Goal: Task Accomplishment & Management: Complete application form

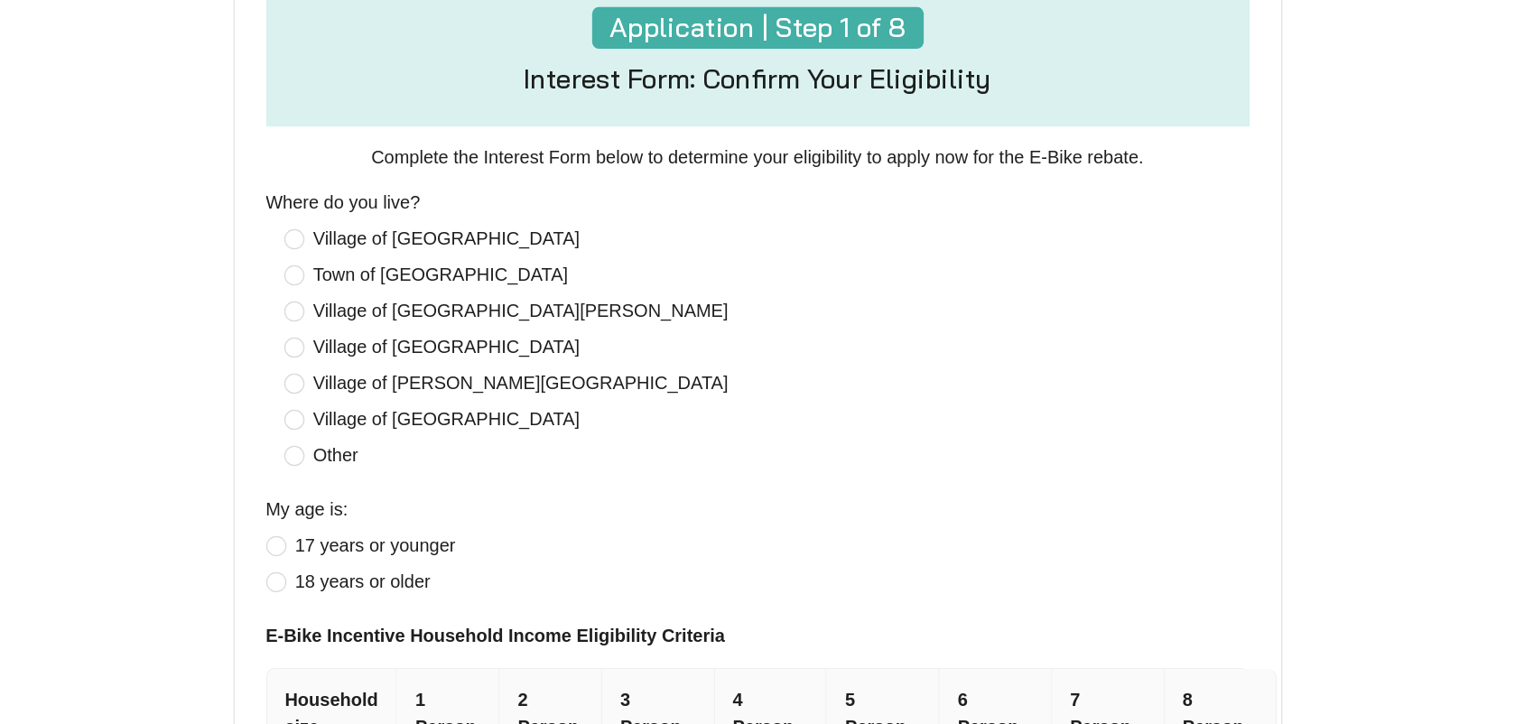
scroll to position [722, 0]
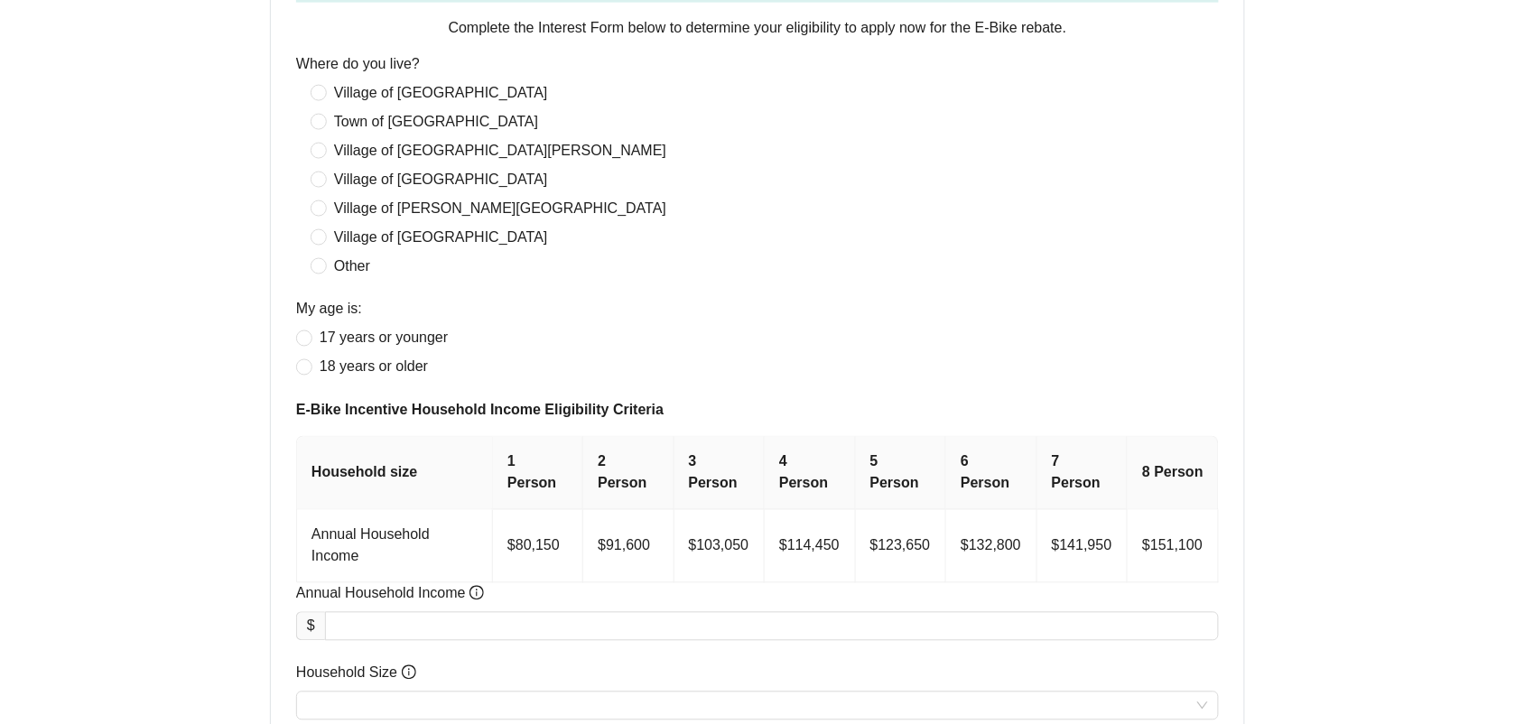
drag, startPoint x: 1178, startPoint y: 4, endPoint x: 219, endPoint y: 269, distance: 994.7
click at [199, 275] on div "Application | Step 1 of 8 Interest Form: Confirm Your Eligibility Complete the …" at bounding box center [757, 332] width 1170 height 938
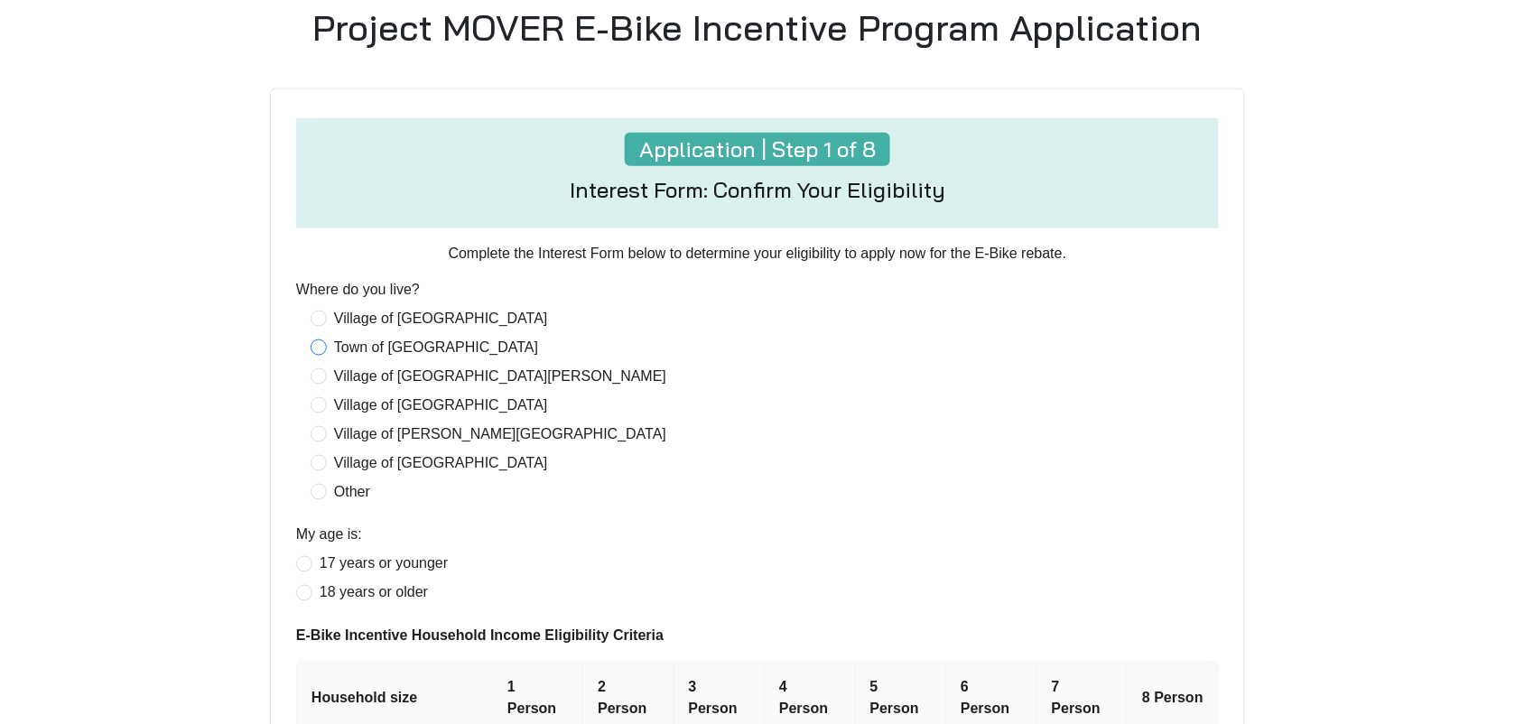
click at [357, 352] on span "Town of [GEOGRAPHIC_DATA]" at bounding box center [436, 348] width 218 height 22
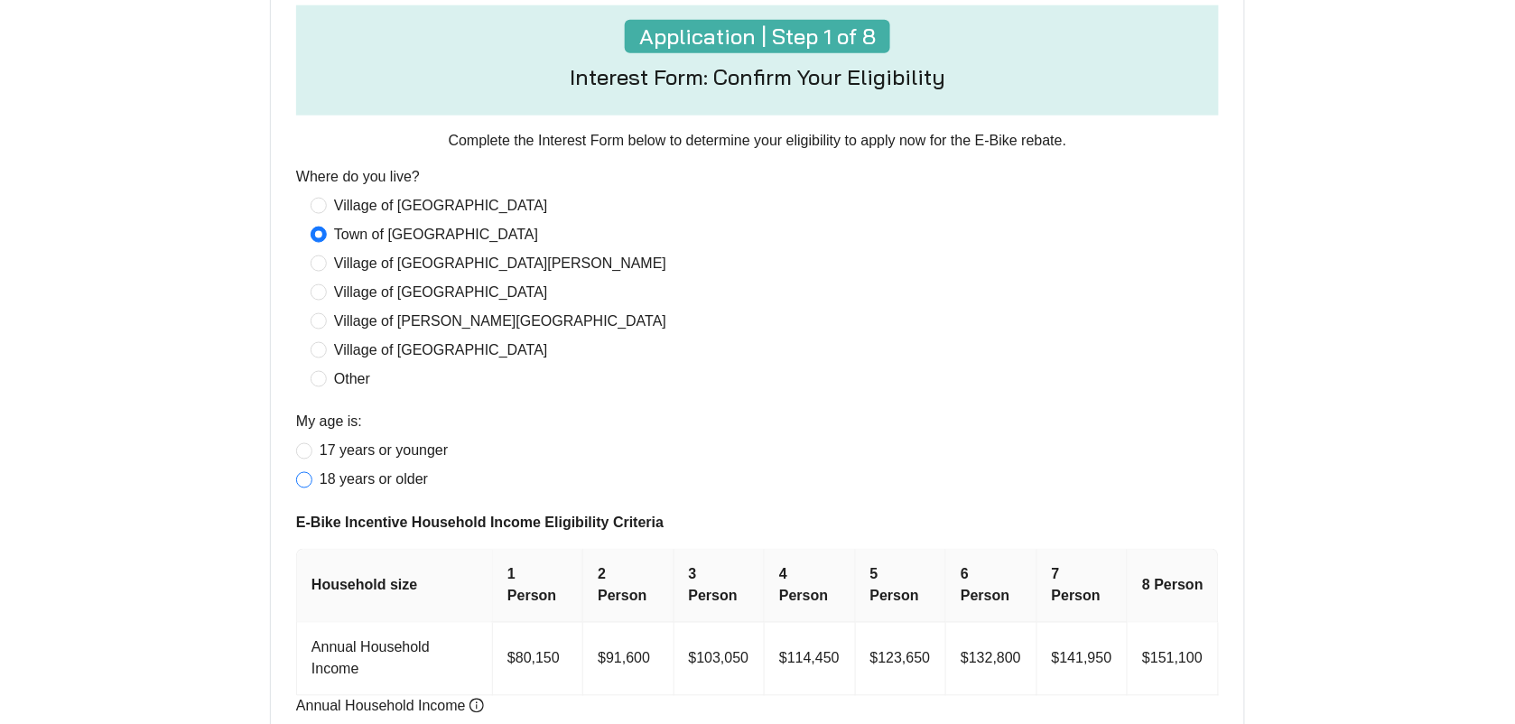
click at [368, 475] on span "18 years or older" at bounding box center [373, 480] width 123 height 22
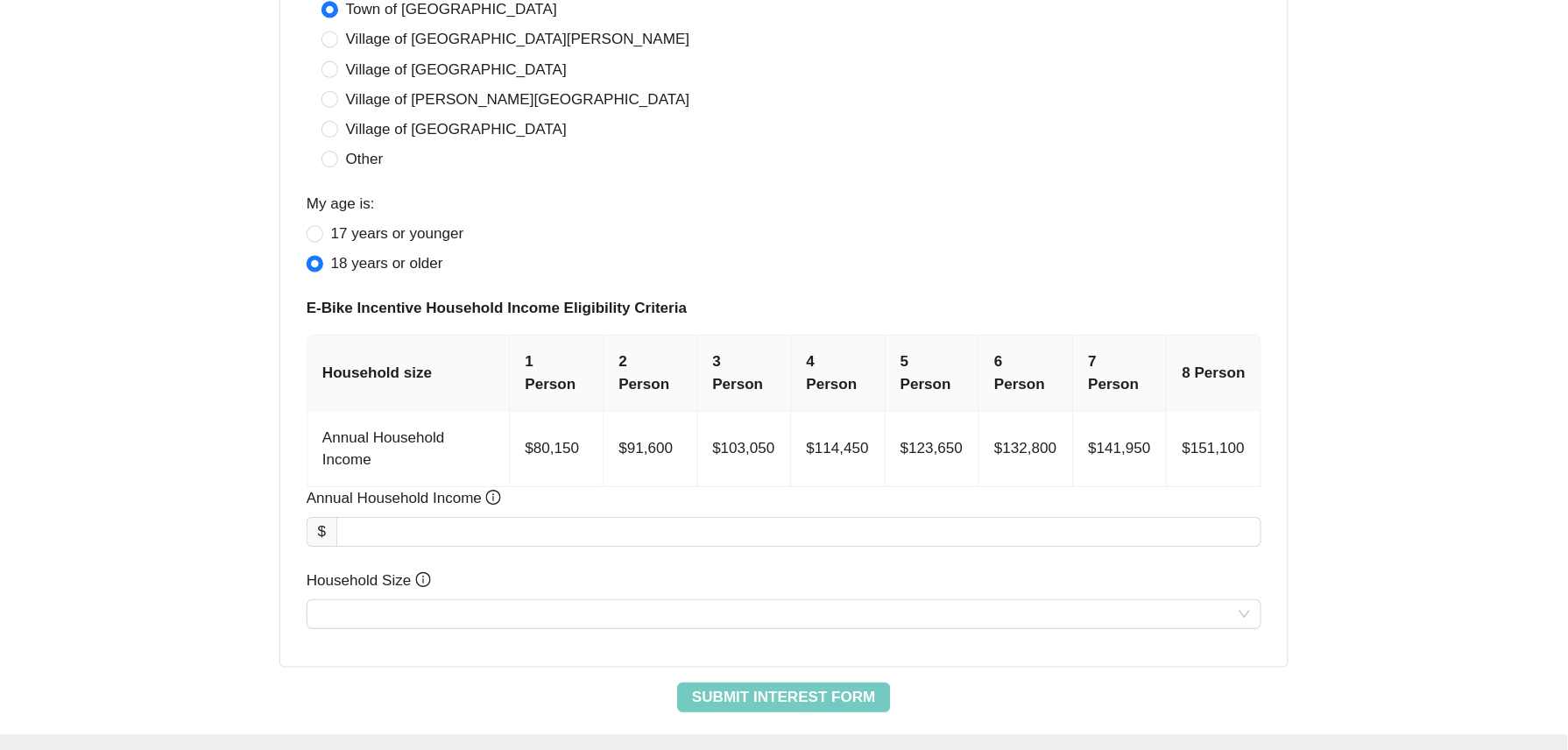
scroll to position [810, 0]
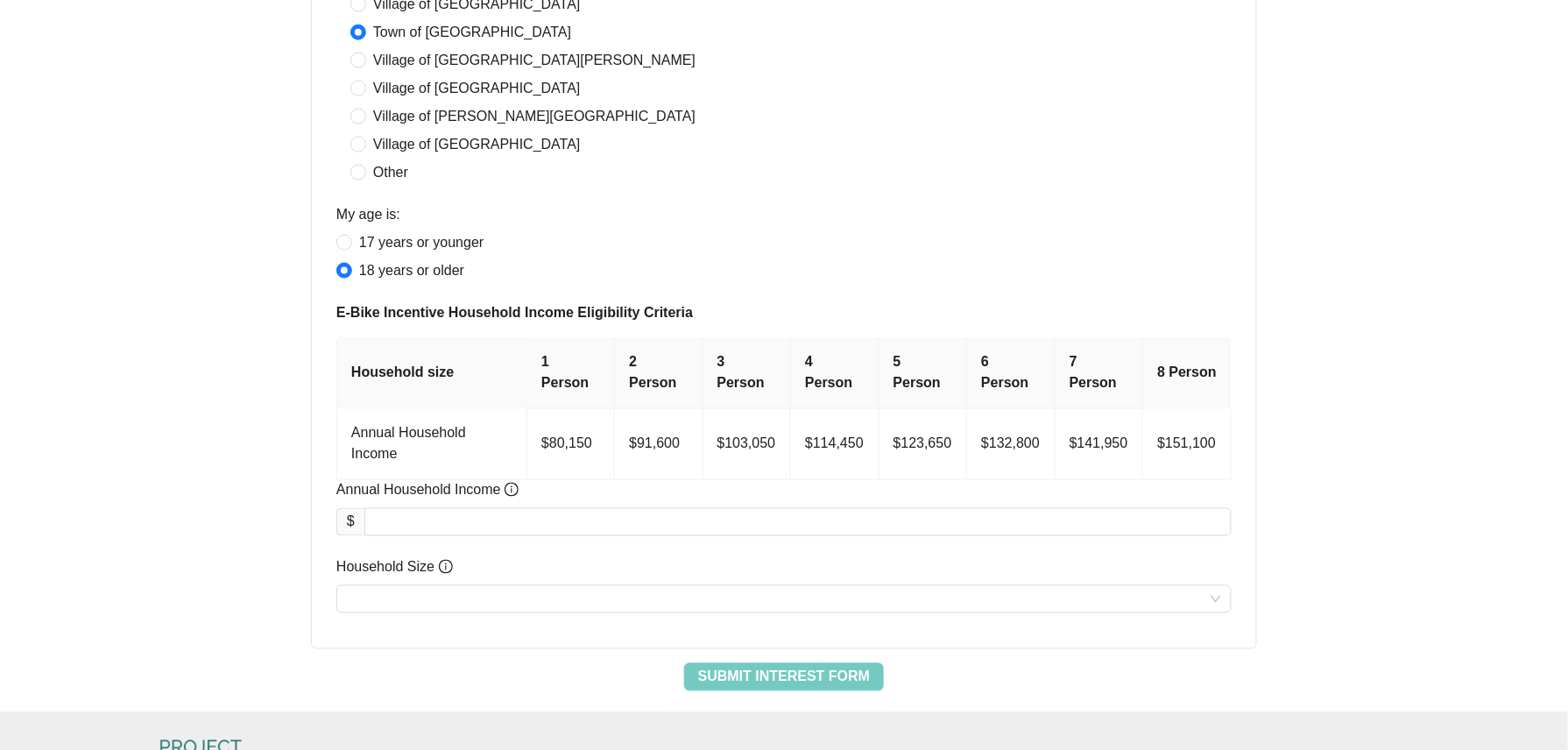
drag, startPoint x: 1384, startPoint y: 0, endPoint x: 274, endPoint y: 397, distance: 1178.9
click at [511, 508] on input "Annual Household Income" at bounding box center [798, 521] width 866 height 26
type input "********"
click at [480, 562] on input "Household Size" at bounding box center [783, 599] width 874 height 26
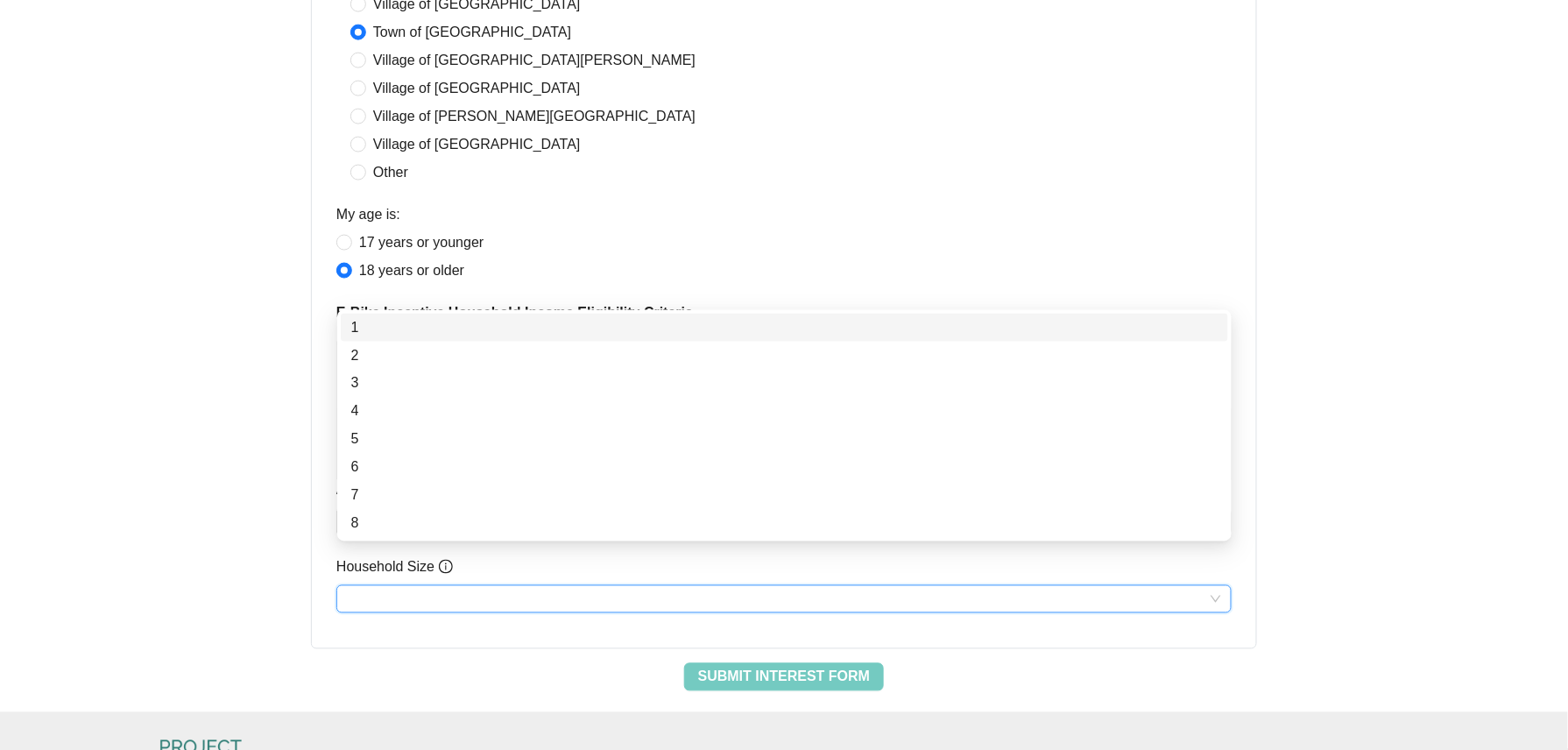
click at [418, 327] on div "1" at bounding box center [784, 328] width 866 height 21
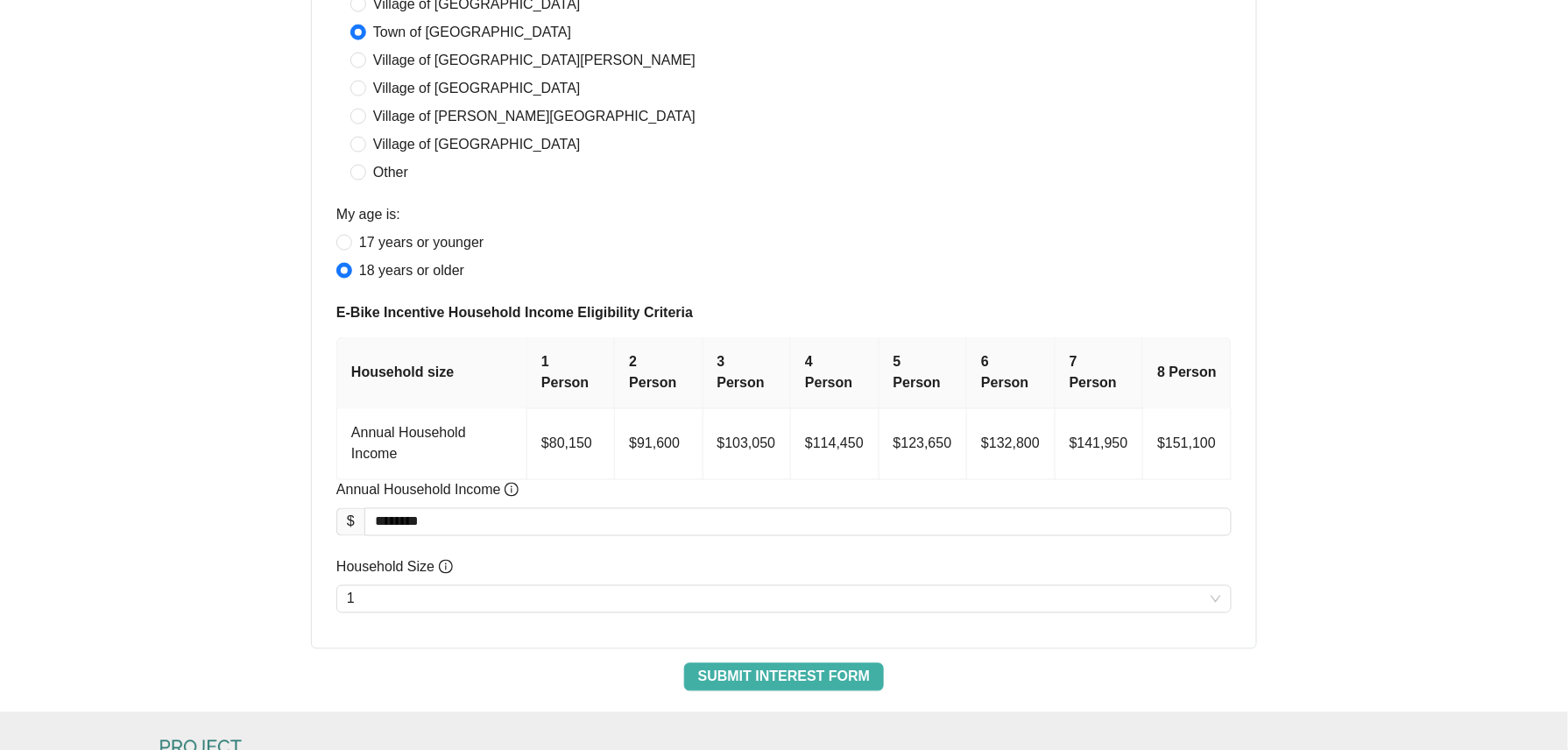
click at [834, 562] on span "Submit Interest Form" at bounding box center [783, 677] width 172 height 21
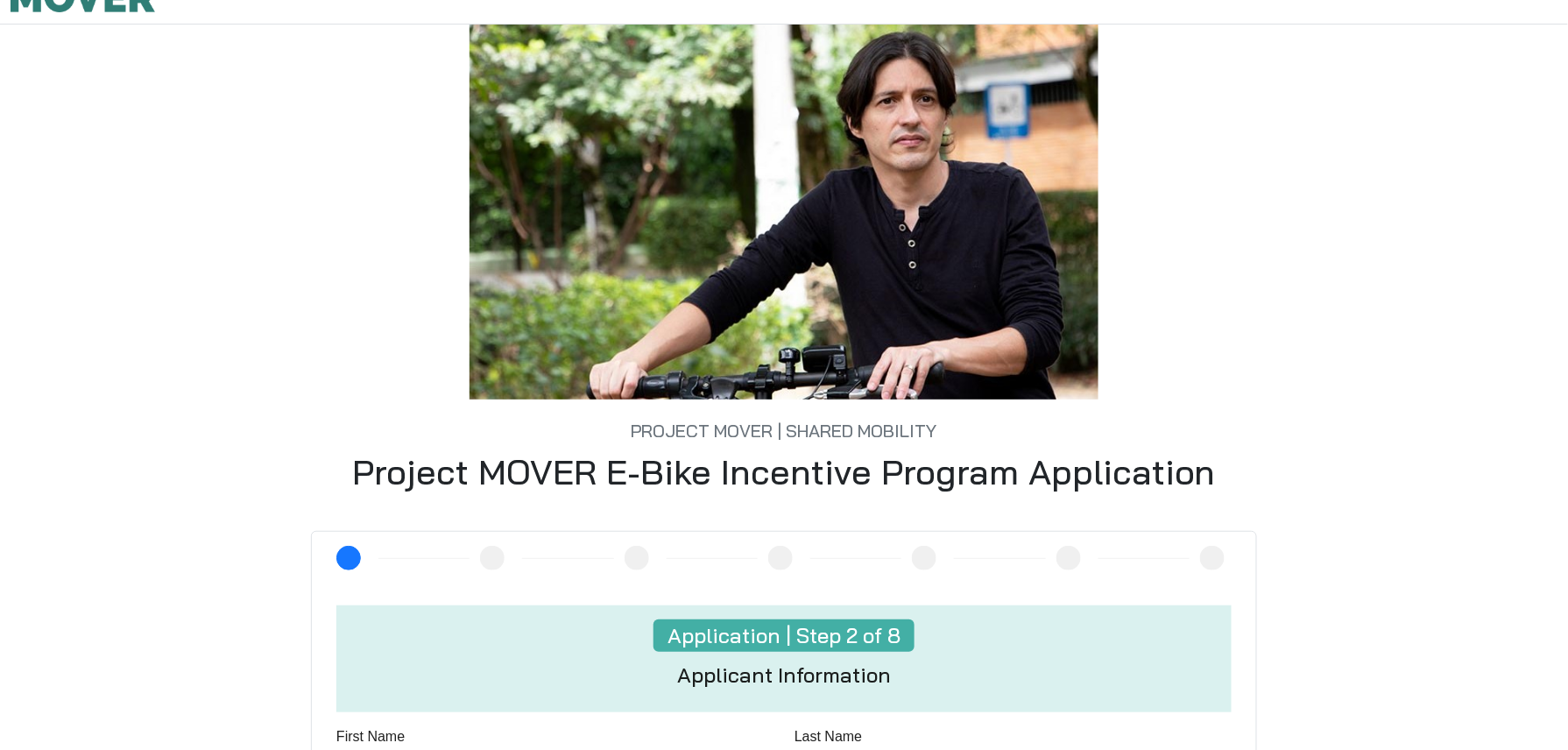
scroll to position [350, 0]
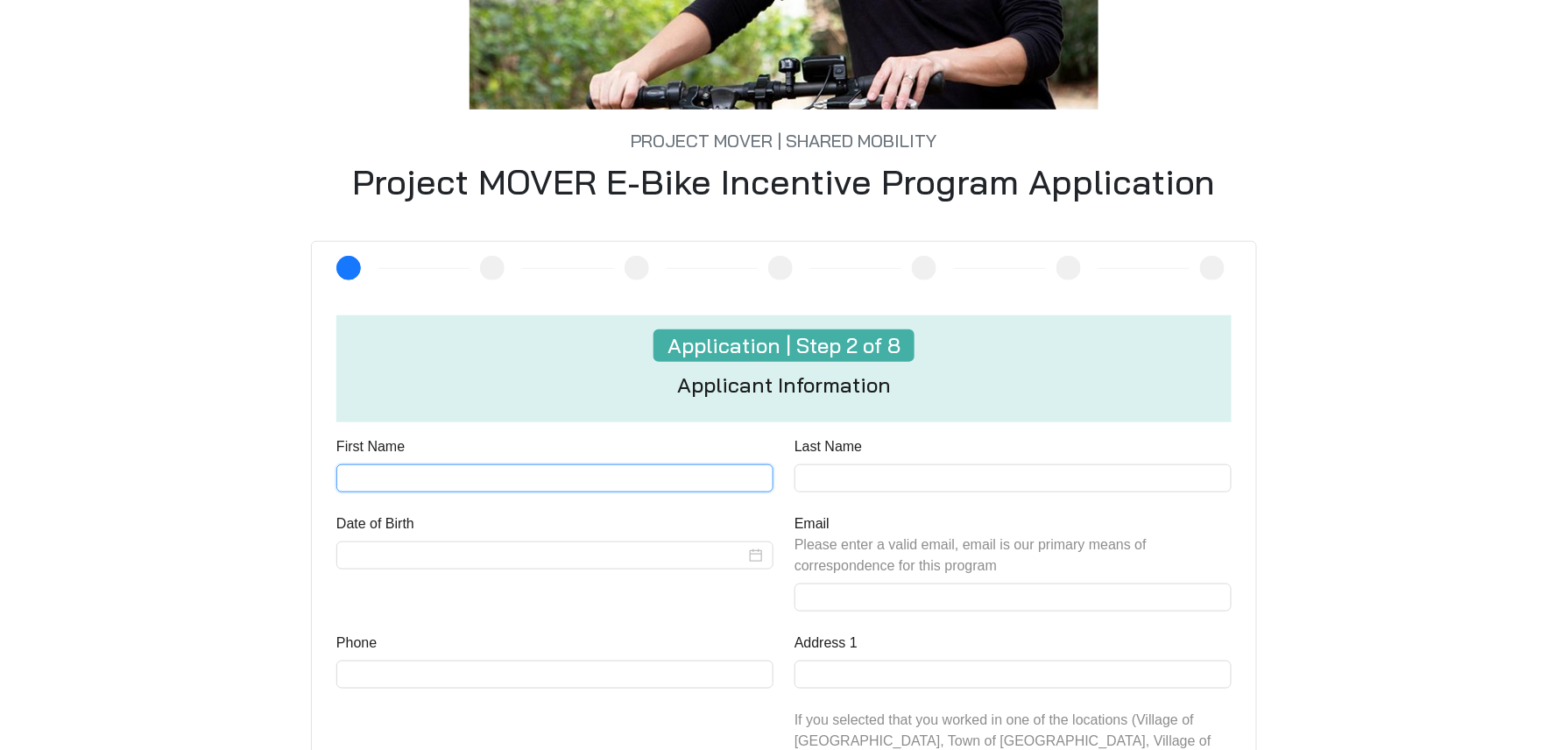
click at [554, 476] on input "First Name" at bounding box center [555, 477] width 437 height 28
type input "*****"
type input "*********"
type input "**********"
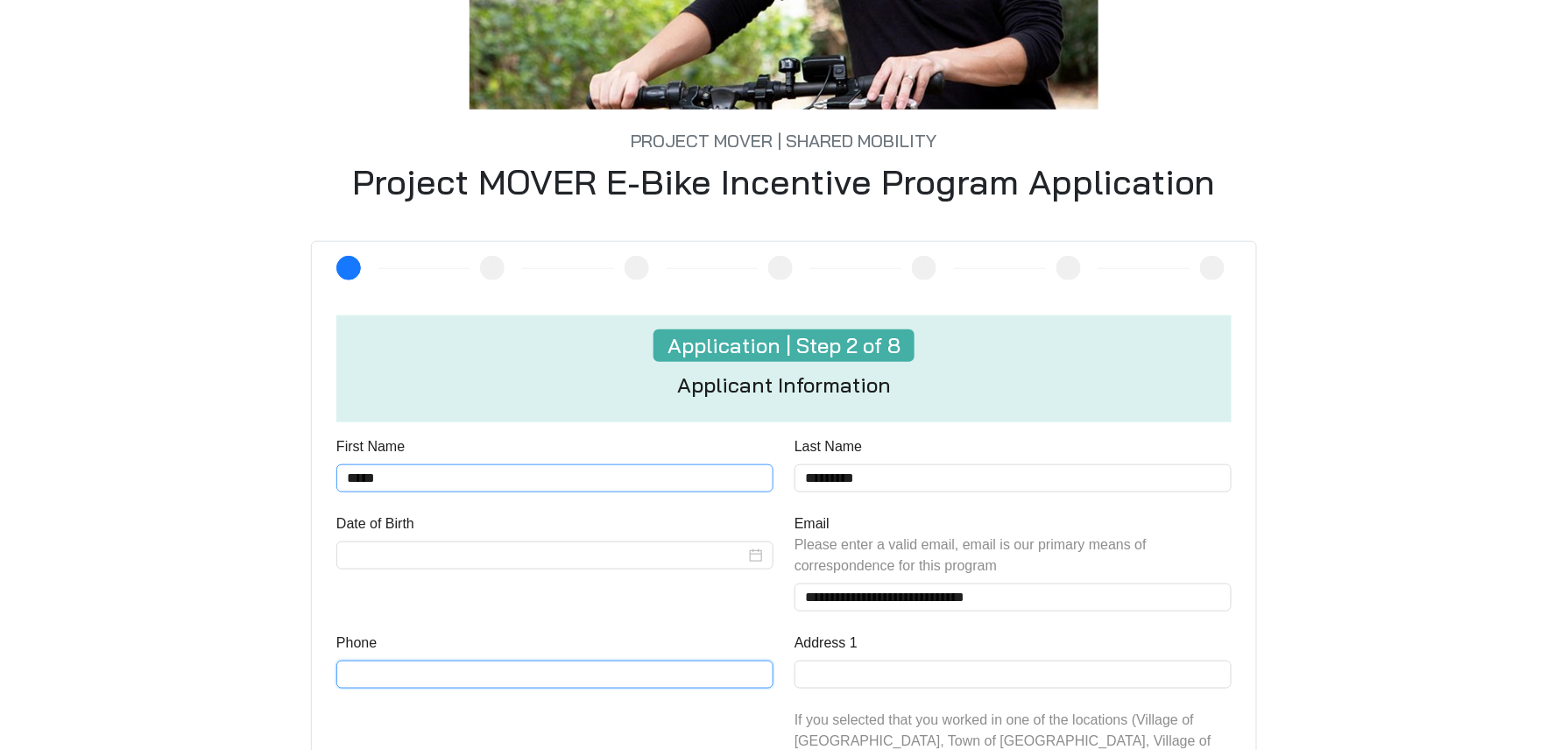
type input "**********"
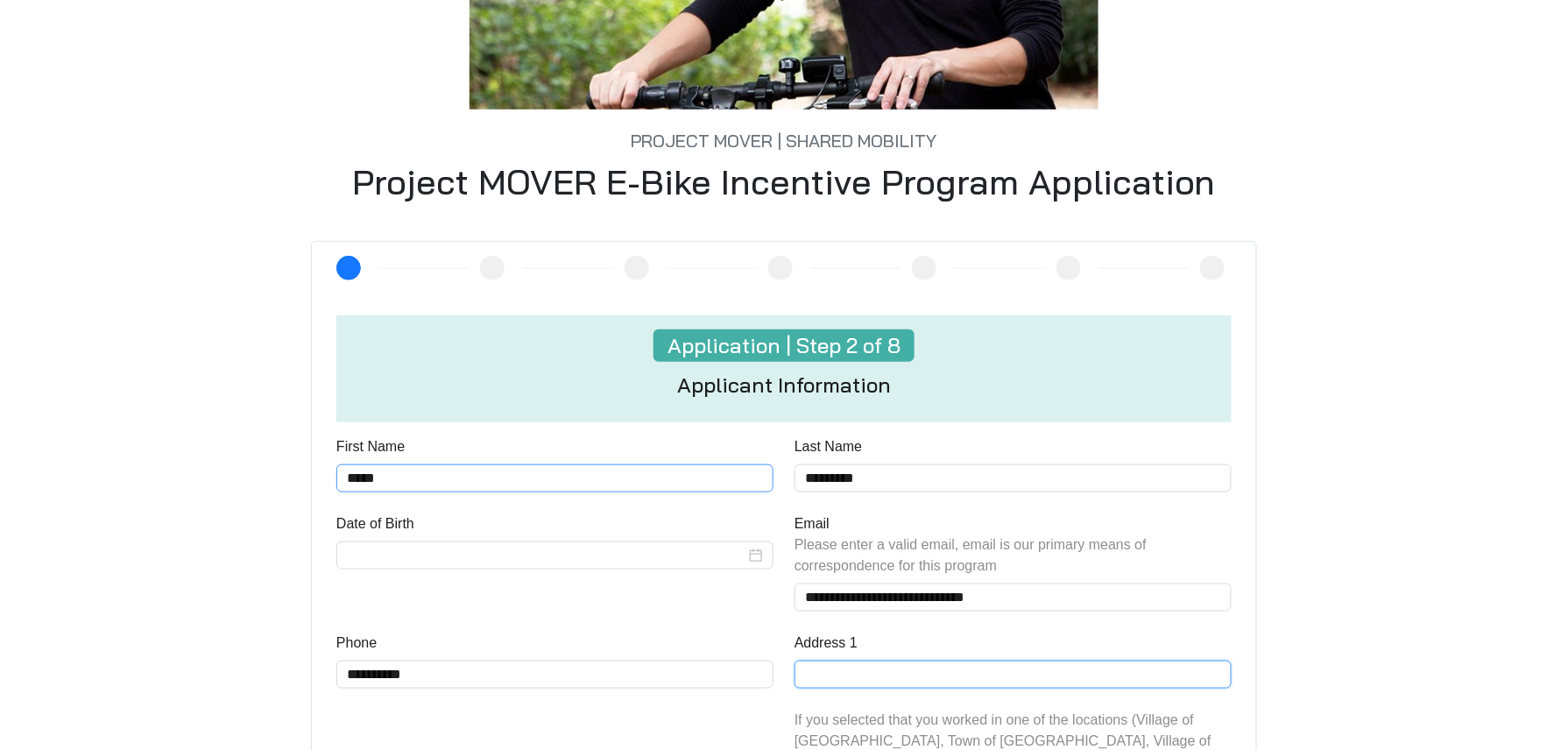
type input "**********"
type input "******"
type input "*****"
type input "******"
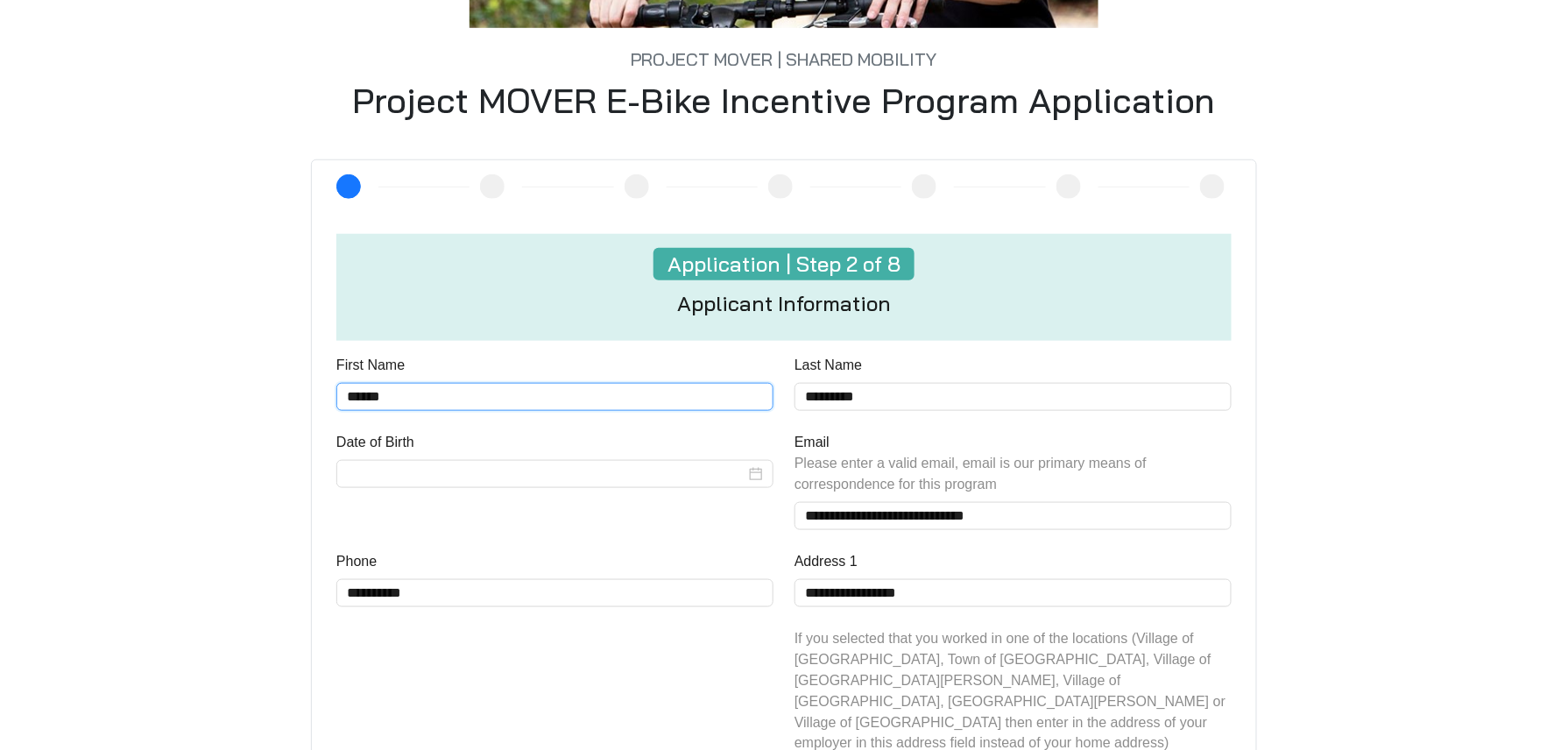
scroll to position [467, 0]
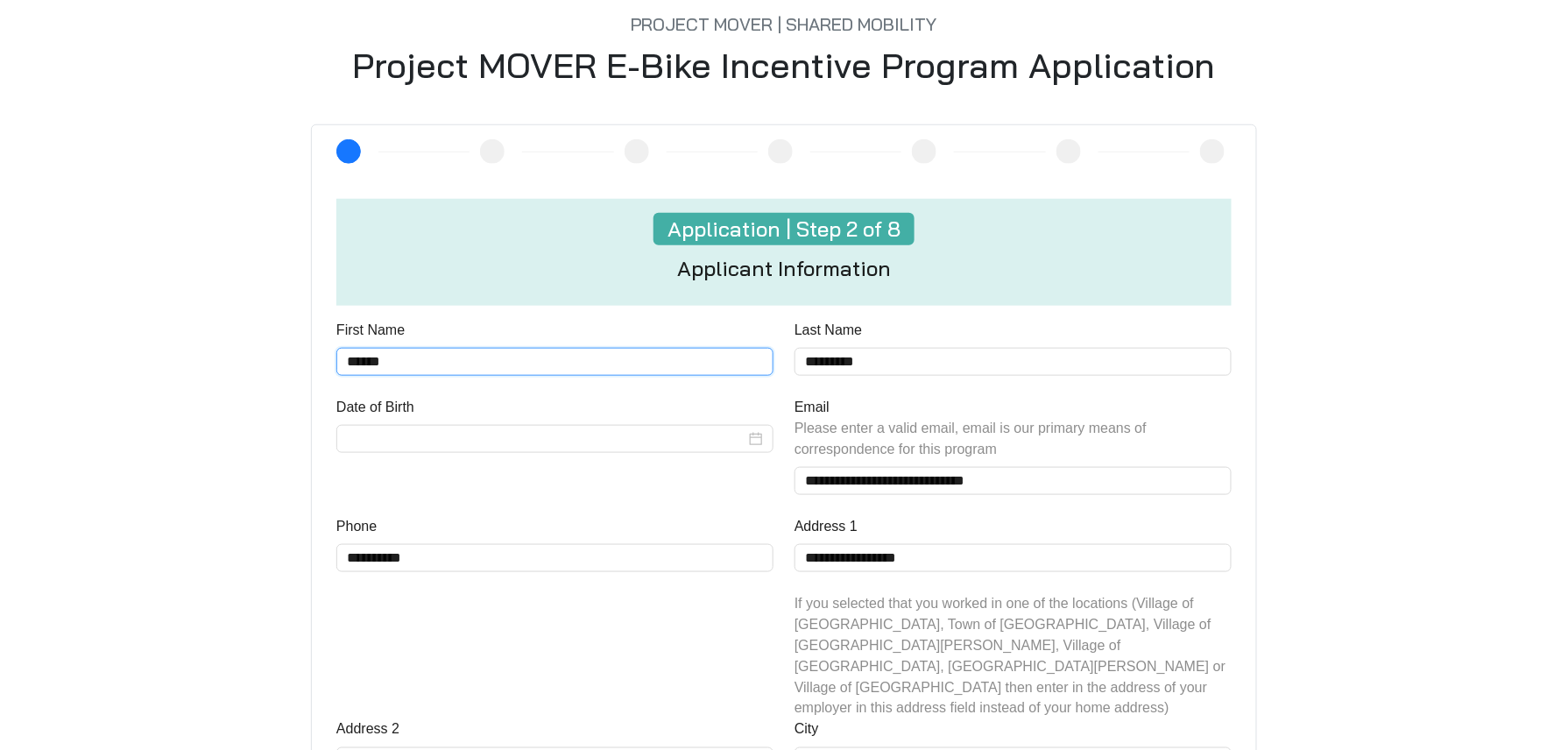
drag, startPoint x: 448, startPoint y: 358, endPoint x: 244, endPoint y: 341, distance: 204.7
click at [245, 341] on div "**********" at bounding box center [784, 527] width 1135 height 805
type input "***"
drag, startPoint x: 881, startPoint y: 355, endPoint x: 679, endPoint y: 362, distance: 202.1
click at [679, 362] on div "**********" at bounding box center [784, 596] width 916 height 553
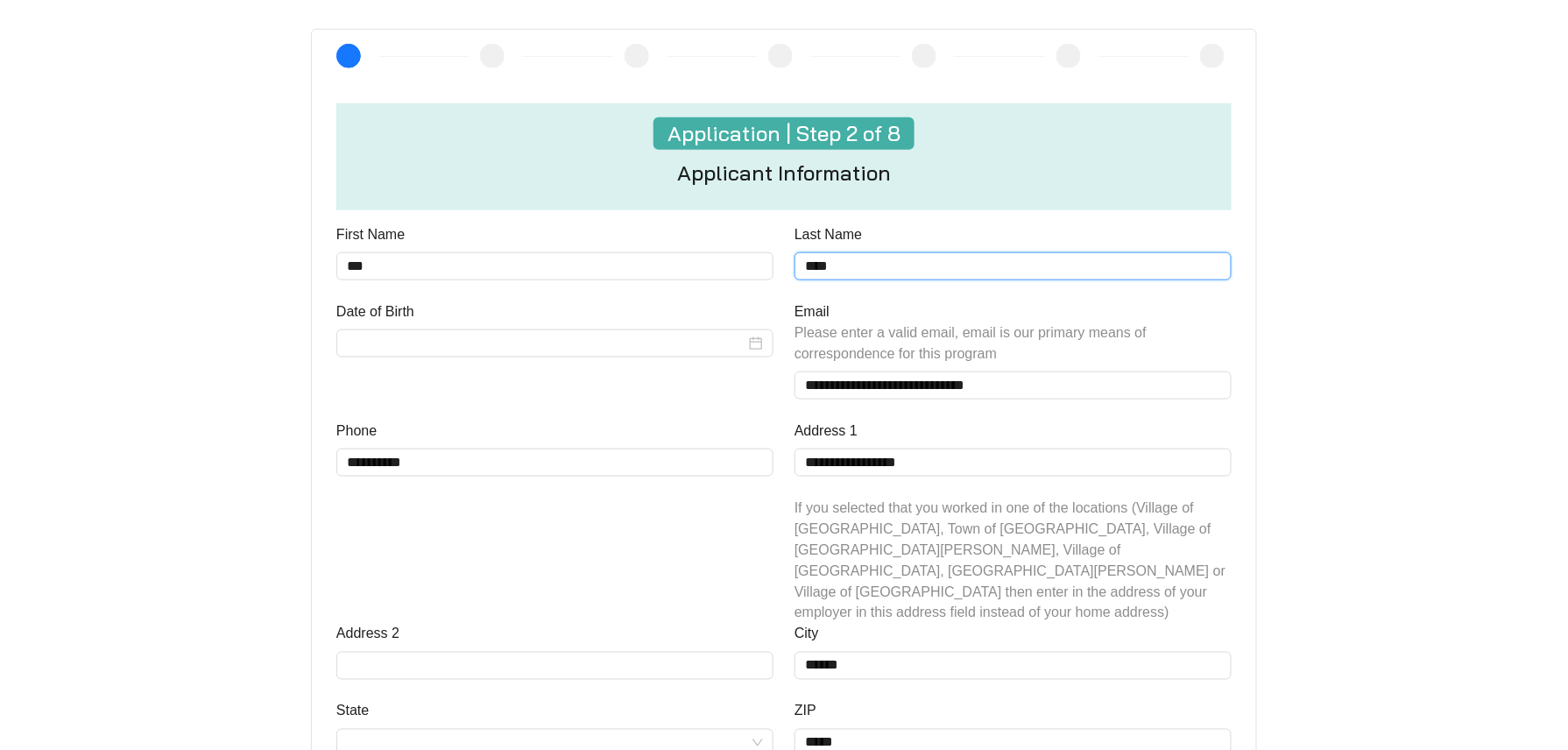
scroll to position [701, 0]
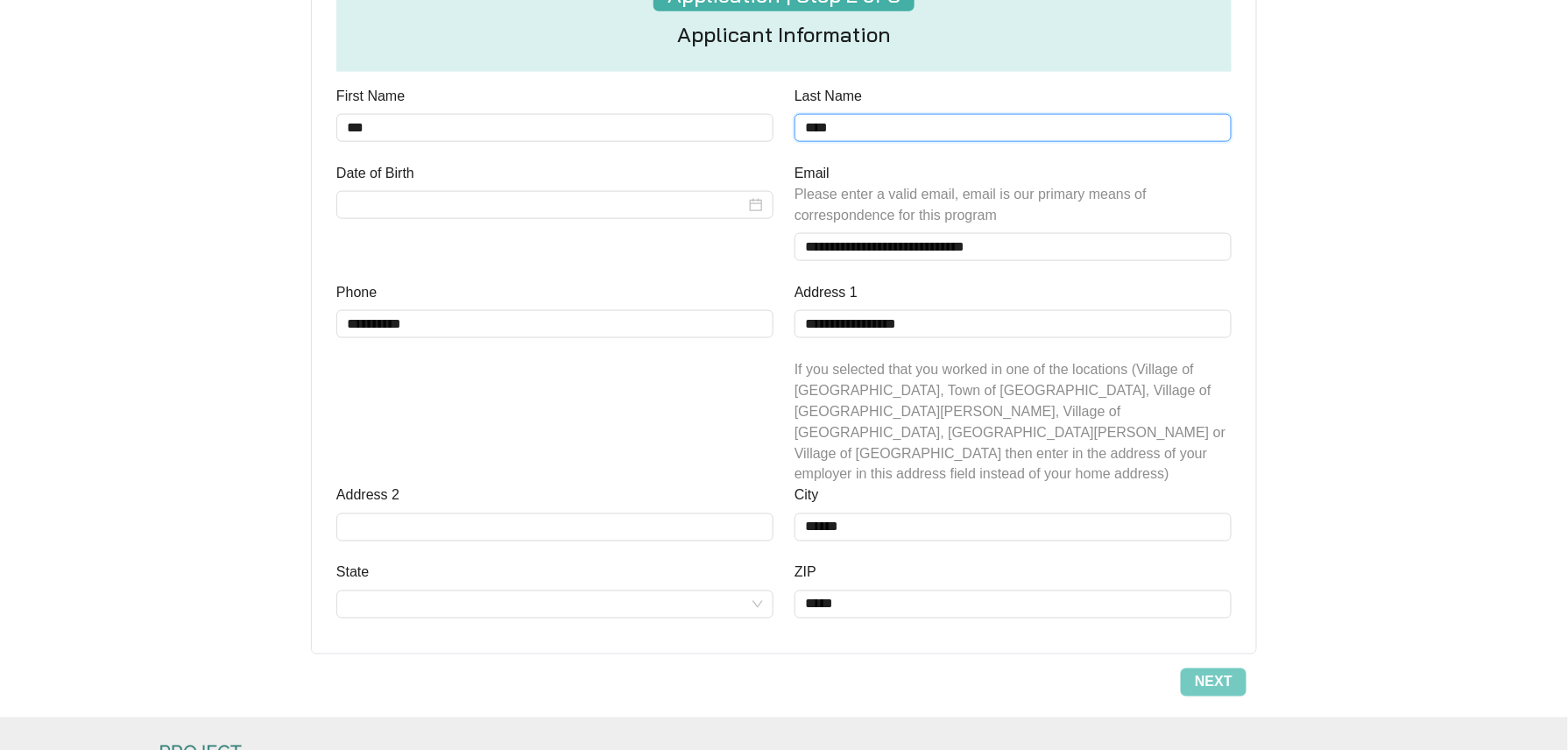
type input "****"
click at [681, 179] on div "Date of Birth" at bounding box center [555, 177] width 437 height 28
click at [681, 209] on input "Date of Birth" at bounding box center [545, 205] width 399 height 21
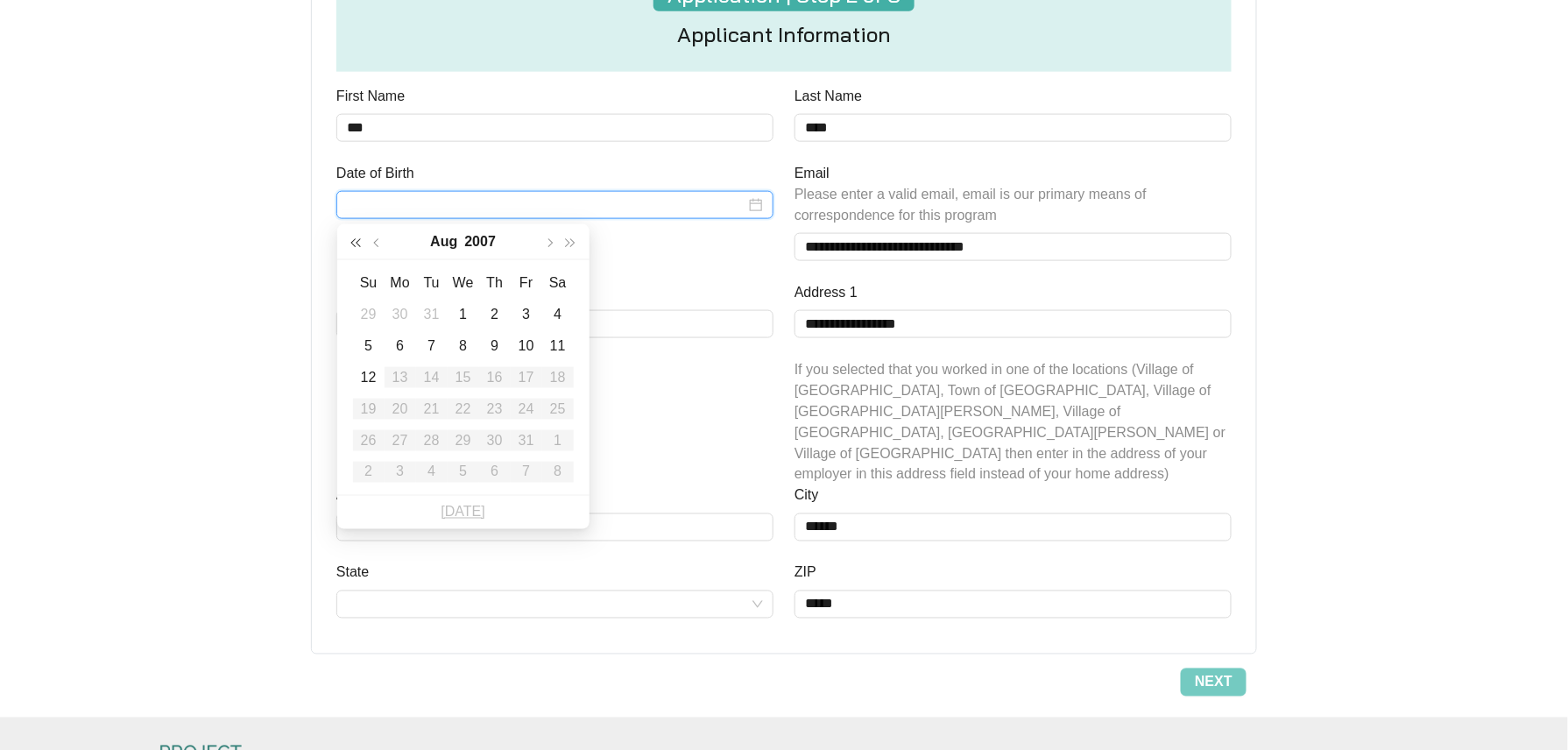
click at [358, 244] on span "button" at bounding box center [355, 243] width 9 height 9
type input "**********"
click at [389, 362] on td "16" at bounding box center [400, 377] width 31 height 31
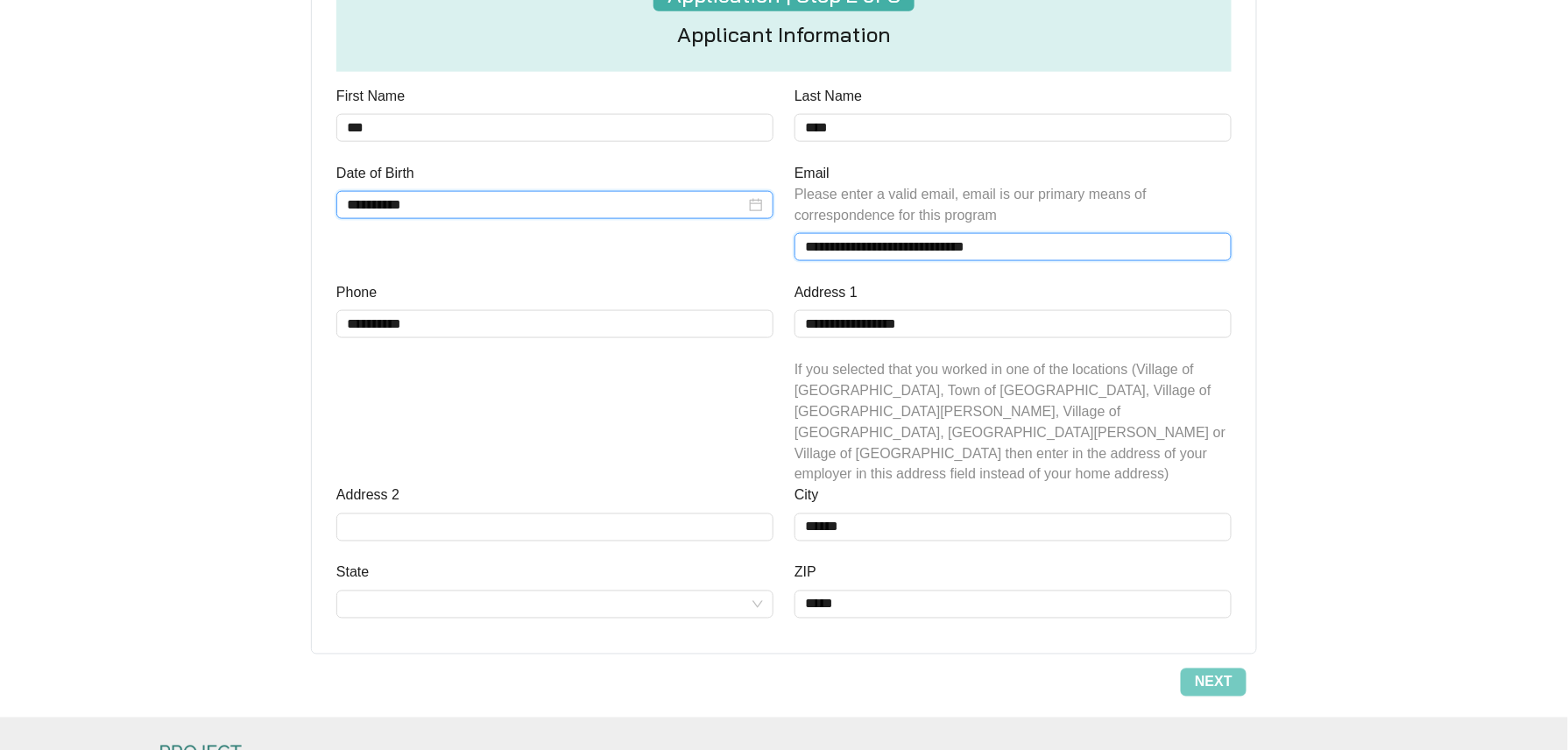
click at [869, 242] on input "**********" at bounding box center [1013, 246] width 437 height 28
type input "**********"
click at [400, 562] on input "State" at bounding box center [554, 603] width 416 height 26
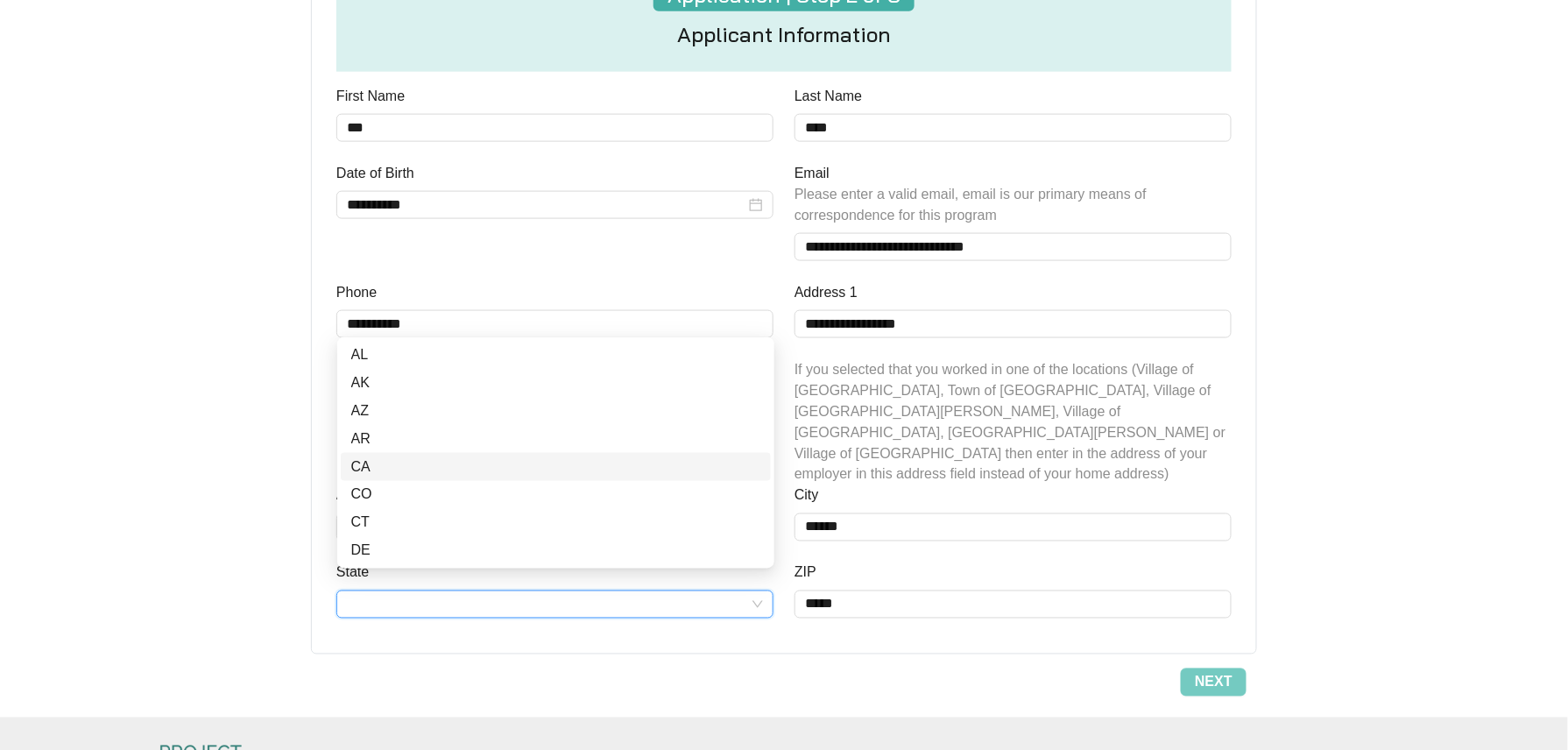
click at [379, 468] on div "CA" at bounding box center [556, 467] width 409 height 21
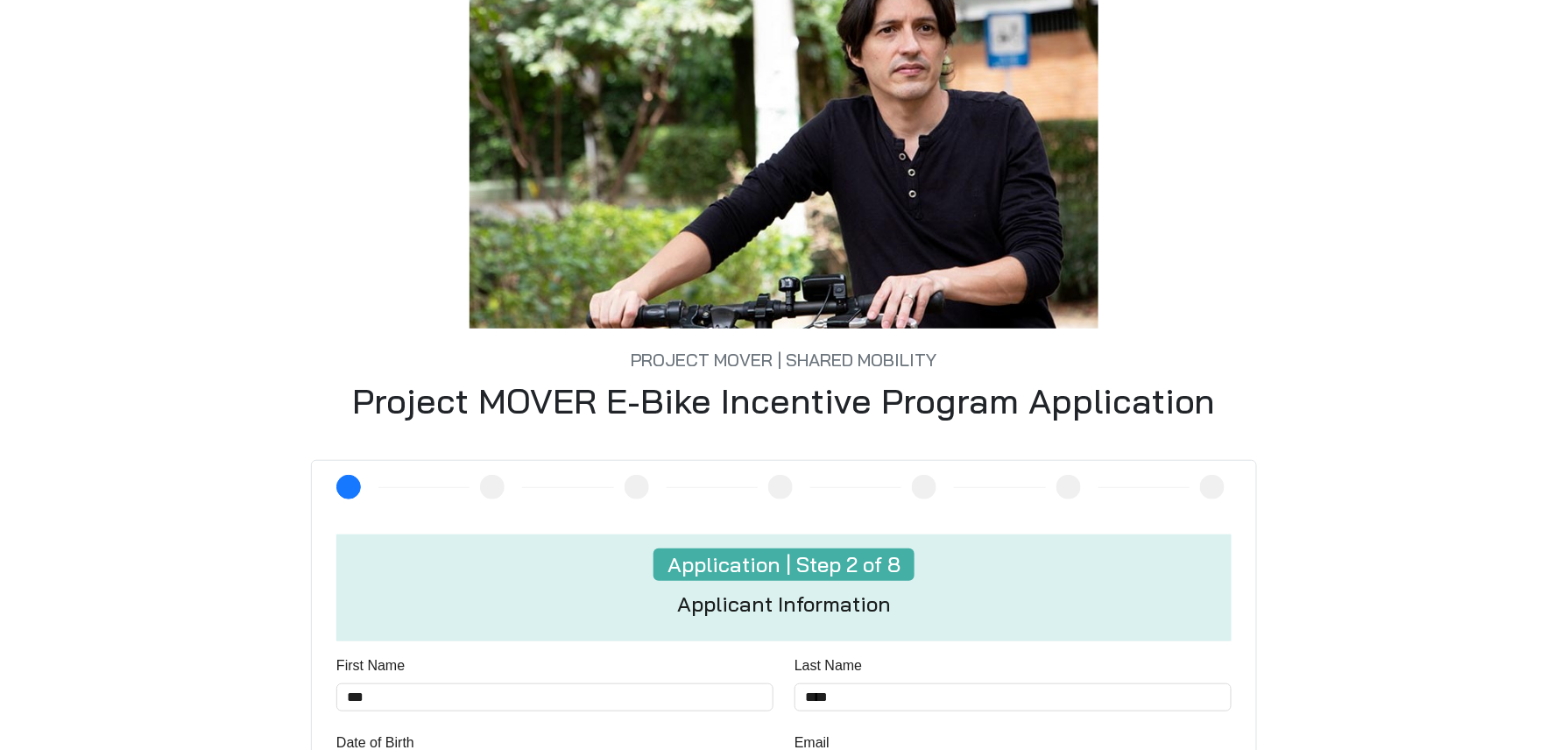
scroll to position [116, 0]
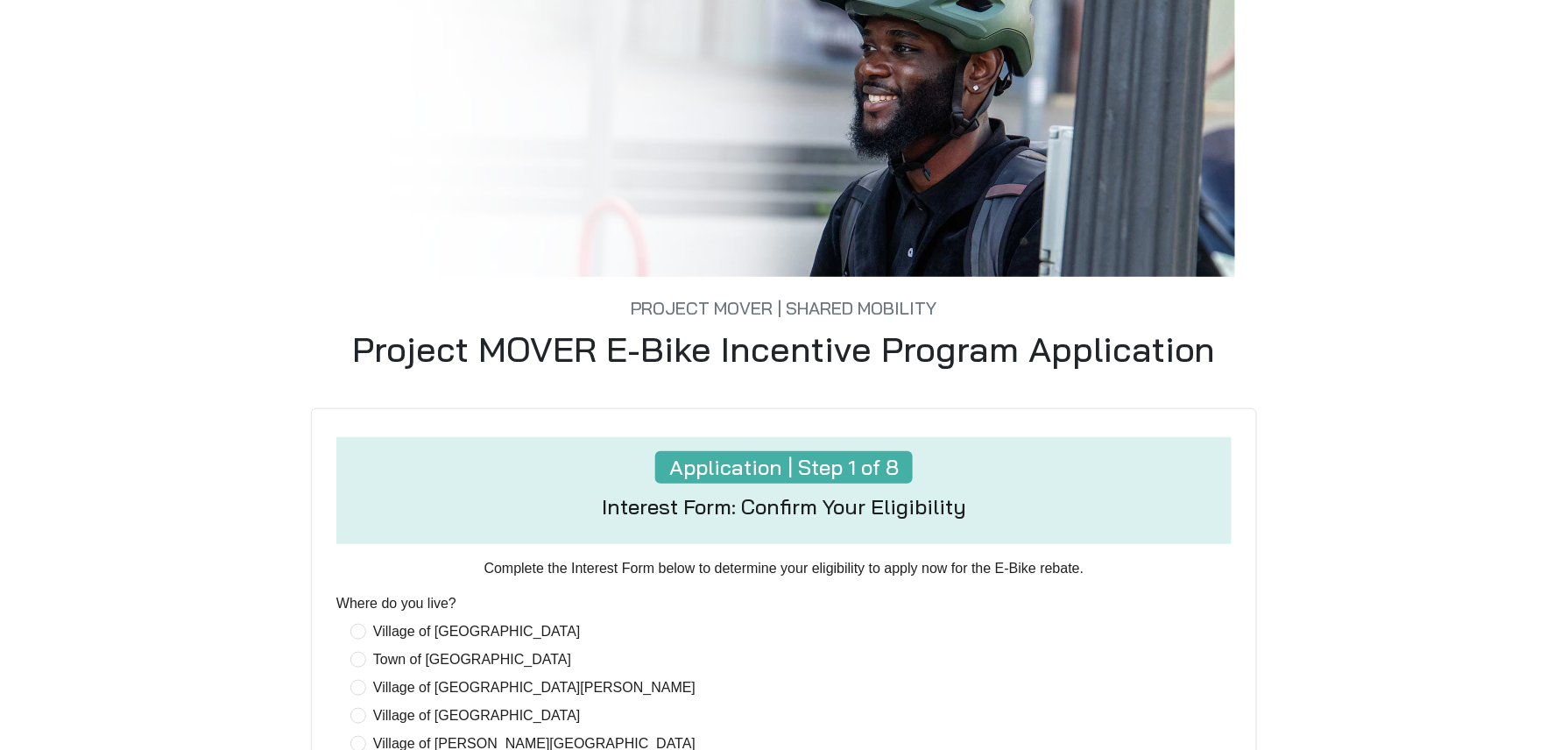
scroll to position [583, 0]
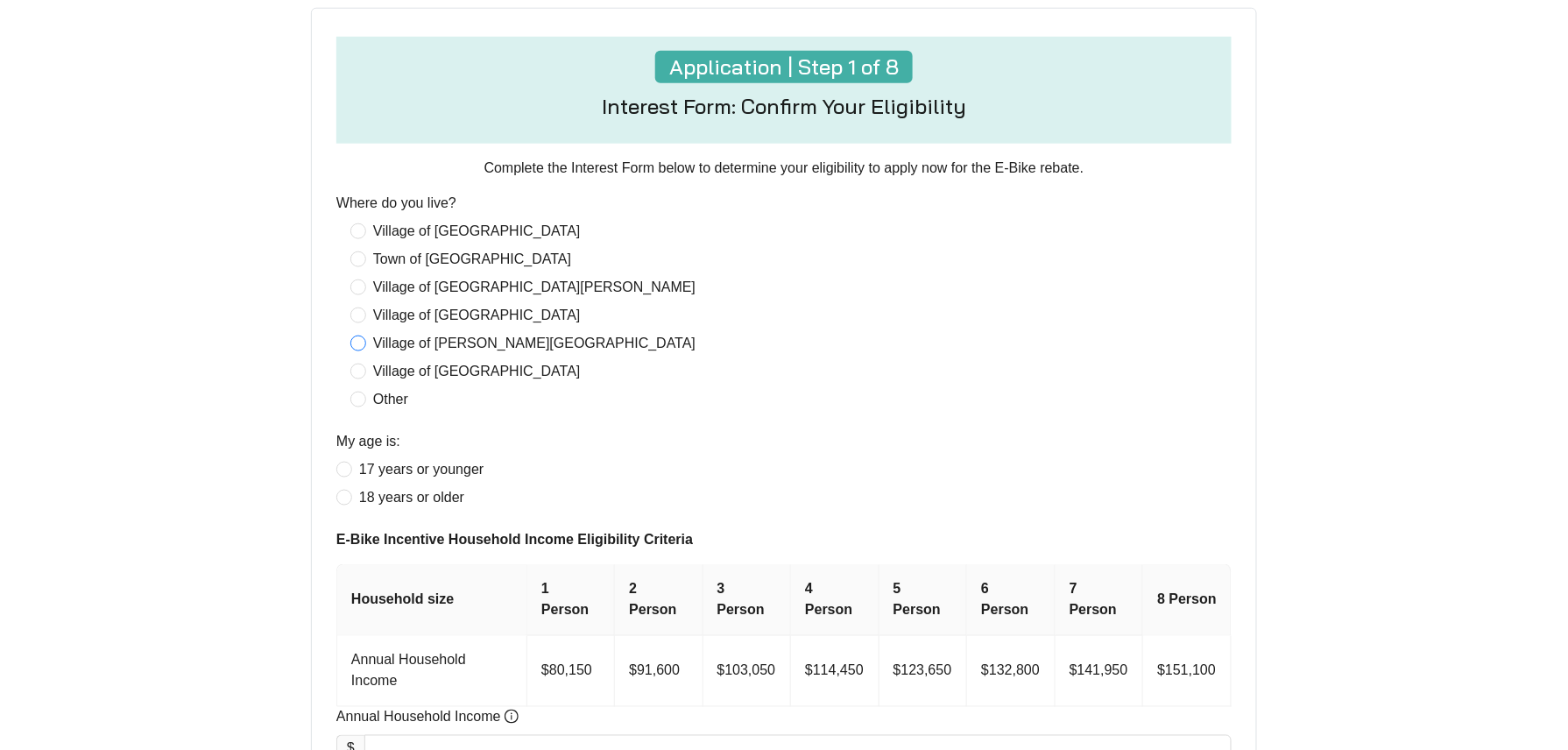
click at [382, 315] on span "Village of [GEOGRAPHIC_DATA]" at bounding box center [476, 315] width 221 height 21
click at [380, 491] on span "18 years or older" at bounding box center [411, 498] width 119 height 21
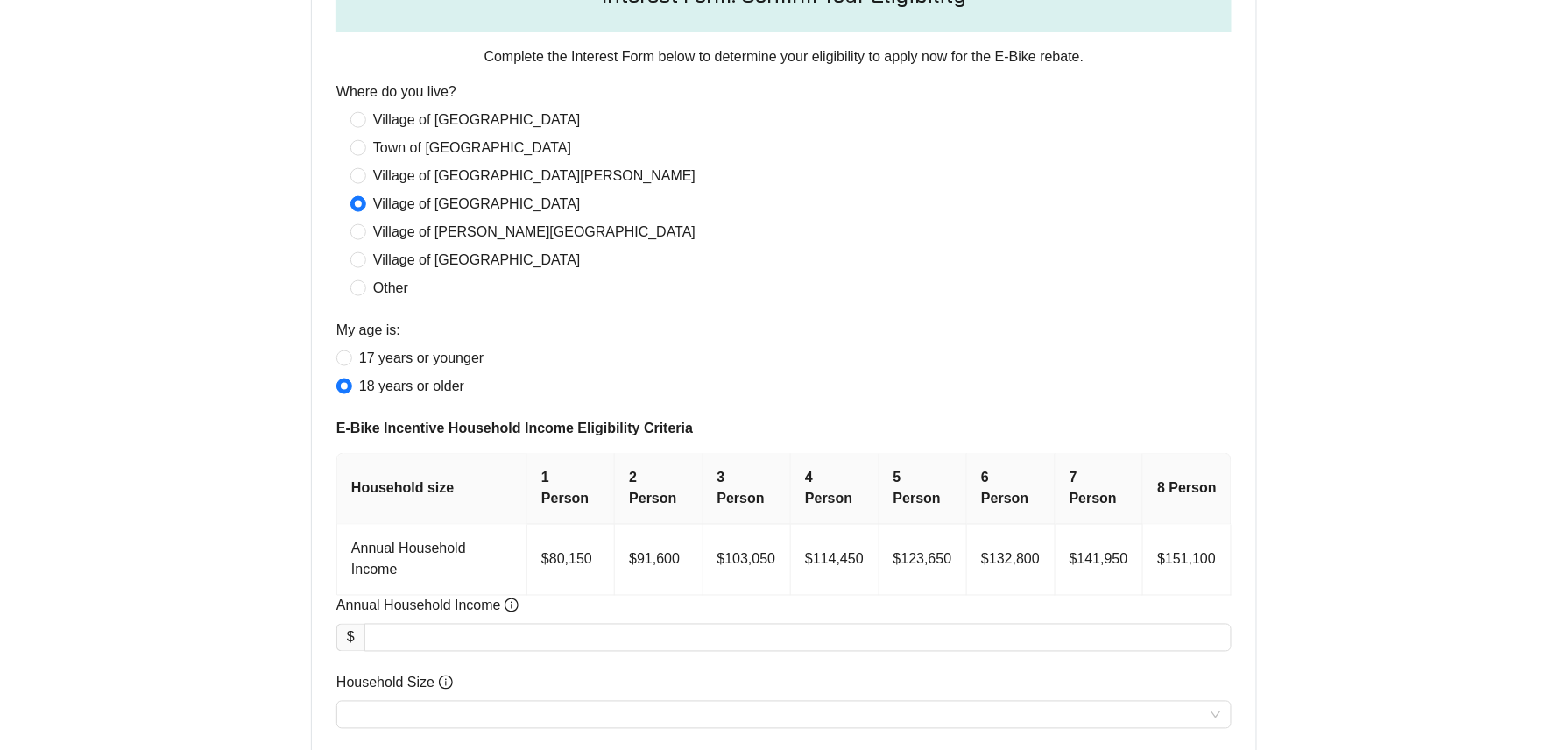
scroll to position [817, 0]
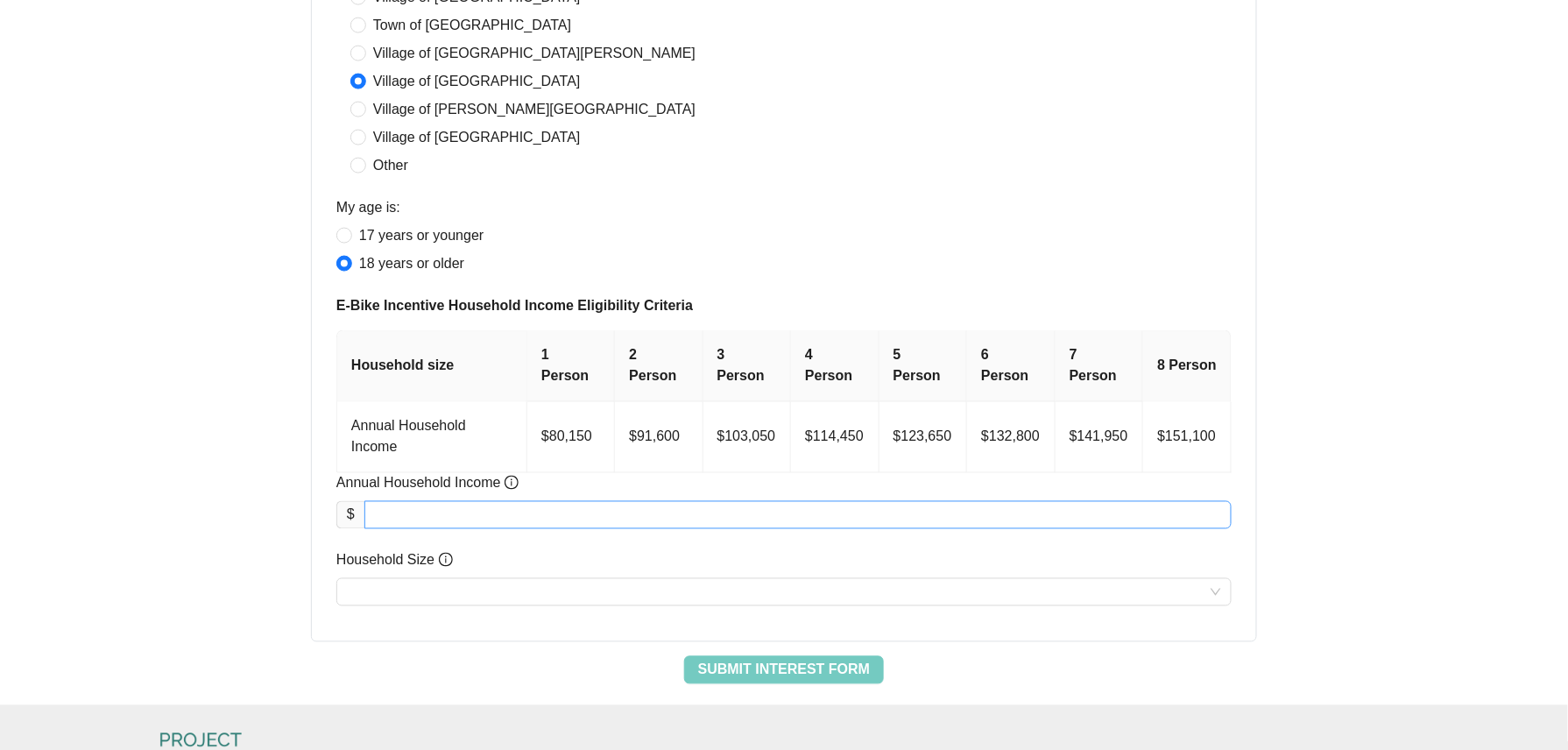
click at [512, 502] on input "Annual Household Income" at bounding box center [798, 514] width 866 height 26
type input "********"
click at [506, 579] on input "Household Size" at bounding box center [783, 592] width 874 height 26
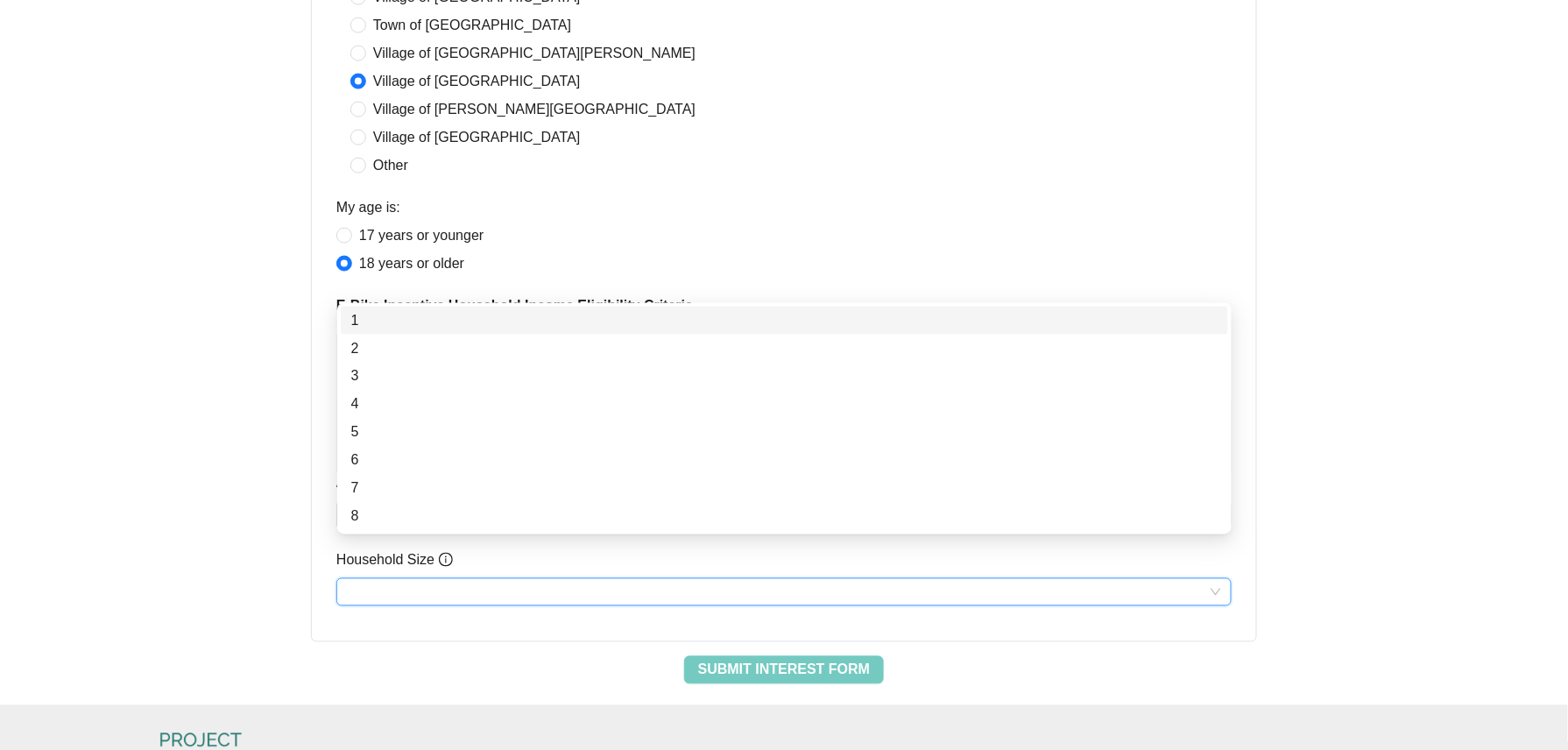
click at [363, 310] on div "1" at bounding box center [784, 321] width 866 height 21
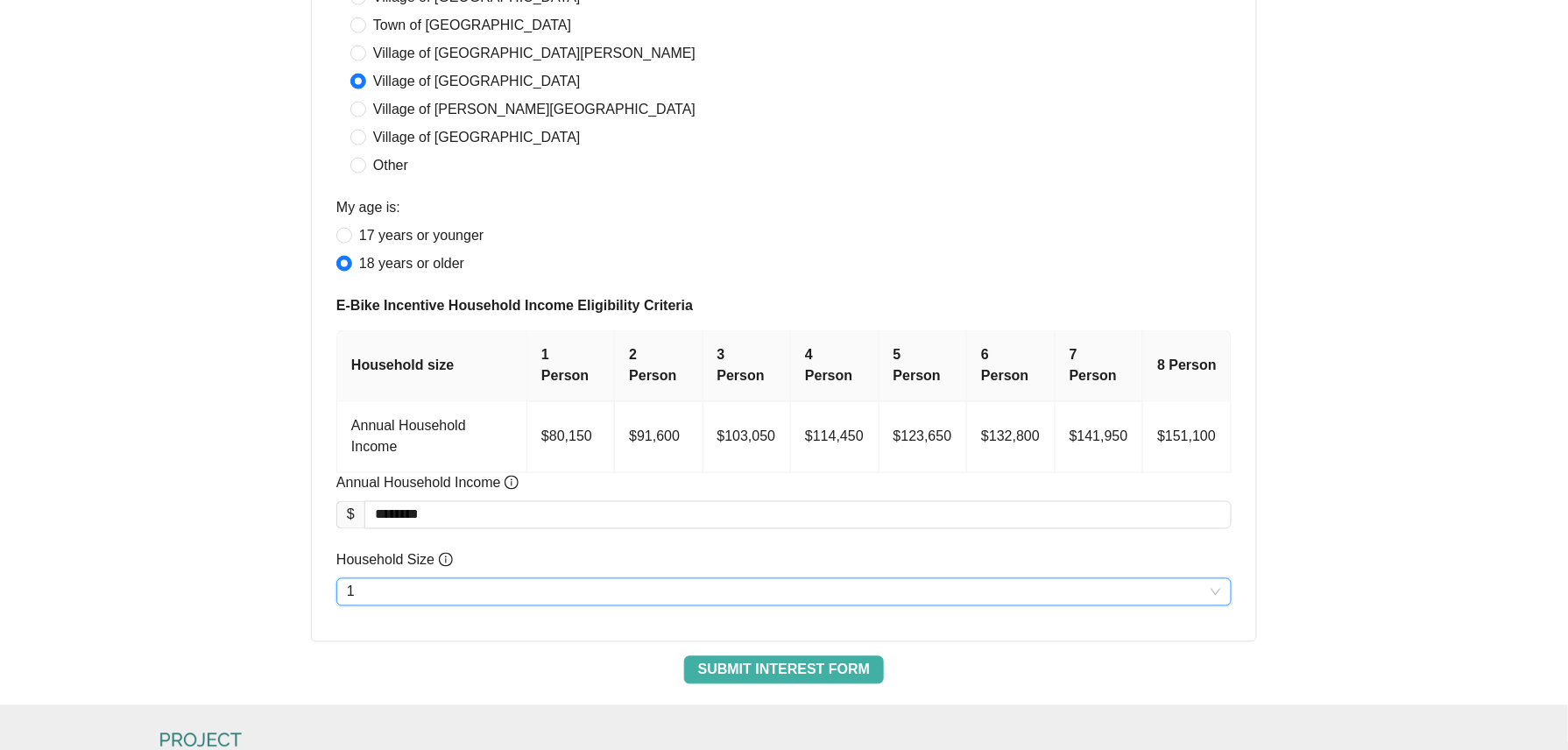
click at [835, 660] on span "Submit Interest Form" at bounding box center [783, 670] width 172 height 21
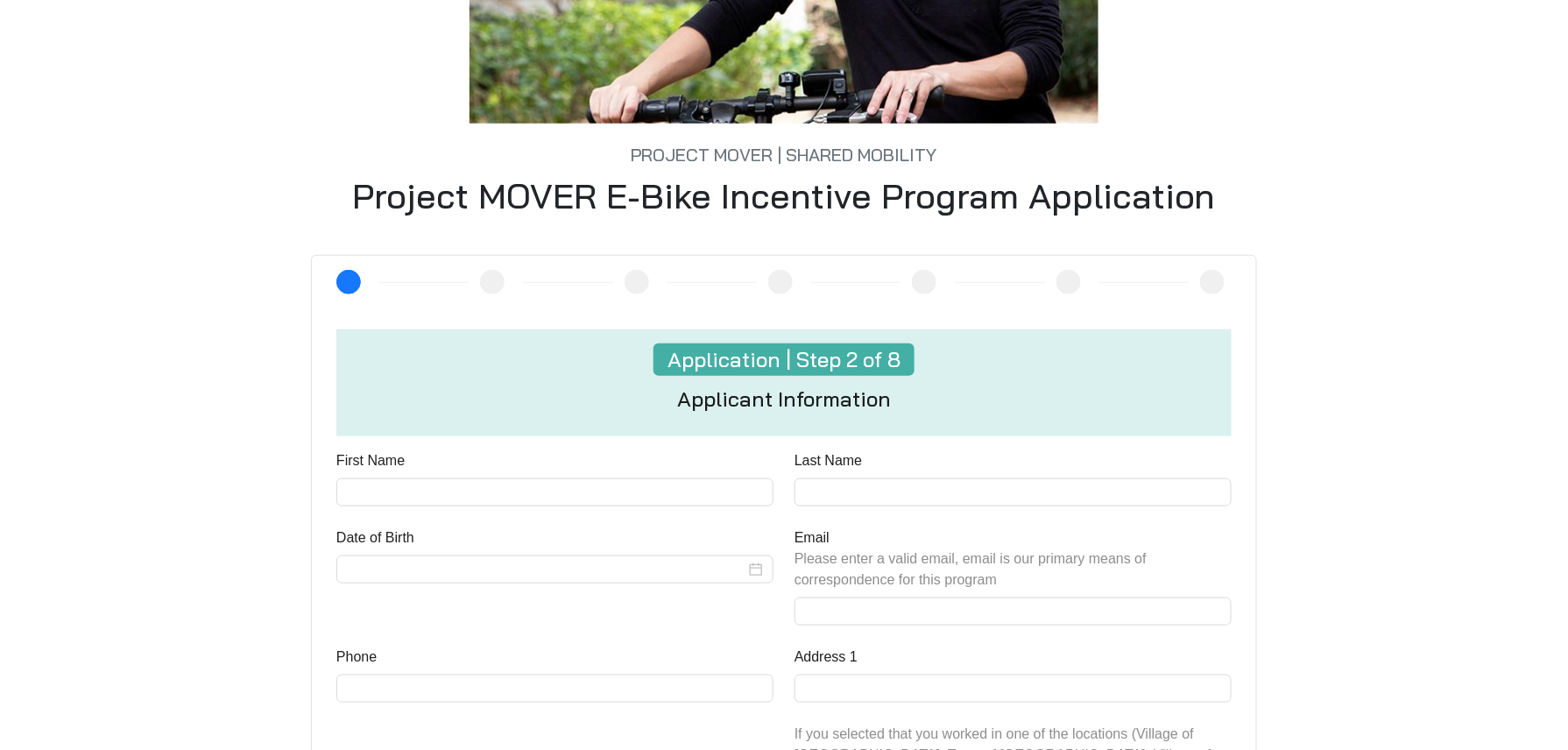
scroll to position [701, 0]
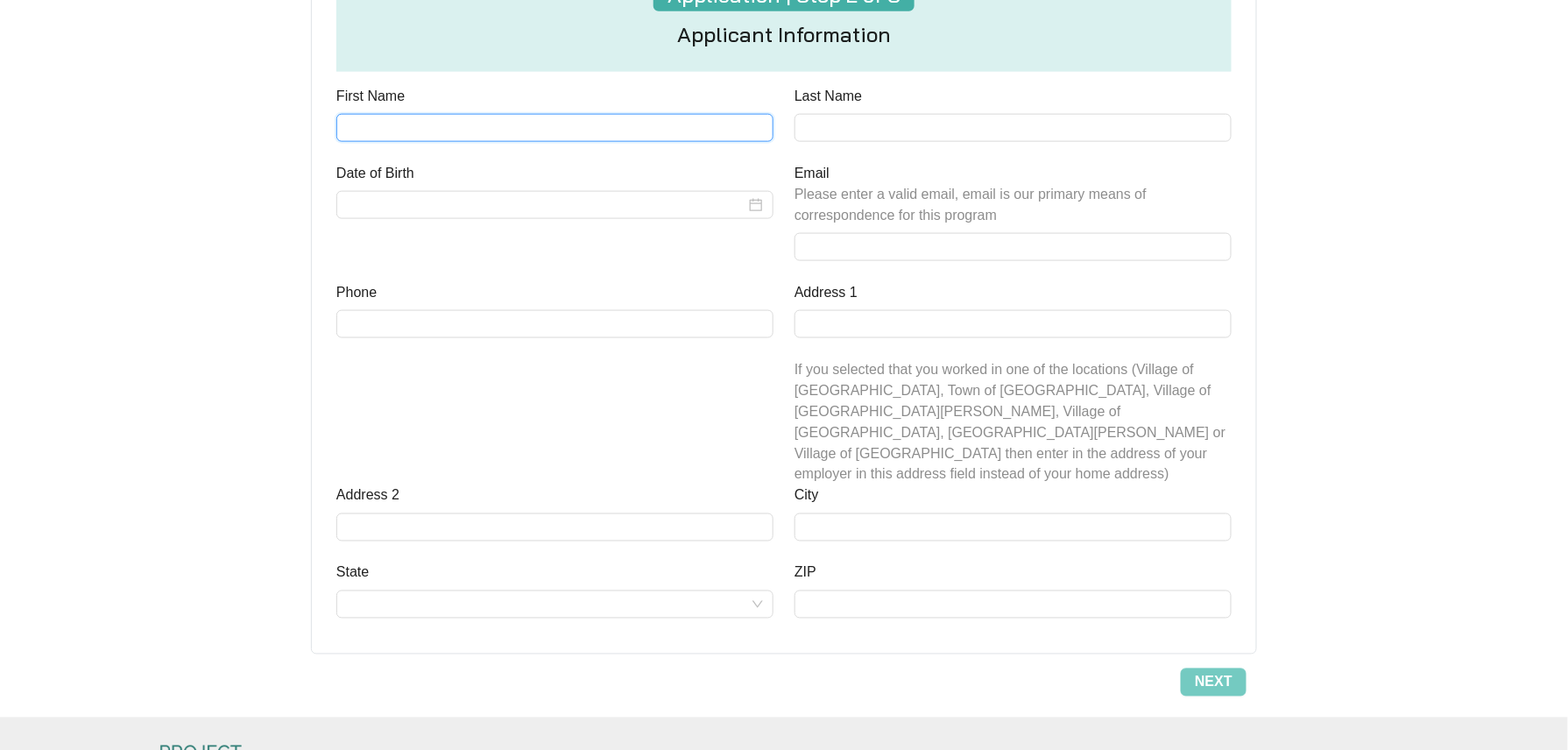
click at [489, 119] on input "First Name" at bounding box center [555, 127] width 437 height 28
type input "***"
type input "****"
type input "**********"
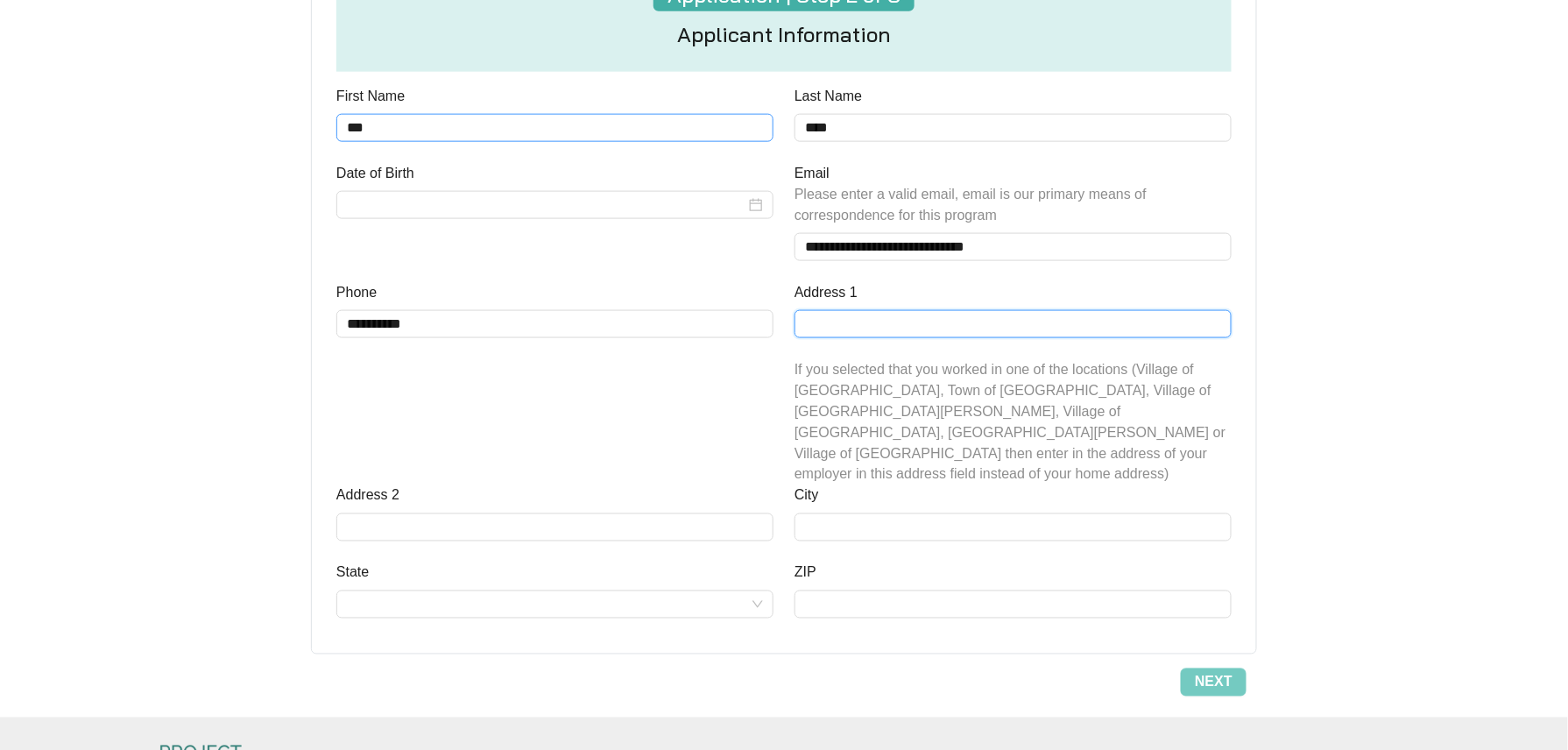
type input "**********"
type input "******"
type input "*****"
click at [564, 591] on input "State" at bounding box center [554, 603] width 416 height 26
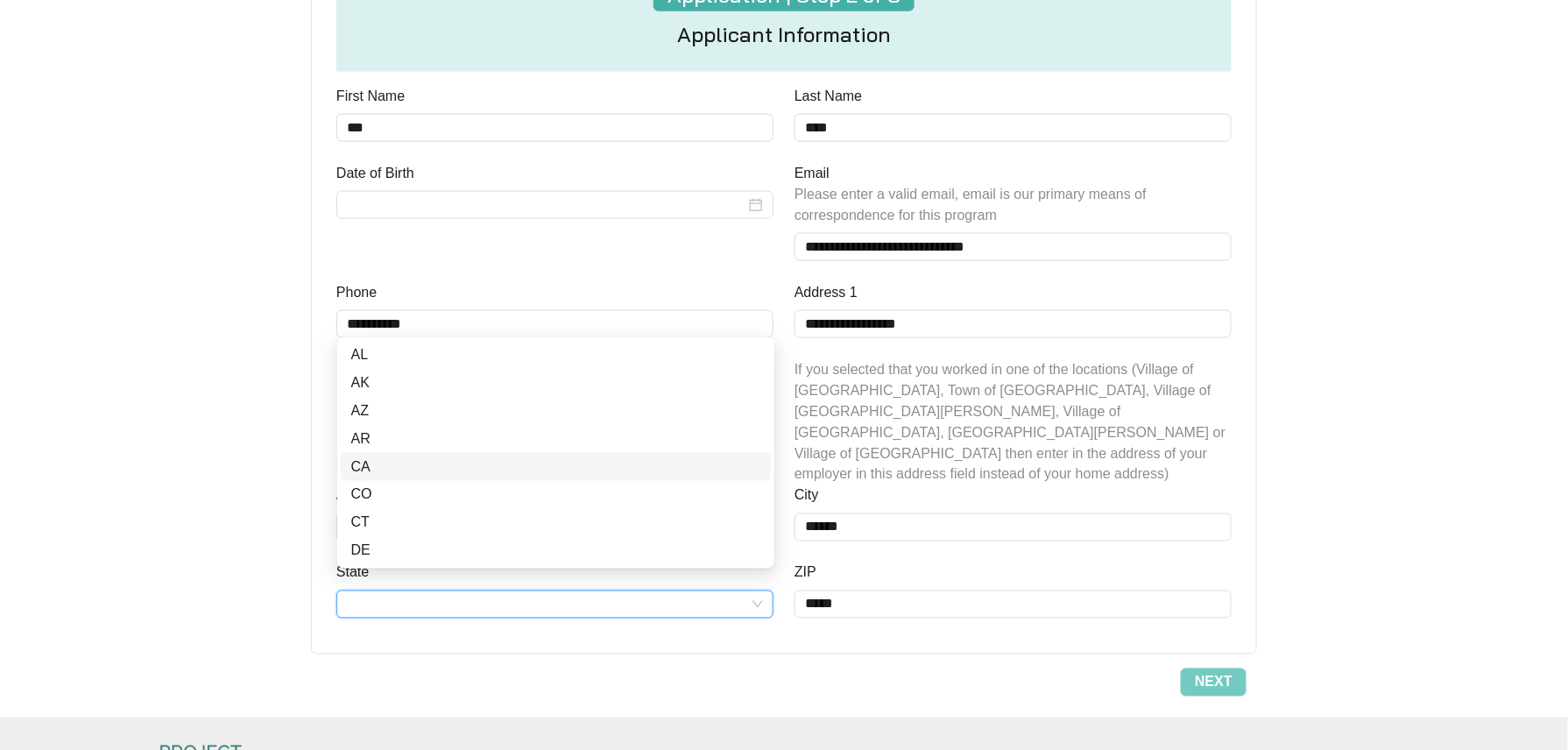
click at [394, 463] on div "CA" at bounding box center [556, 467] width 409 height 21
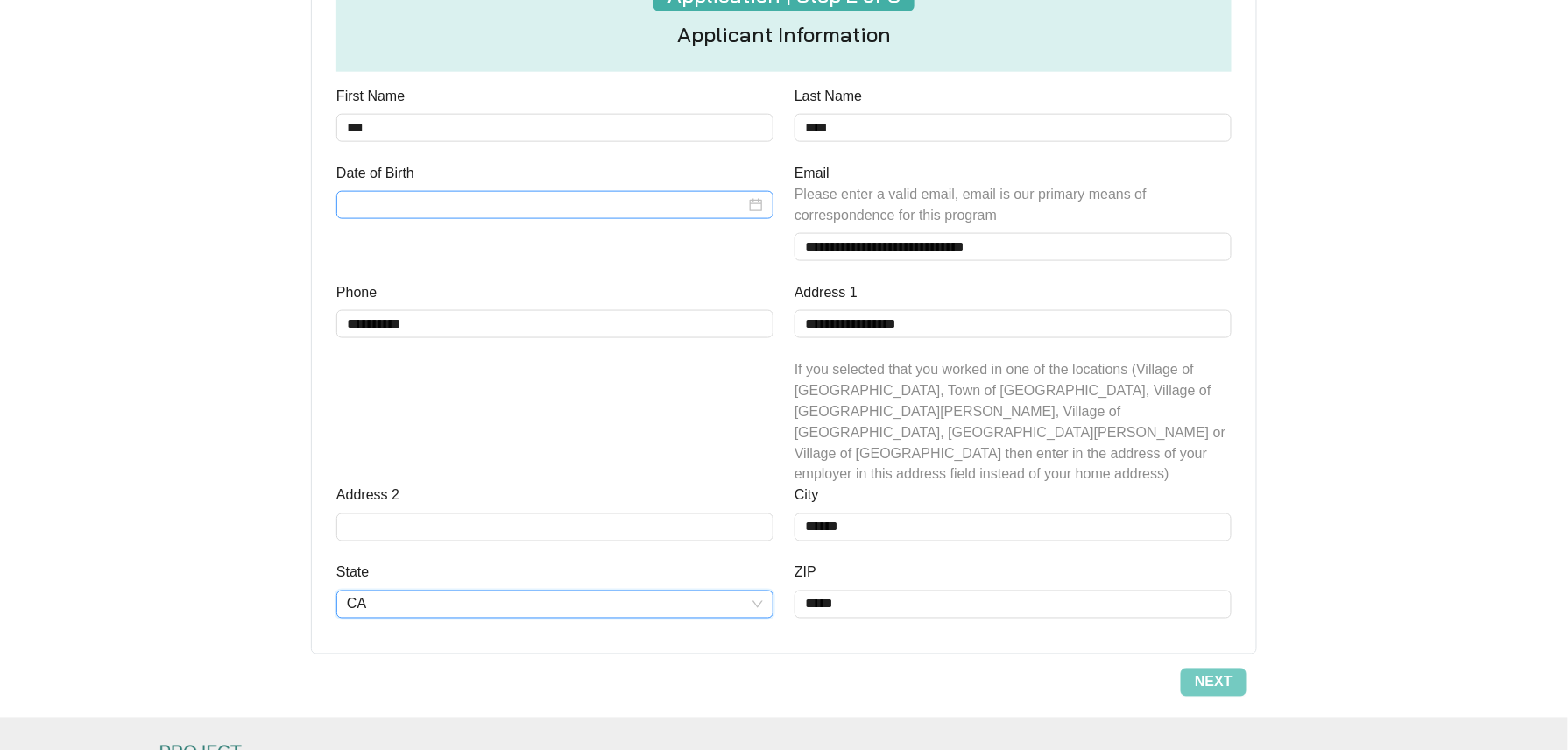
click at [720, 200] on input "Date of Birth" at bounding box center [545, 205] width 399 height 21
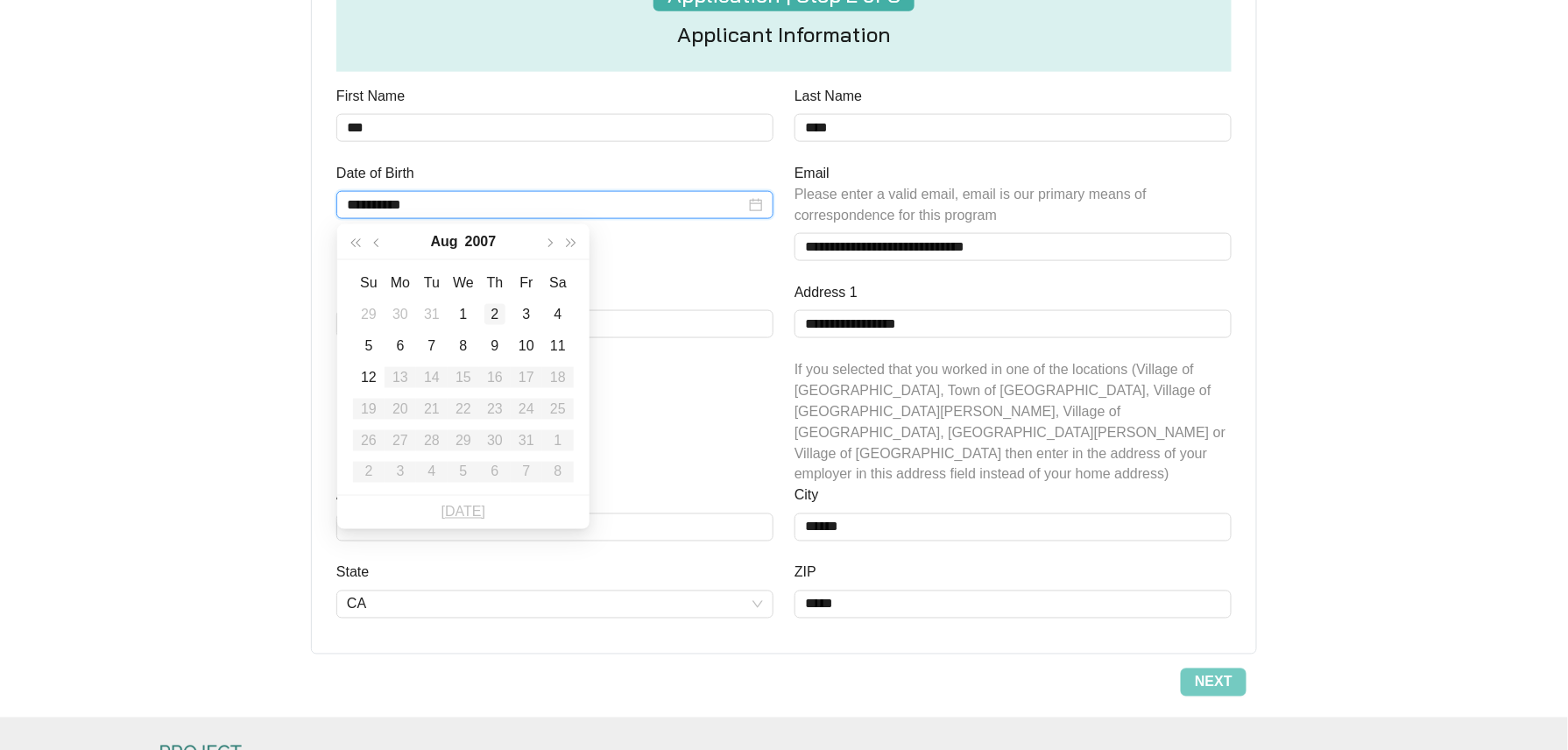
type input "**********"
click at [351, 243] on span "button" at bounding box center [355, 243] width 9 height 9
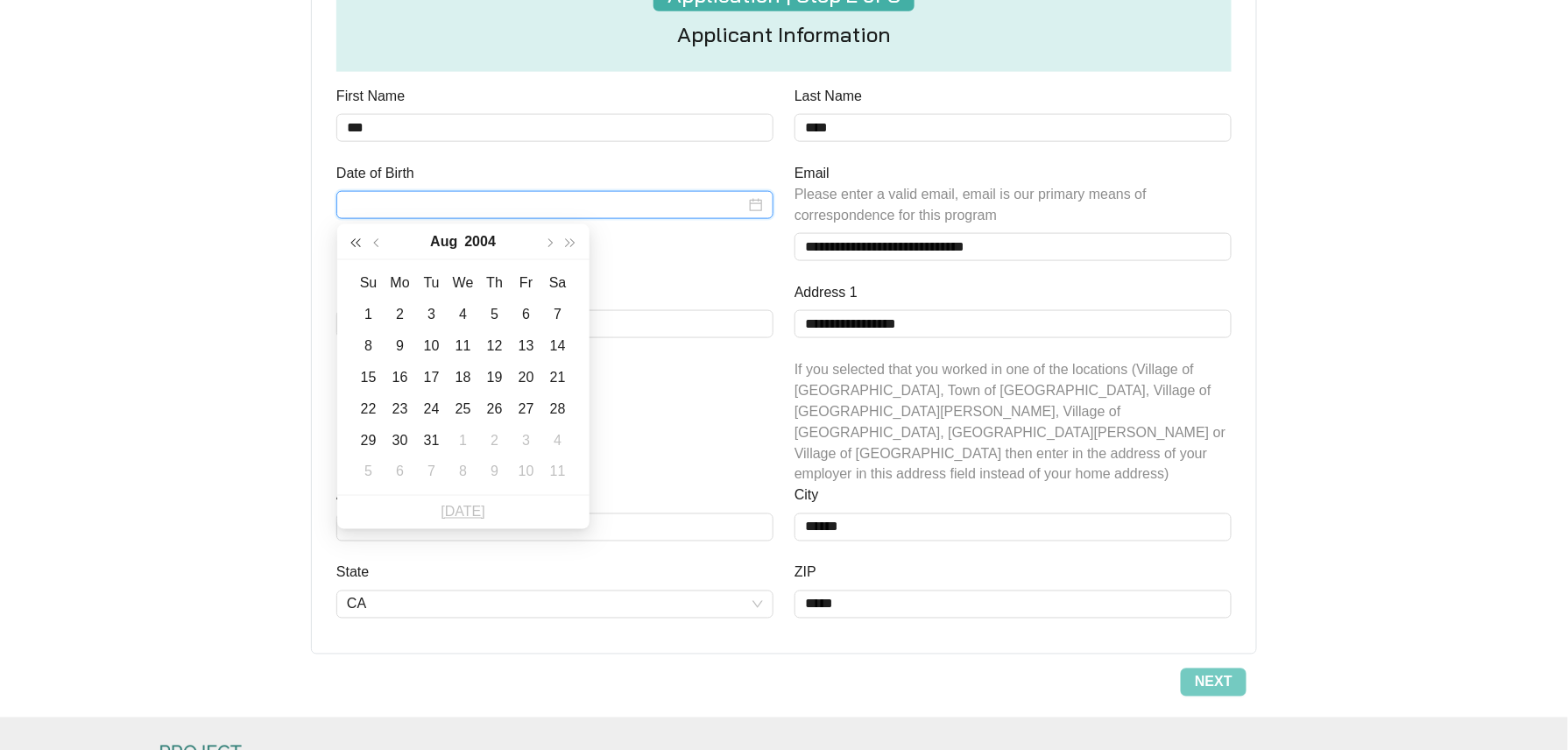
click at [351, 243] on span "button" at bounding box center [355, 243] width 9 height 9
type input "**********"
click at [397, 376] on div "13" at bounding box center [401, 377] width 21 height 21
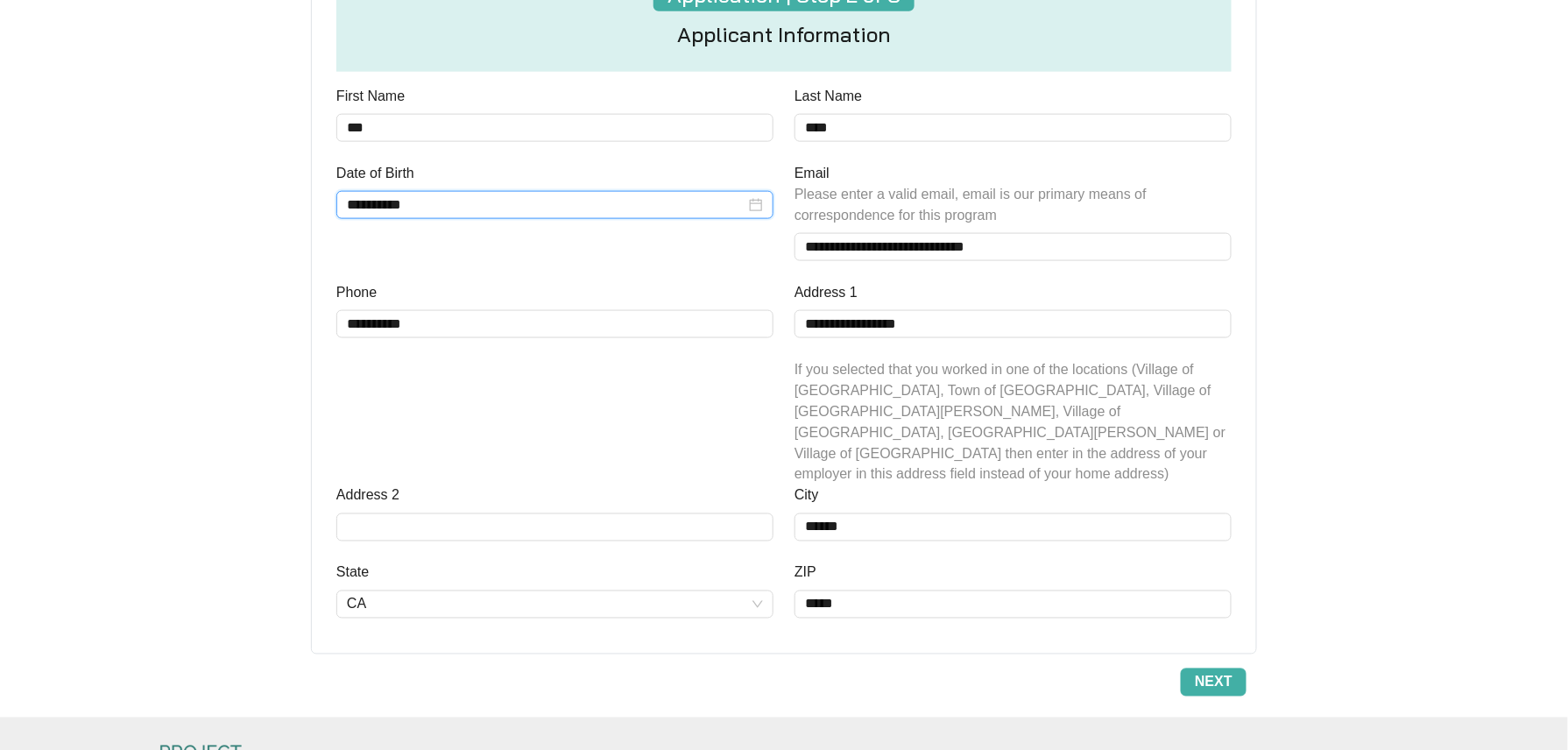
click at [1216, 671] on span "Next" at bounding box center [1213, 682] width 38 height 21
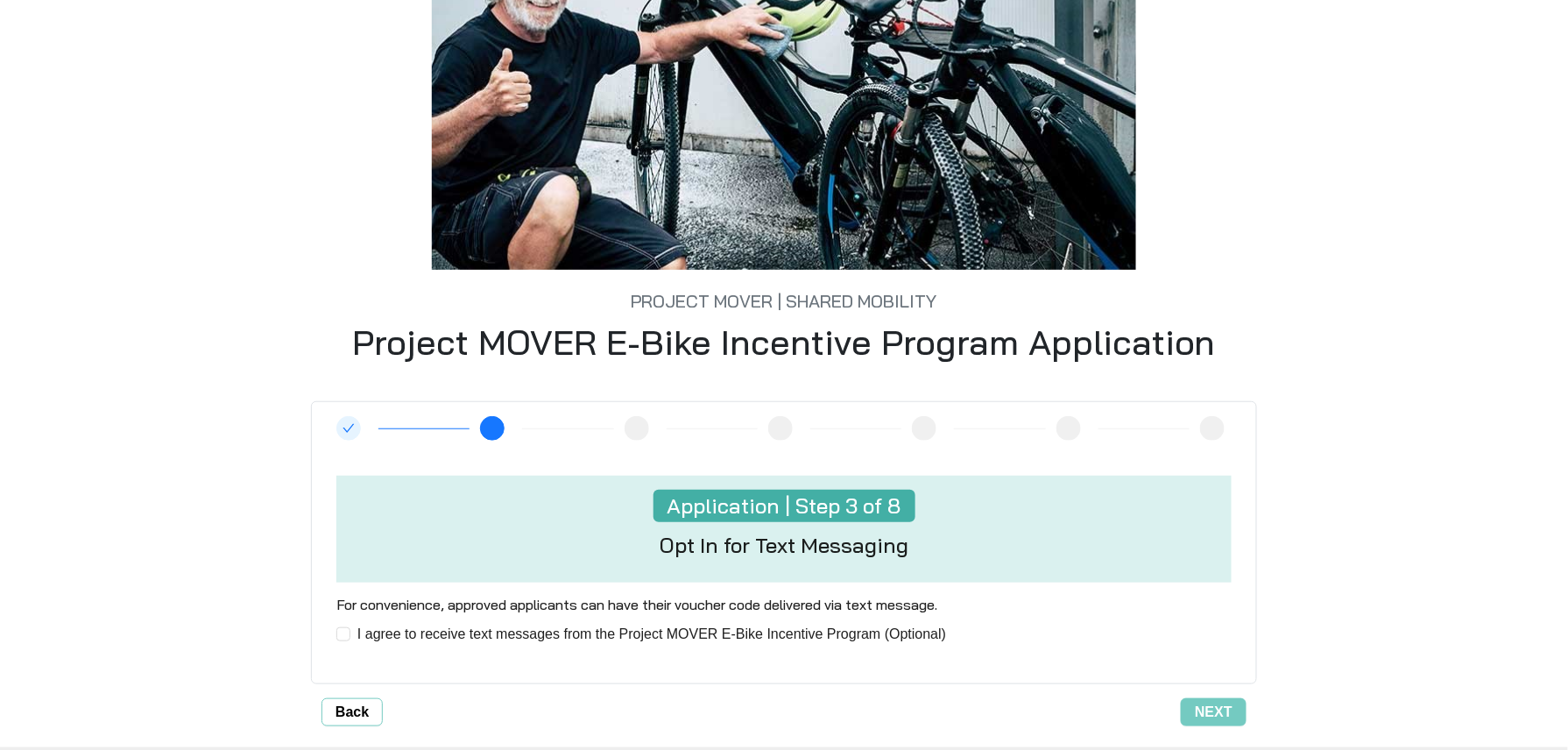
scroll to position [292, 0]
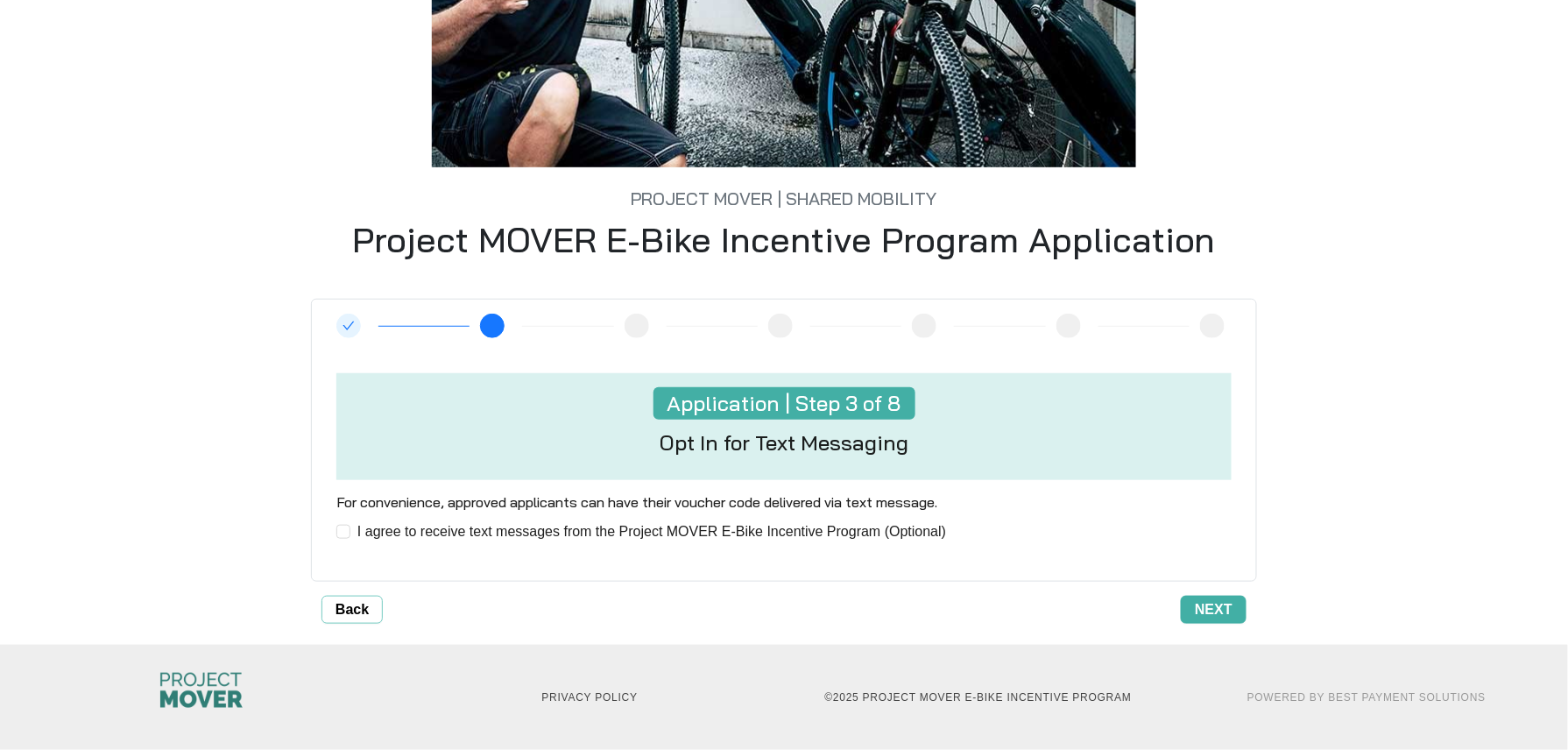
click at [1207, 614] on span "Next" at bounding box center [1213, 609] width 38 height 21
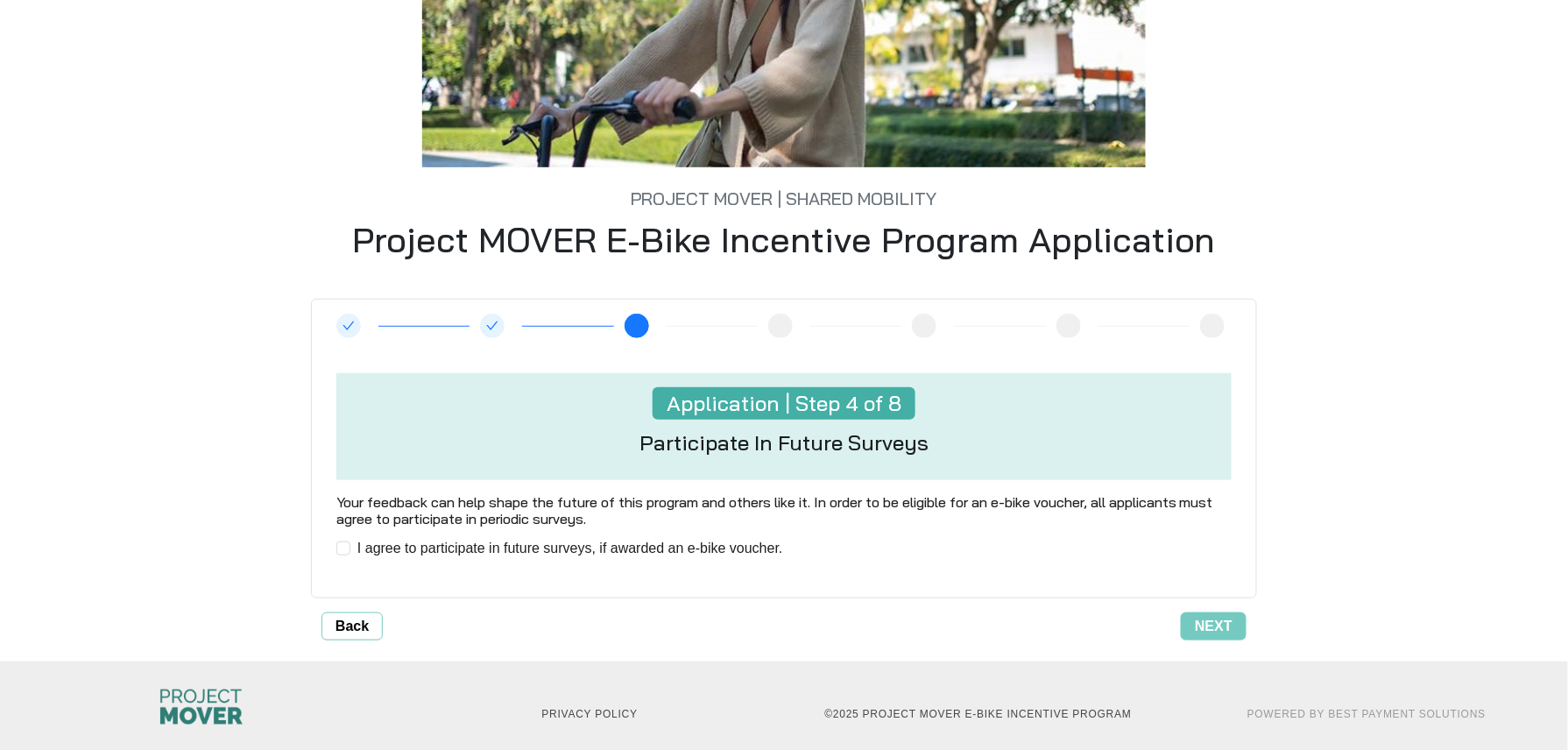
scroll to position [310, 0]
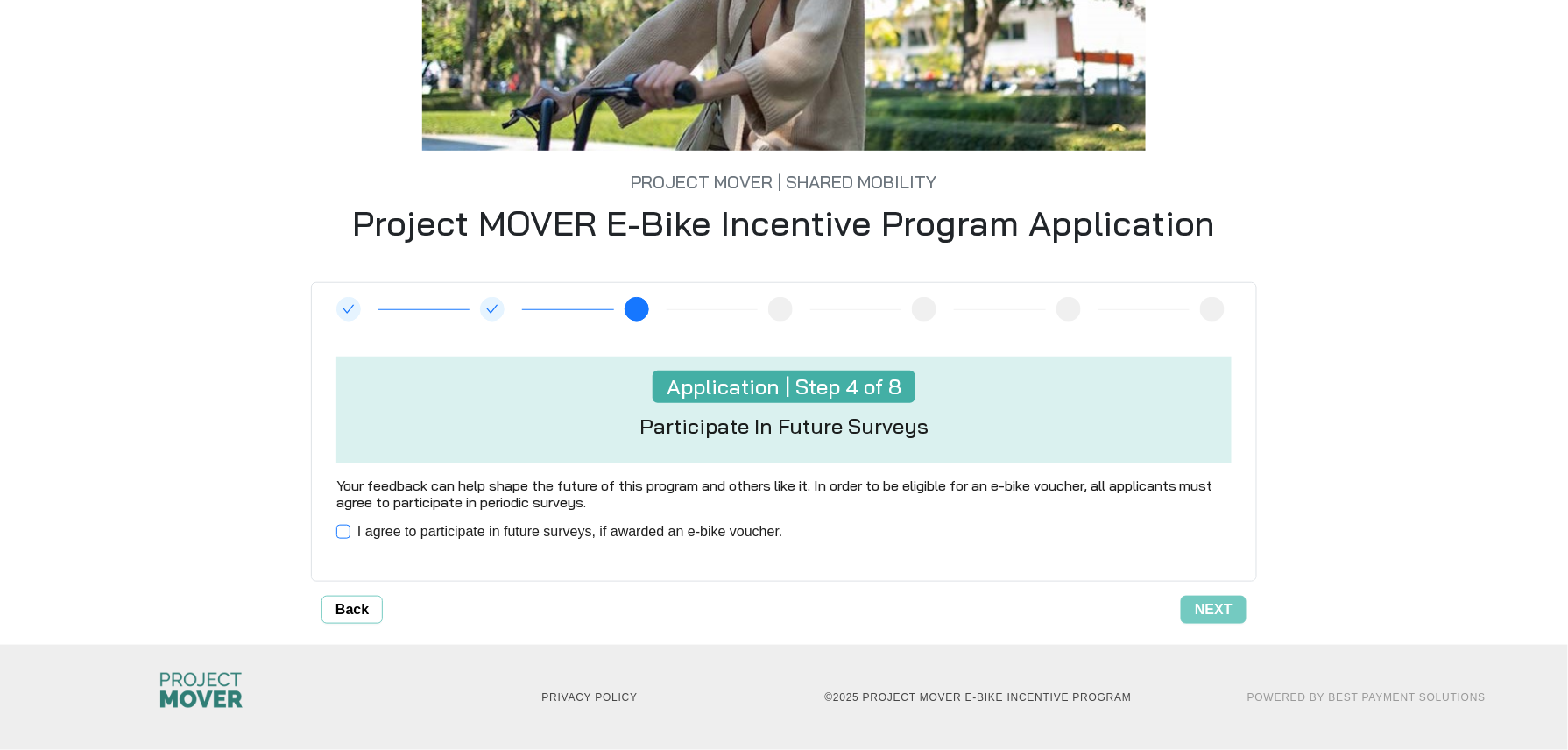
click at [725, 538] on span "I agree to participate in future surveys, if awarded an e-bike voucher." at bounding box center [570, 532] width 440 height 21
click at [1206, 609] on span "Next" at bounding box center [1213, 609] width 38 height 21
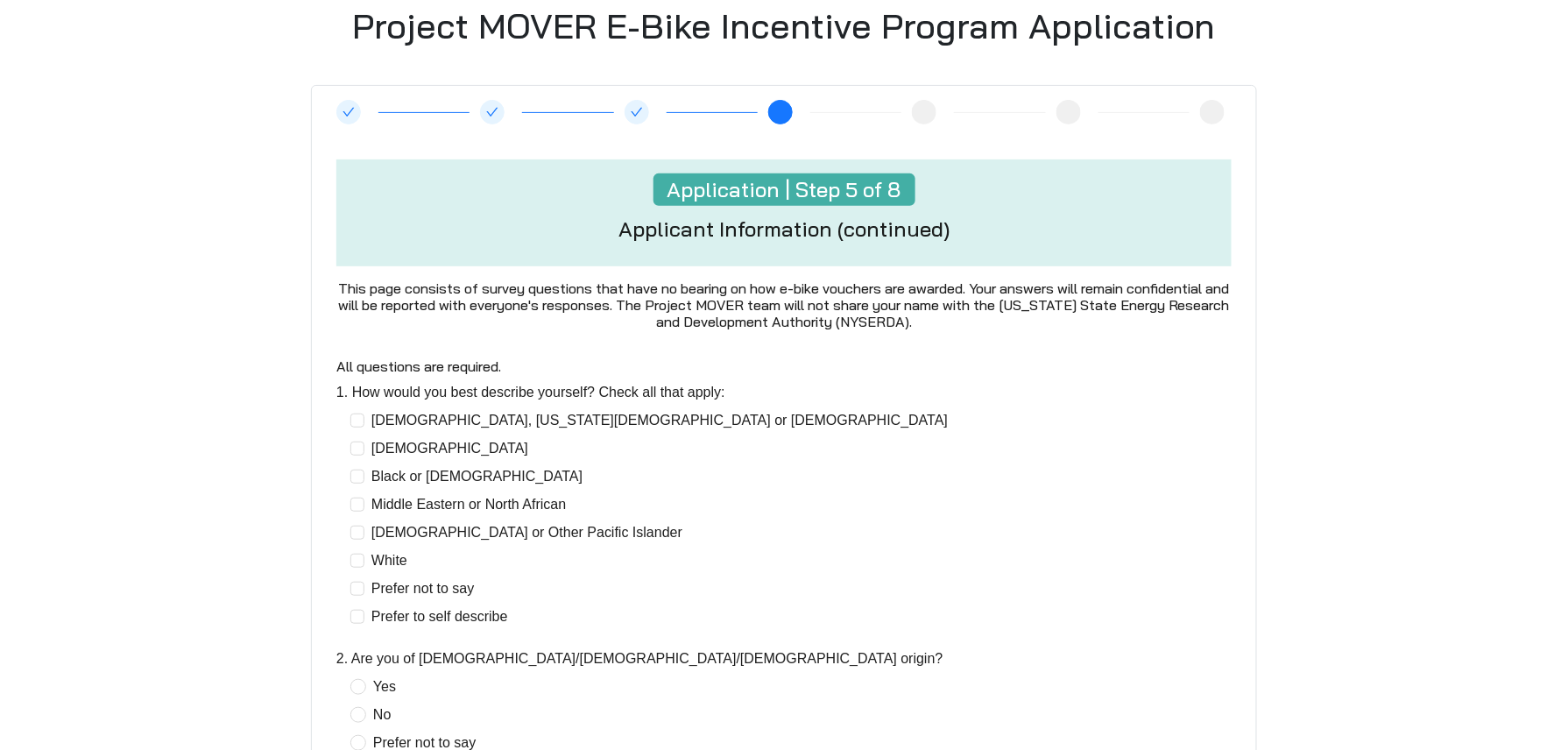
scroll to position [350, 0]
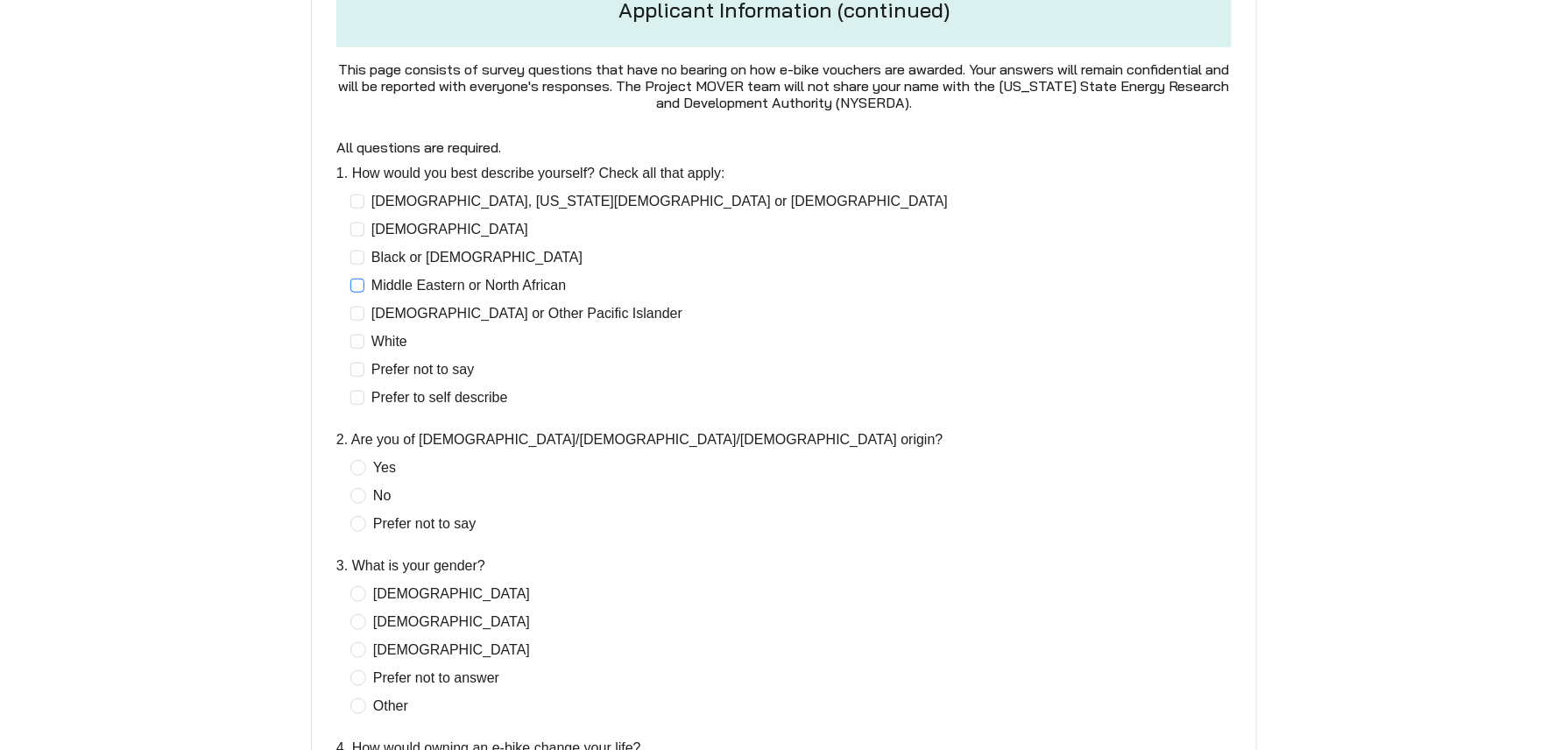
click at [437, 287] on span "Middle Eastern or North African" at bounding box center [468, 285] width 209 height 21
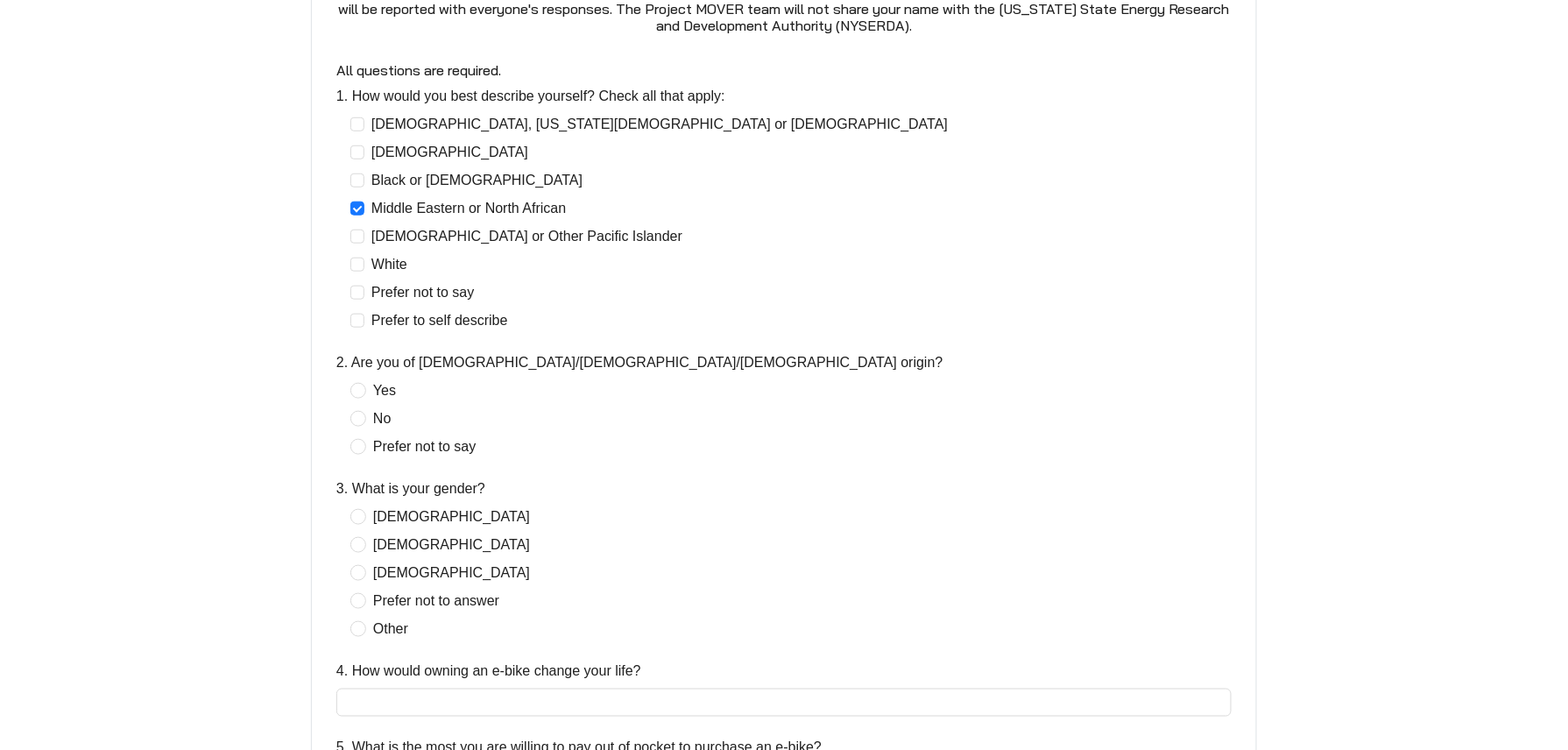
scroll to position [467, 0]
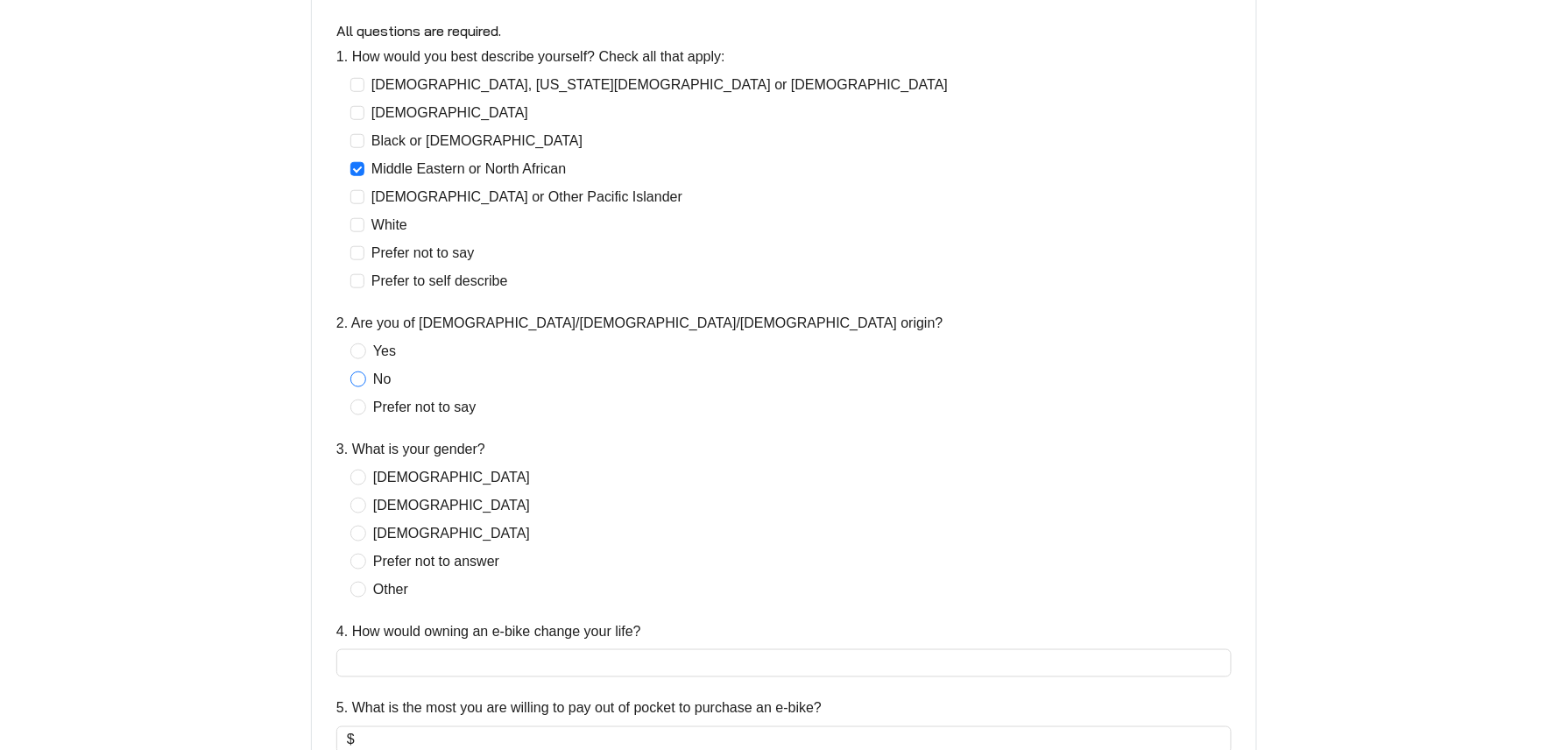
click at [391, 383] on span "No" at bounding box center [381, 379] width 31 height 21
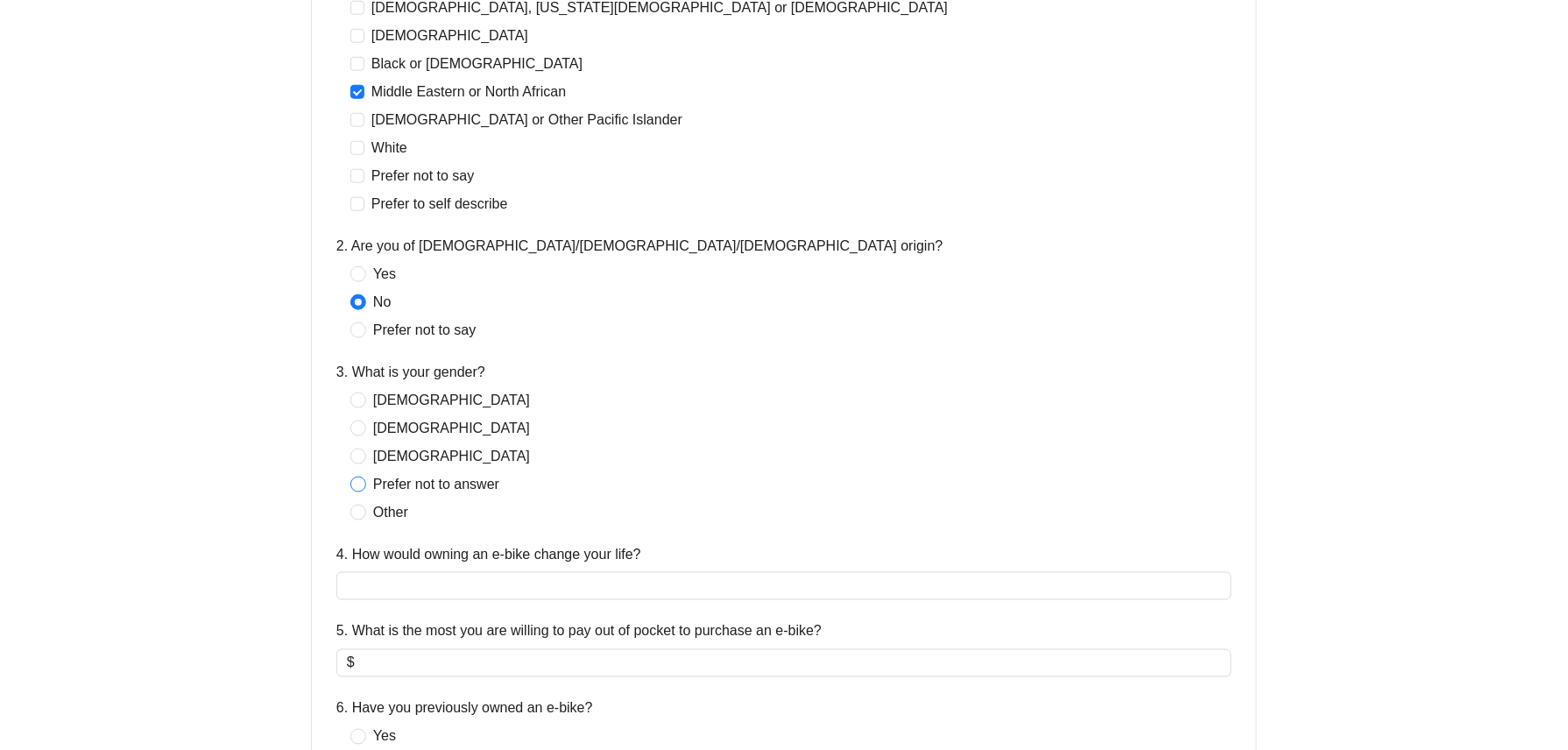
scroll to position [583, 0]
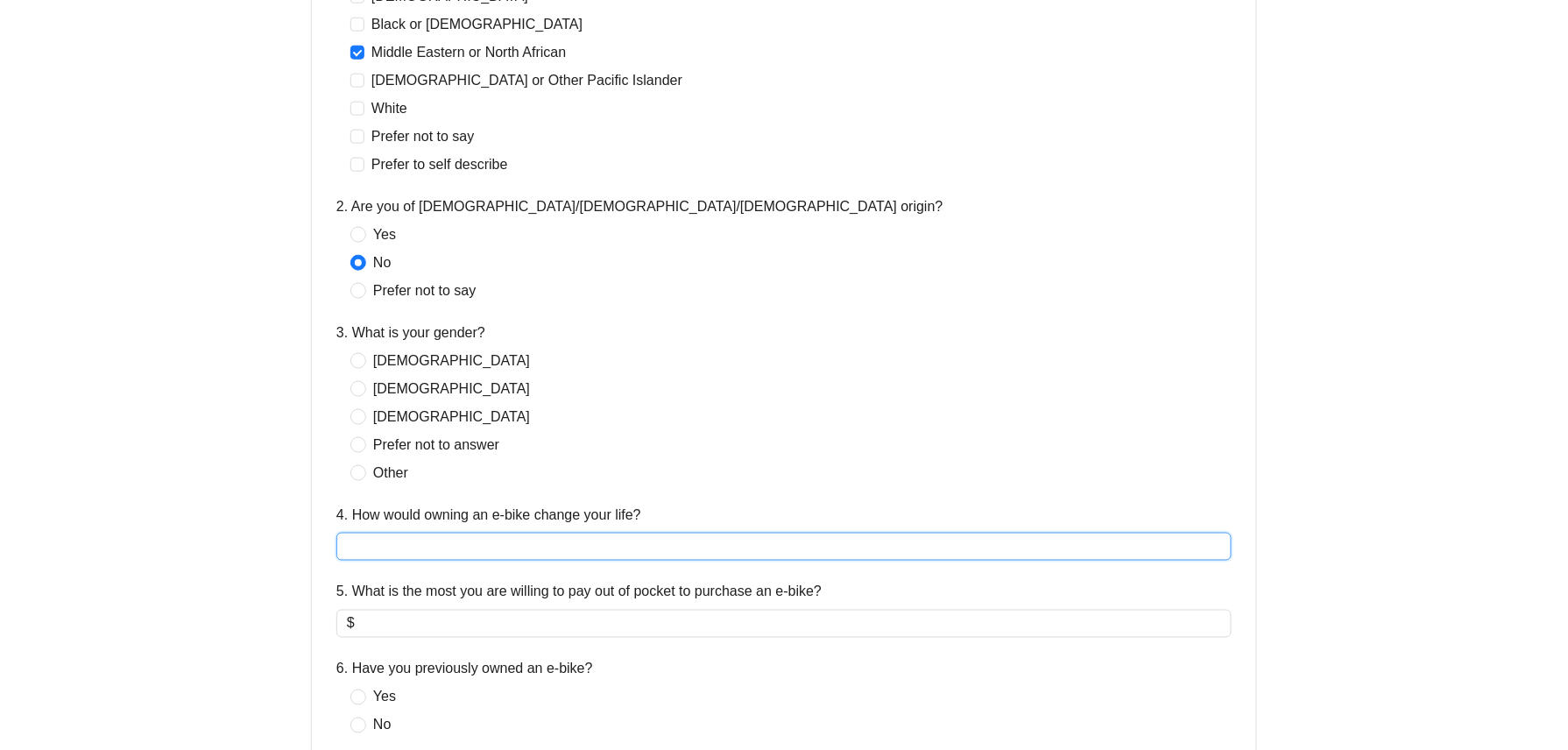
click at [396, 544] on input "4. How would owning an e-bike change your life?" at bounding box center [784, 546] width 895 height 28
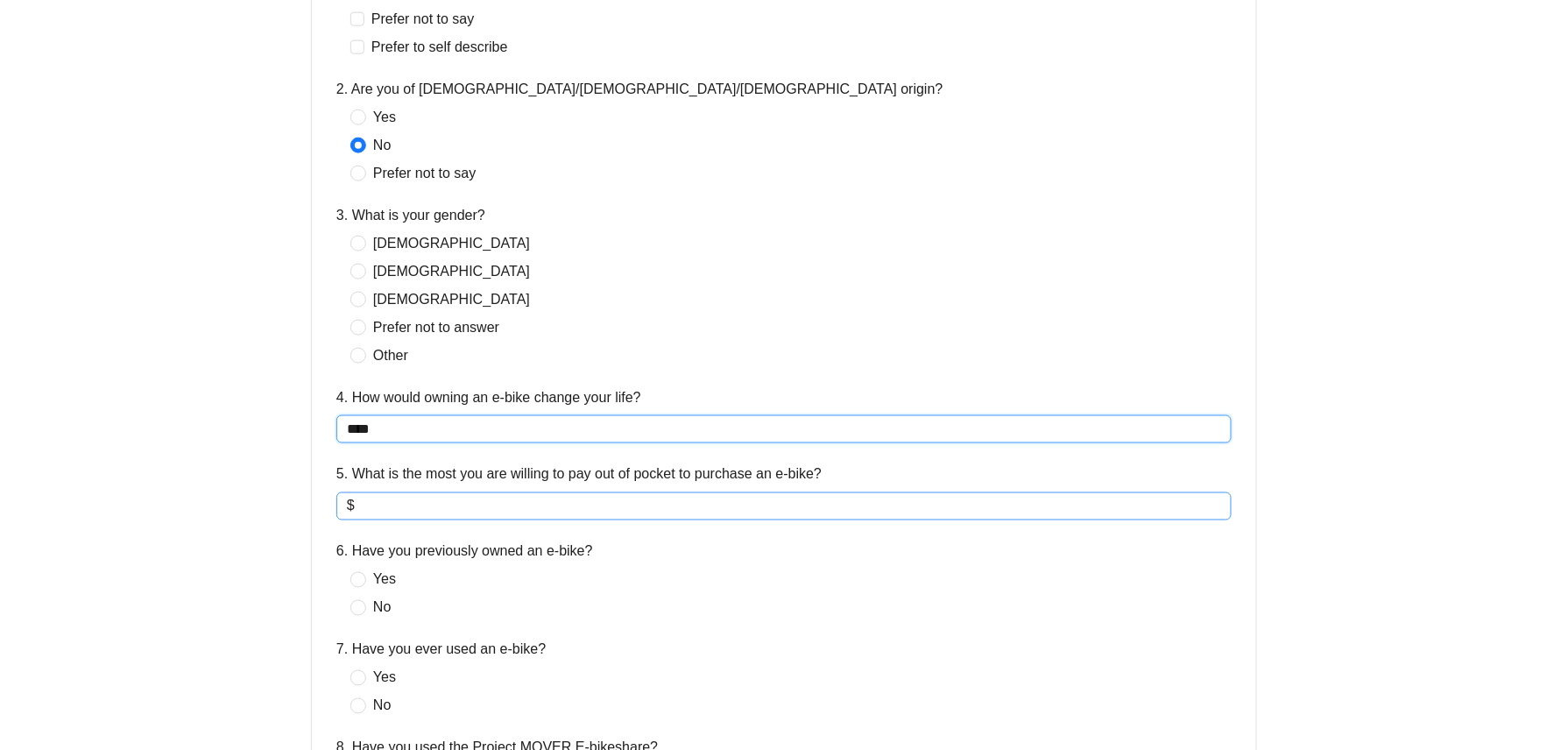
type input "****"
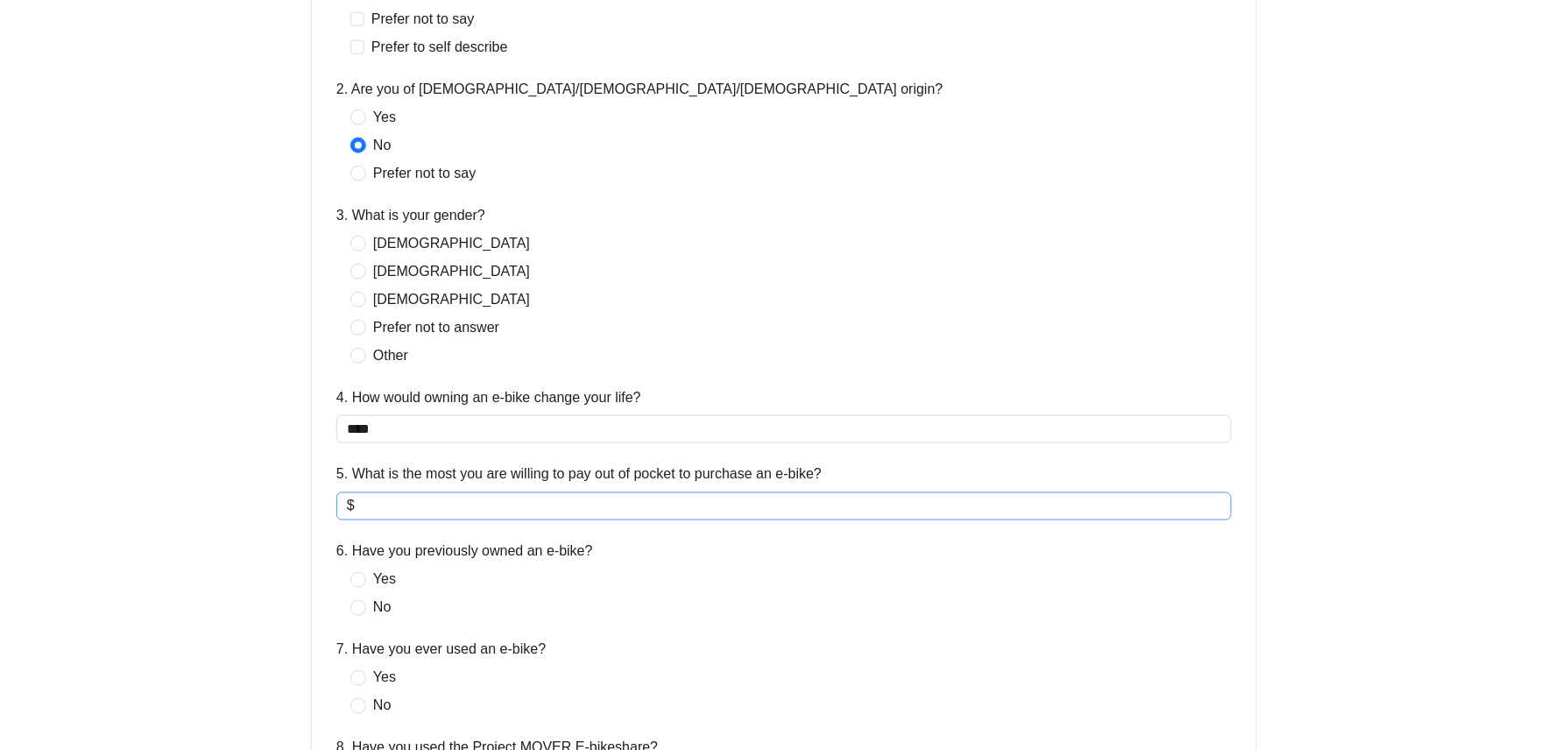
click at [425, 519] on span "$" at bounding box center [784, 505] width 895 height 28
click at [427, 508] on input "5. What is the most you are willing to pay out of pocket to purchase an e-bike?" at bounding box center [789, 506] width 863 height 21
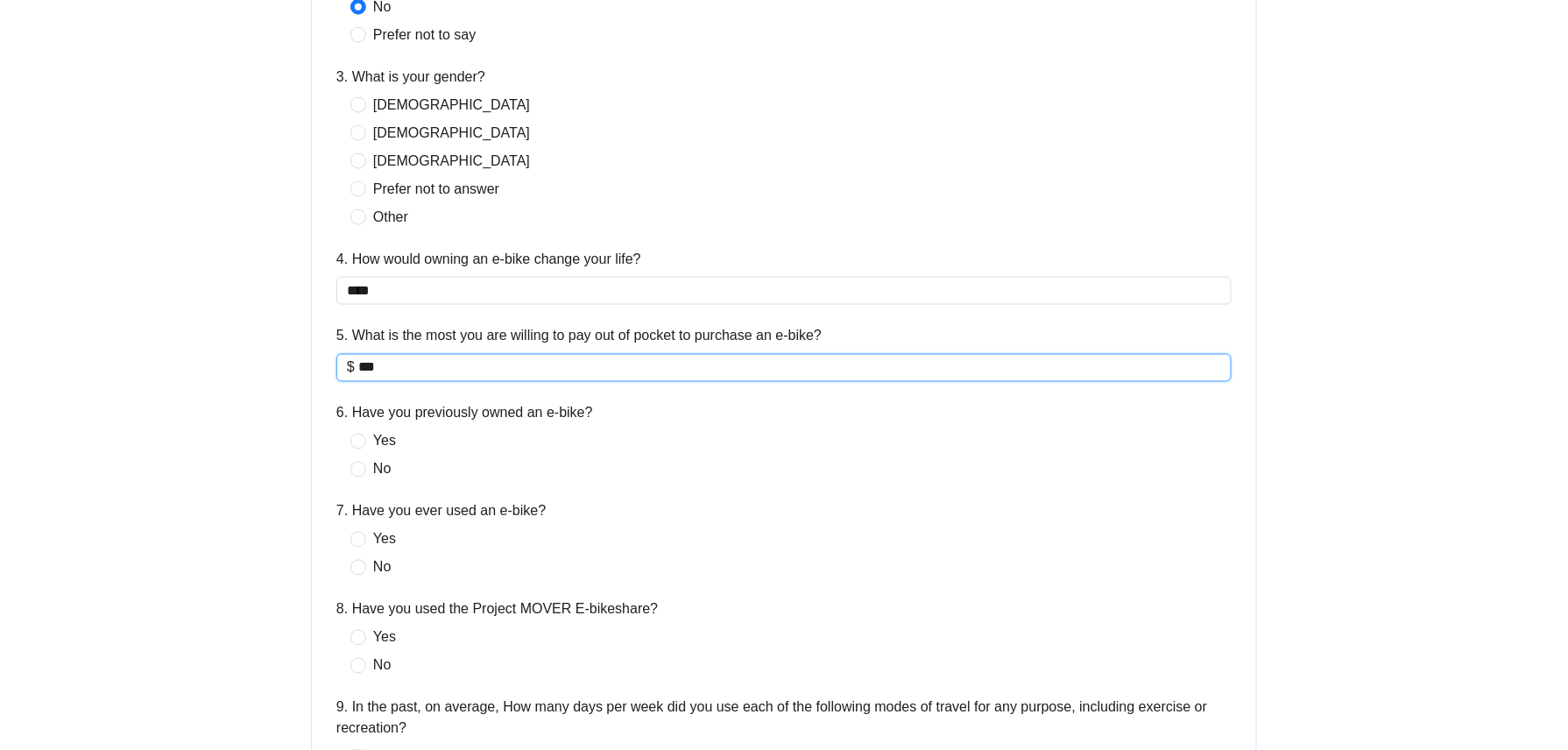
scroll to position [933, 0]
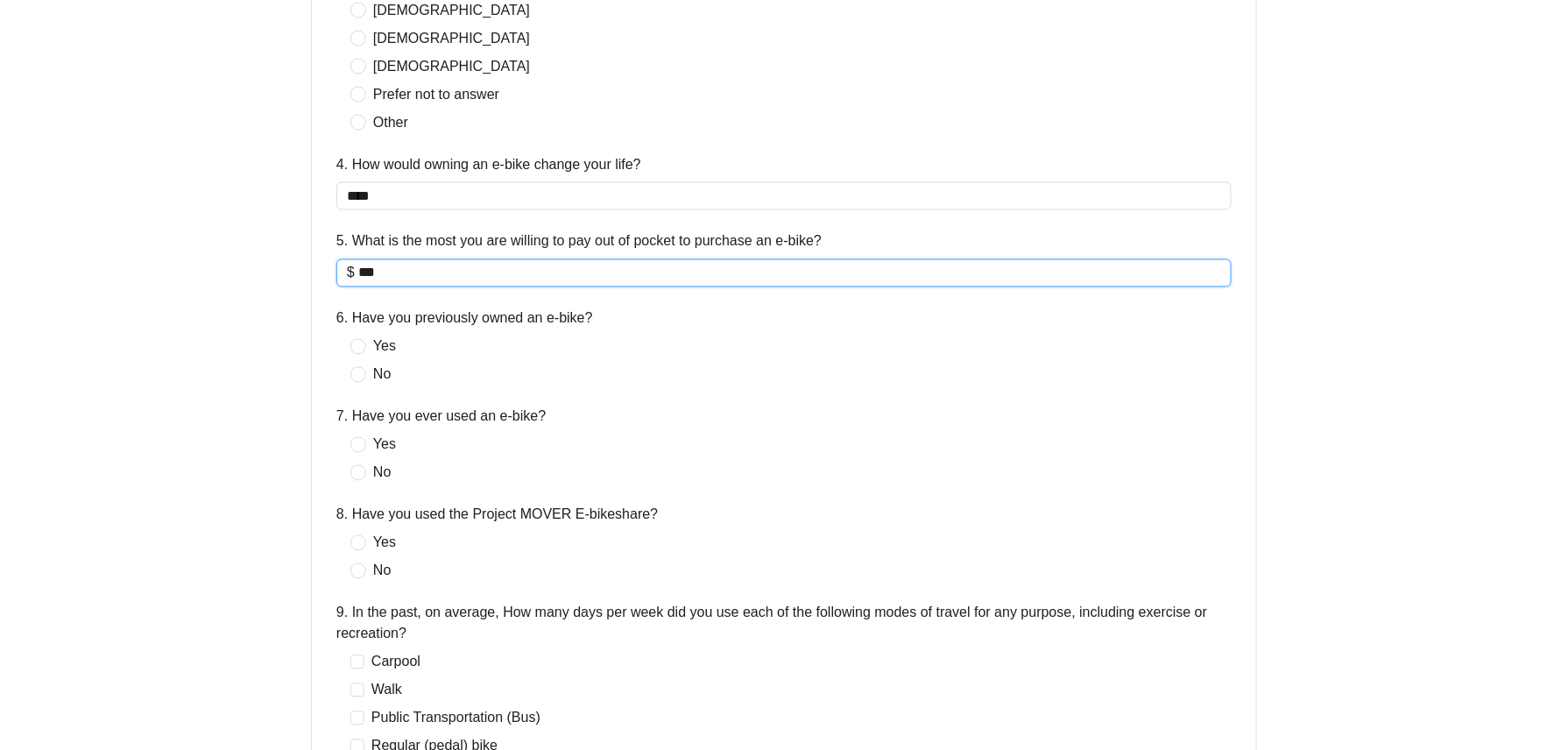
type input "***"
click at [382, 357] on span "Yes" at bounding box center [384, 347] width 37 height 21
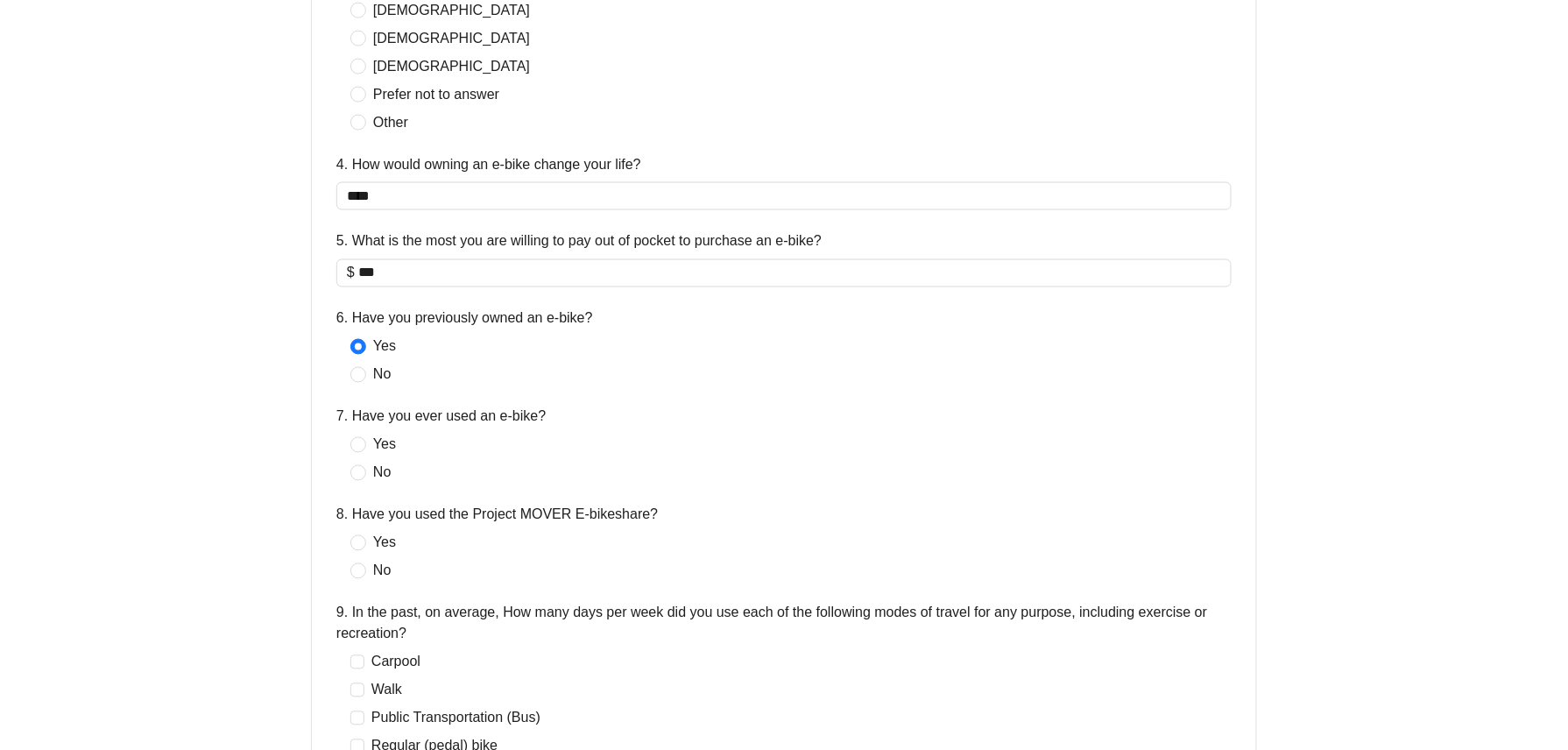
click at [373, 559] on div "Yes No" at bounding box center [379, 557] width 59 height 49
click at [375, 569] on span "No" at bounding box center [381, 571] width 31 height 21
click at [375, 480] on span "No" at bounding box center [381, 473] width 31 height 21
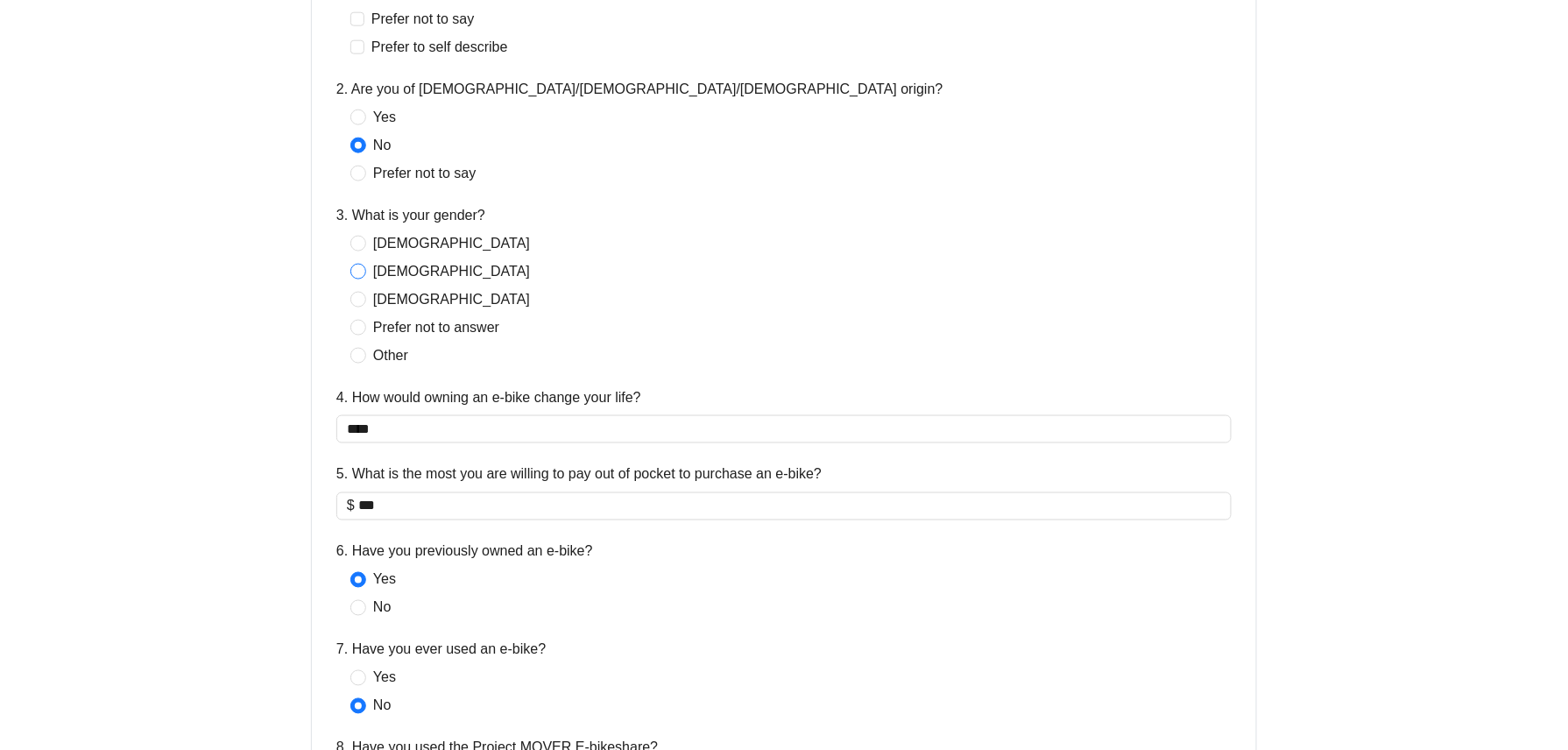
click at [405, 267] on span "[DEMOGRAPHIC_DATA]" at bounding box center [451, 272] width 171 height 21
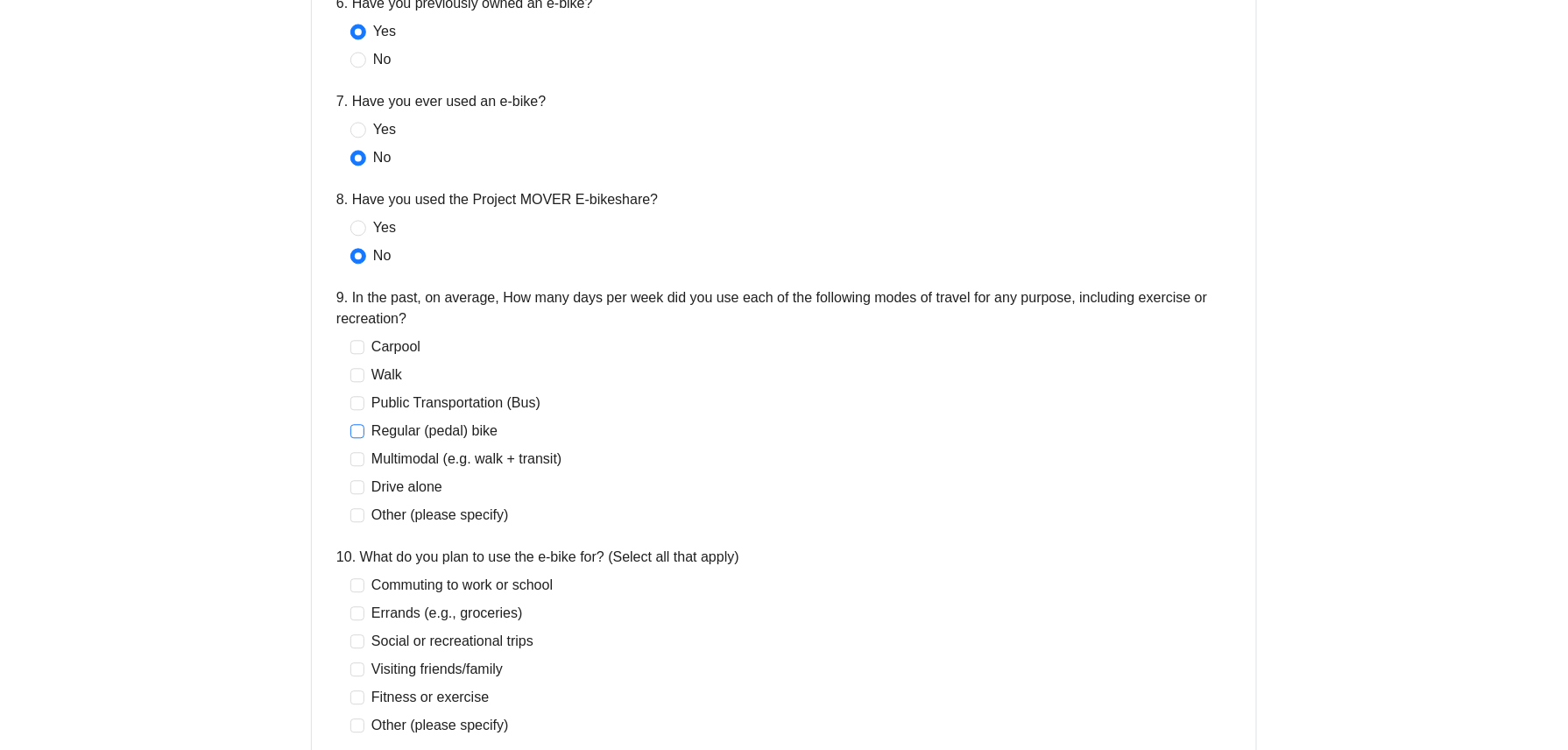
scroll to position [1284, 0]
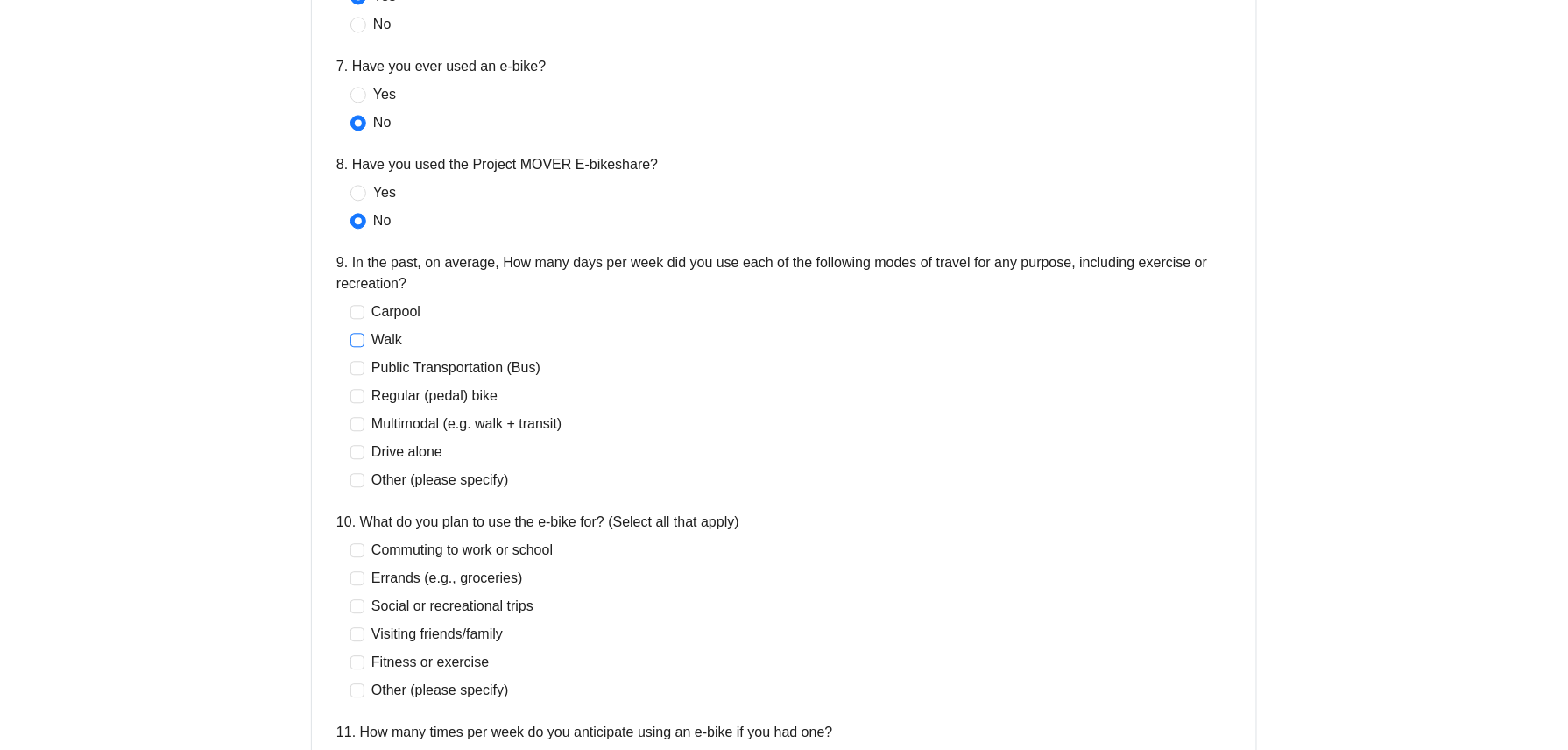
click at [387, 338] on span "Walk" at bounding box center [386, 340] width 45 height 21
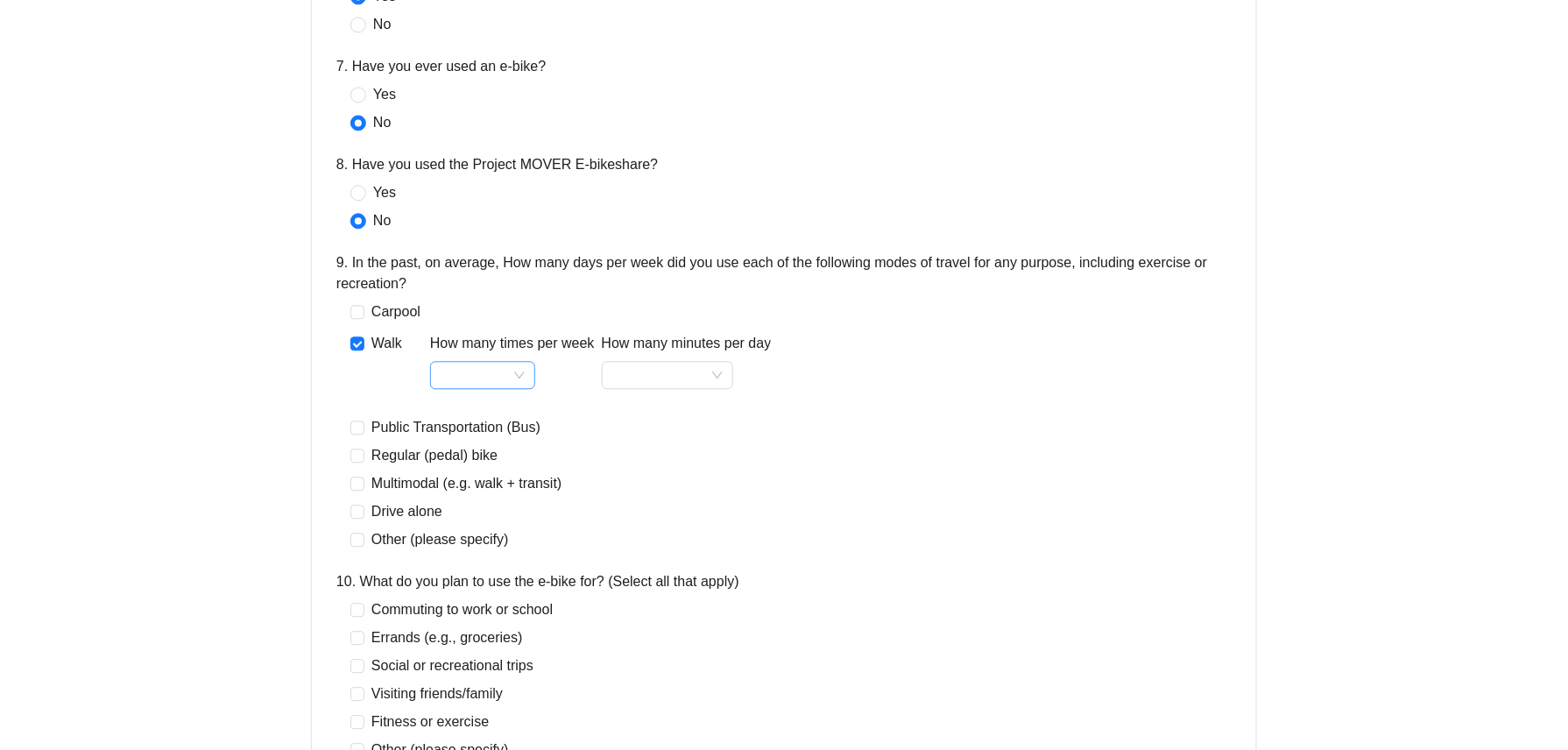
click at [522, 382] on input "How many times per week" at bounding box center [482, 375] width 84 height 26
click at [483, 441] on div "2" at bounding box center [482, 440] width 77 height 21
click at [472, 369] on span "2" at bounding box center [482, 375] width 84 height 26
click at [472, 417] on div "1" at bounding box center [482, 411] width 77 height 21
click at [678, 382] on input "How many minutes per day" at bounding box center [668, 375] width 111 height 26
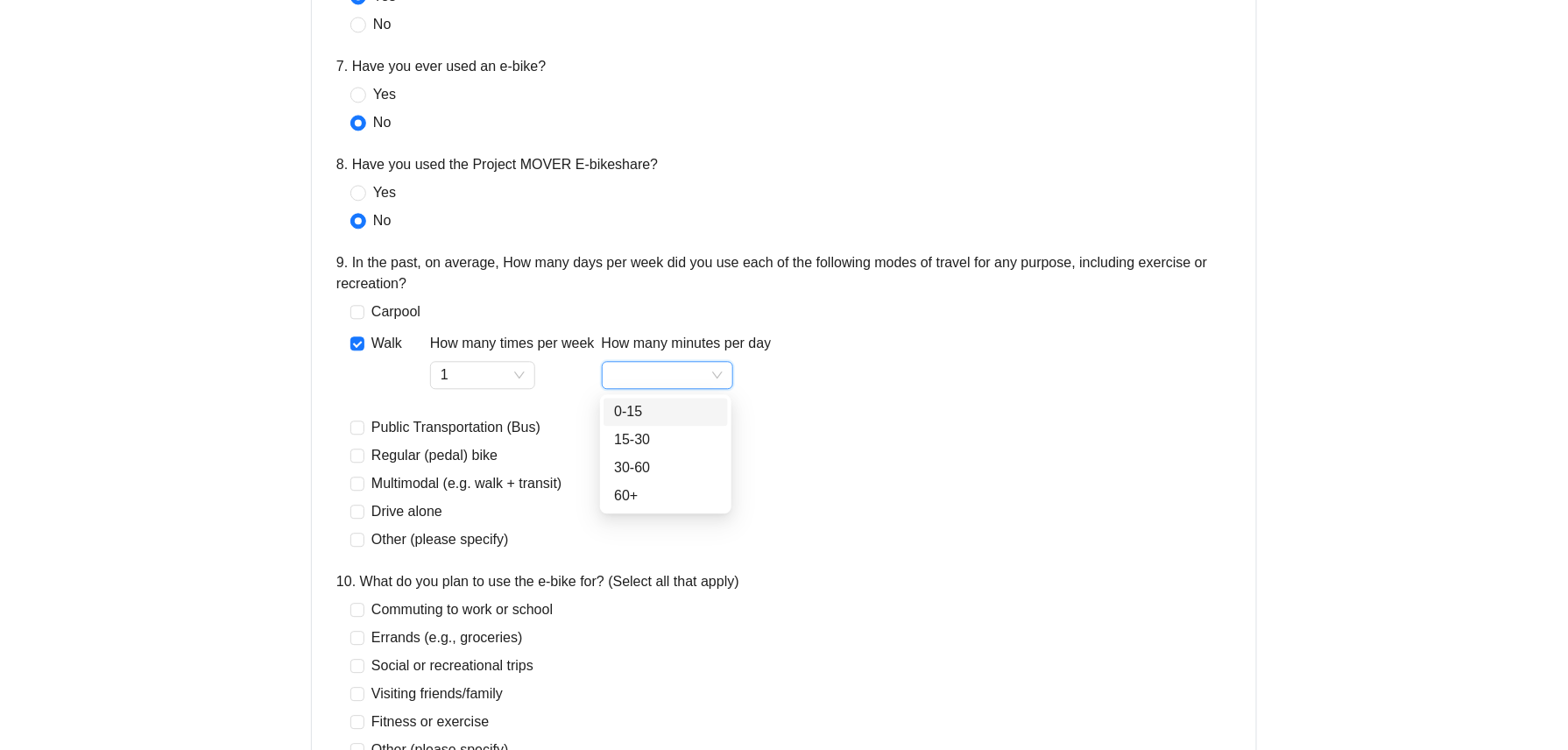
click at [670, 415] on div "0-15" at bounding box center [666, 411] width 104 height 21
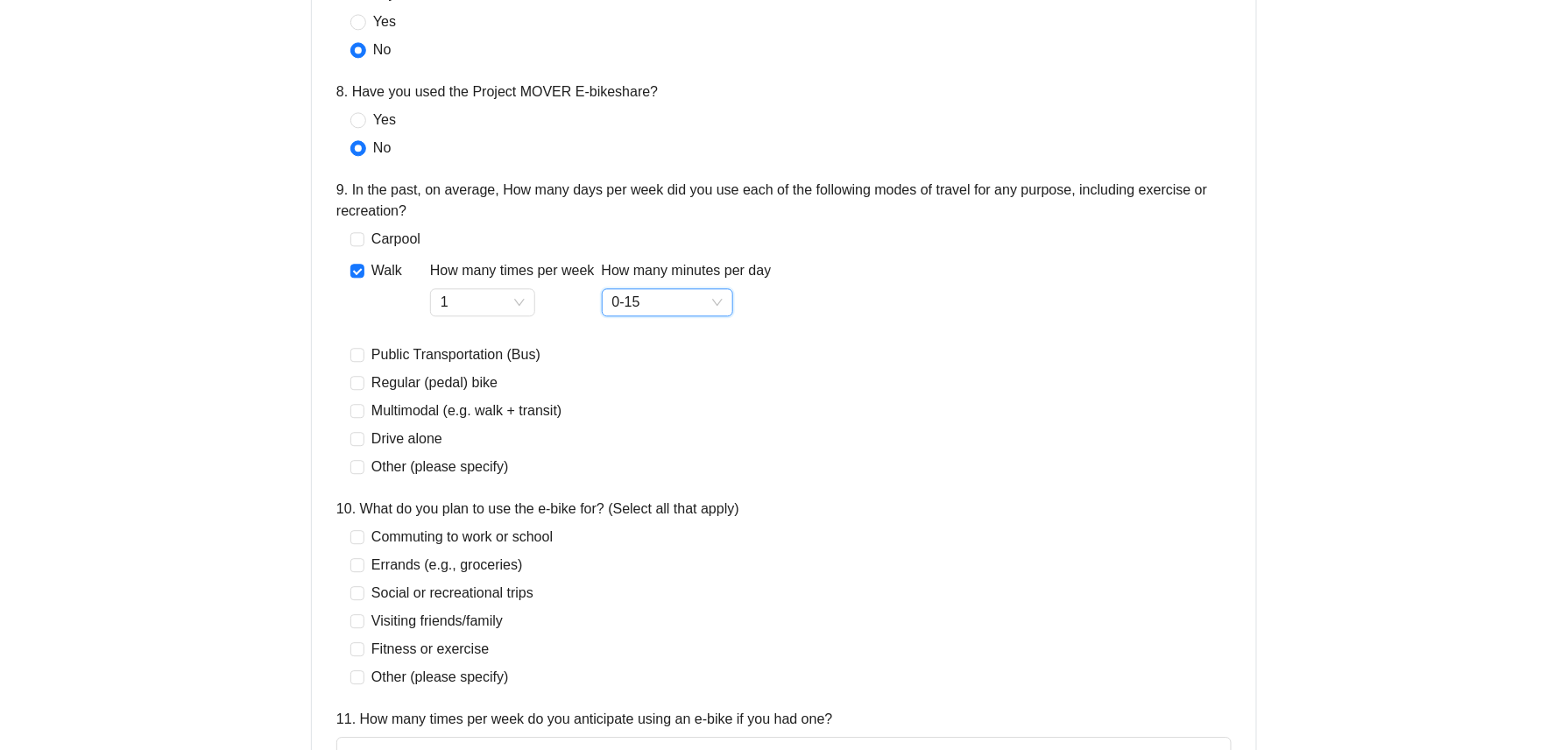
scroll to position [1401, 0]
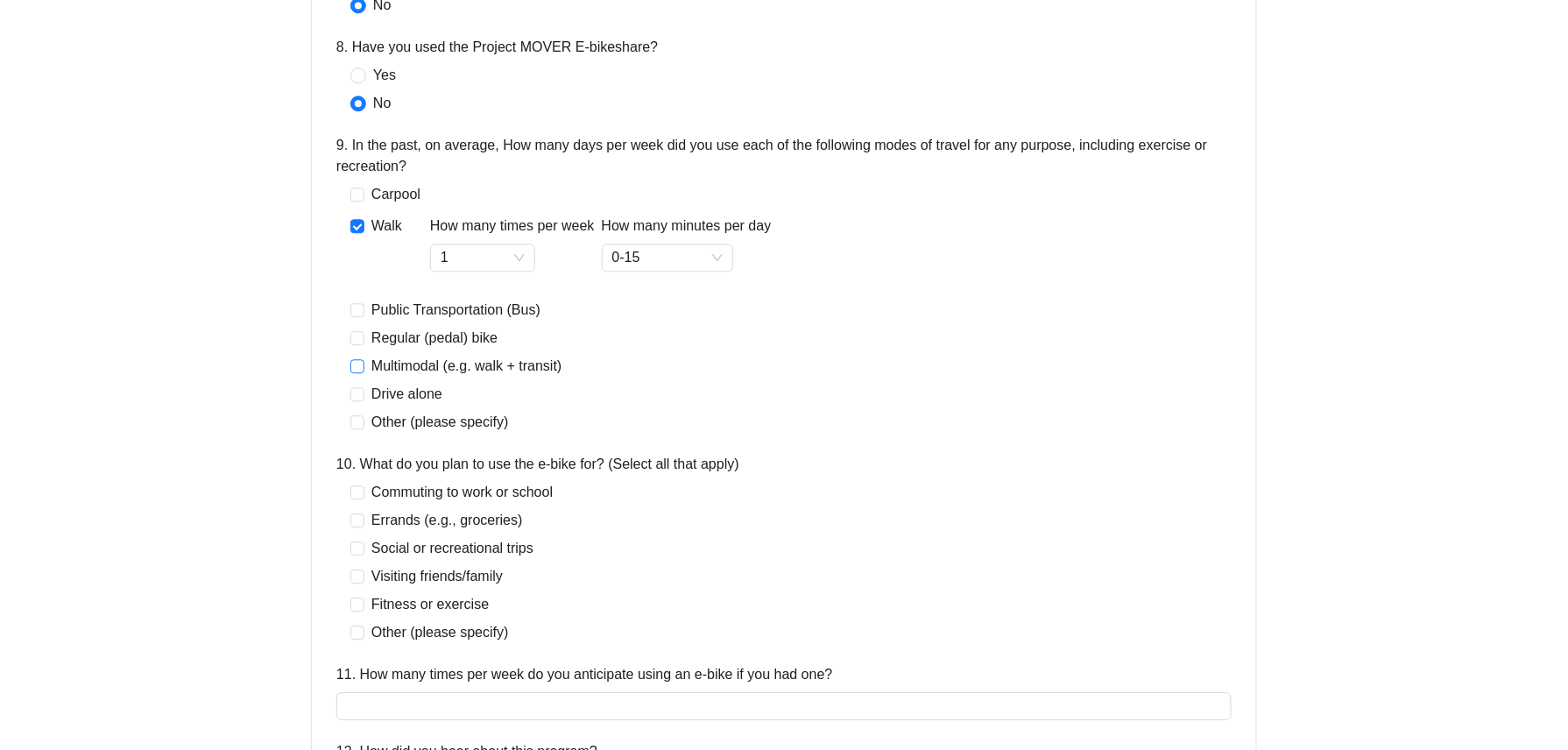
click at [404, 370] on span "Multimodal (e.g. walk + transit)" at bounding box center [466, 366] width 204 height 21
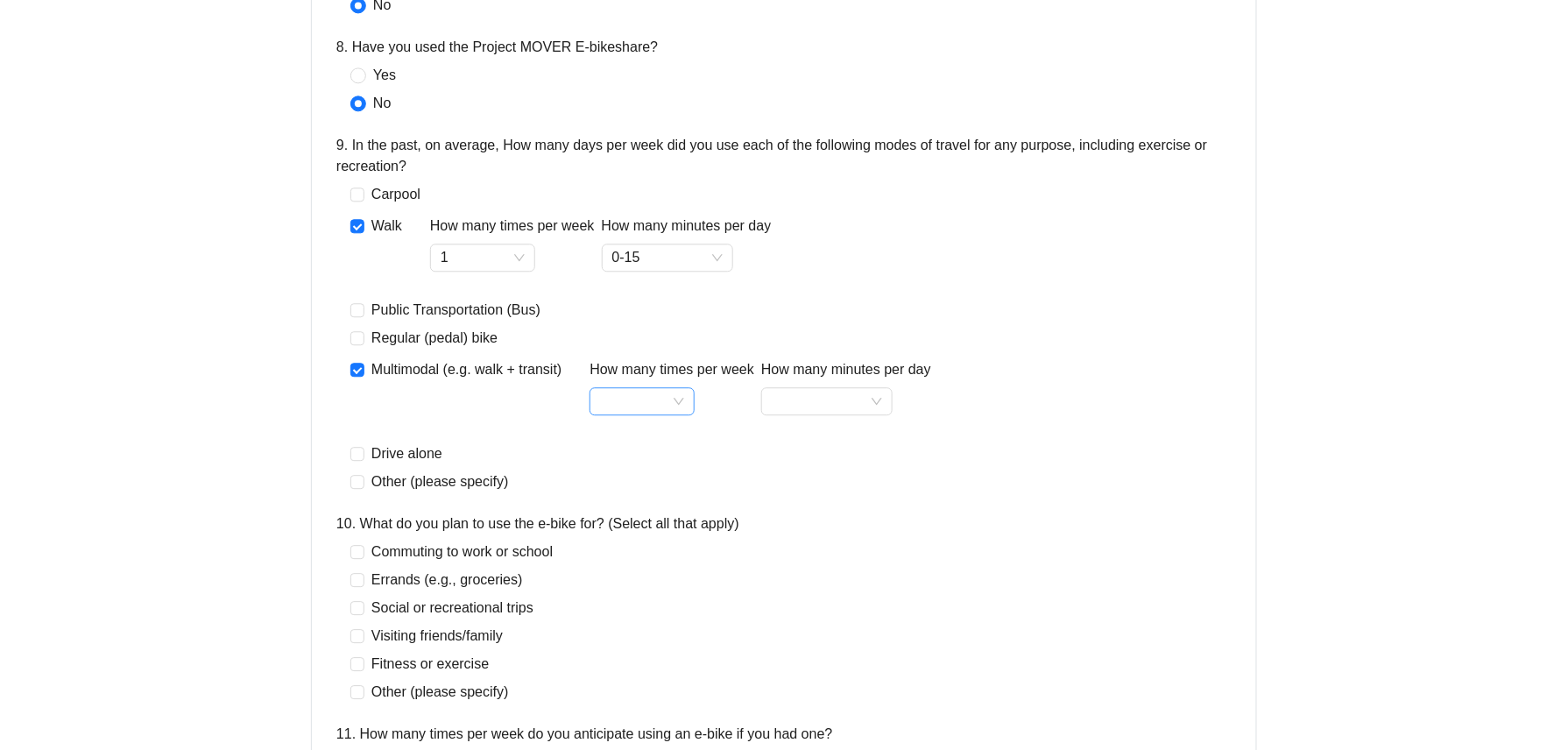
click at [641, 413] on input "How many times per week" at bounding box center [641, 401] width 84 height 26
click at [645, 463] on div "2" at bounding box center [645, 466] width 77 height 21
click at [849, 401] on input "How many minutes per day" at bounding box center [827, 401] width 111 height 26
click at [838, 492] on div "30-60" at bounding box center [829, 494] width 104 height 21
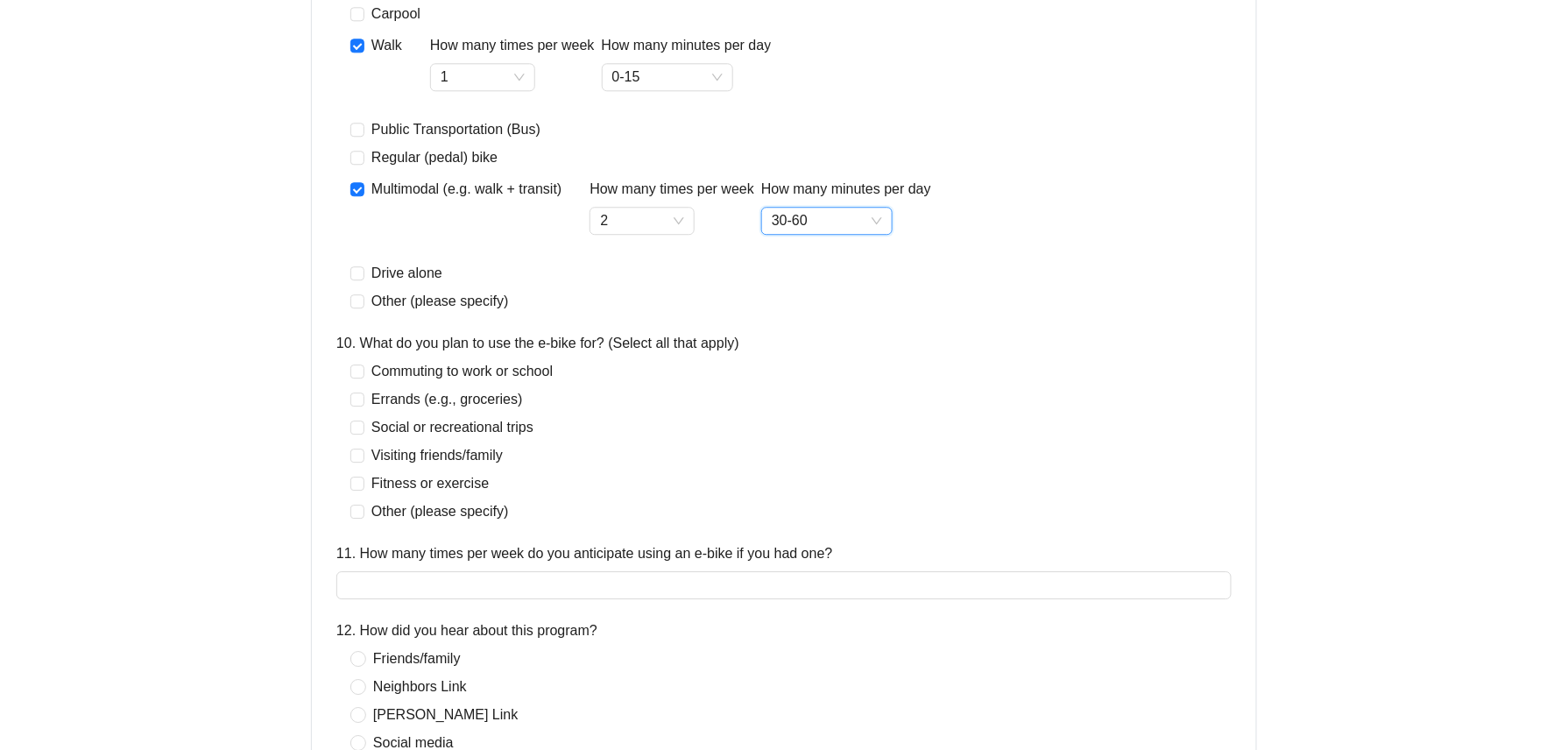
scroll to position [1634, 0]
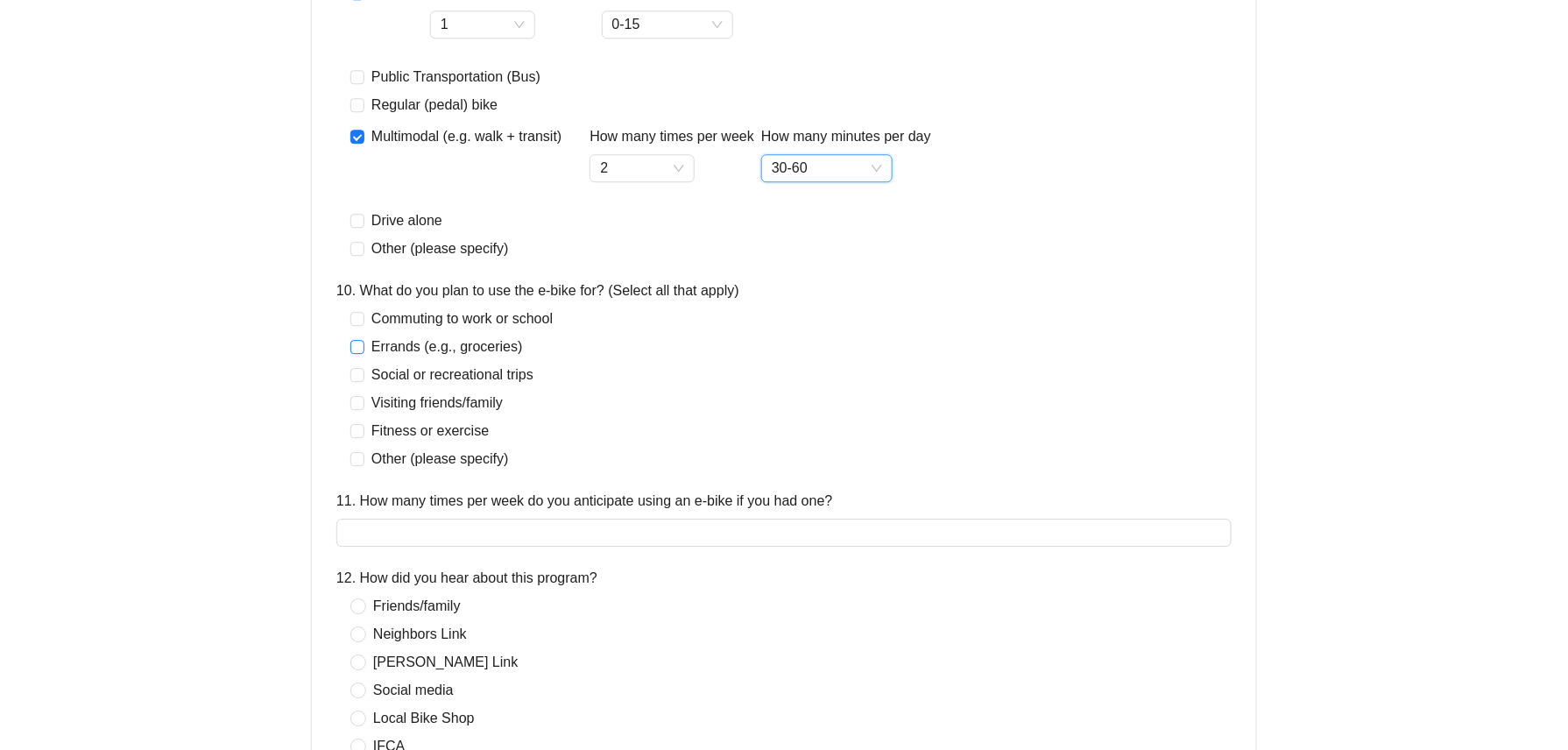
click at [421, 344] on span "Errands (e.g., groceries)" at bounding box center [446, 347] width 166 height 21
click at [407, 409] on span "Visiting friends/family" at bounding box center [437, 403] width 146 height 21
click at [363, 351] on span at bounding box center [357, 346] width 14 height 14
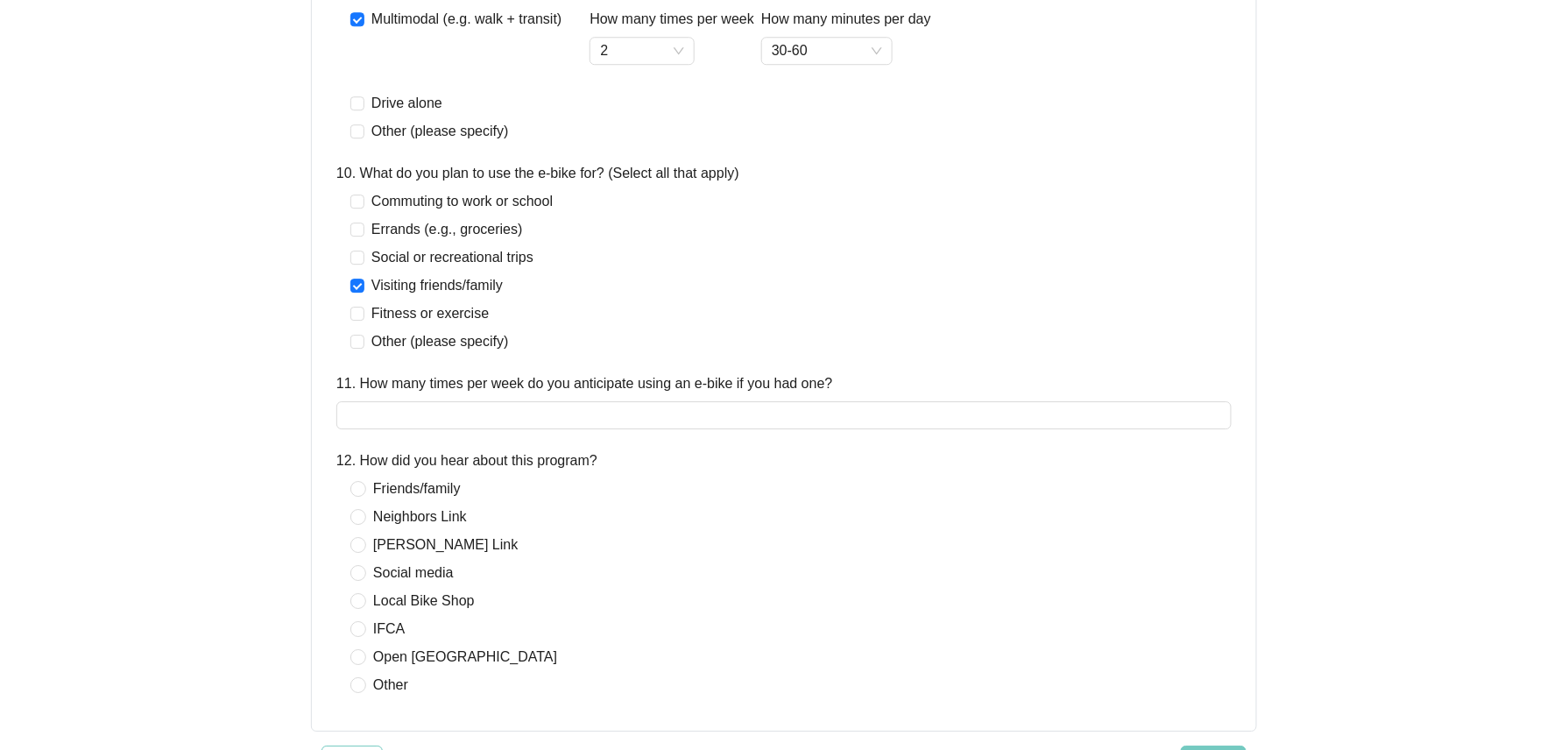
click at [408, 247] on div "Commuting to work or school Errands (e.g., groceries) Social or recreational tr…" at bounding box center [455, 272] width 210 height 161
click at [436, 235] on span "Errands (e.g., groceries)" at bounding box center [446, 230] width 166 height 21
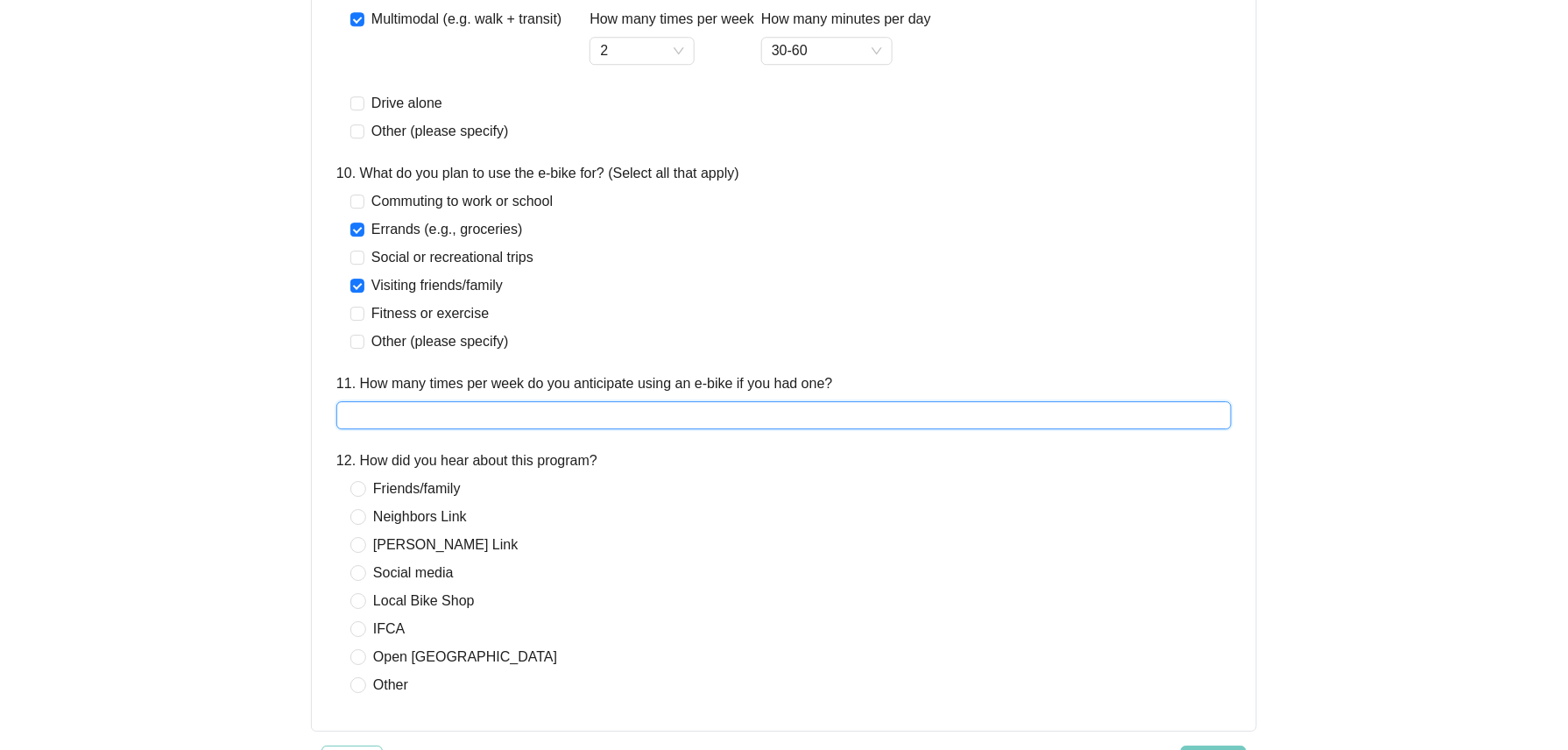
click at [505, 417] on input "11. How many times per week do you anticipate using an e-bike if you had one?" at bounding box center [784, 414] width 895 height 28
type input "*"
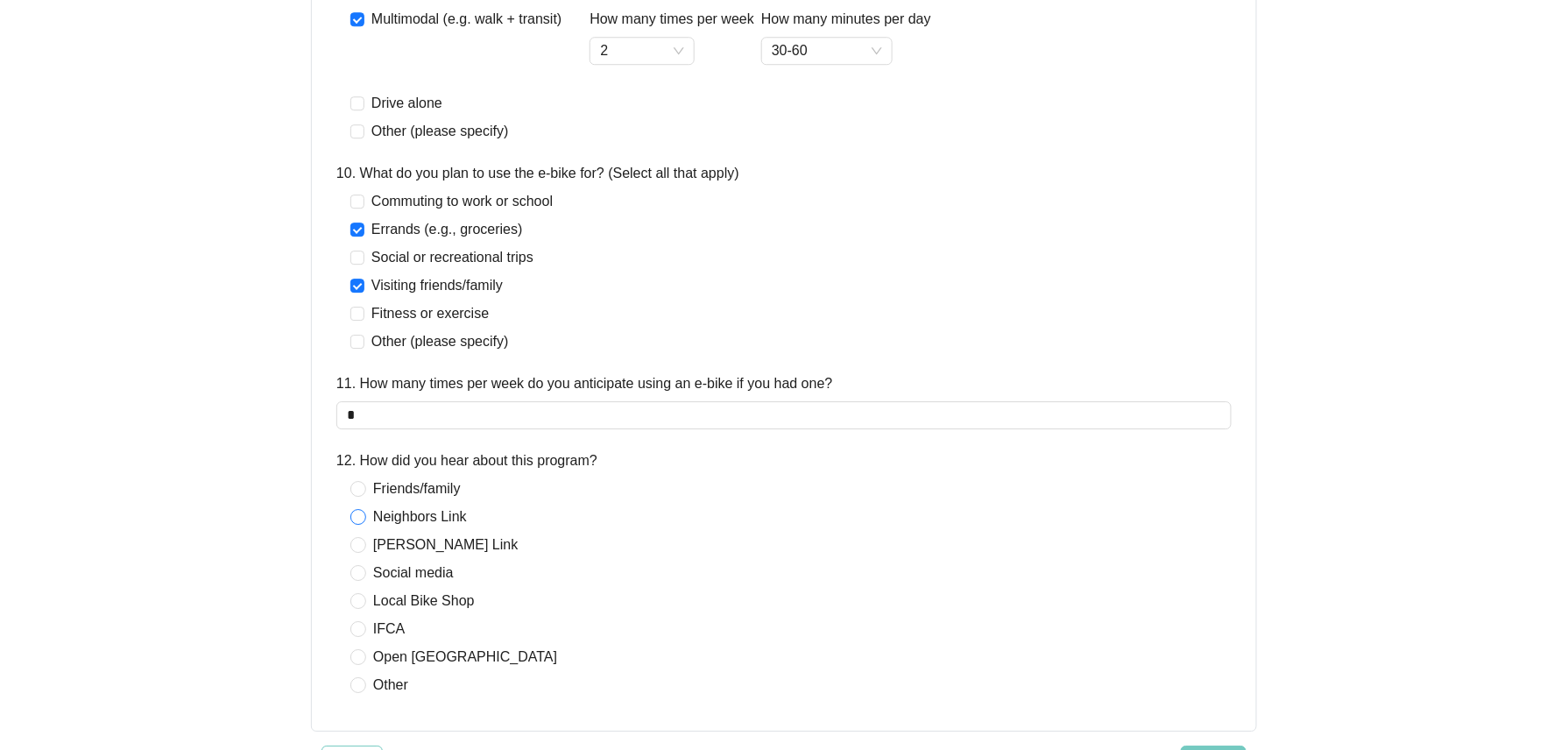
click at [417, 515] on span "Neighbors Link" at bounding box center [419, 517] width 108 height 21
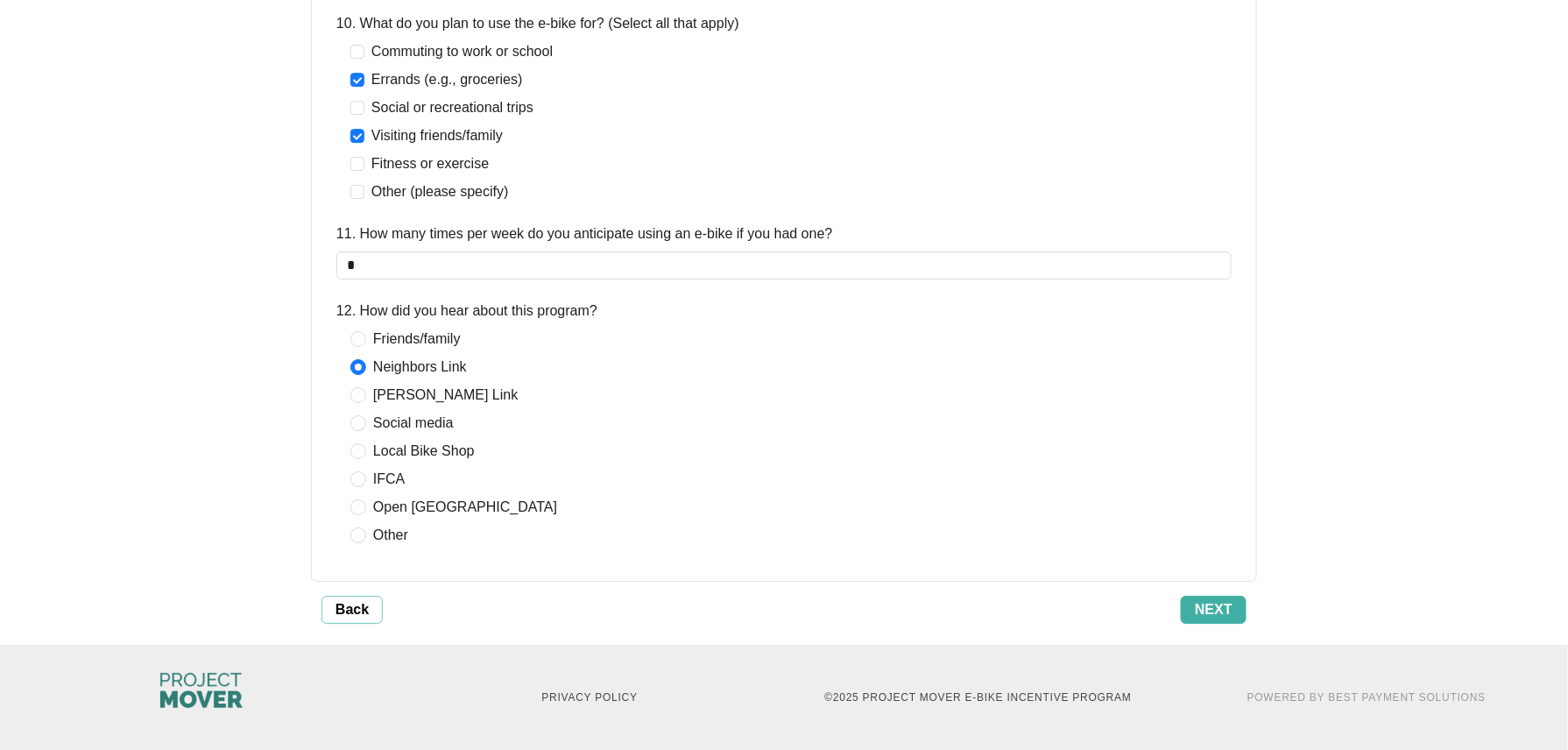
click at [1223, 618] on span "Next" at bounding box center [1213, 609] width 38 height 21
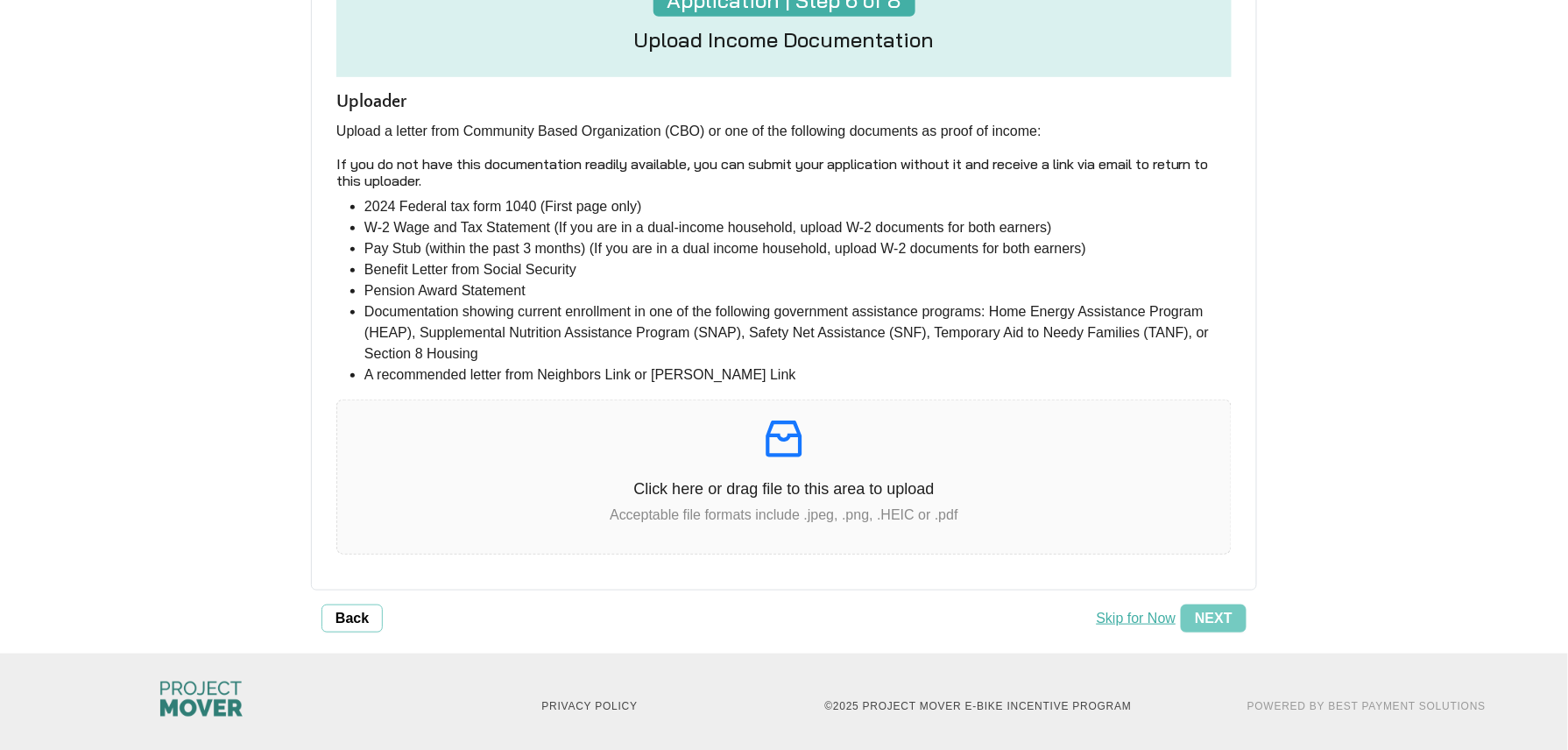
scroll to position [330, 0]
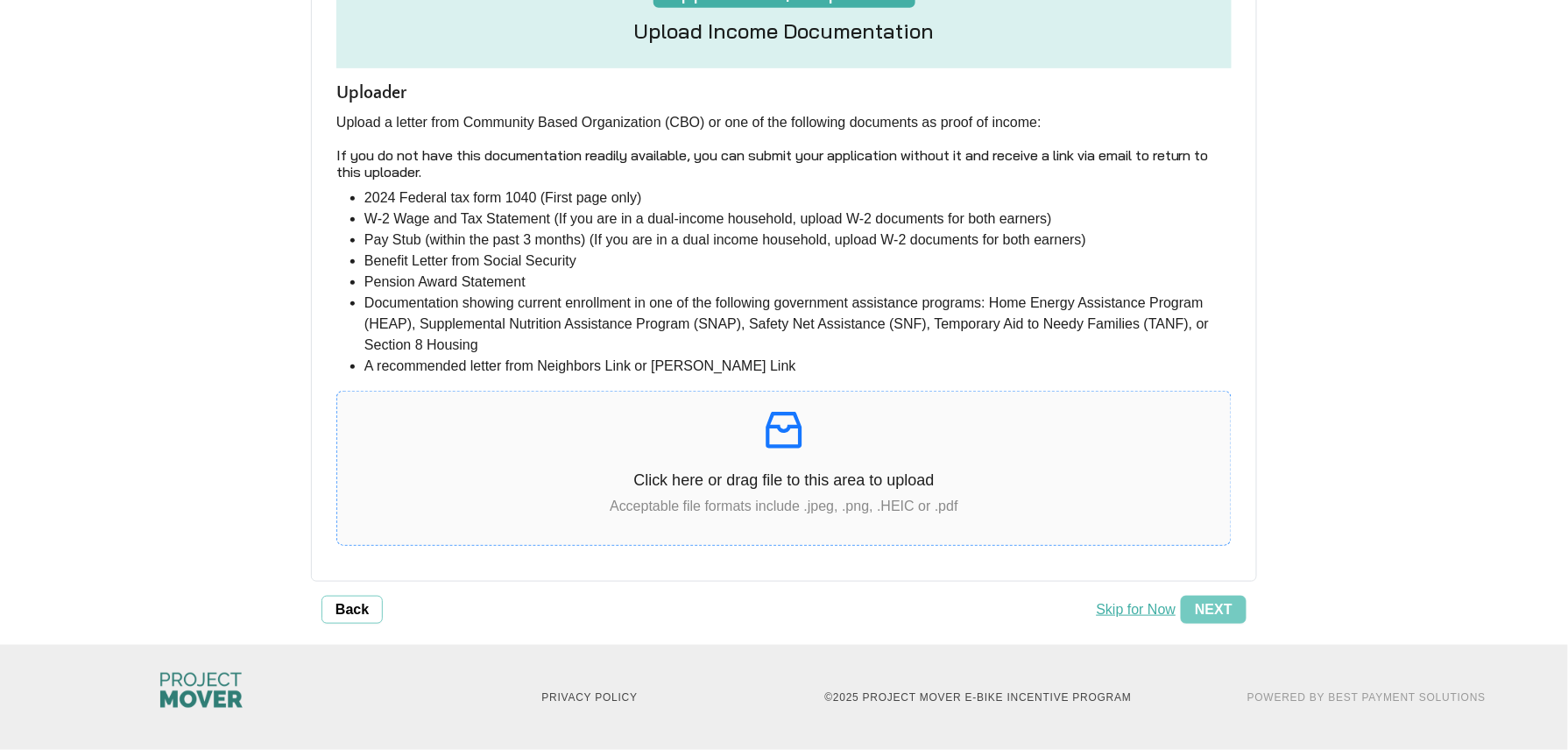
click at [772, 443] on icon "inbox" at bounding box center [784, 430] width 49 height 49
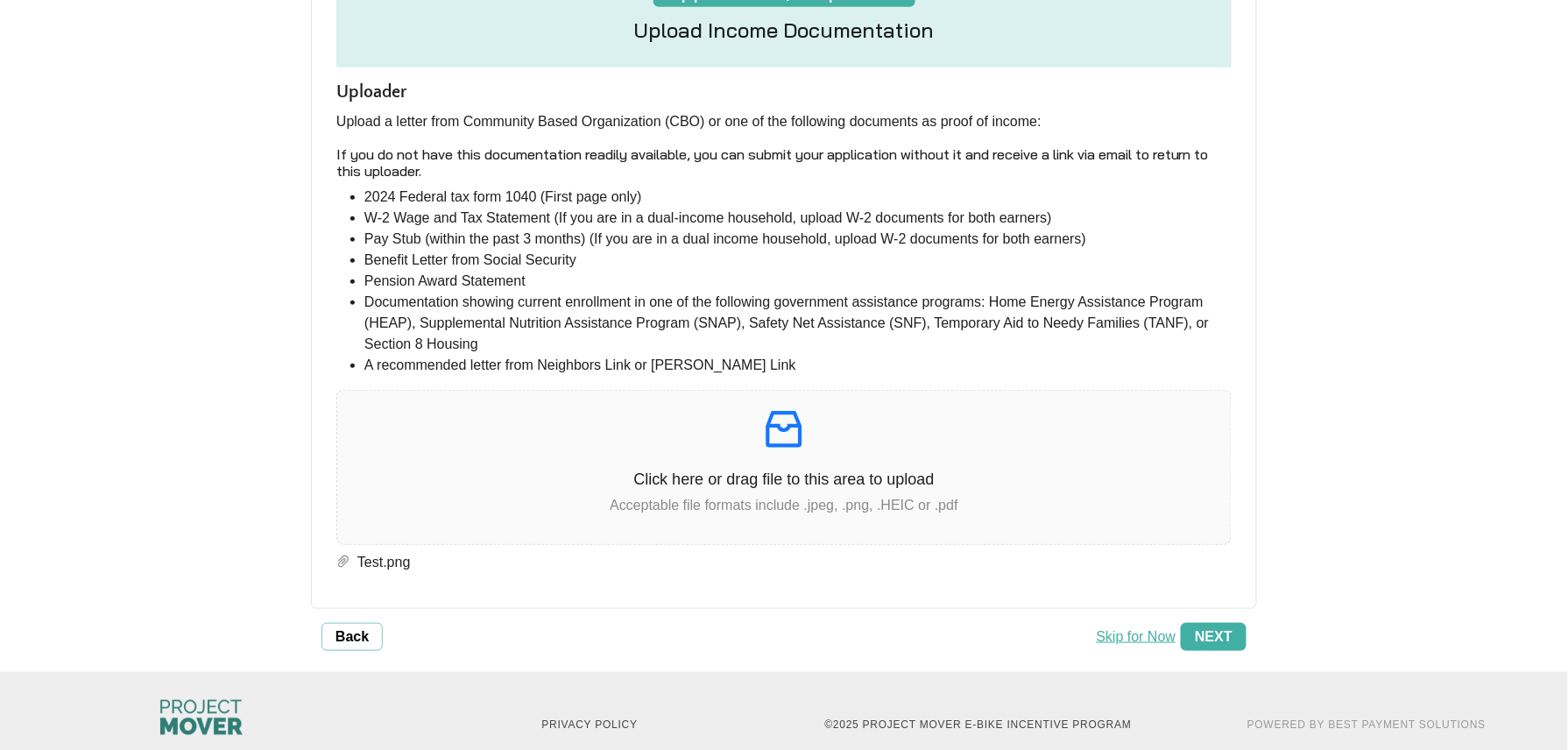
click at [1200, 643] on span "Next" at bounding box center [1213, 636] width 38 height 21
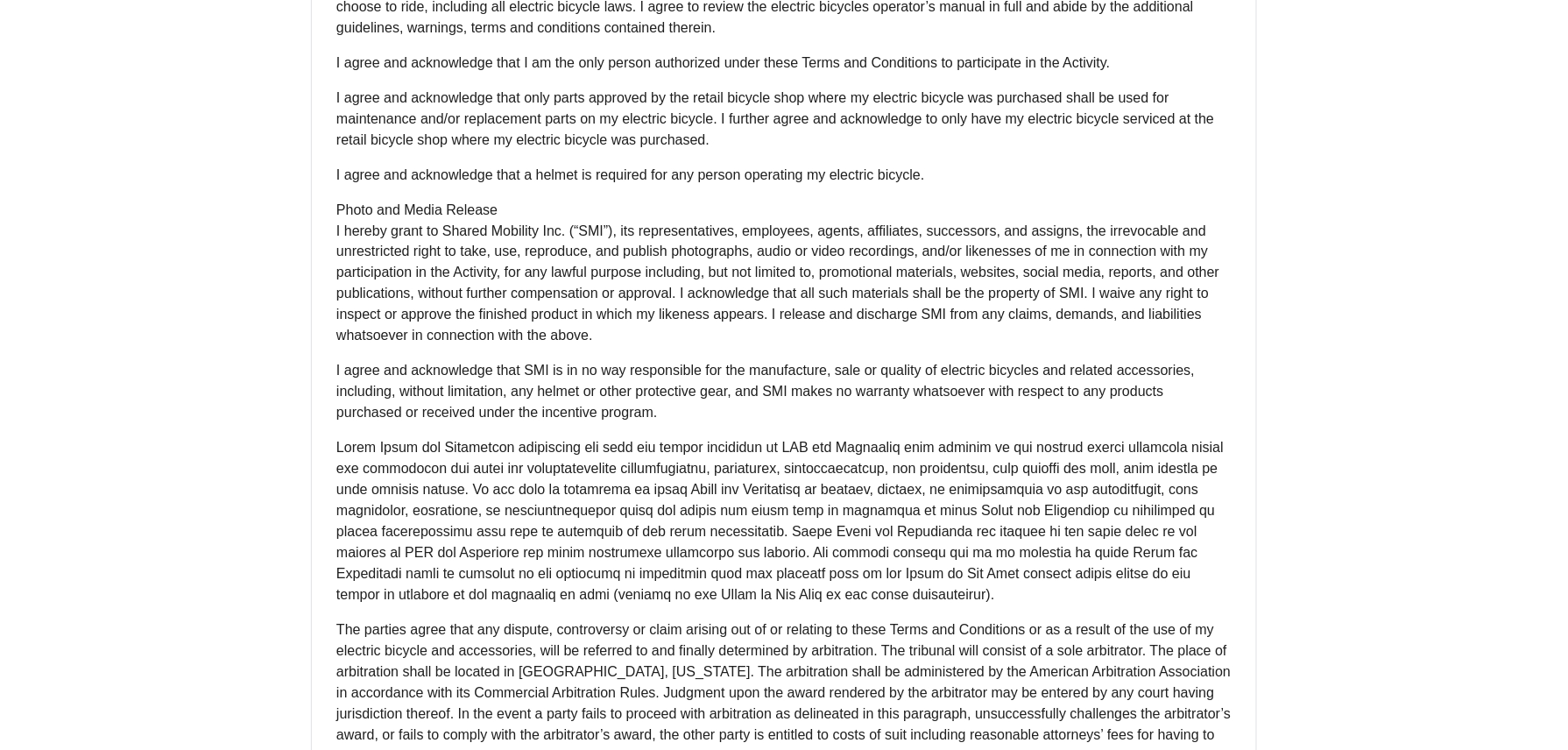
scroll to position [1255, 0]
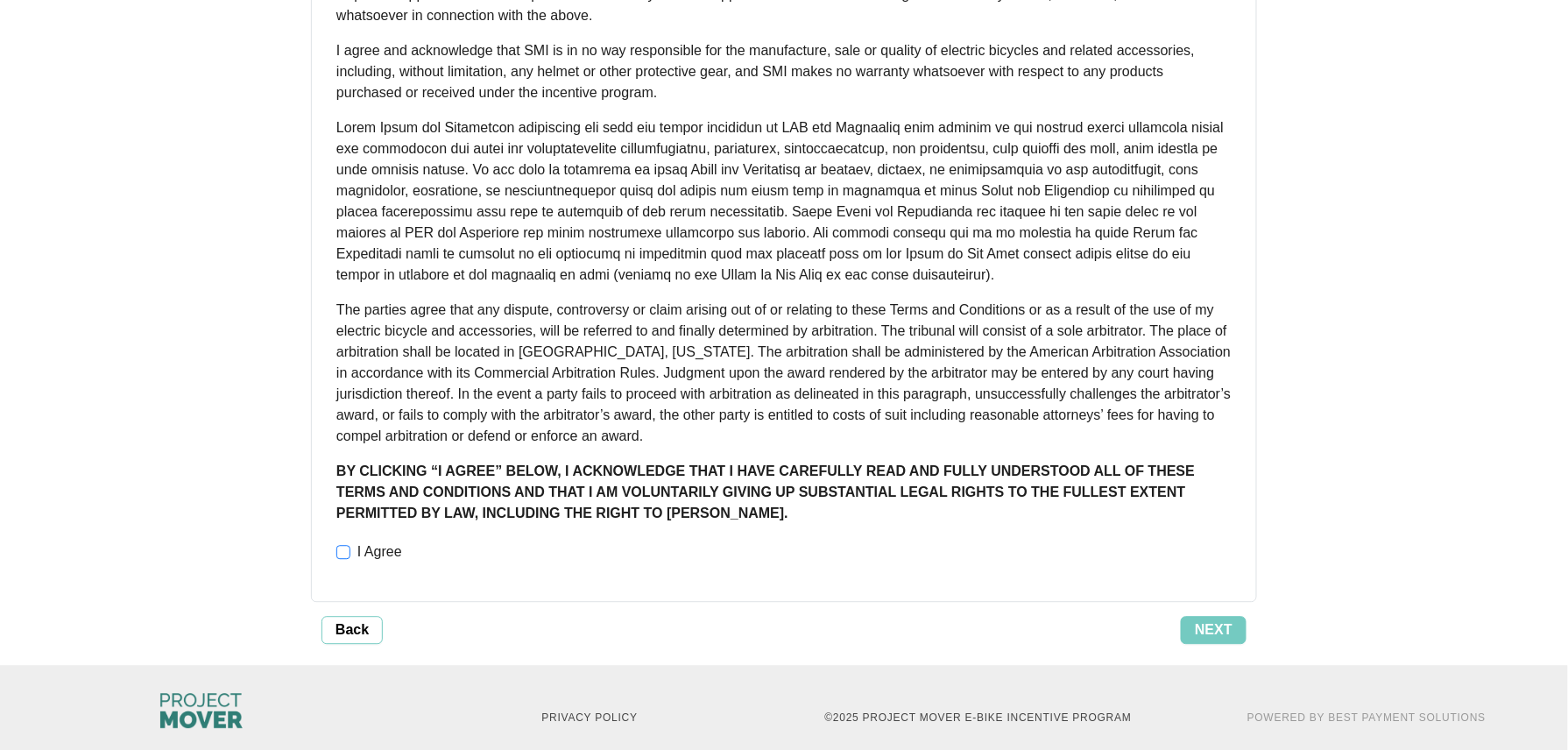
click at [363, 541] on span "I Agree" at bounding box center [379, 552] width 58 height 21
click at [1200, 619] on span "Next" at bounding box center [1213, 630] width 38 height 21
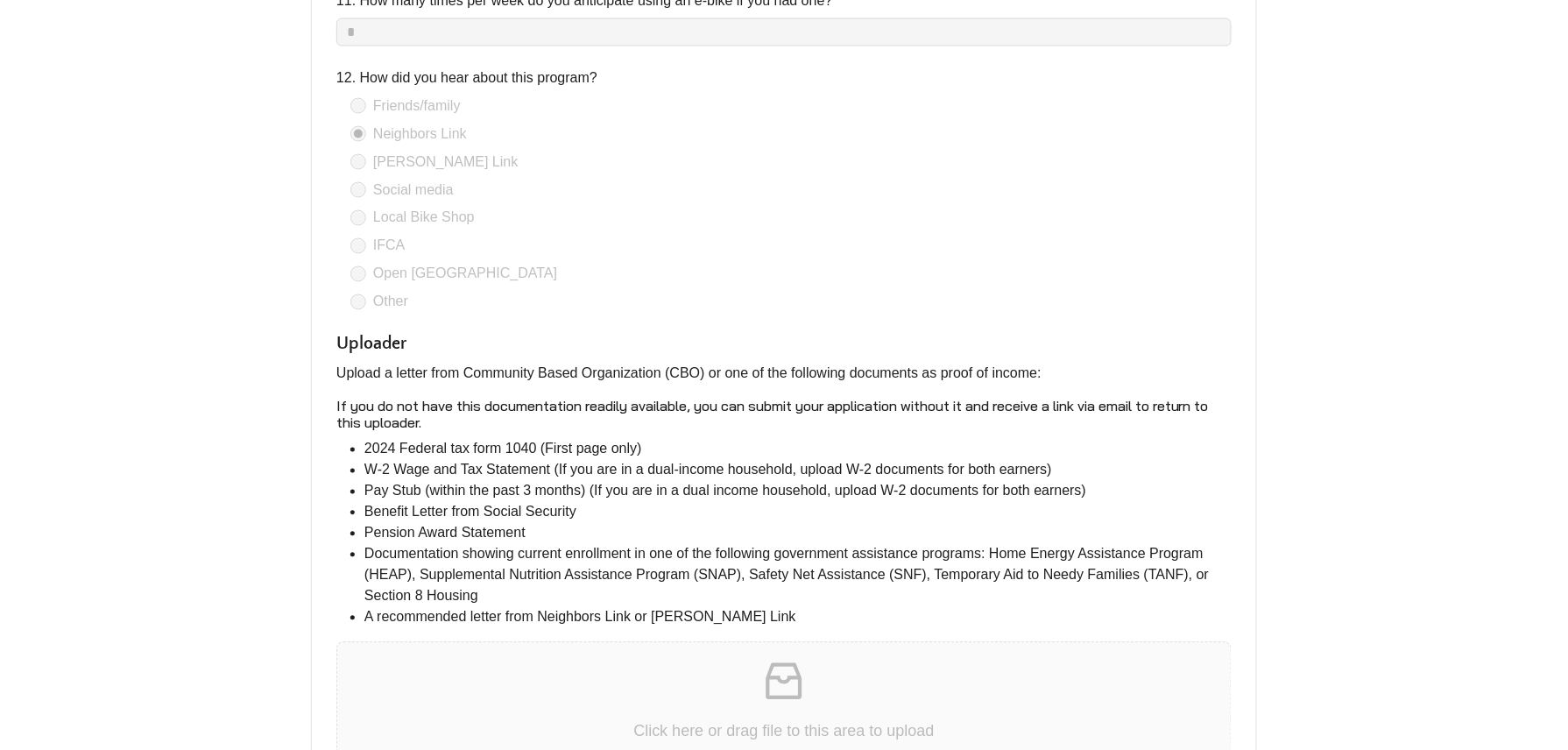
scroll to position [3643, 0]
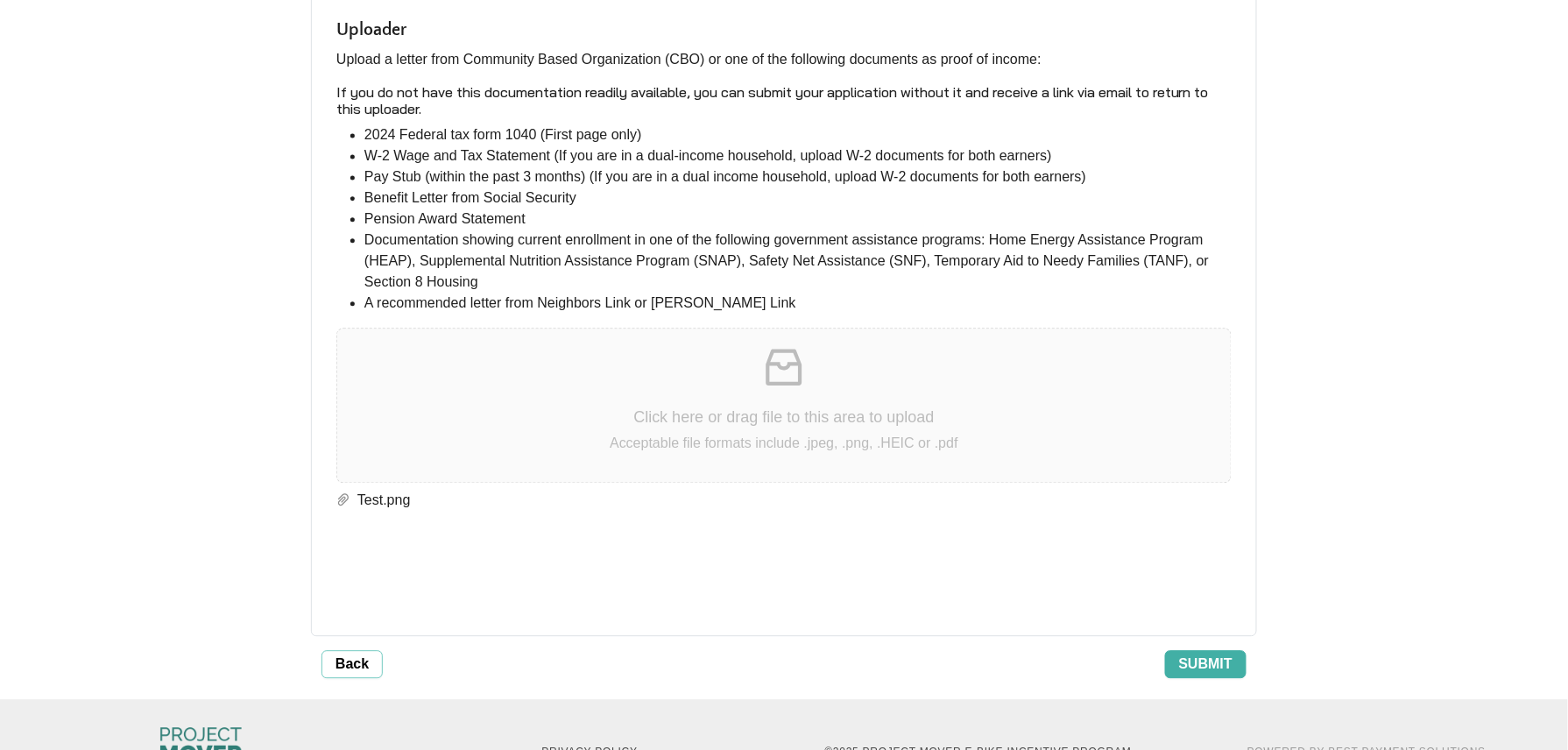
click at [1224, 653] on span "Submit" at bounding box center [1205, 664] width 53 height 21
click at [1196, 653] on span "Submit" at bounding box center [1205, 664] width 53 height 21
click at [1199, 653] on span "Submit" at bounding box center [1205, 664] width 53 height 21
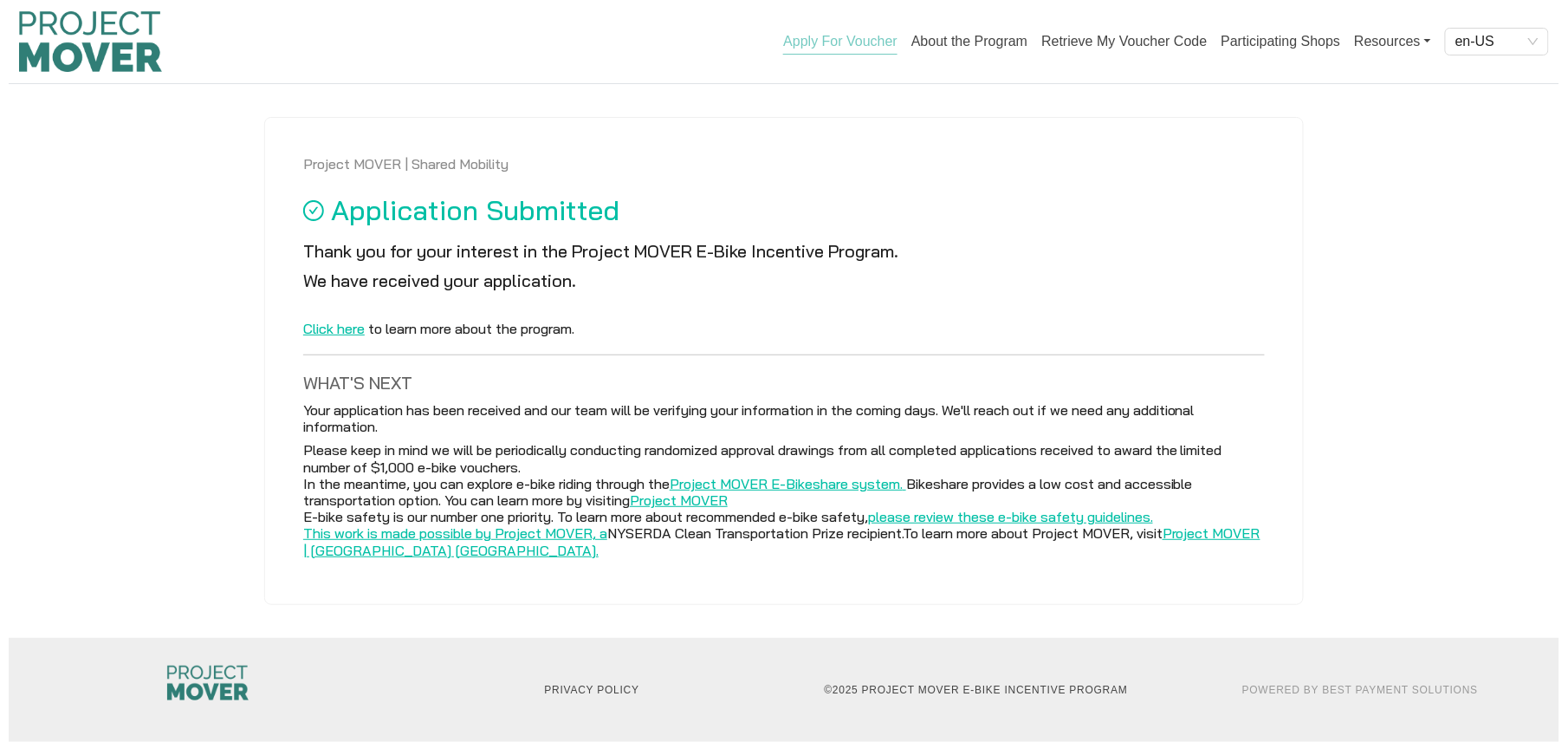
scroll to position [0, 0]
click at [873, 46] on link "Apply For Voucher" at bounding box center [848, 44] width 114 height 21
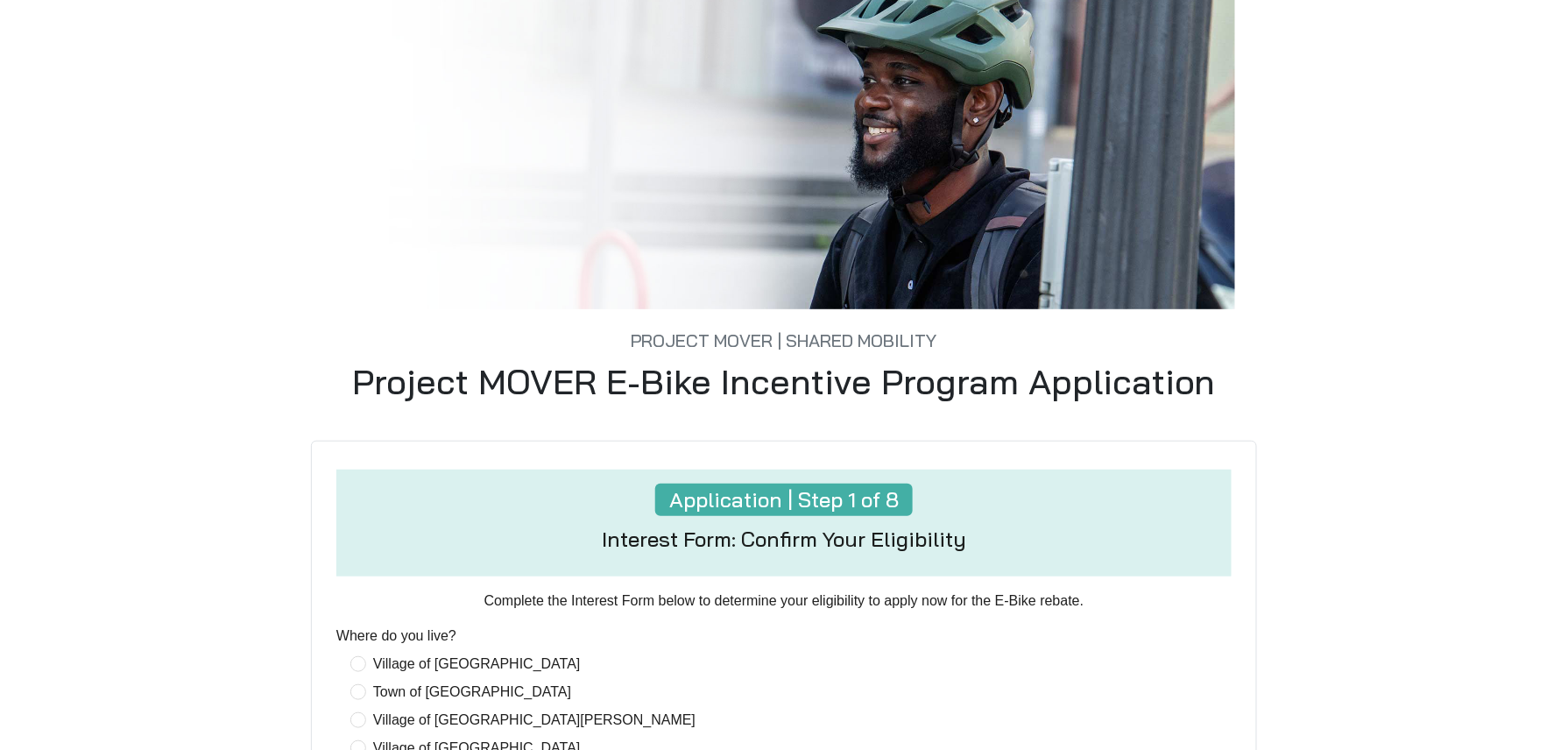
scroll to position [583, 0]
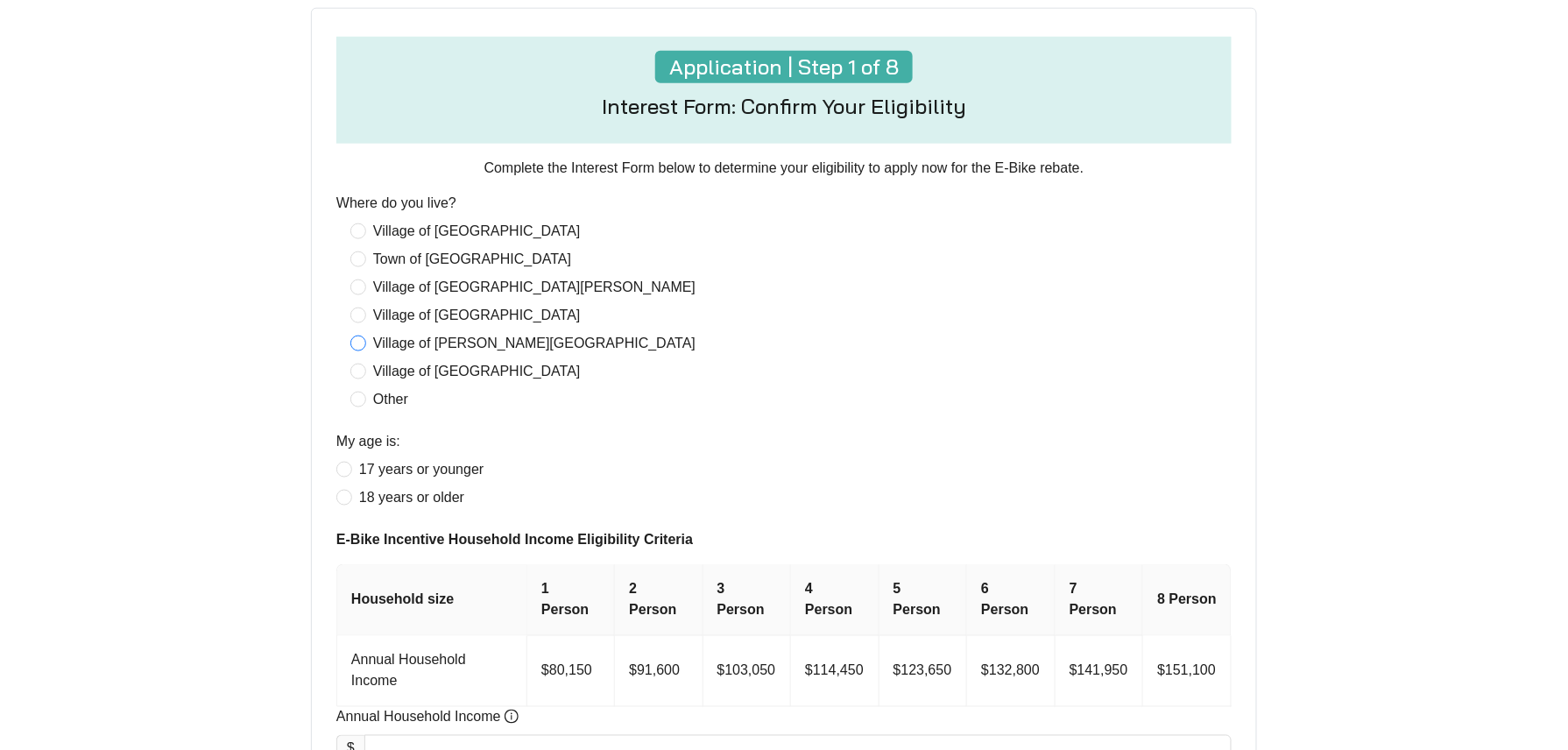
click at [438, 343] on span "Village of [PERSON_NAME][GEOGRAPHIC_DATA]" at bounding box center [534, 343] width 337 height 21
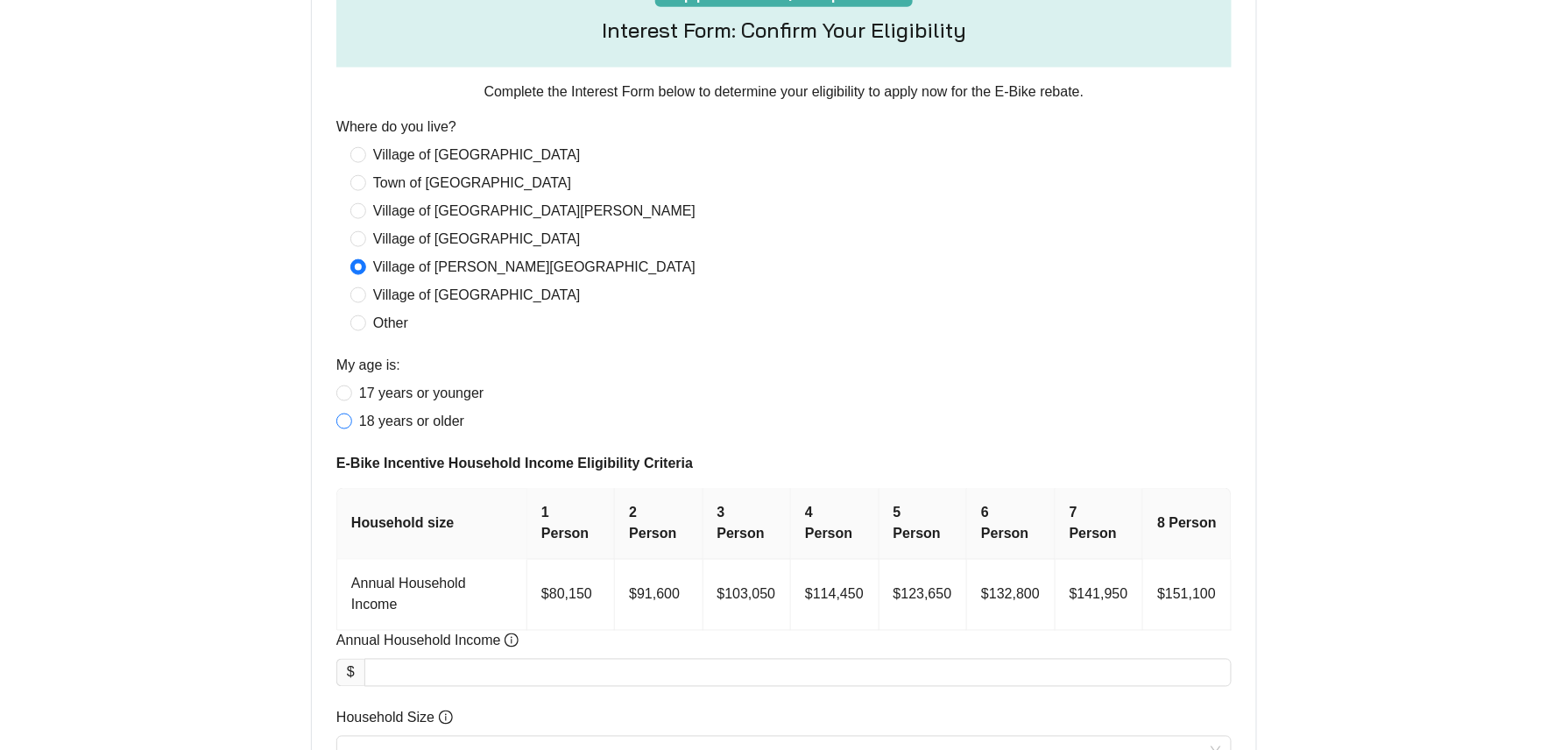
scroll to position [701, 0]
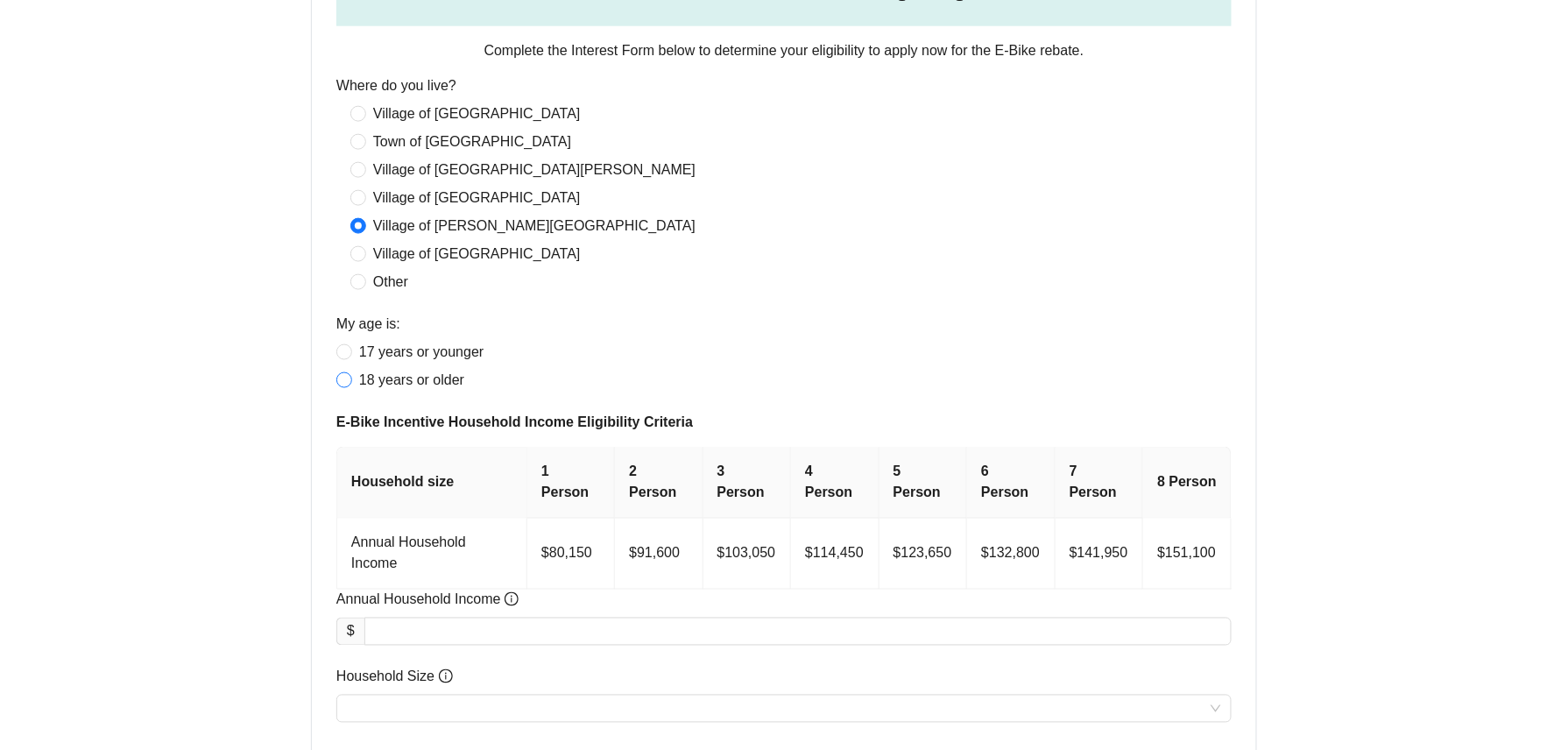
click at [427, 385] on span "18 years or older" at bounding box center [411, 380] width 119 height 21
click at [460, 618] on input "Annual Household Income" at bounding box center [798, 631] width 866 height 26
type input "********"
click at [481, 696] on input "Household Size" at bounding box center [783, 708] width 874 height 26
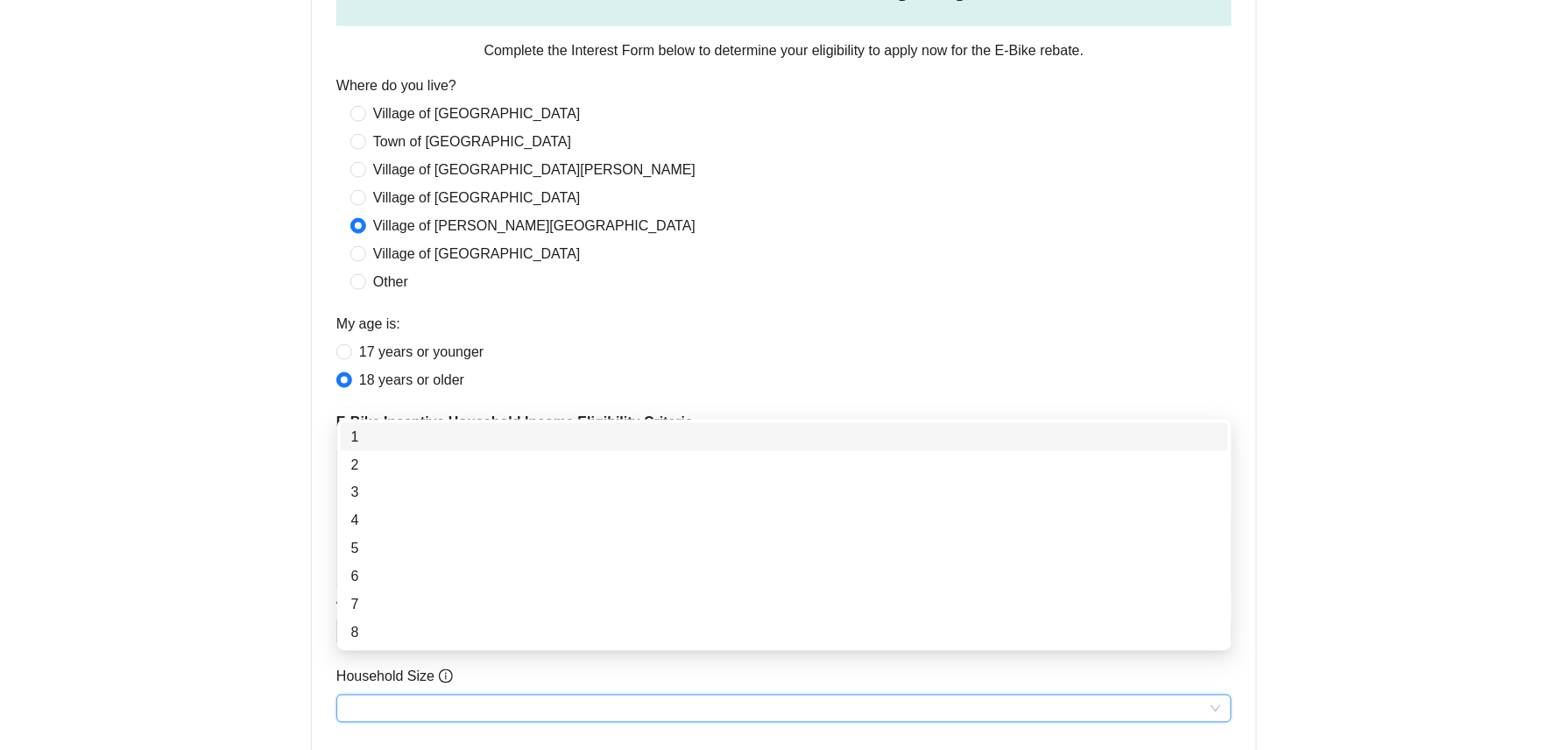
click at [417, 437] on div "1" at bounding box center [784, 438] width 866 height 21
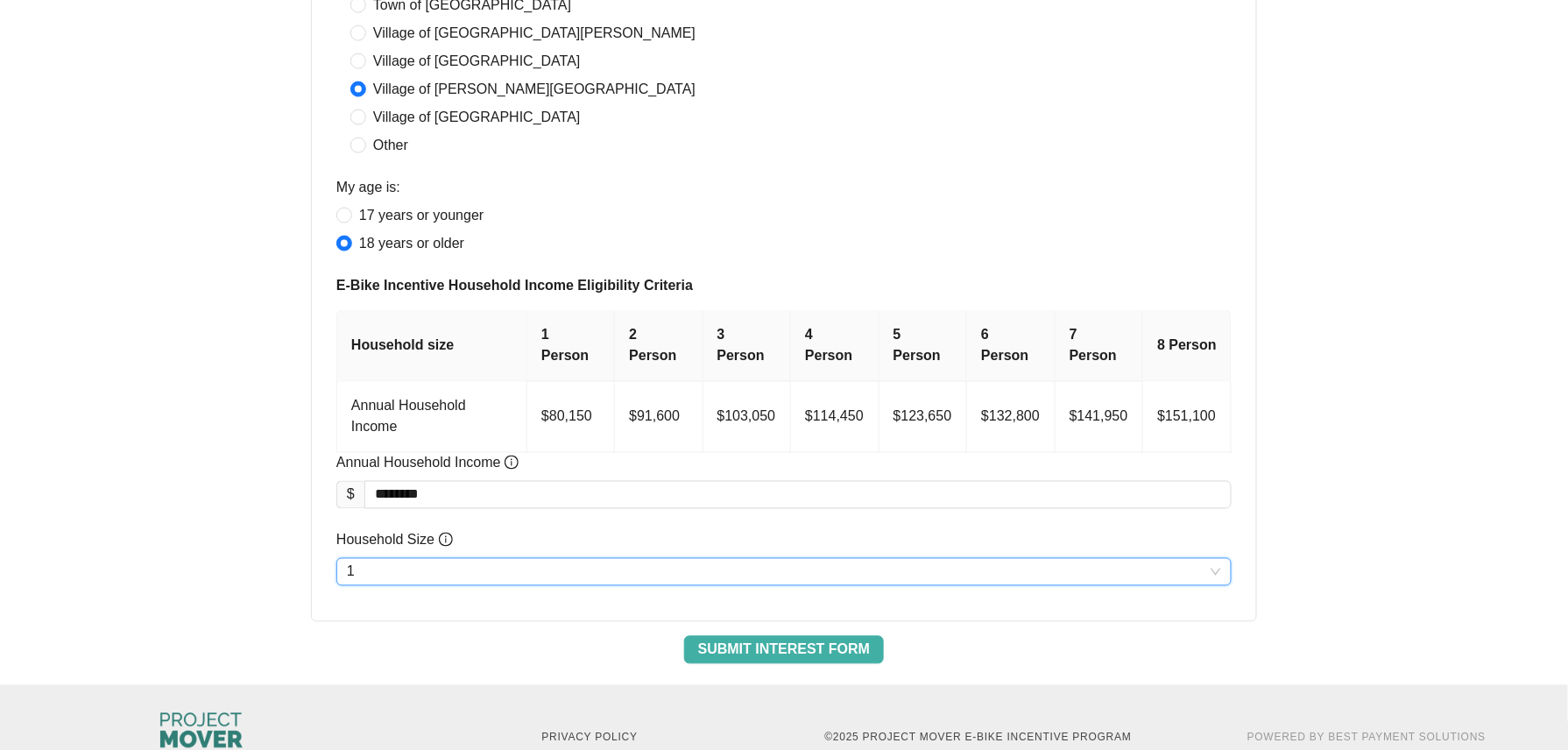
click at [814, 639] on span "Submit Interest Form" at bounding box center [783, 650] width 172 height 21
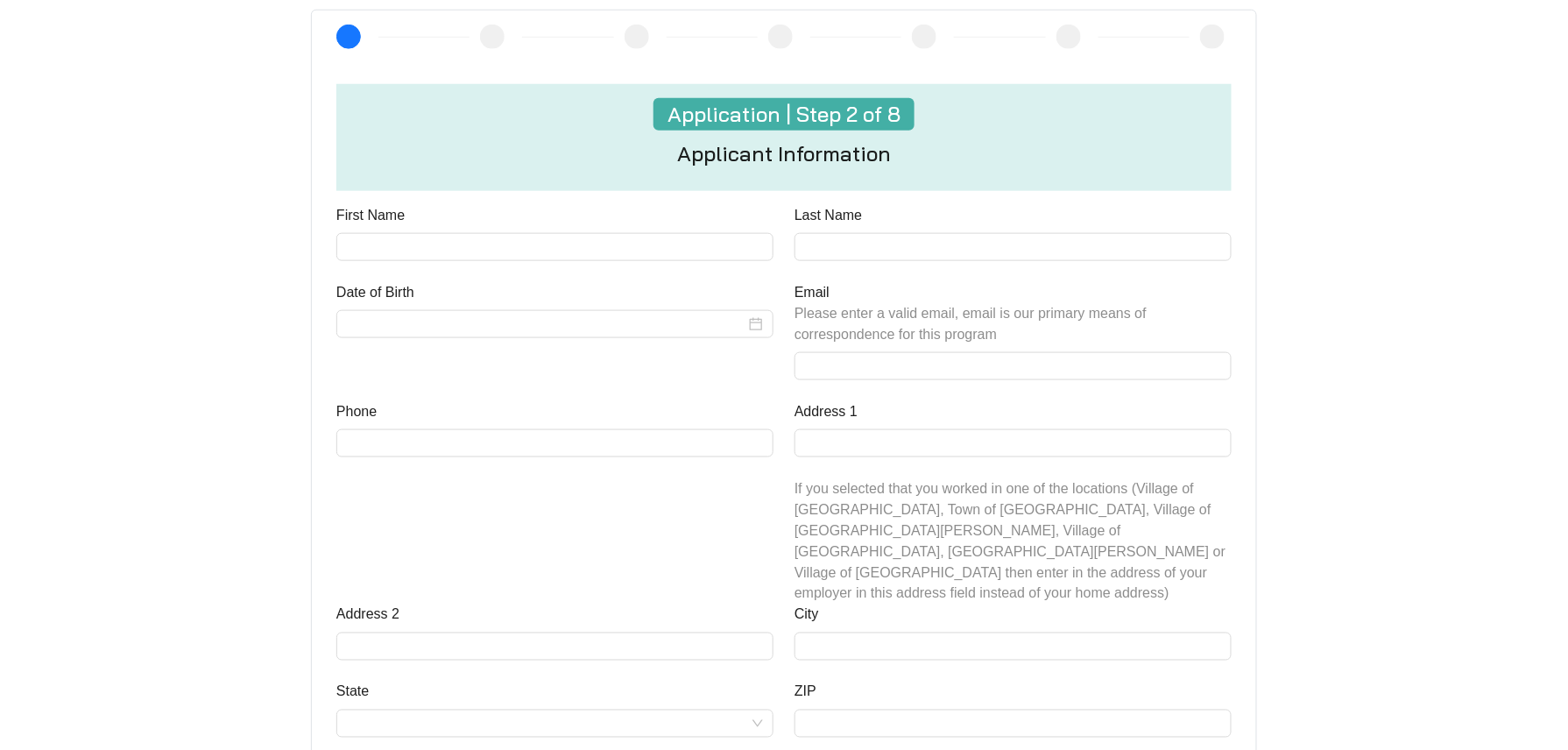
scroll to position [583, 0]
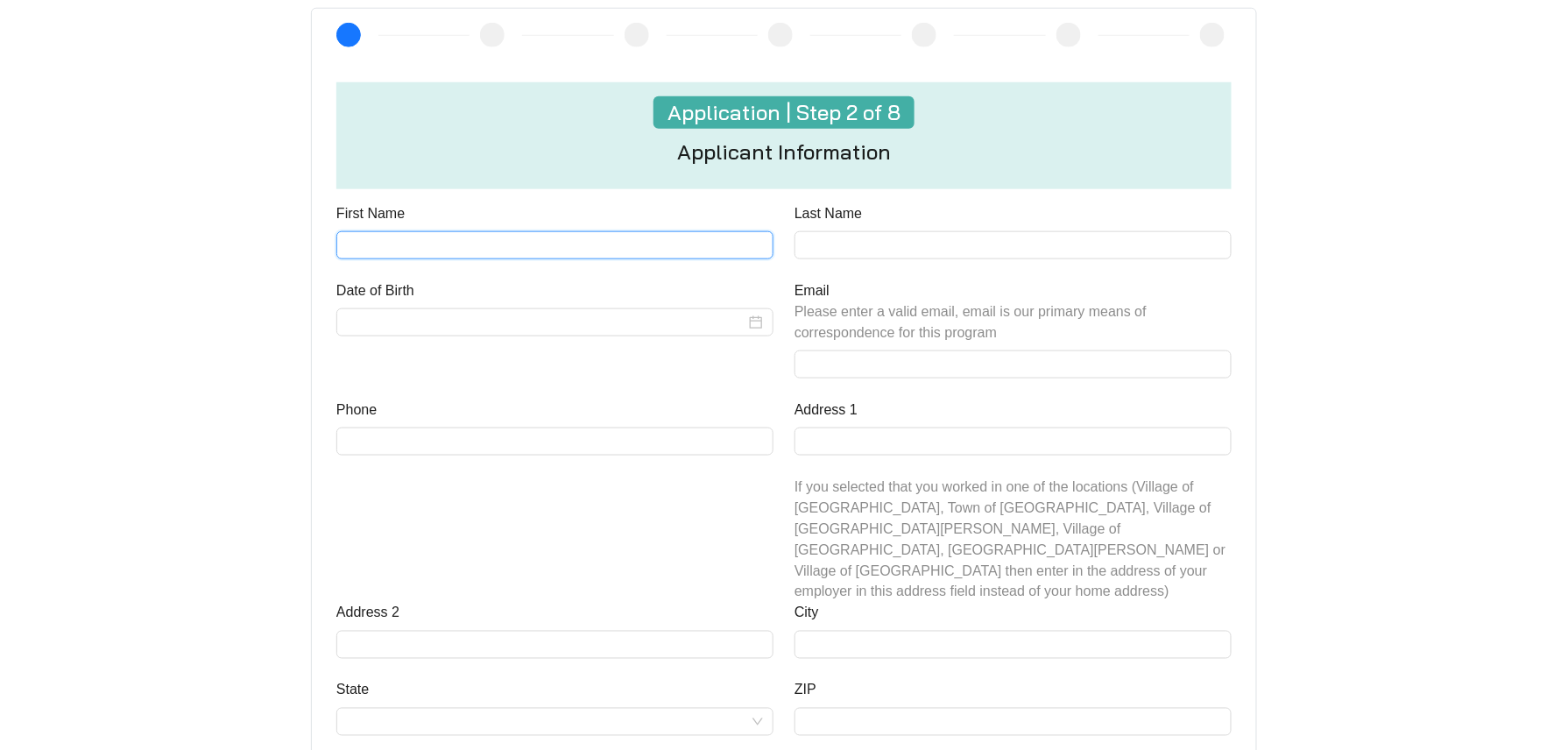
click at [535, 250] on input "First Name" at bounding box center [555, 245] width 437 height 28
type input "***"
type input "****"
type input "**********"
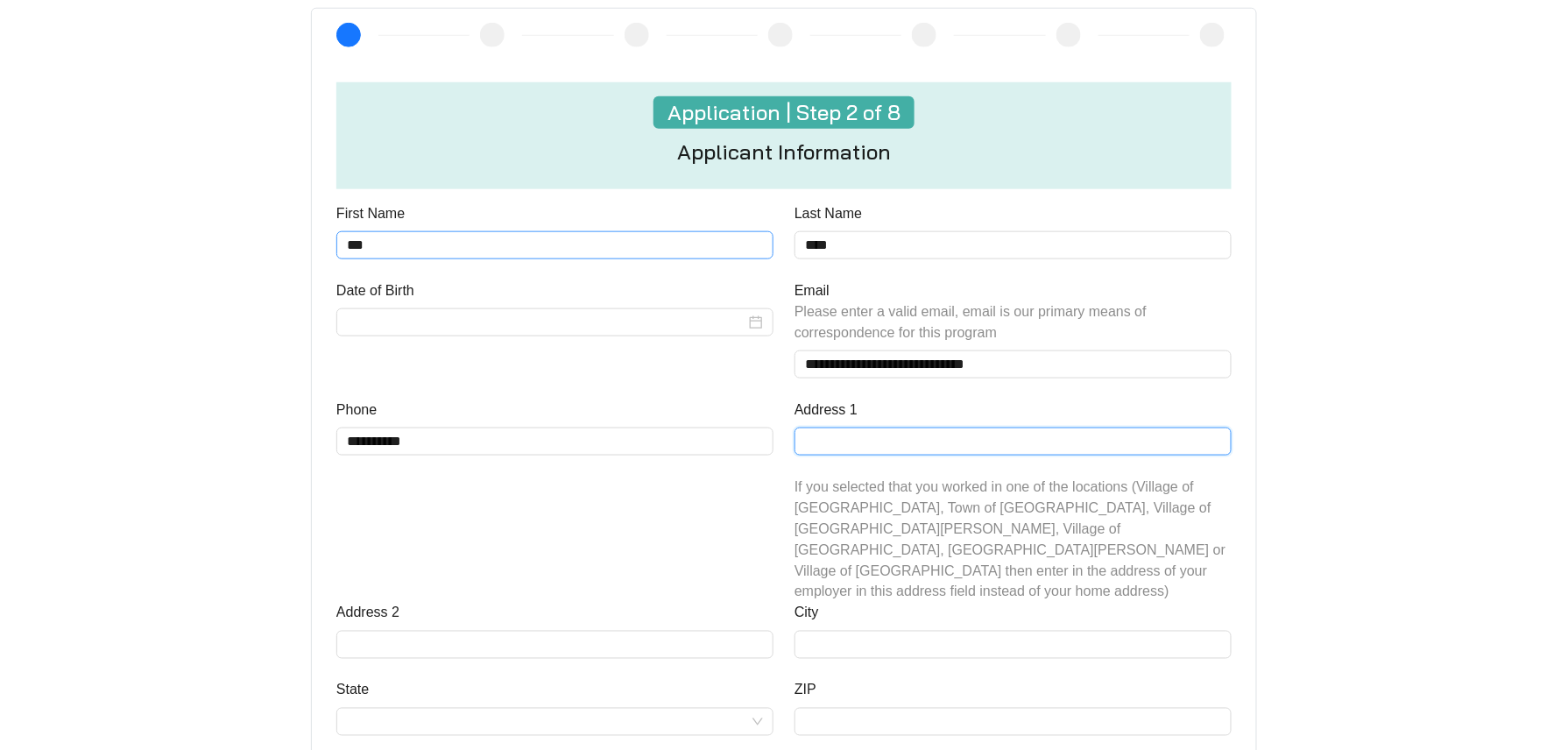
type input "**********"
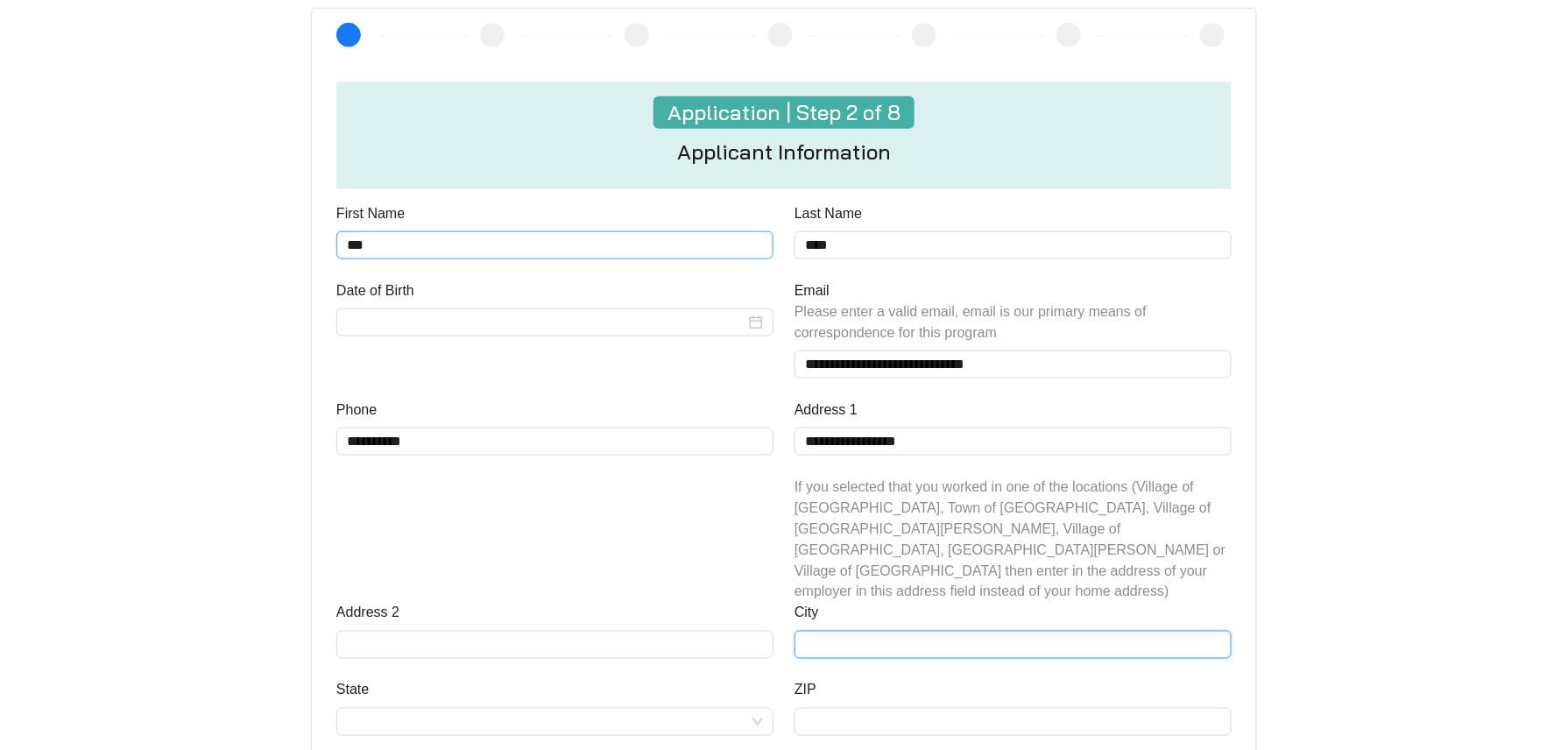
type input "******"
type input "*****"
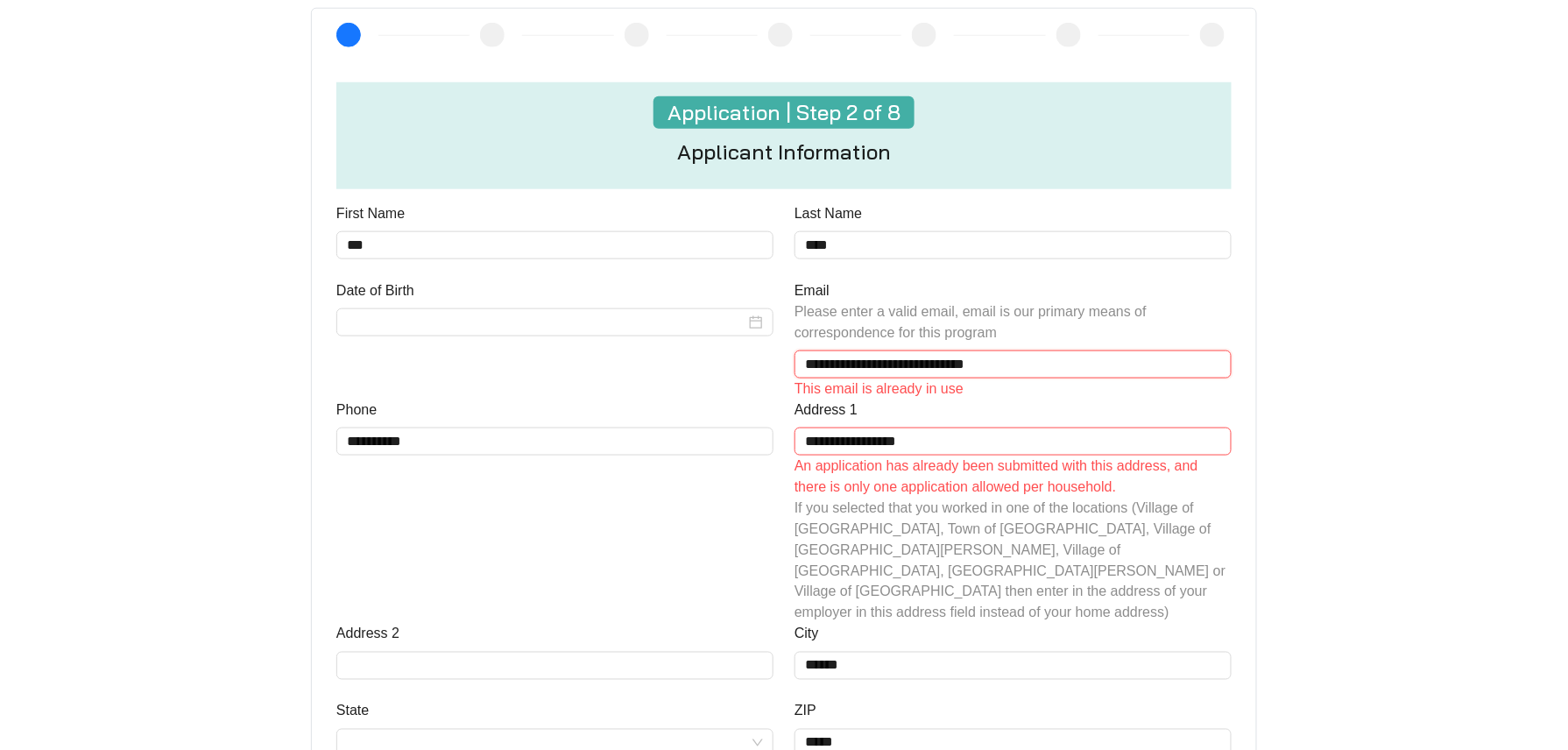
click at [864, 364] on input "**********" at bounding box center [1013, 364] width 437 height 28
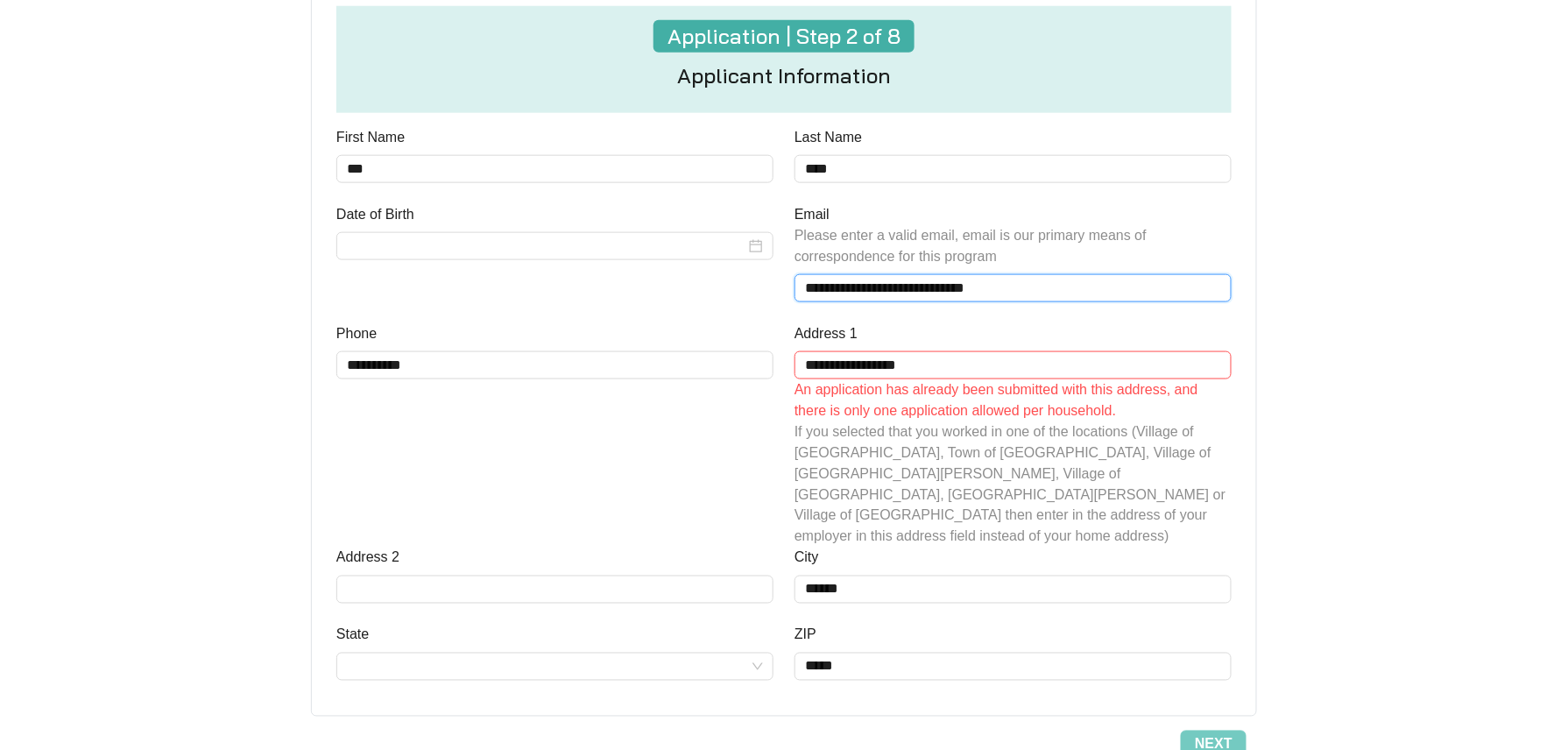
scroll to position [701, 0]
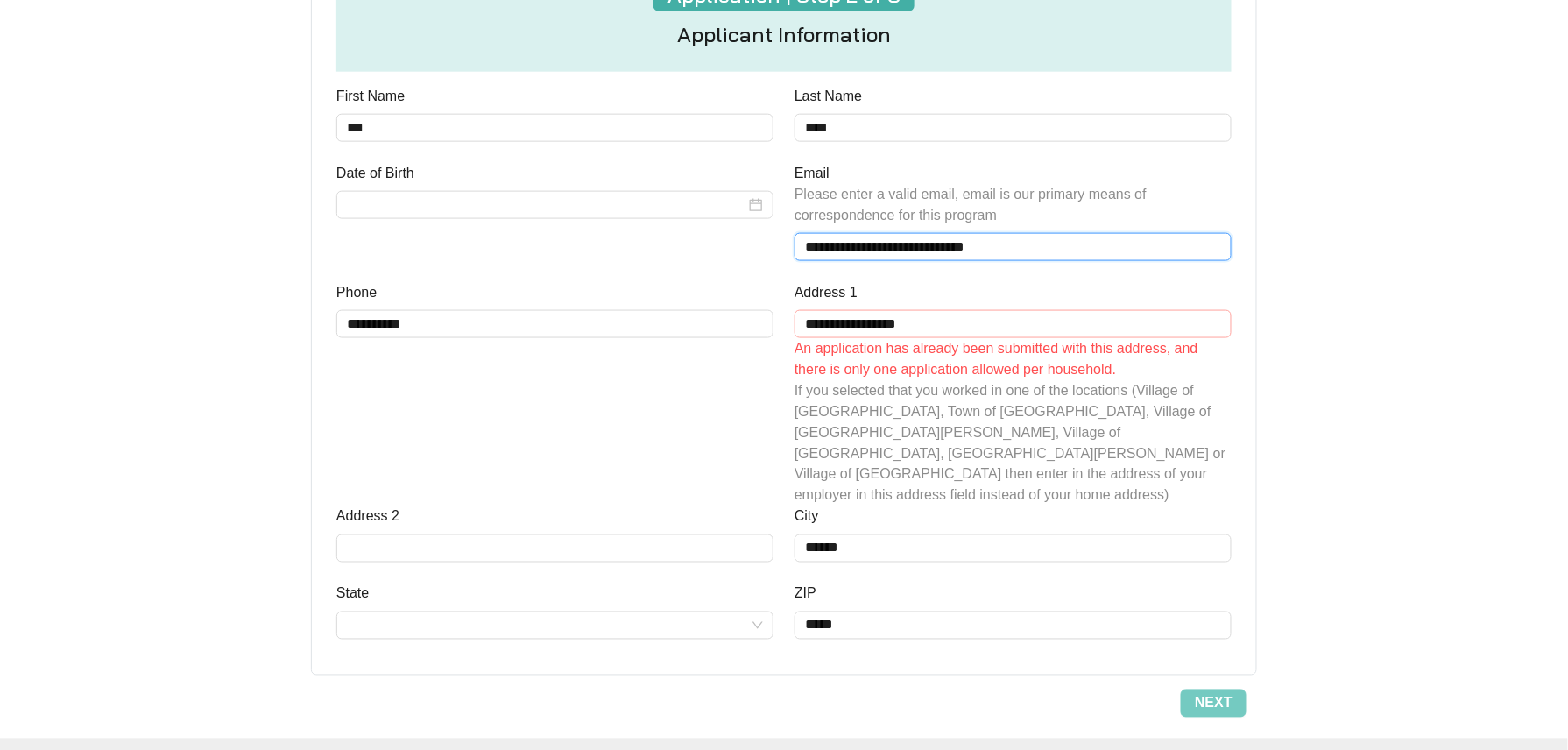
type input "**********"
click at [821, 319] on input "**********" at bounding box center [1013, 324] width 437 height 28
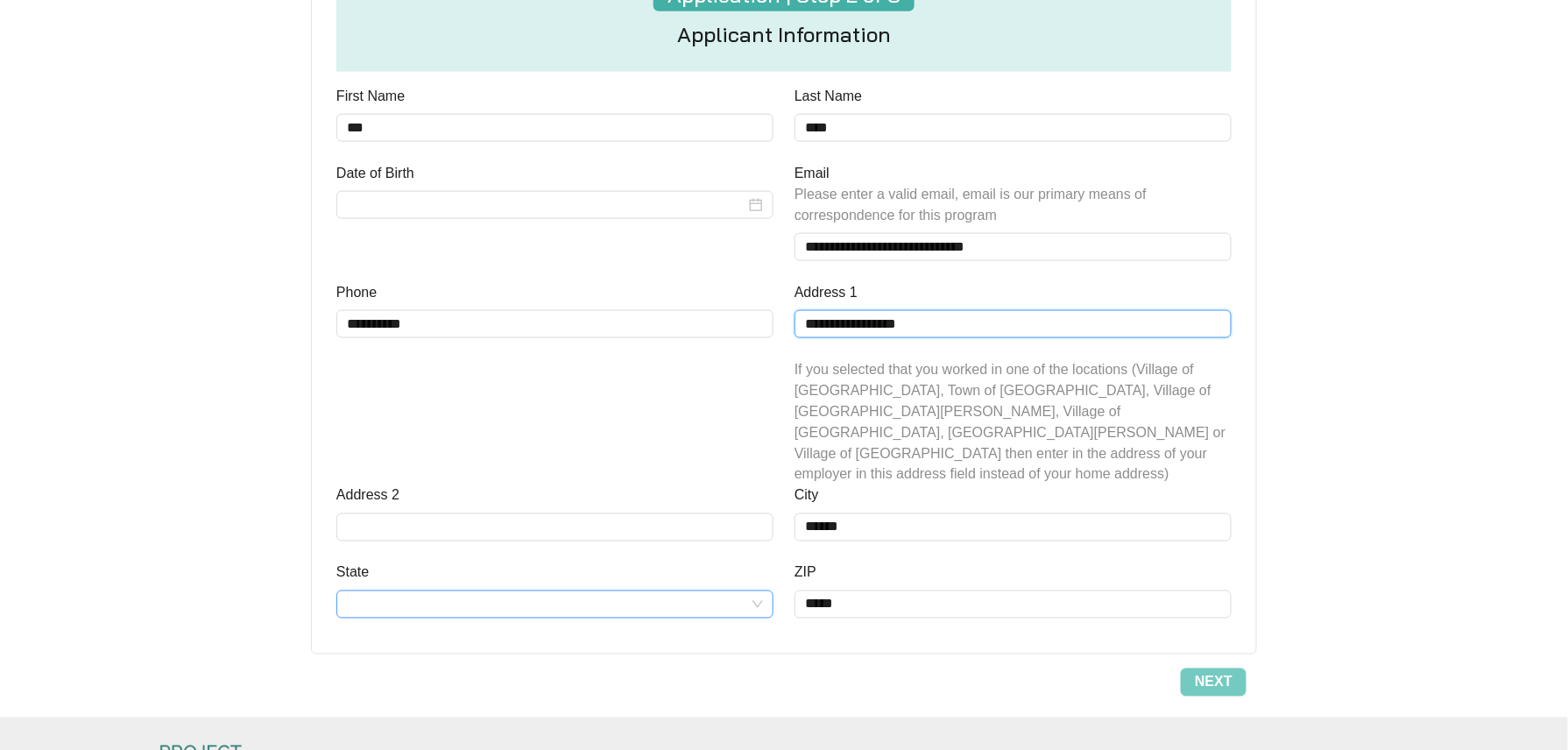
type input "**********"
click at [425, 592] on input "State" at bounding box center [554, 603] width 416 height 26
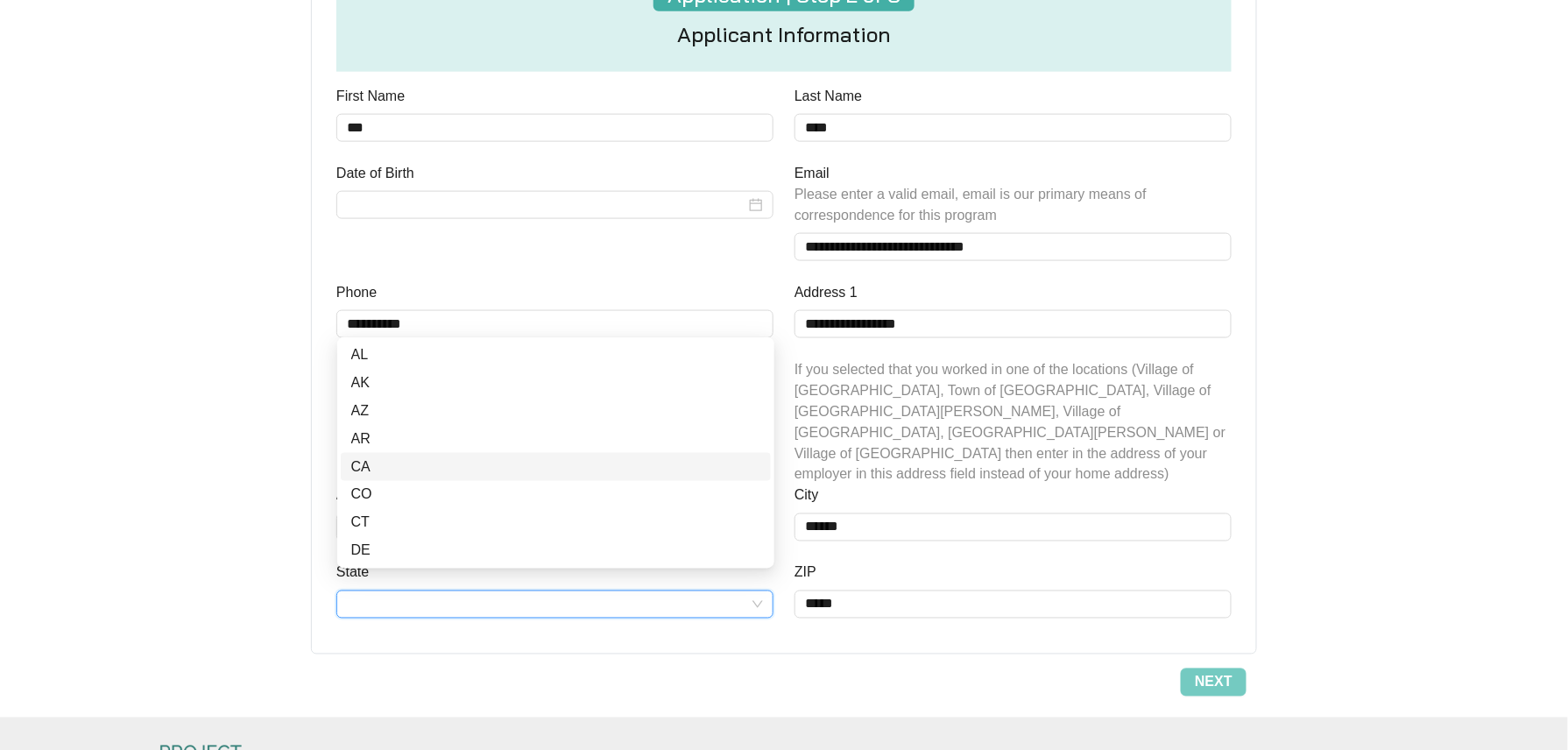
click at [373, 464] on div "CA" at bounding box center [556, 467] width 409 height 21
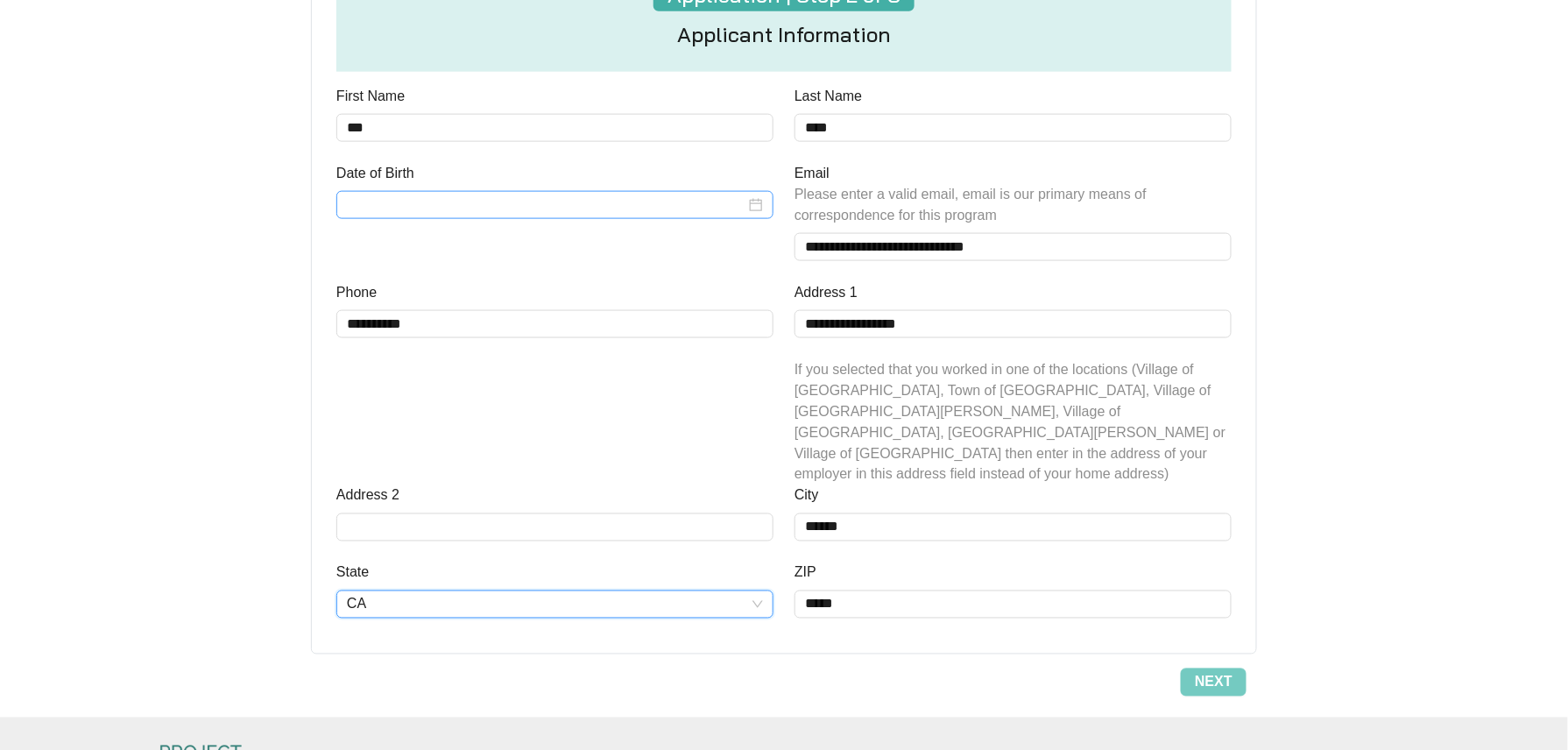
click at [735, 190] on div "Date of Birth" at bounding box center [555, 177] width 437 height 28
click at [733, 202] on input "Date of Birth" at bounding box center [545, 205] width 399 height 21
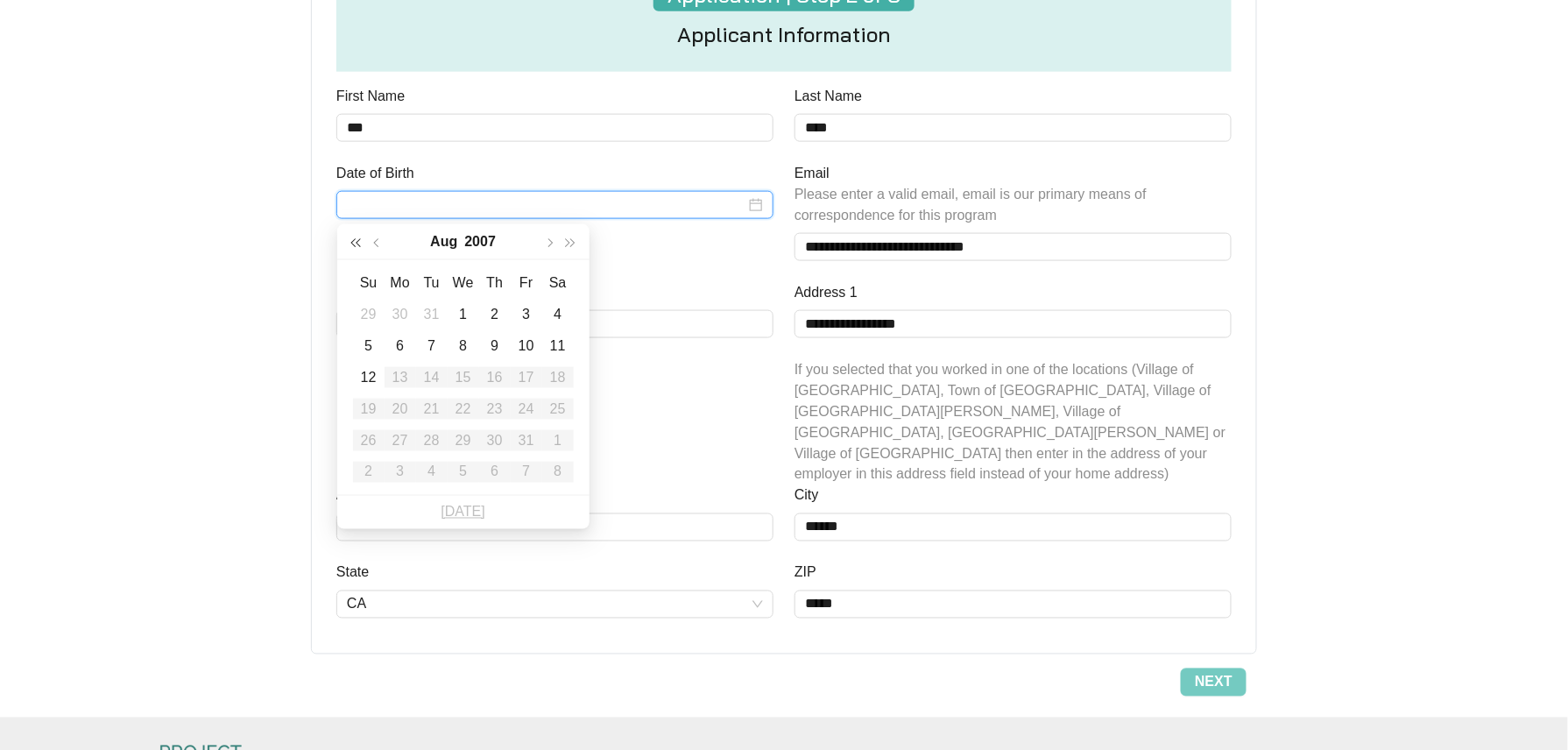
click at [355, 242] on span "button" at bounding box center [355, 243] width 9 height 9
type input "**********"
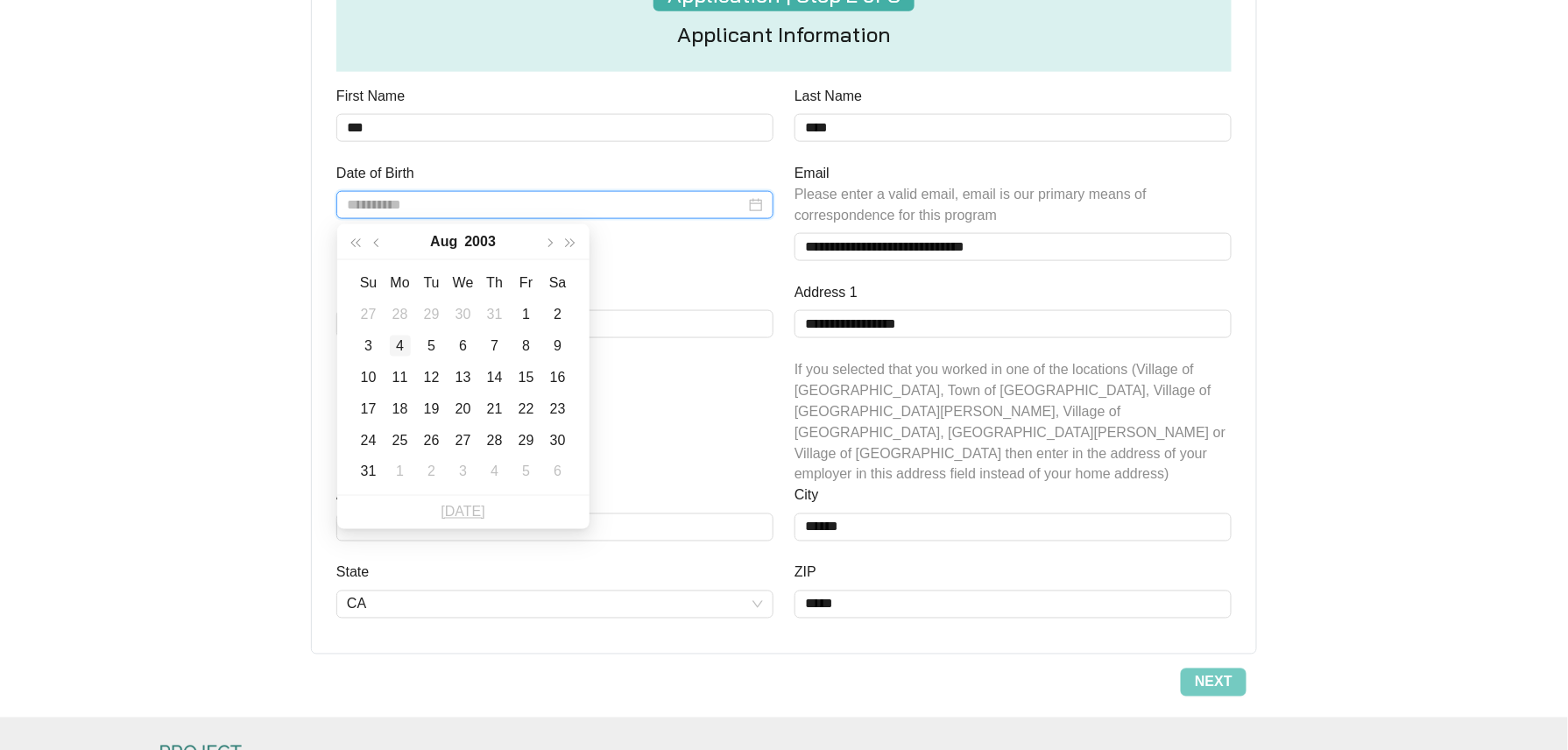
click at [404, 355] on div "4" at bounding box center [401, 346] width 21 height 21
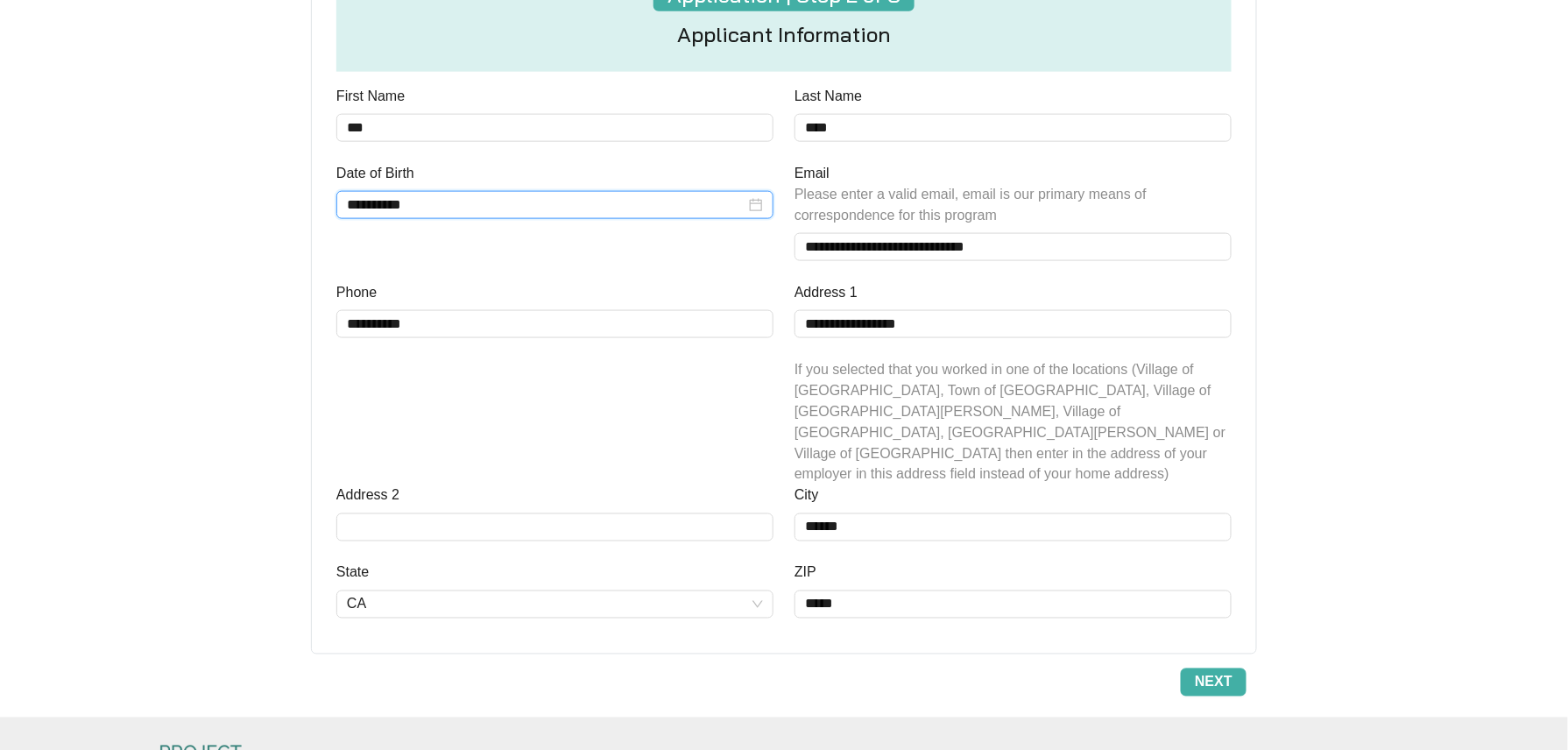
click at [1221, 671] on span "Next" at bounding box center [1213, 682] width 38 height 21
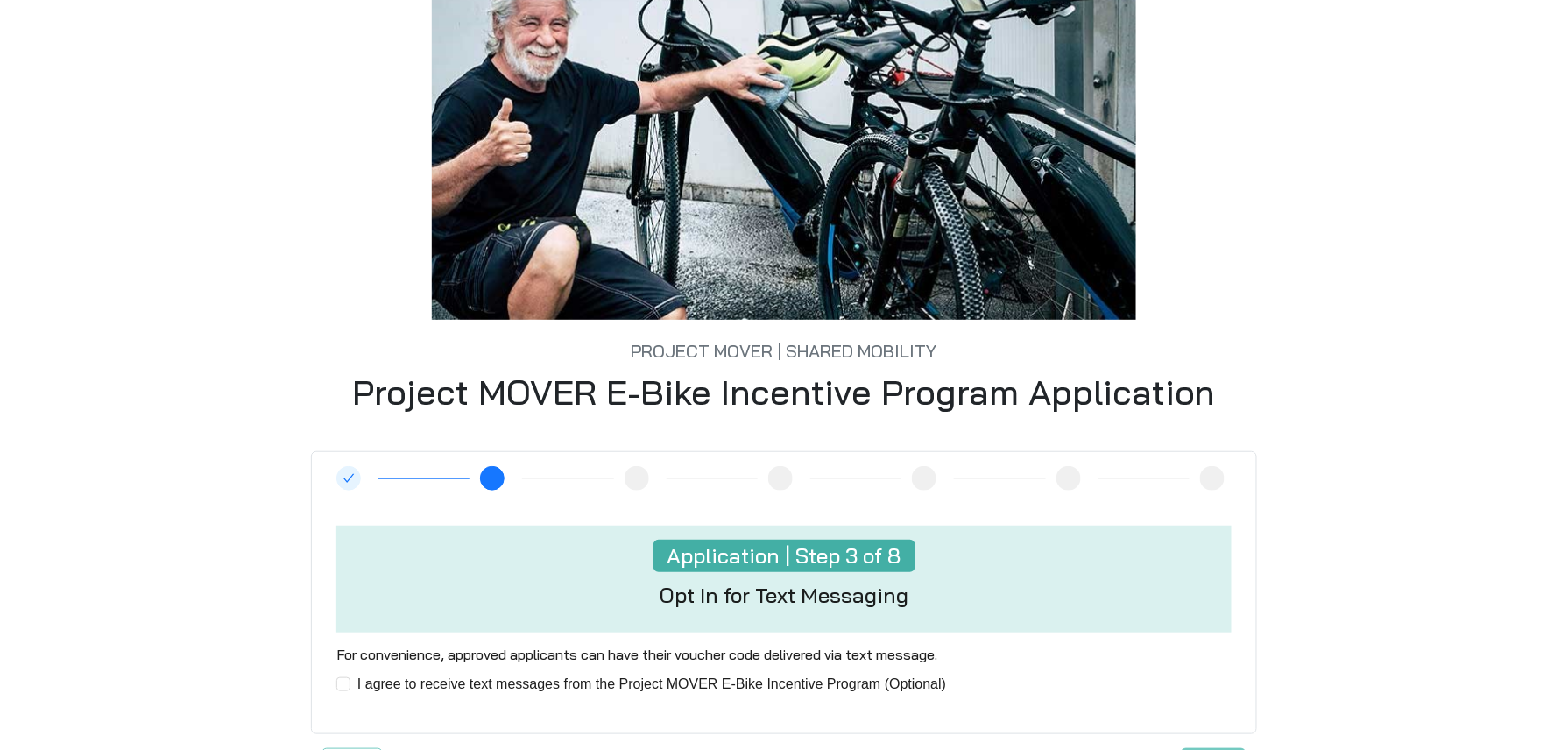
scroll to position [292, 0]
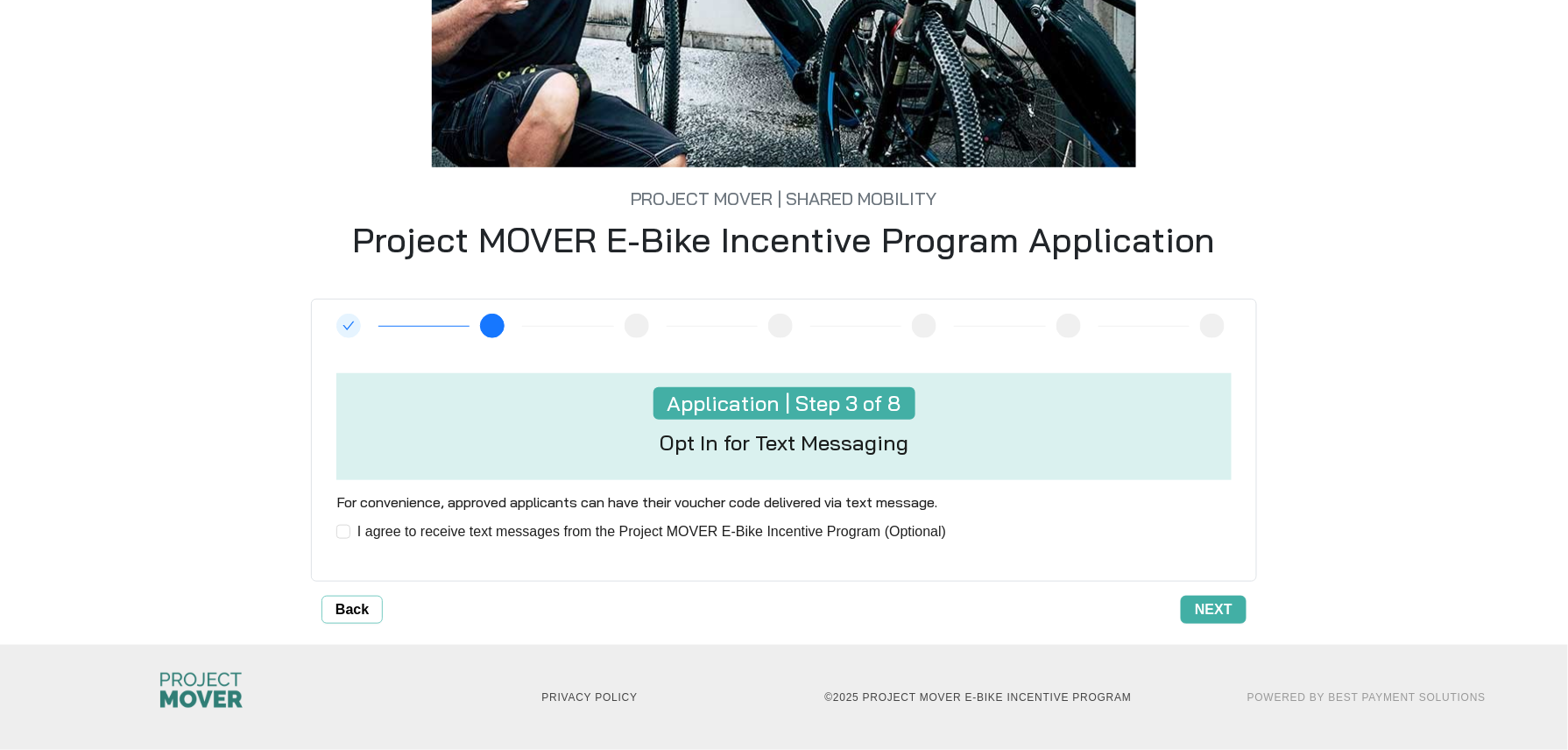
click at [1229, 621] on button "Next" at bounding box center [1214, 609] width 66 height 28
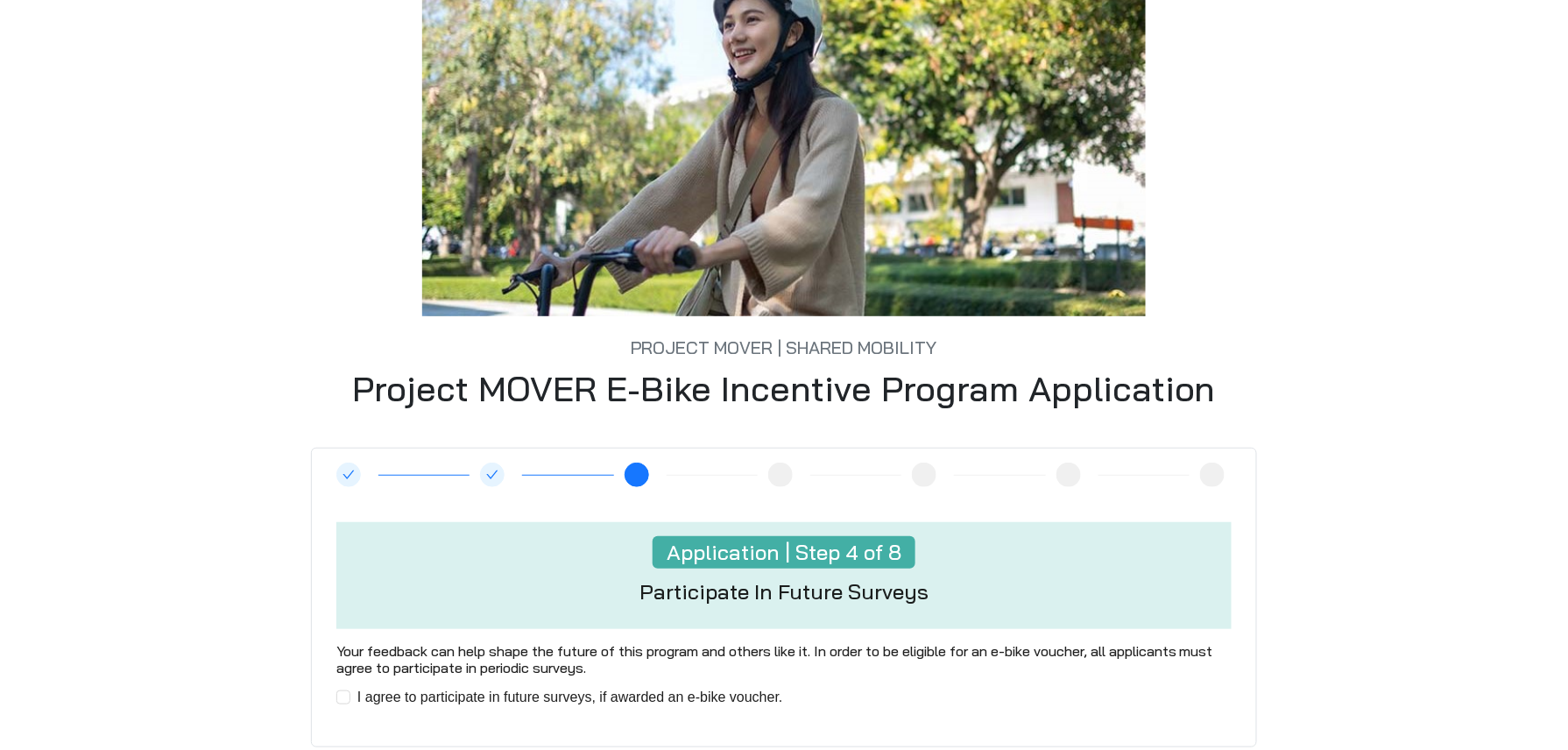
scroll to position [310, 0]
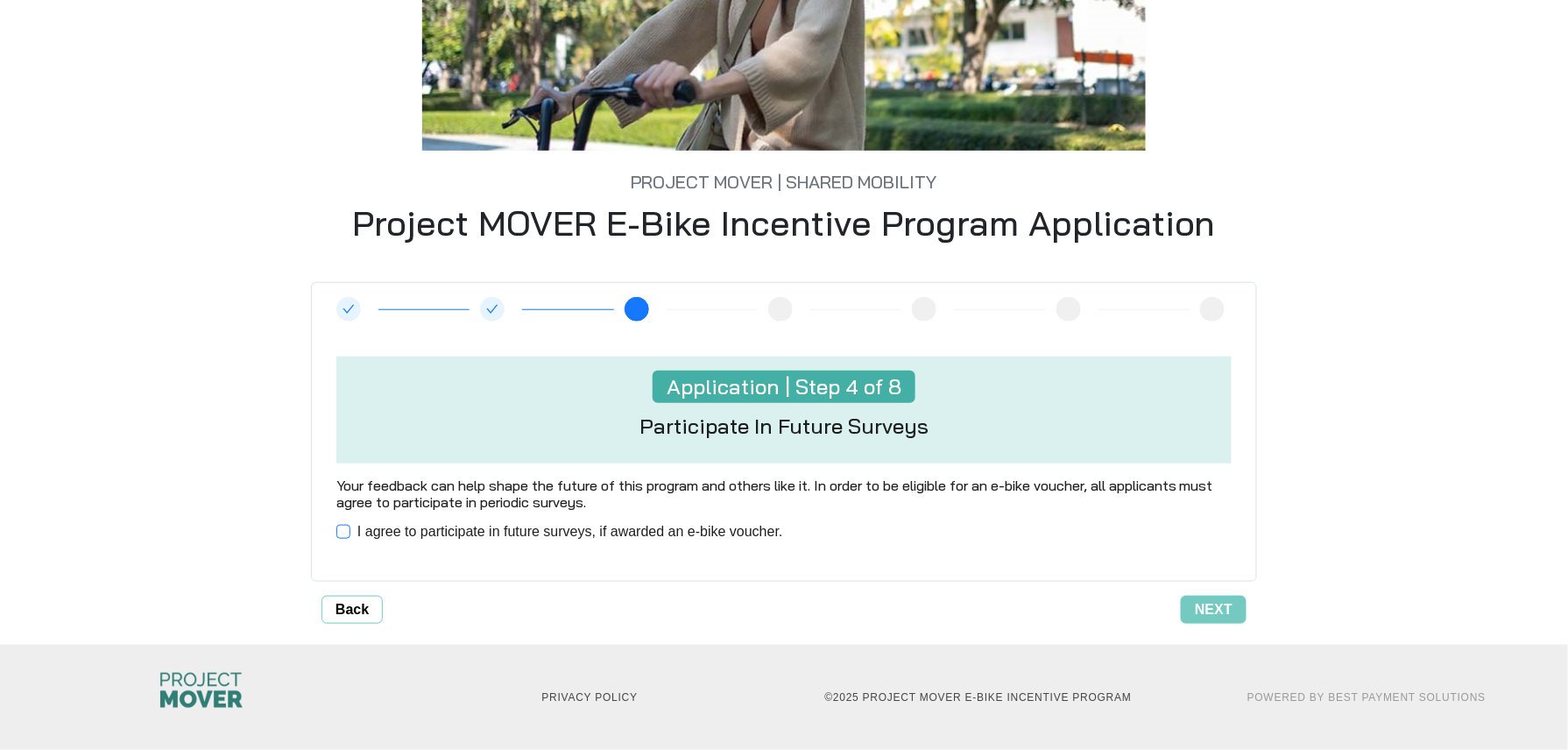
click at [723, 530] on span "I agree to participate in future surveys, if awarded an e-bike voucher." at bounding box center [570, 532] width 440 height 21
click at [1199, 598] on button "Next" at bounding box center [1214, 609] width 66 height 28
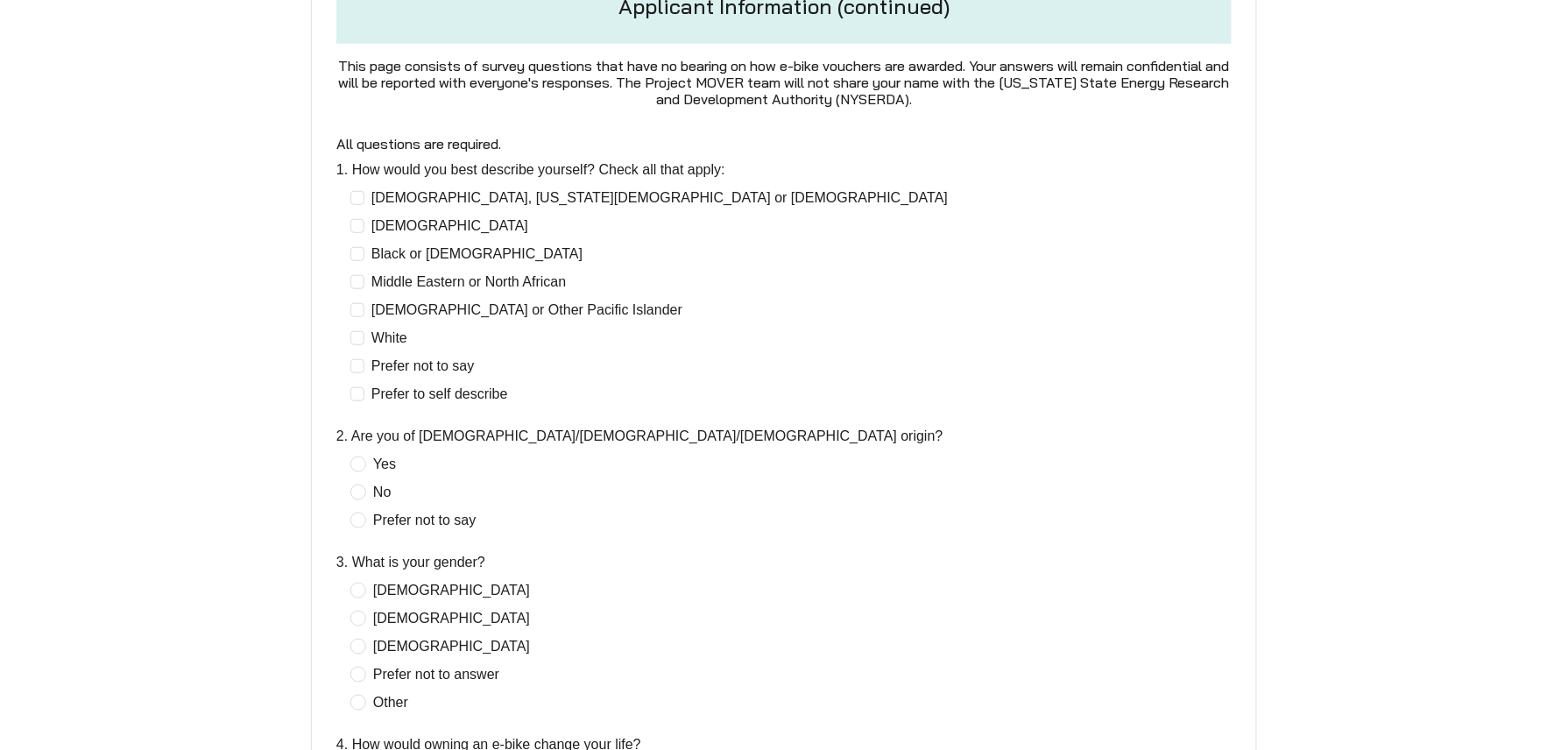
scroll to position [583, 0]
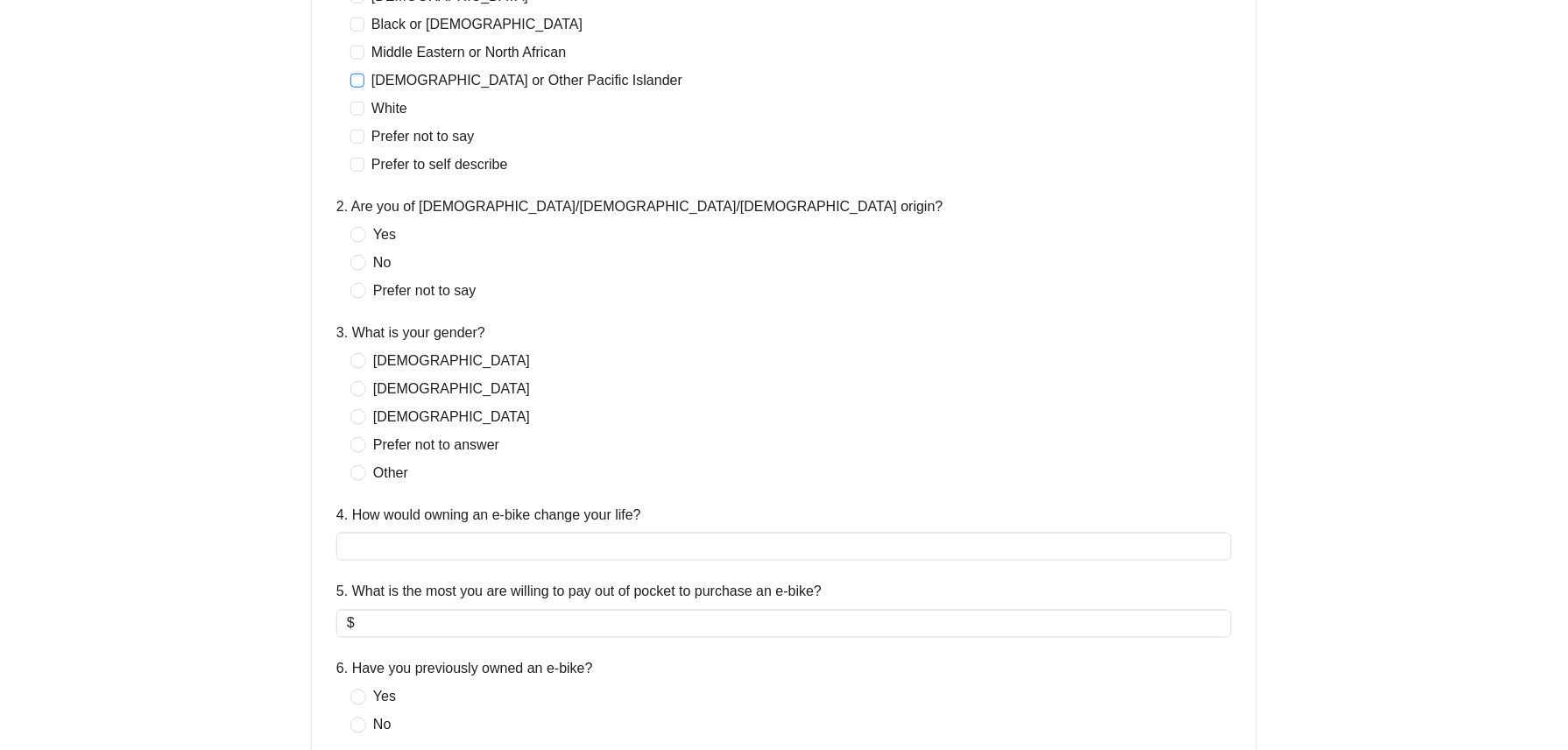
click at [383, 70] on span "[DEMOGRAPHIC_DATA] or Other Pacific Islander" at bounding box center [526, 81] width 325 height 21
click at [382, 263] on span "No" at bounding box center [381, 263] width 31 height 21
click at [411, 421] on span "[DEMOGRAPHIC_DATA]" at bounding box center [451, 417] width 171 height 21
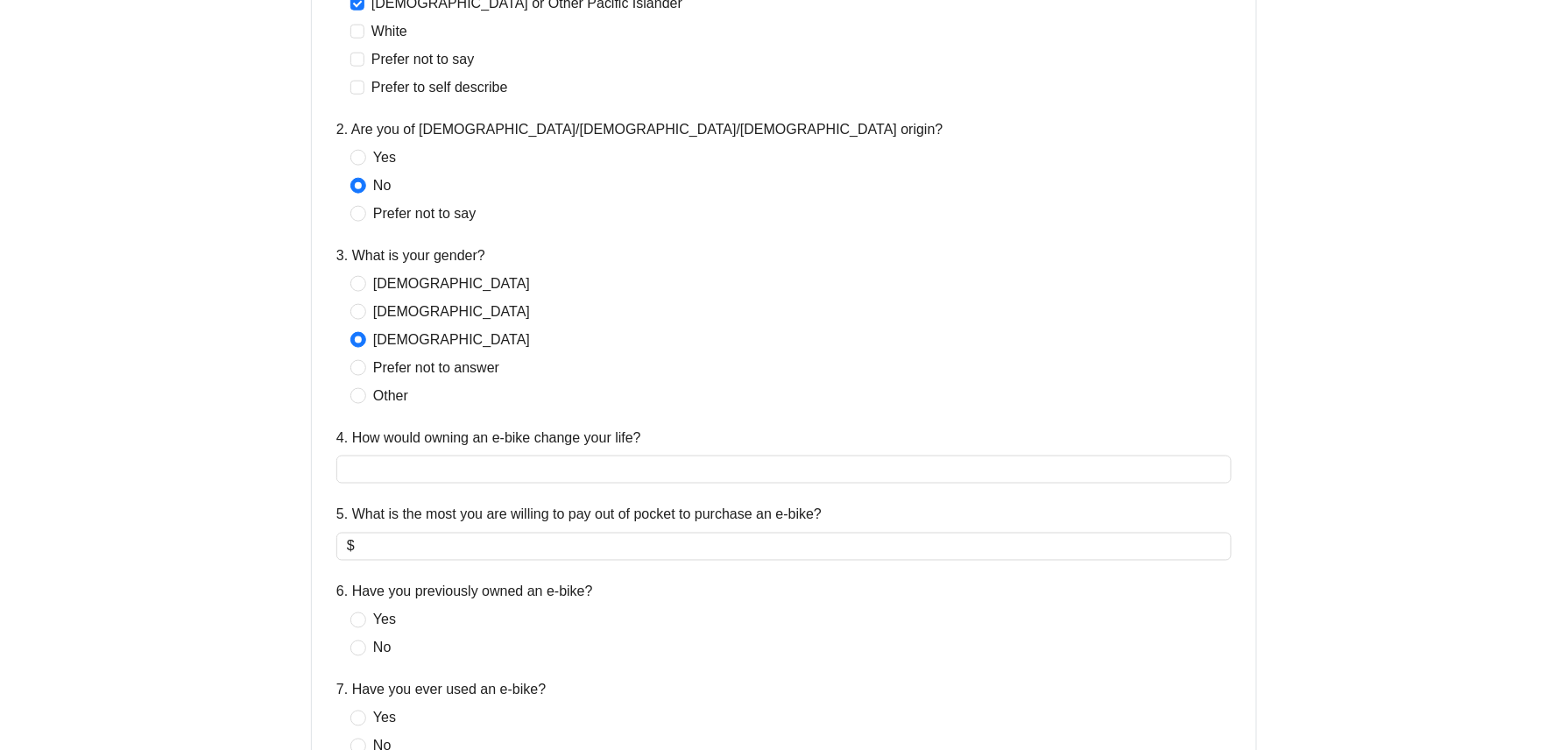
scroll to position [701, 0]
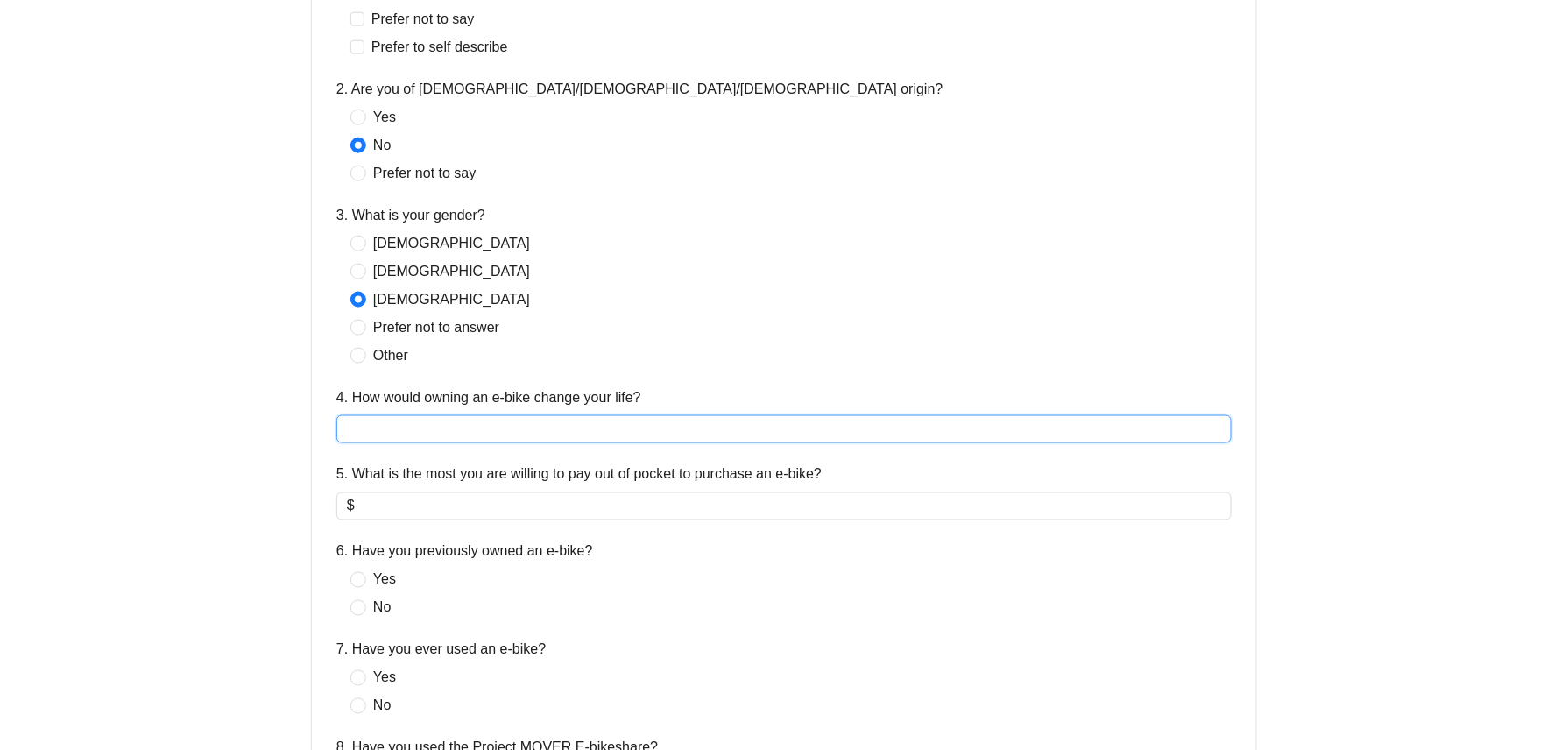
click at [559, 442] on input "4. How would owning an e-bike change your life?" at bounding box center [784, 429] width 895 height 28
type input "****"
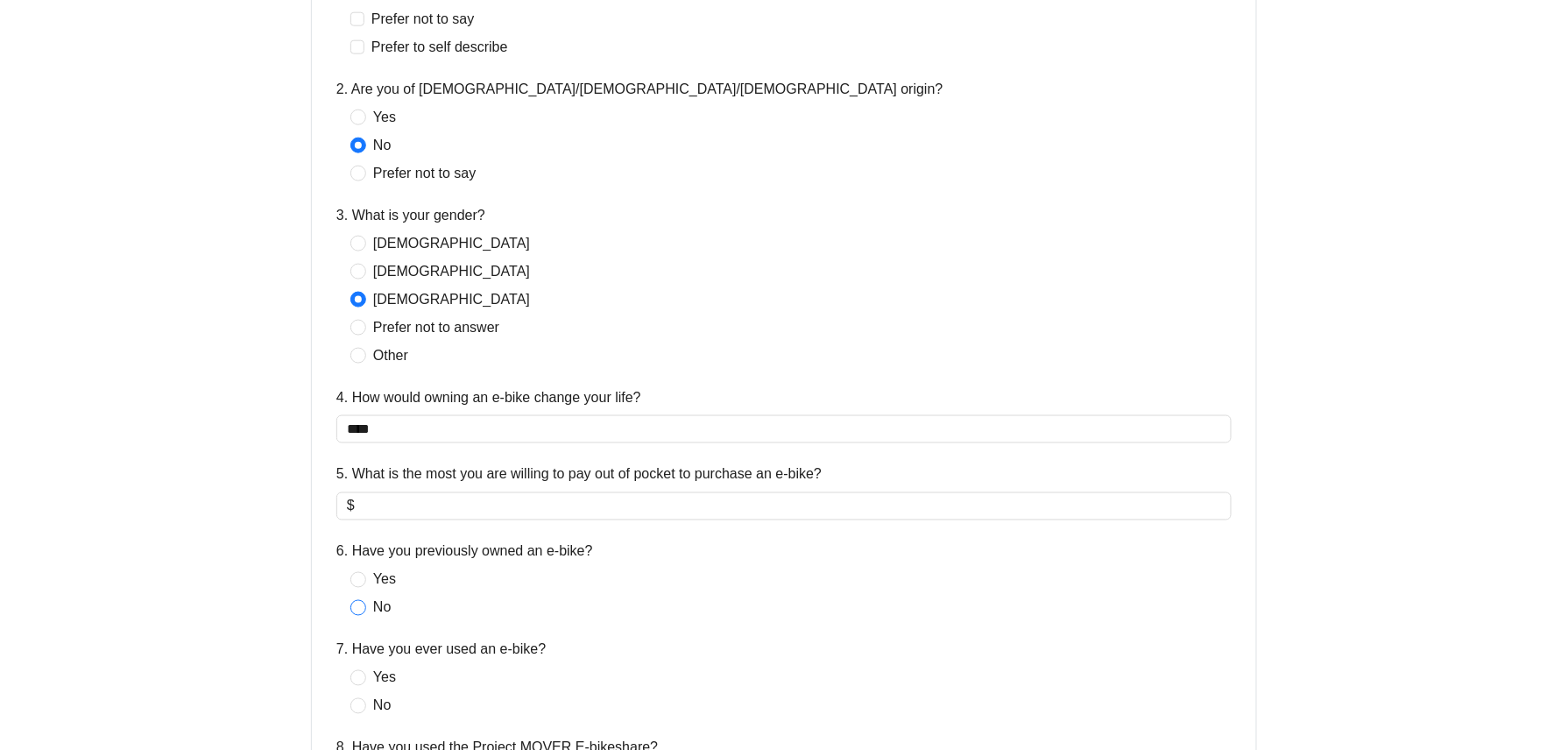
click at [387, 610] on span "No" at bounding box center [381, 608] width 31 height 21
click at [473, 509] on input "5. What is the most you are willing to pay out of pocket to purchase an e-bike?" at bounding box center [789, 506] width 863 height 21
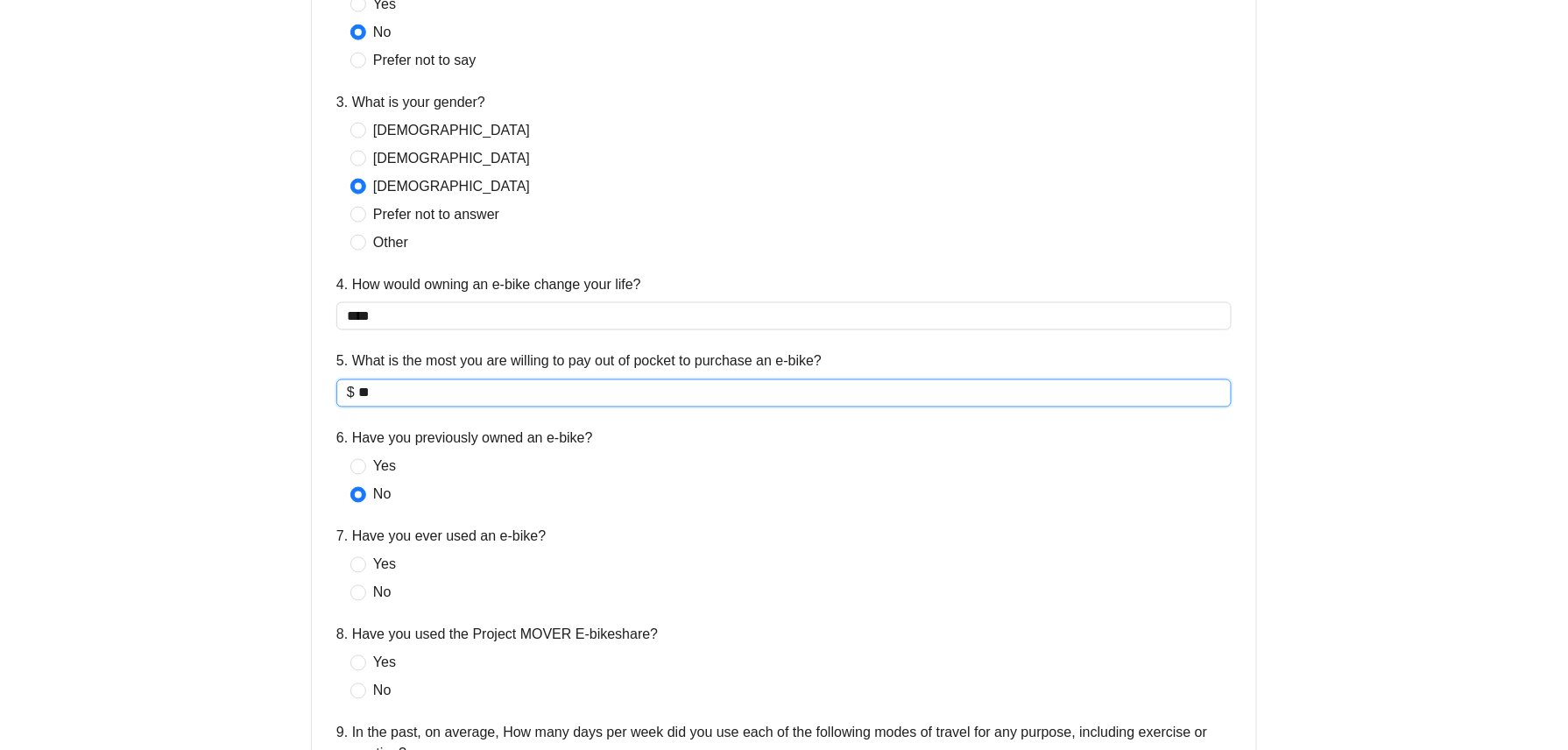
scroll to position [1051, 0]
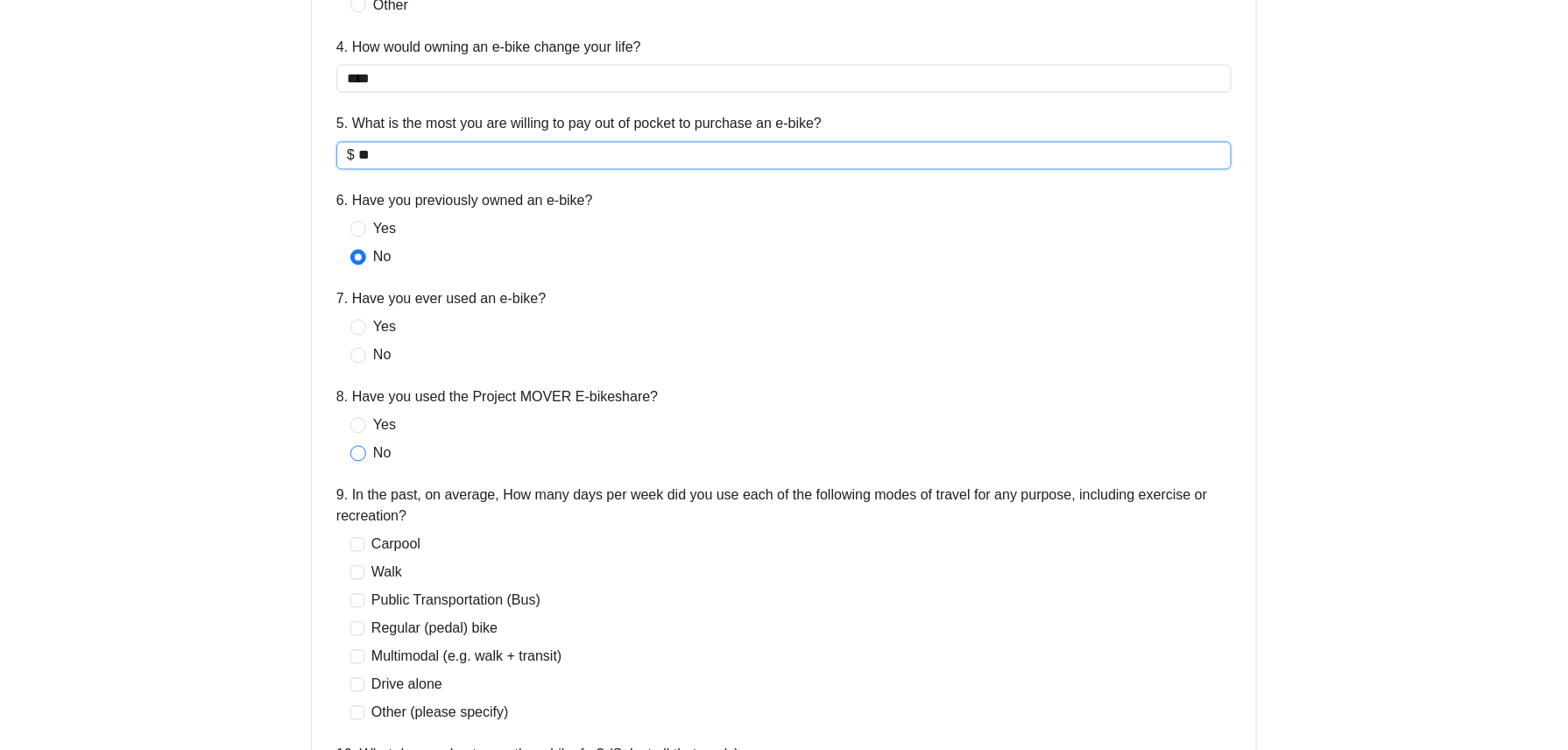
type input "**"
click at [376, 463] on span "No" at bounding box center [381, 454] width 31 height 21
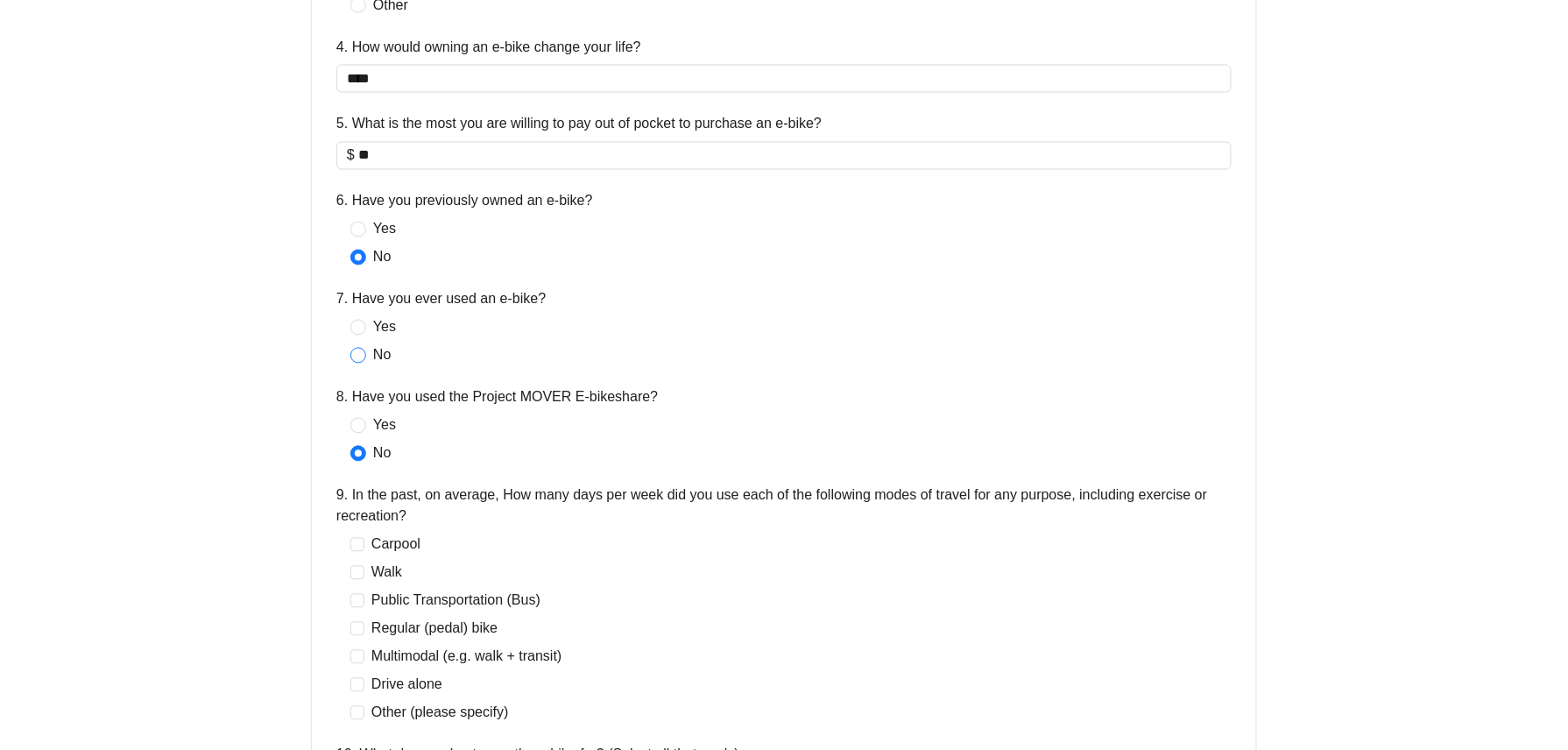
click at [372, 361] on span "No" at bounding box center [381, 356] width 31 height 21
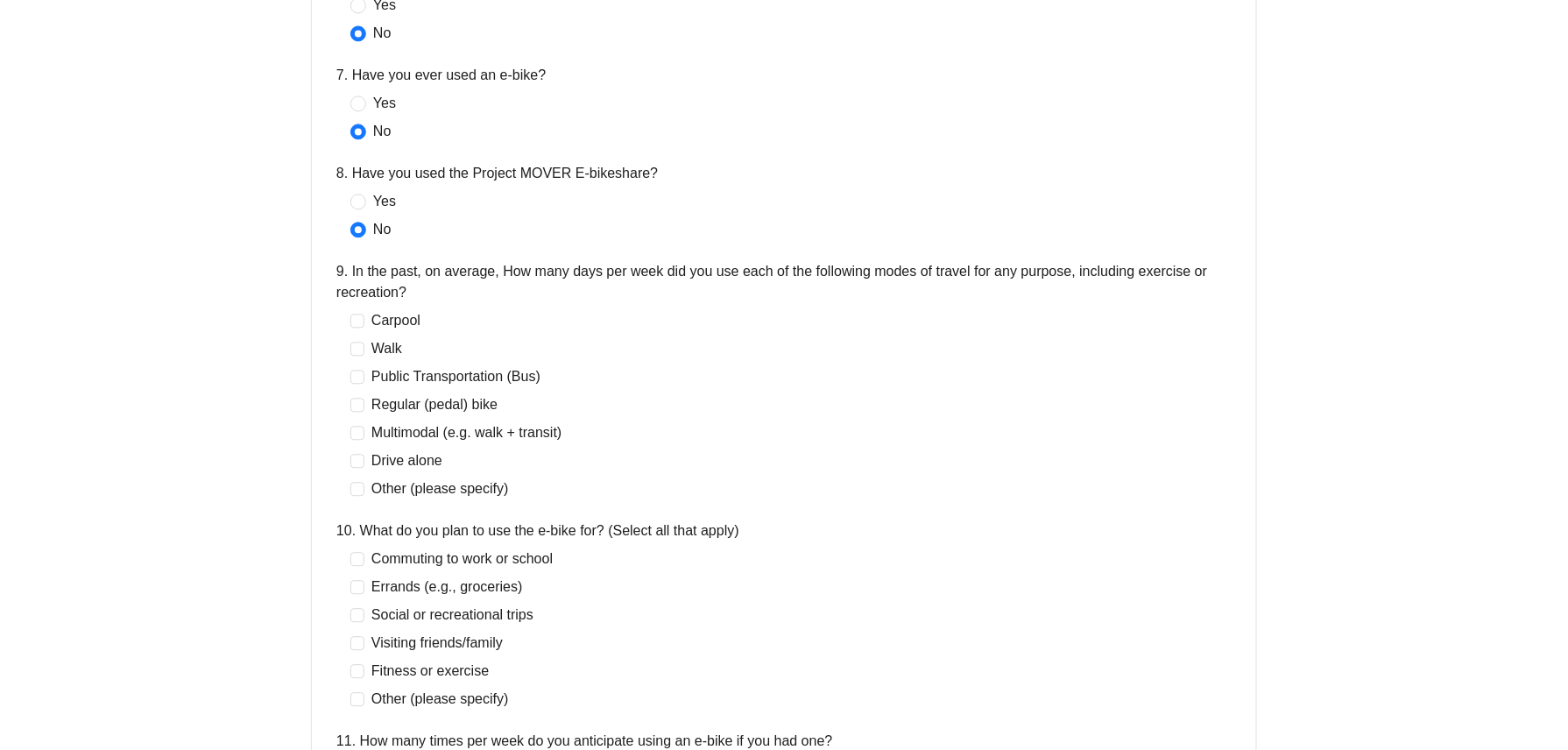
scroll to position [1284, 0]
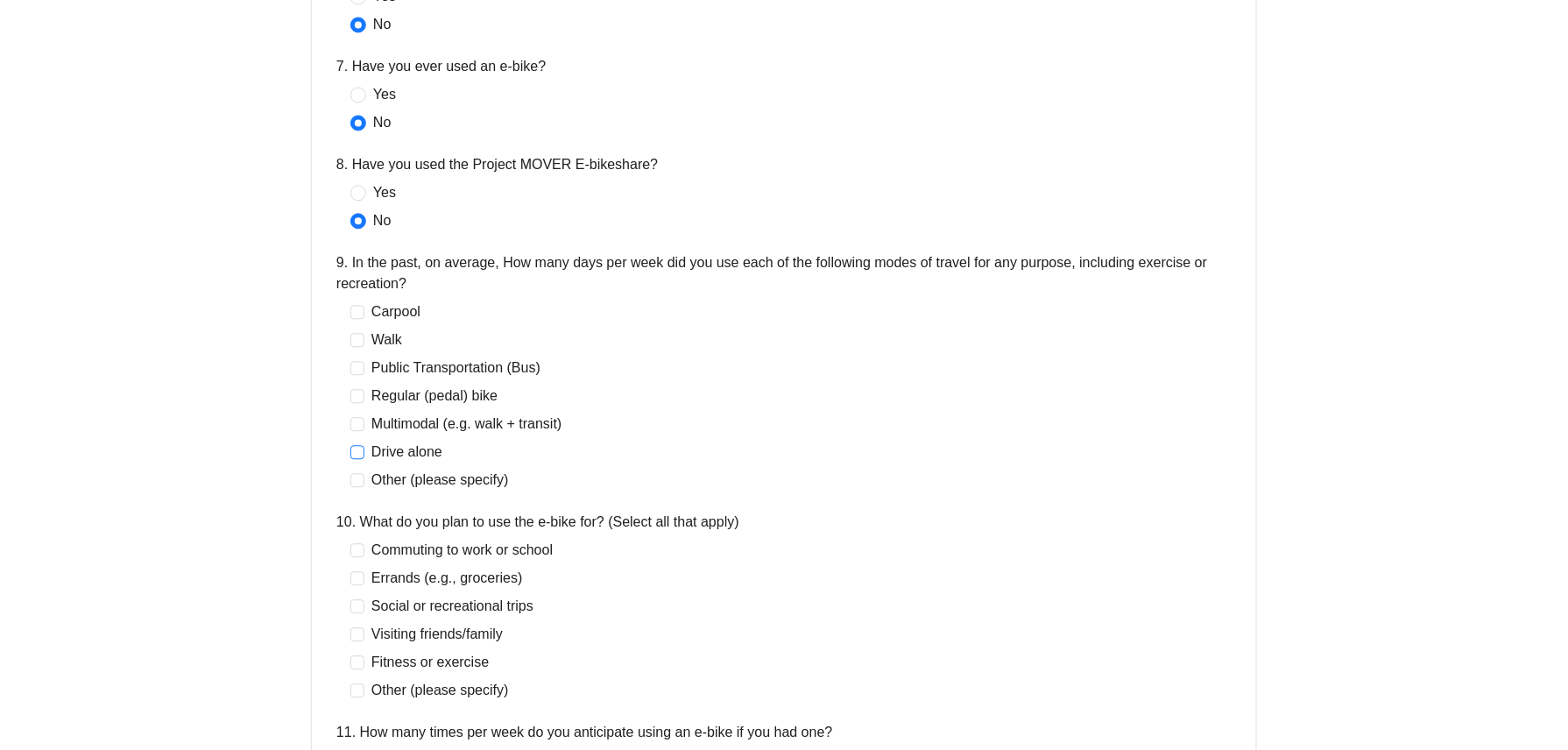
click at [398, 452] on span "Drive alone" at bounding box center [407, 452] width 85 height 21
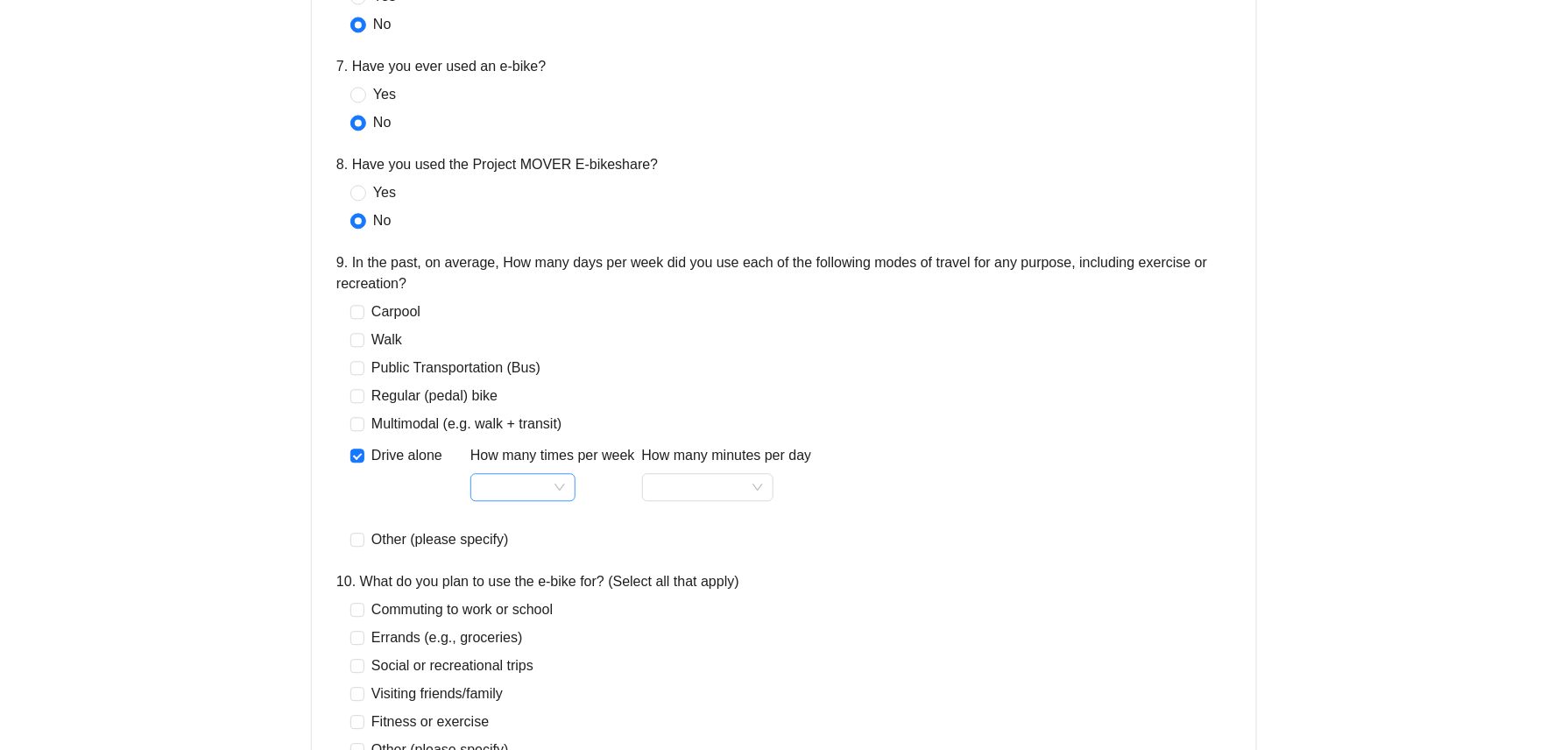
click at [511, 491] on input "How many times per week" at bounding box center [523, 486] width 84 height 26
click at [512, 524] on div "1" at bounding box center [522, 524] width 77 height 21
click at [706, 491] on input "How many minutes per day" at bounding box center [707, 486] width 111 height 26
click at [702, 552] on div "15-30" at bounding box center [705, 552] width 104 height 21
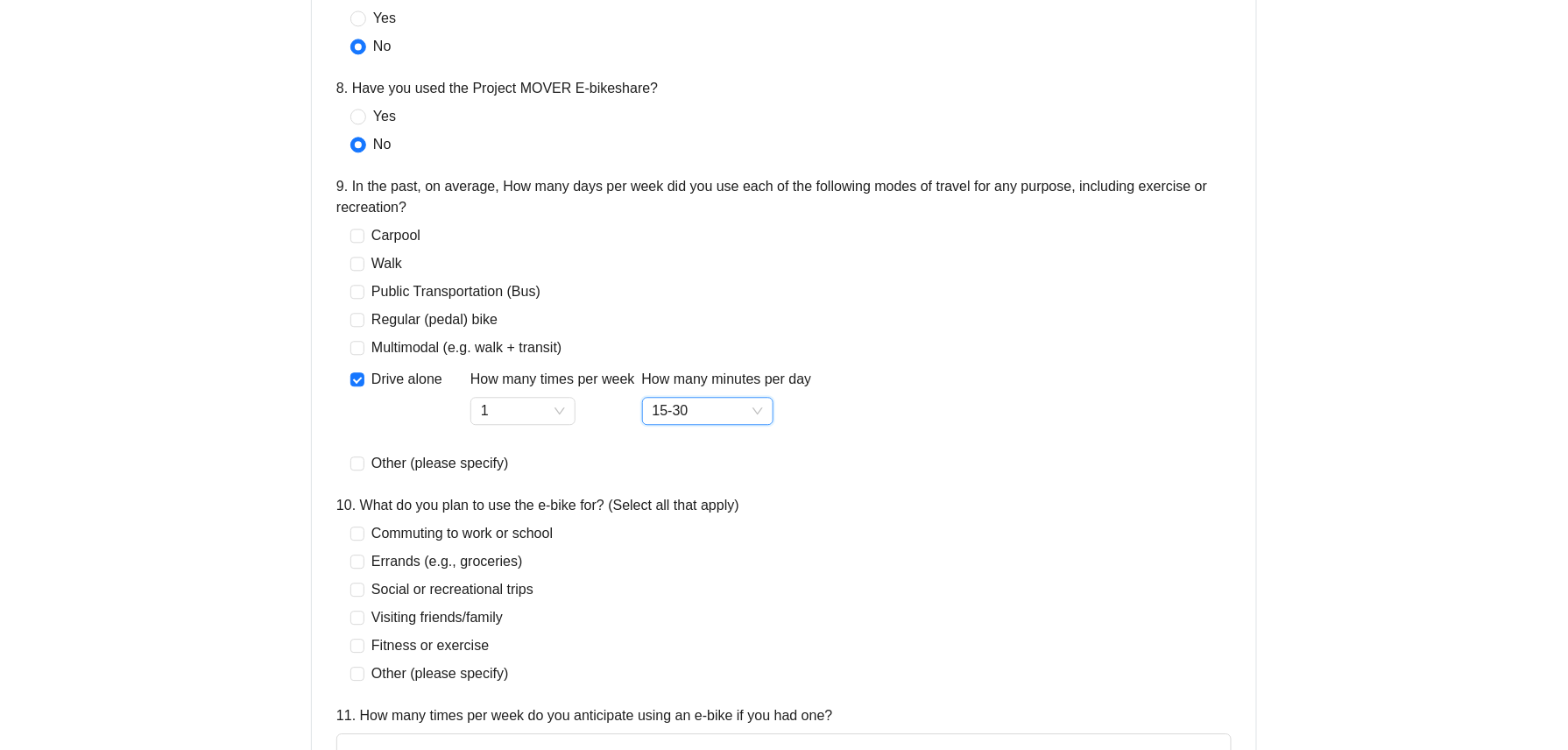
scroll to position [1401, 0]
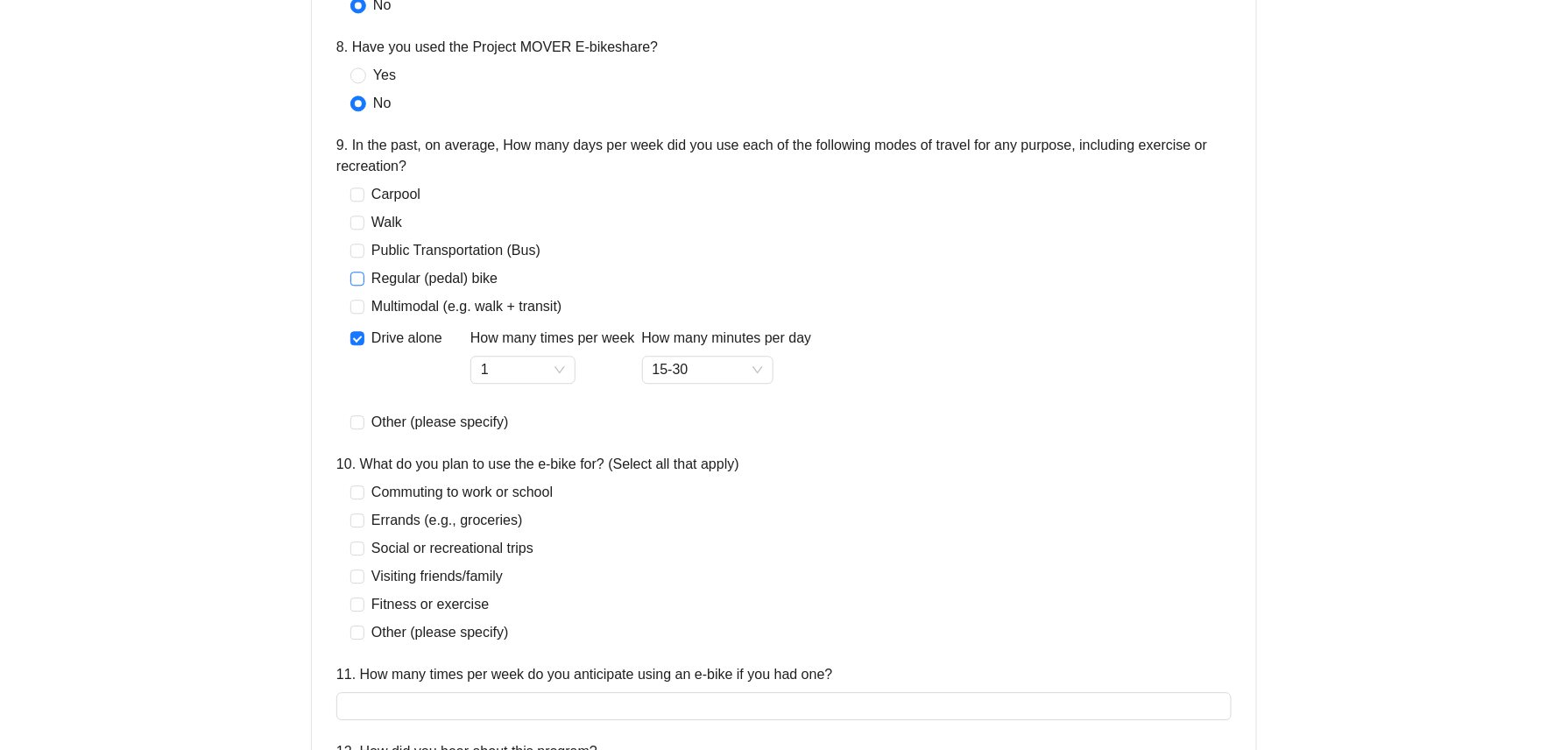
click at [403, 277] on span "Regular (pedal) bike" at bounding box center [434, 278] width 140 height 21
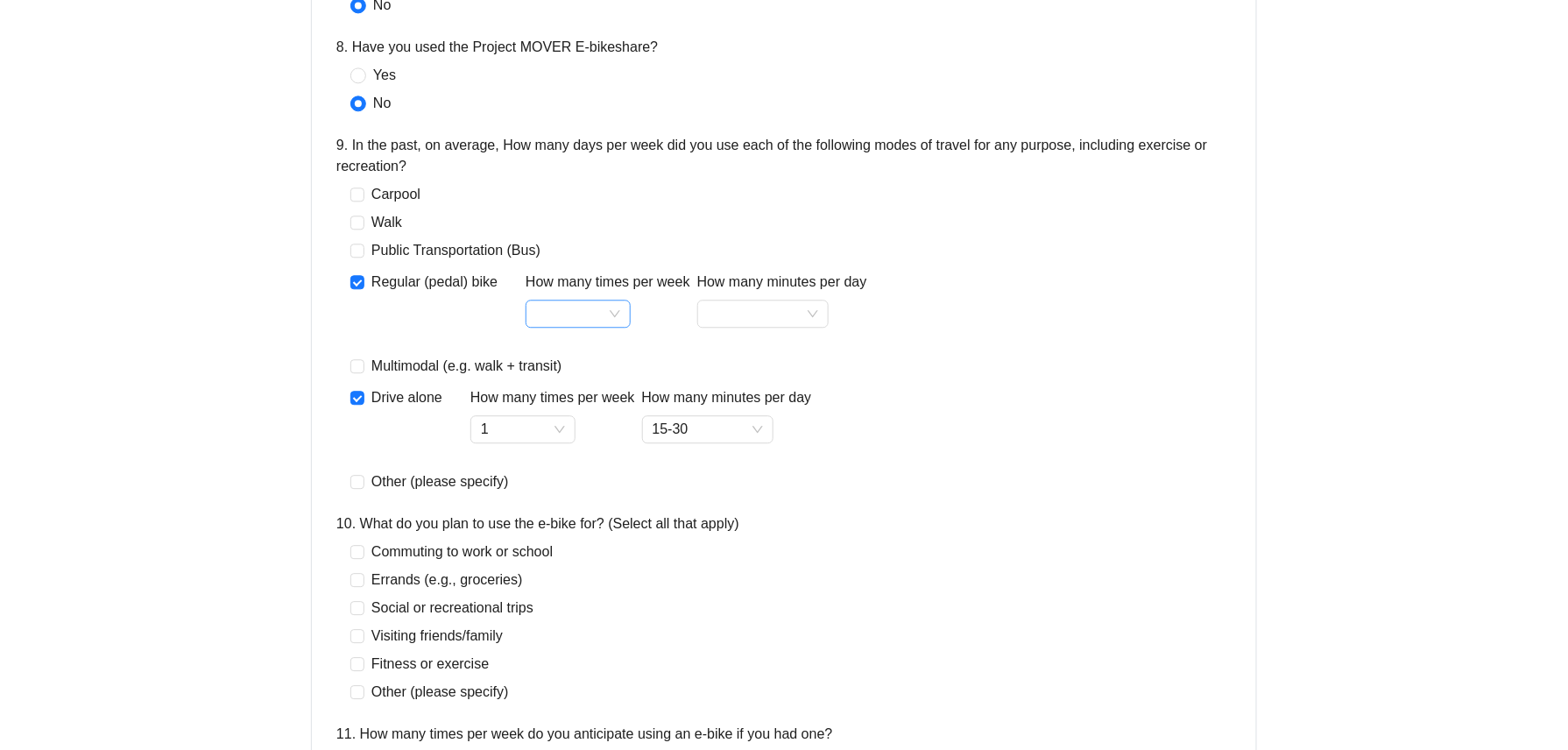
click at [557, 315] on input "How many times per week" at bounding box center [577, 313] width 84 height 26
click at [558, 346] on div "1" at bounding box center [574, 350] width 77 height 21
click at [719, 302] on div at bounding box center [762, 313] width 131 height 28
click at [760, 341] on div "0-15" at bounding box center [759, 350] width 104 height 21
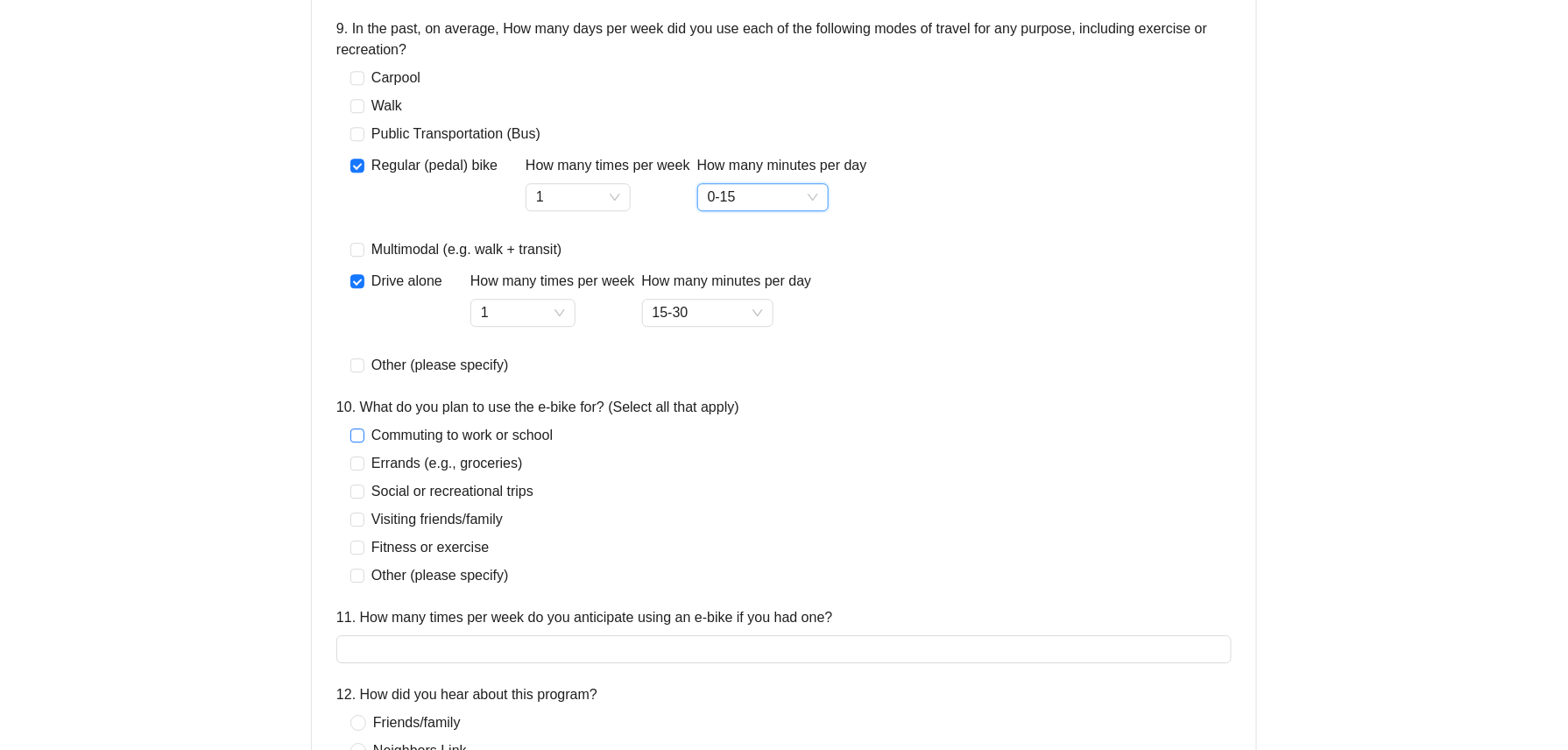
click at [418, 441] on span "Commuting to work or school" at bounding box center [461, 436] width 195 height 21
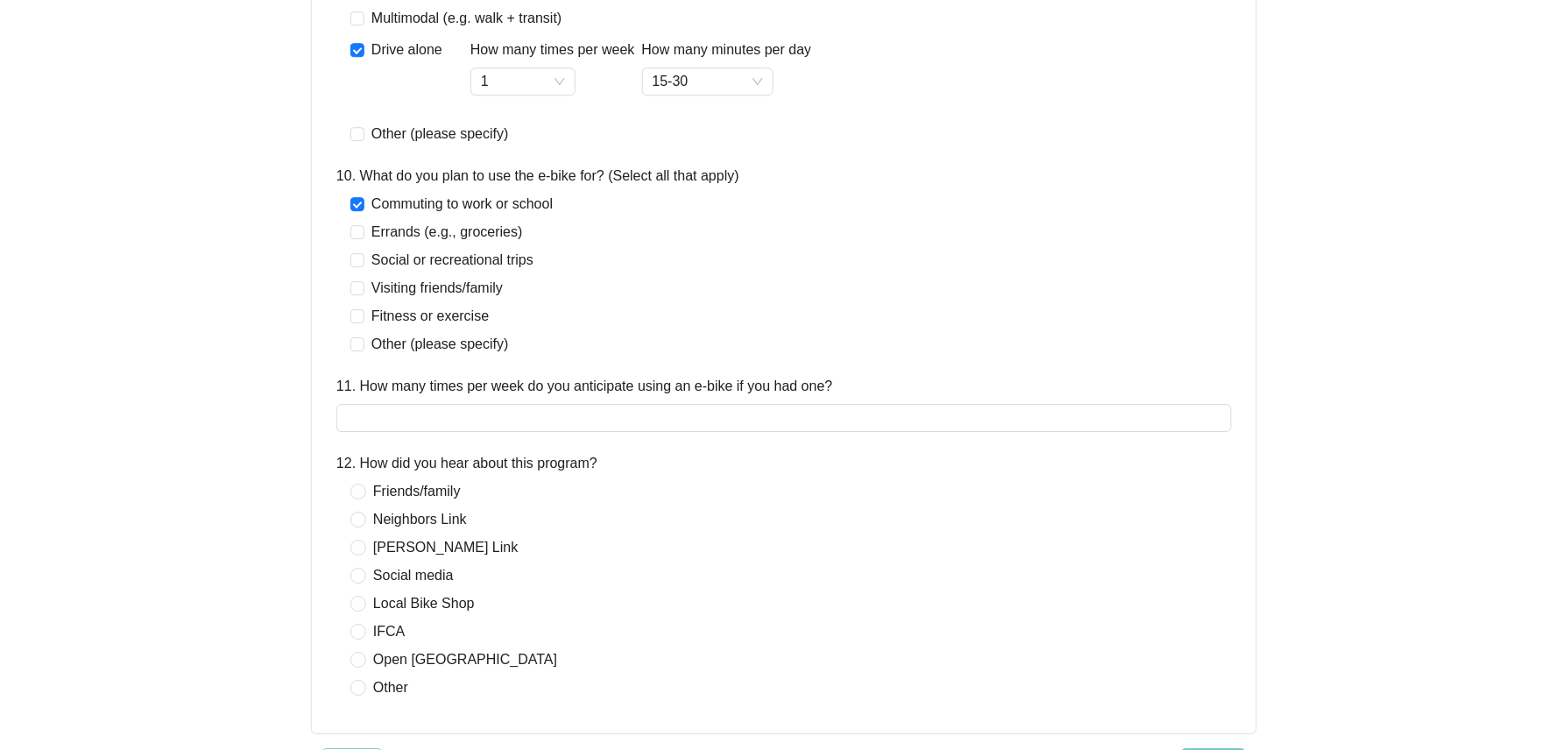
scroll to position [1751, 0]
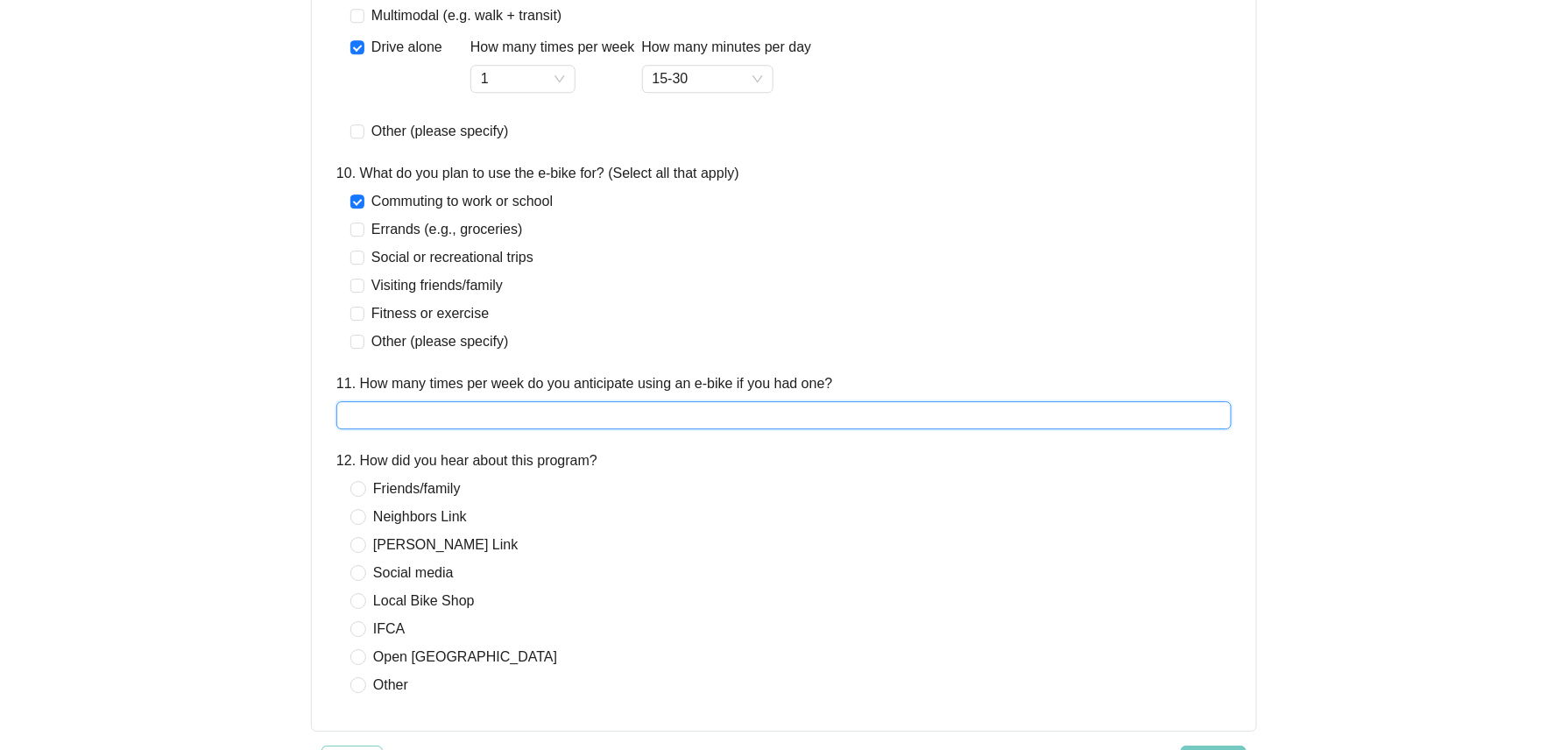
click at [688, 411] on input "11. How many times per week do you anticipate using an e-bike if you had one?" at bounding box center [784, 414] width 895 height 28
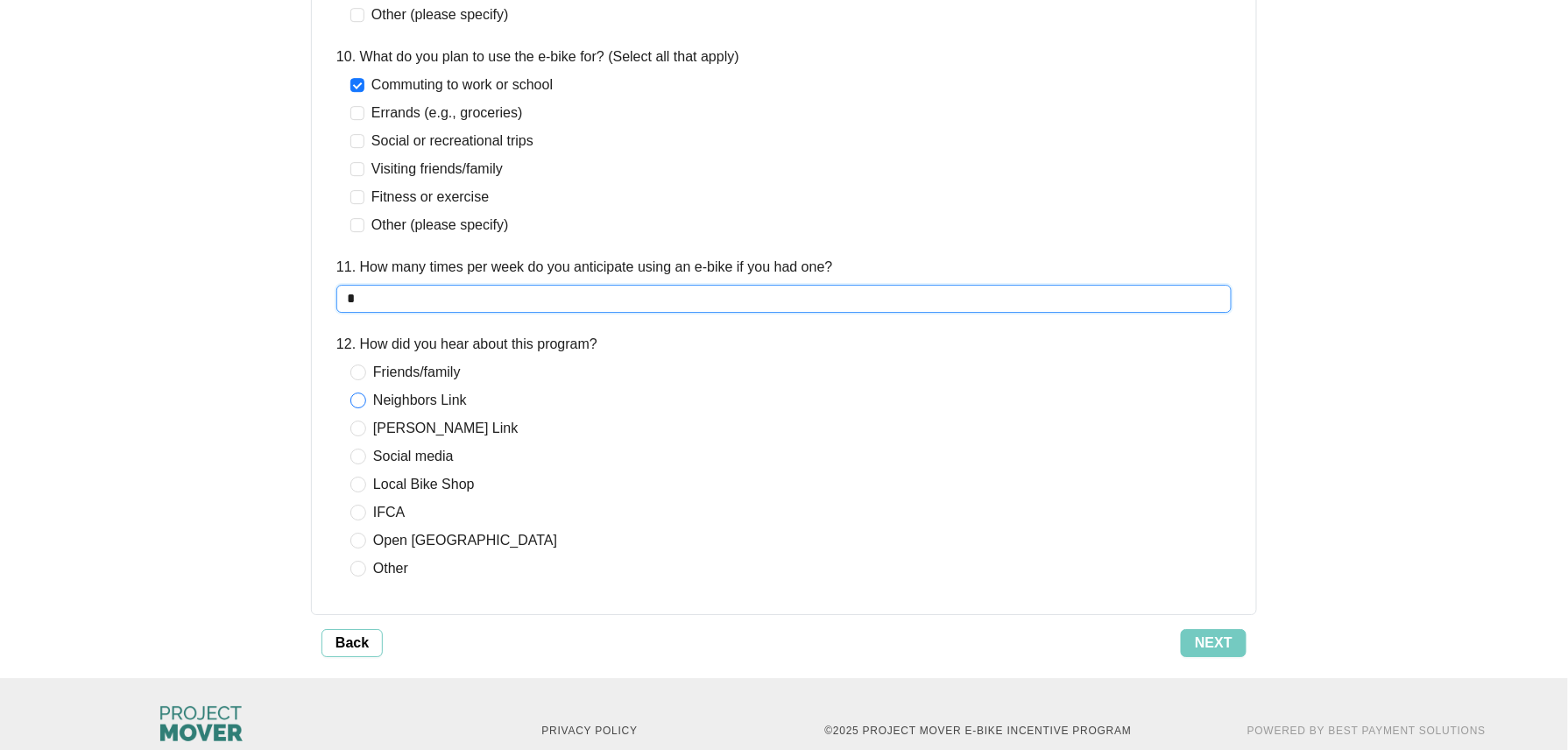
type input "*"
click at [446, 398] on span "Neighbors Link" at bounding box center [419, 401] width 108 height 21
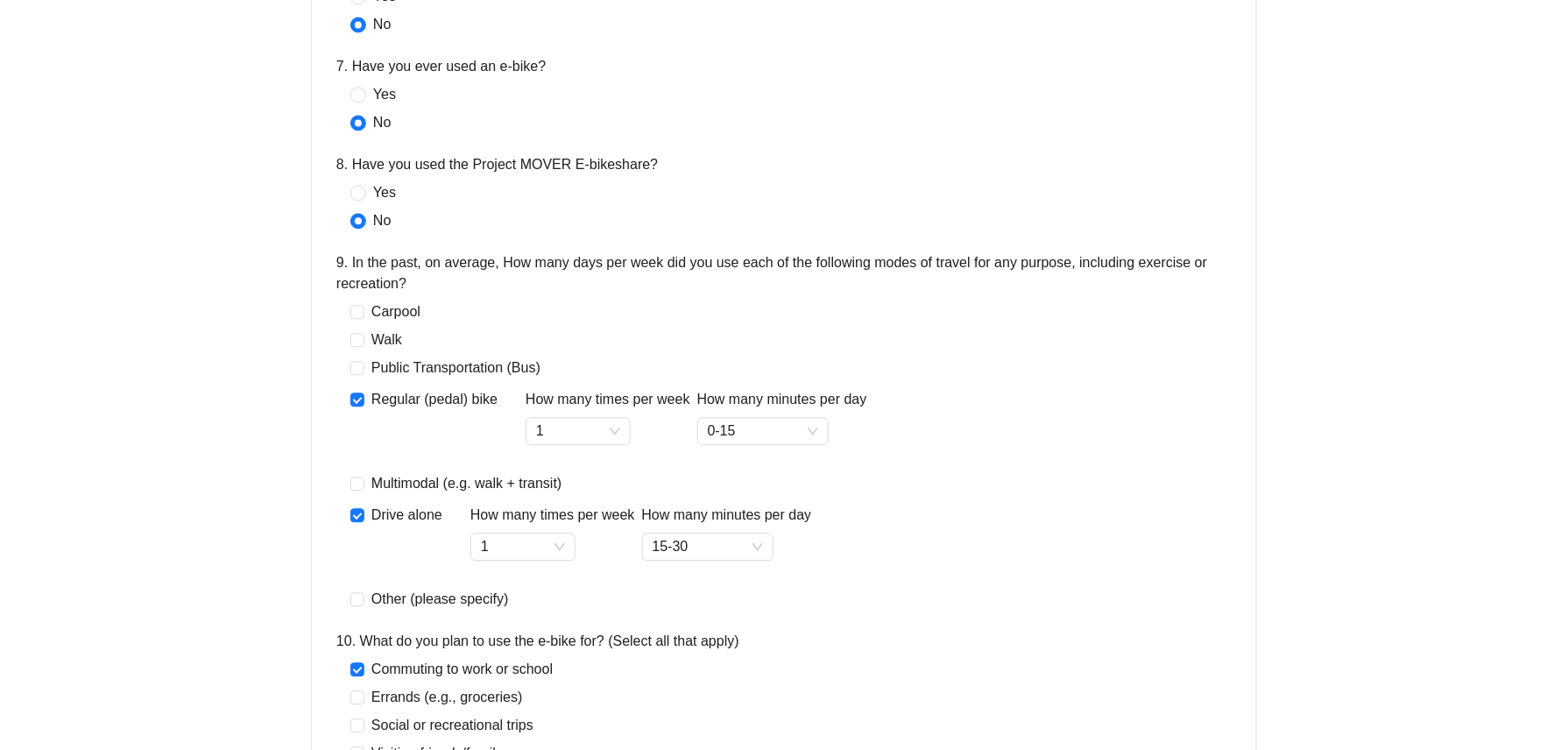
scroll to position [1868, 0]
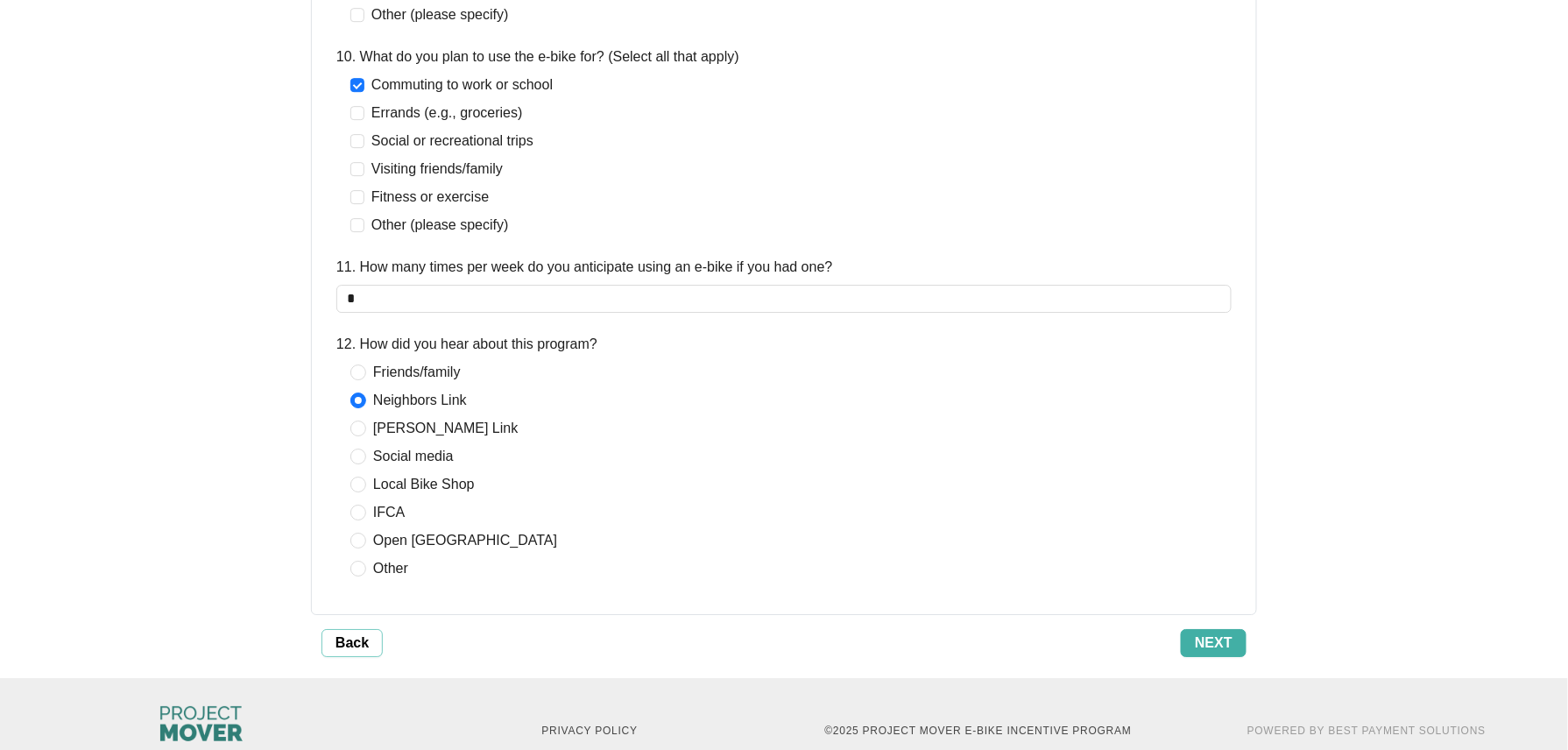
click at [1227, 649] on span "Next" at bounding box center [1213, 643] width 38 height 21
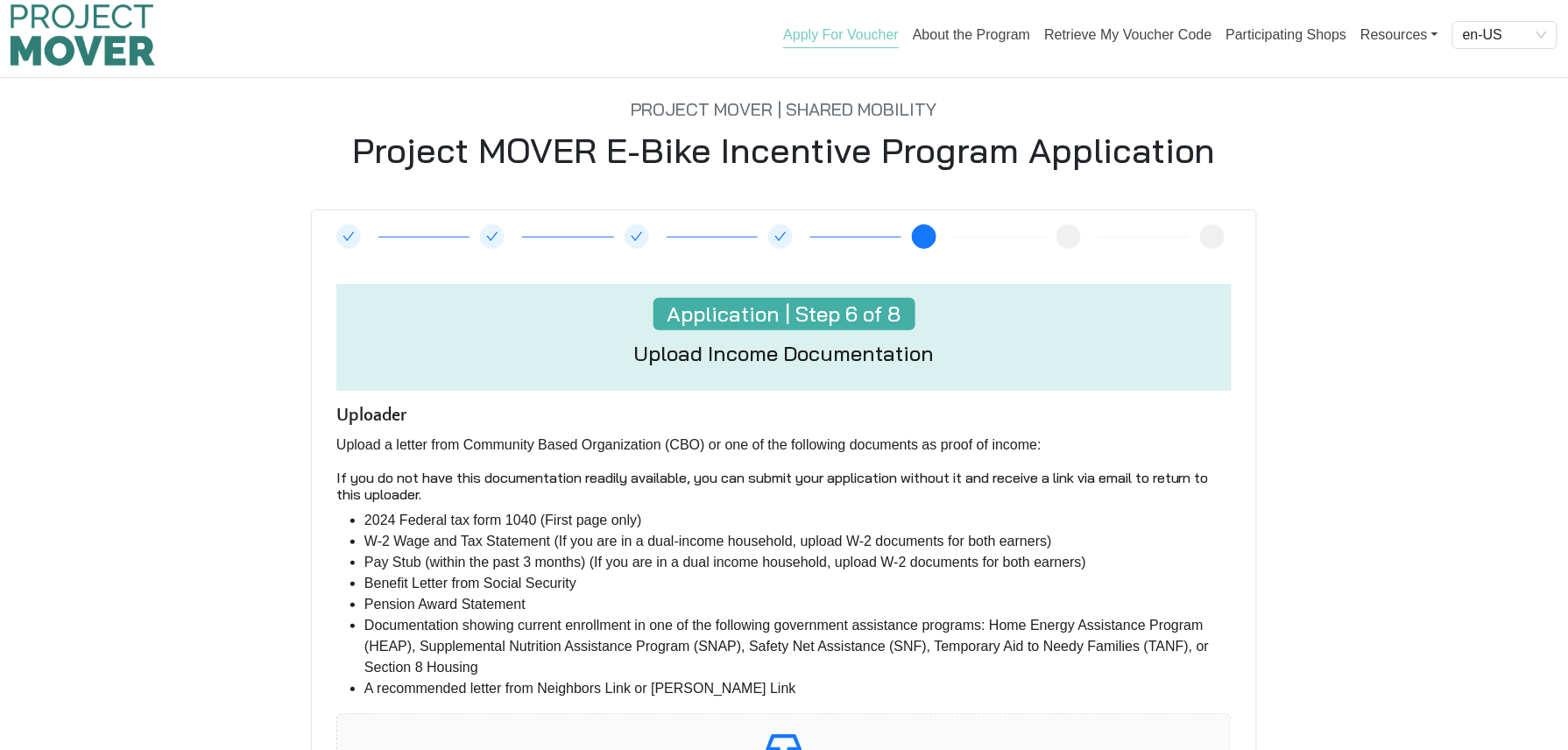
scroll to position [330, 0]
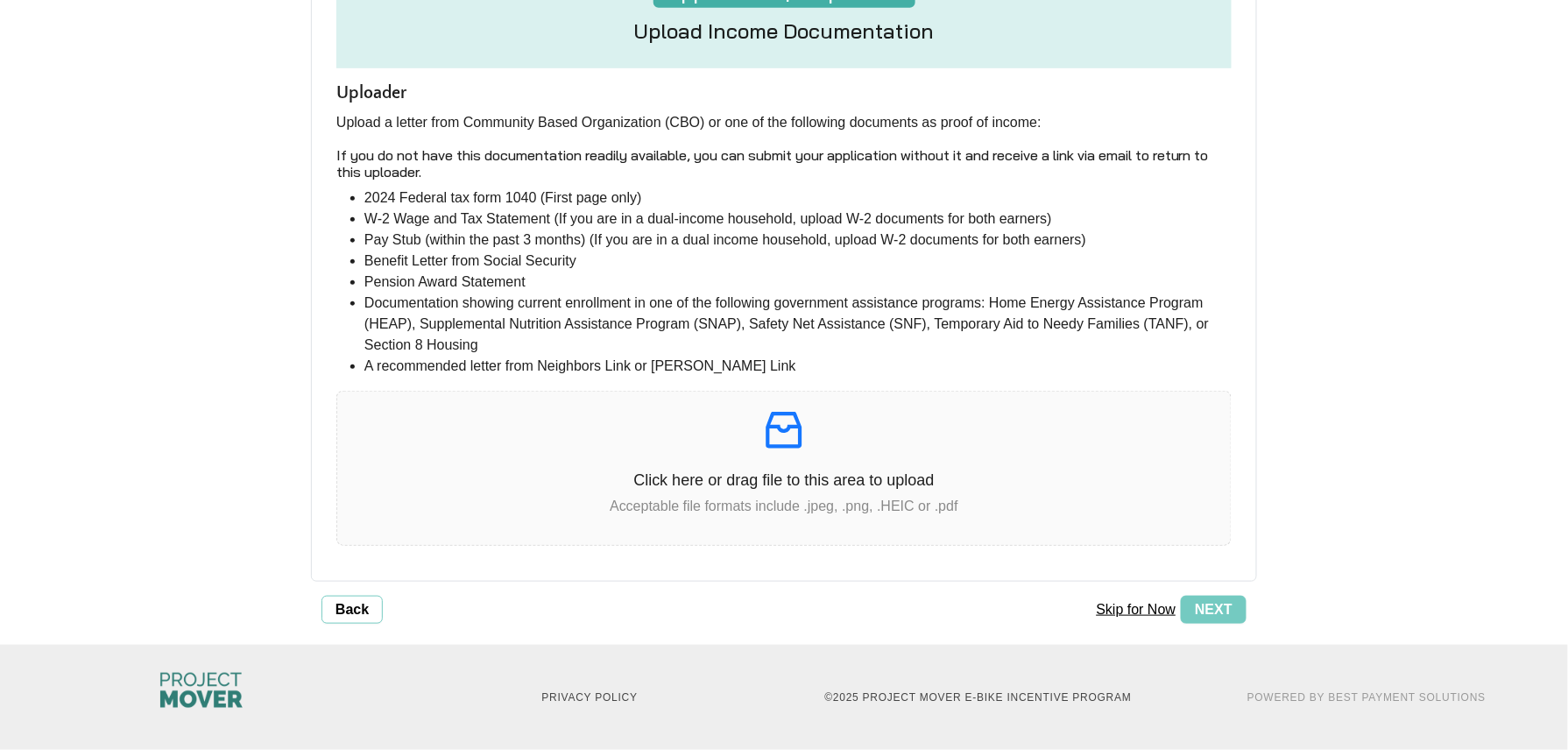
click at [1125, 613] on button "Skip for Now" at bounding box center [1136, 609] width 90 height 28
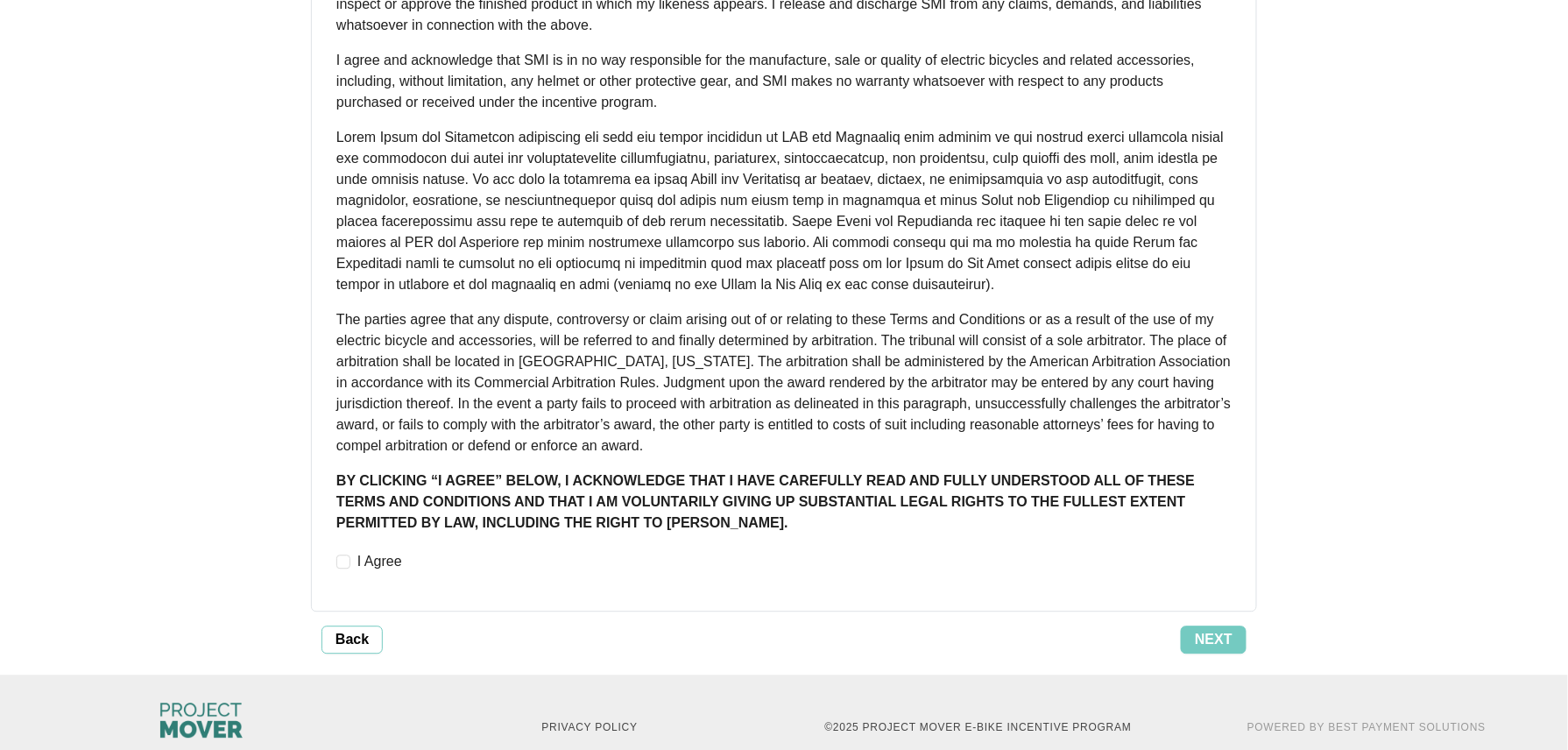
scroll to position [1255, 0]
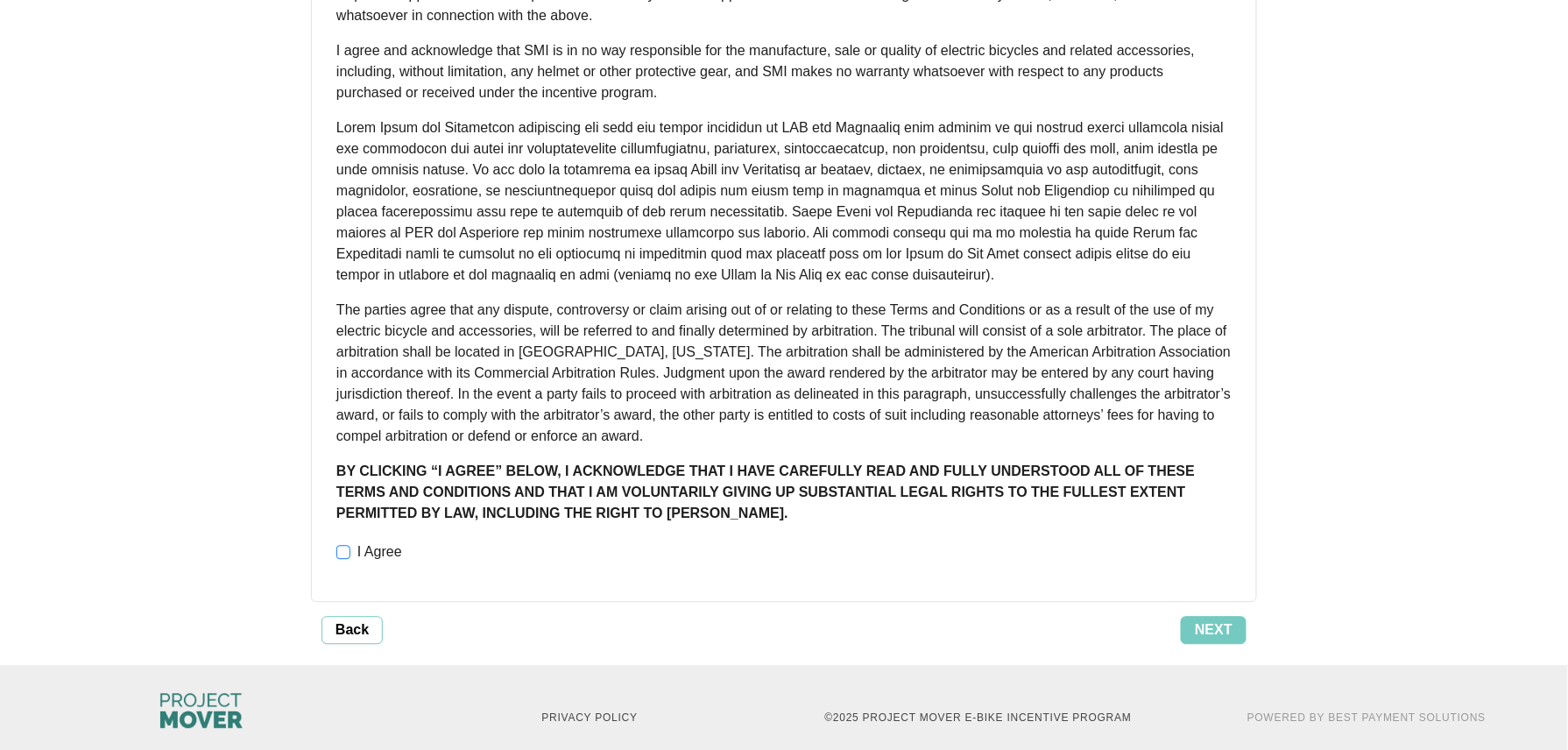
click at [369, 541] on span "I Agree" at bounding box center [379, 552] width 58 height 21
click at [1202, 619] on span "Next" at bounding box center [1213, 630] width 38 height 21
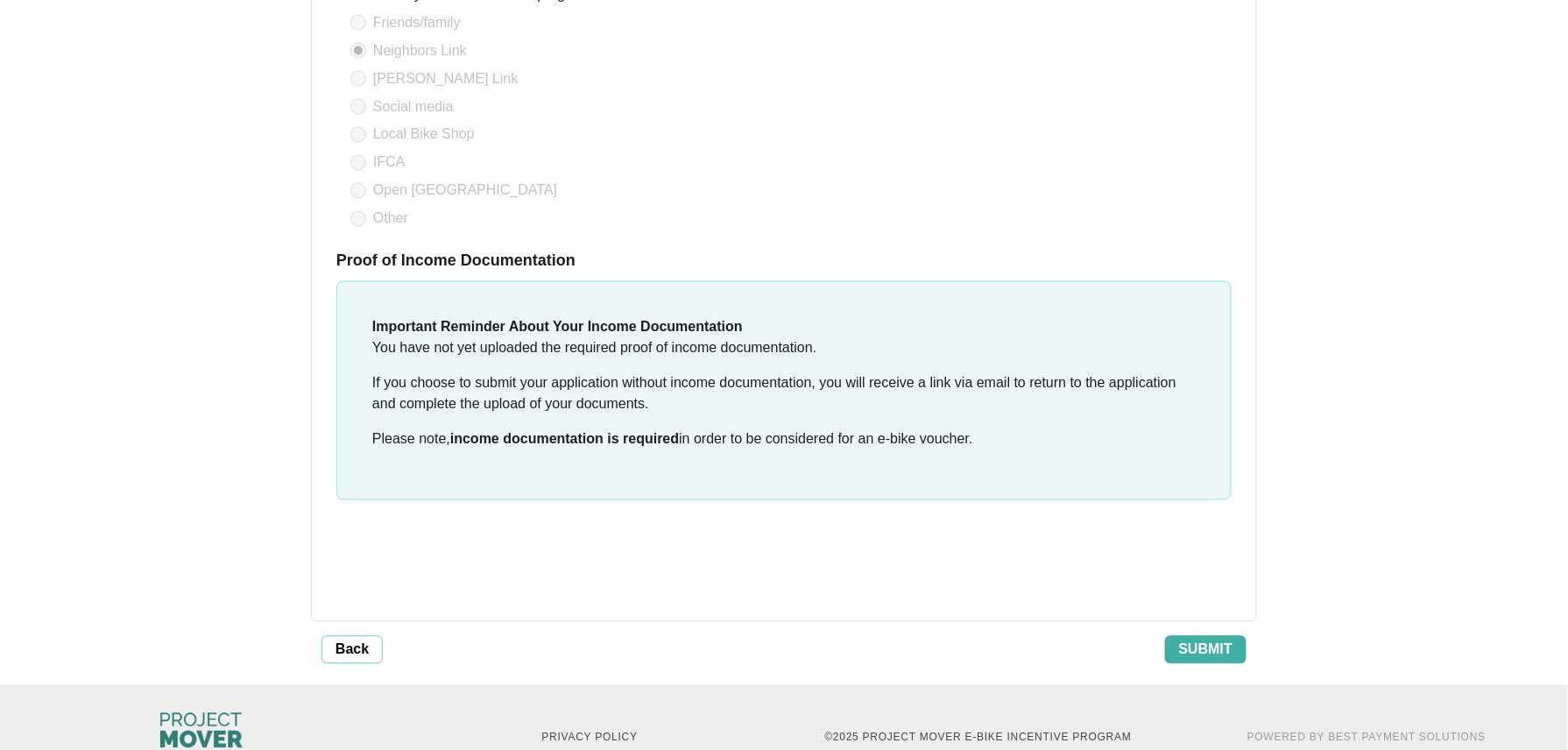
scroll to position [3439, 0]
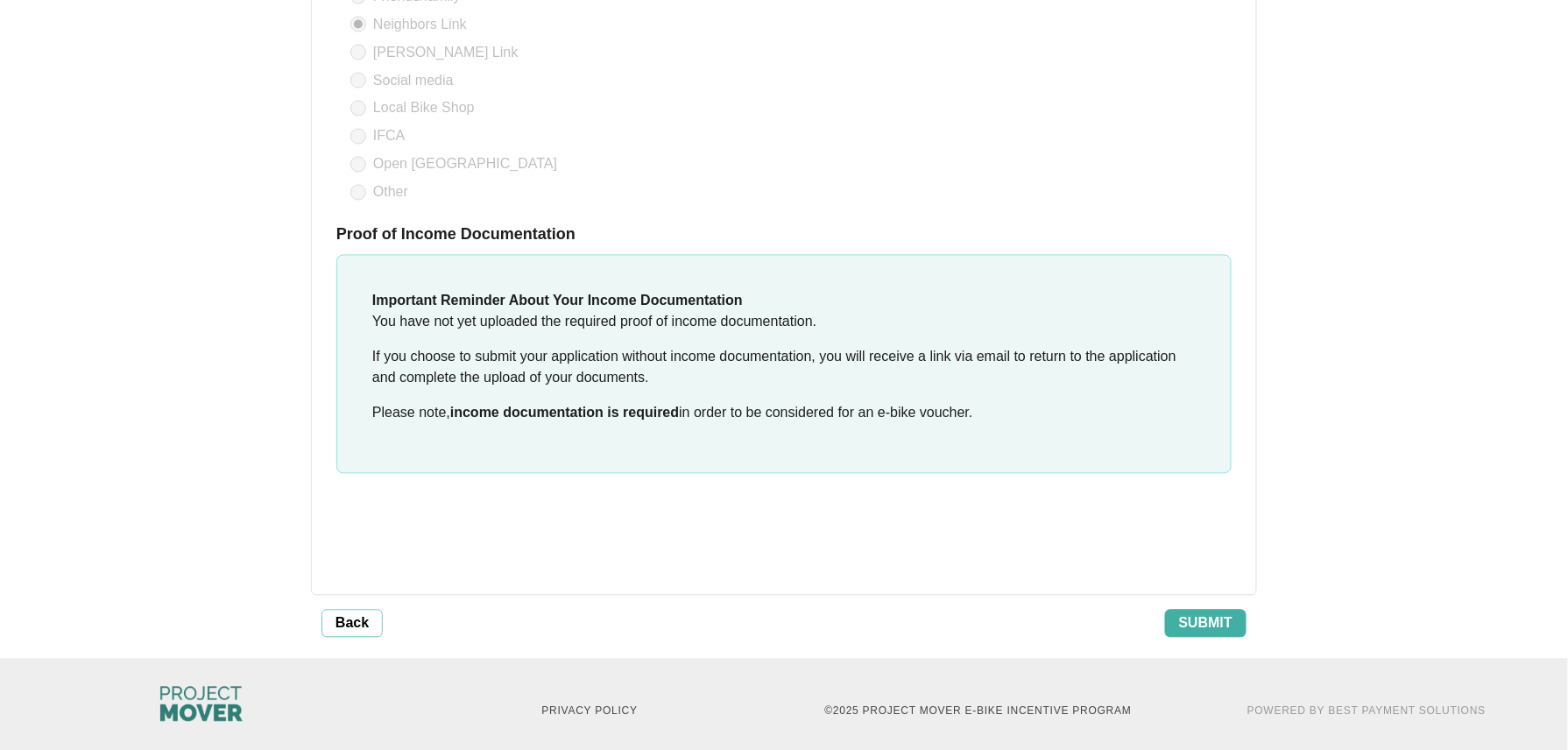
click at [1207, 613] on span "Submit" at bounding box center [1205, 624] width 53 height 21
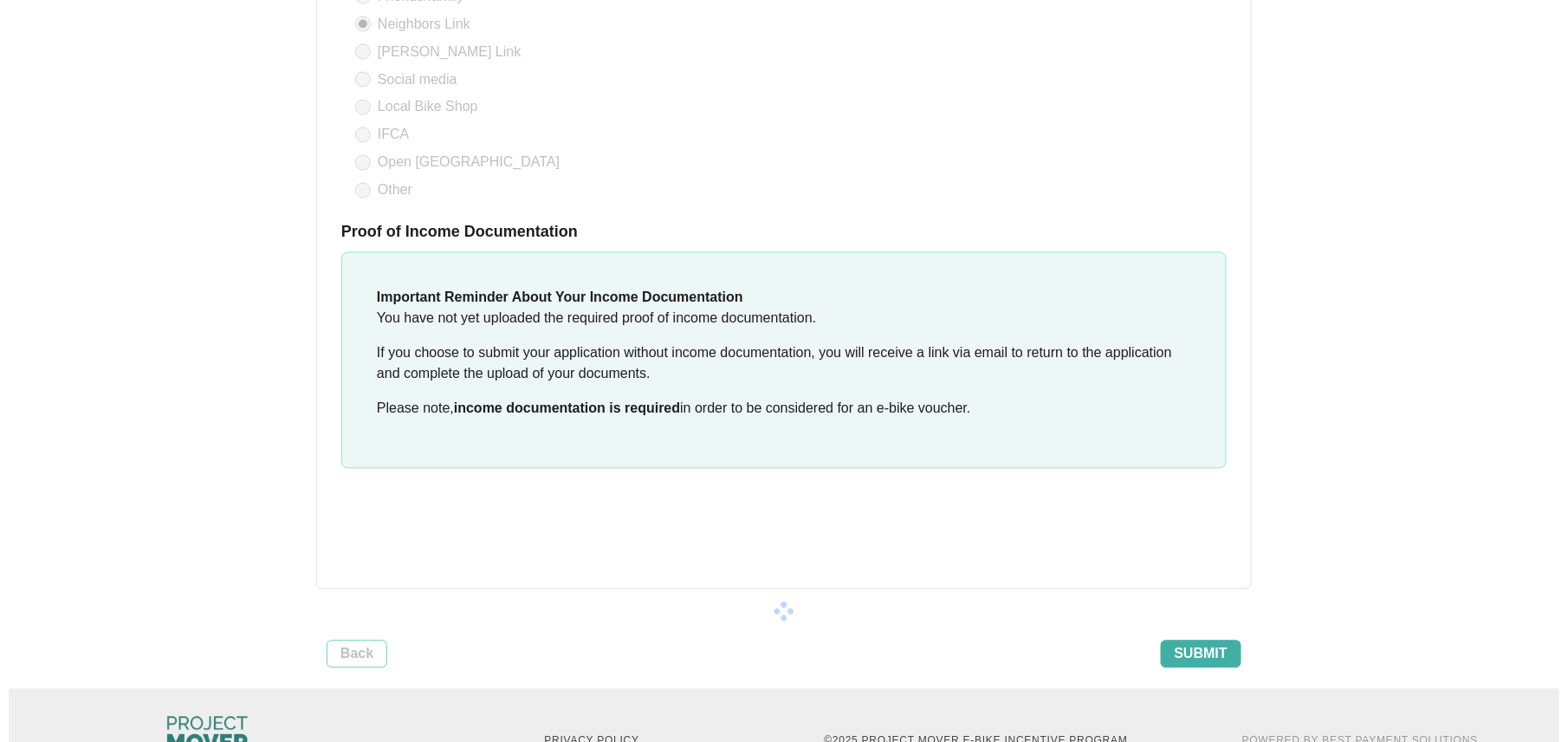
scroll to position [0, 0]
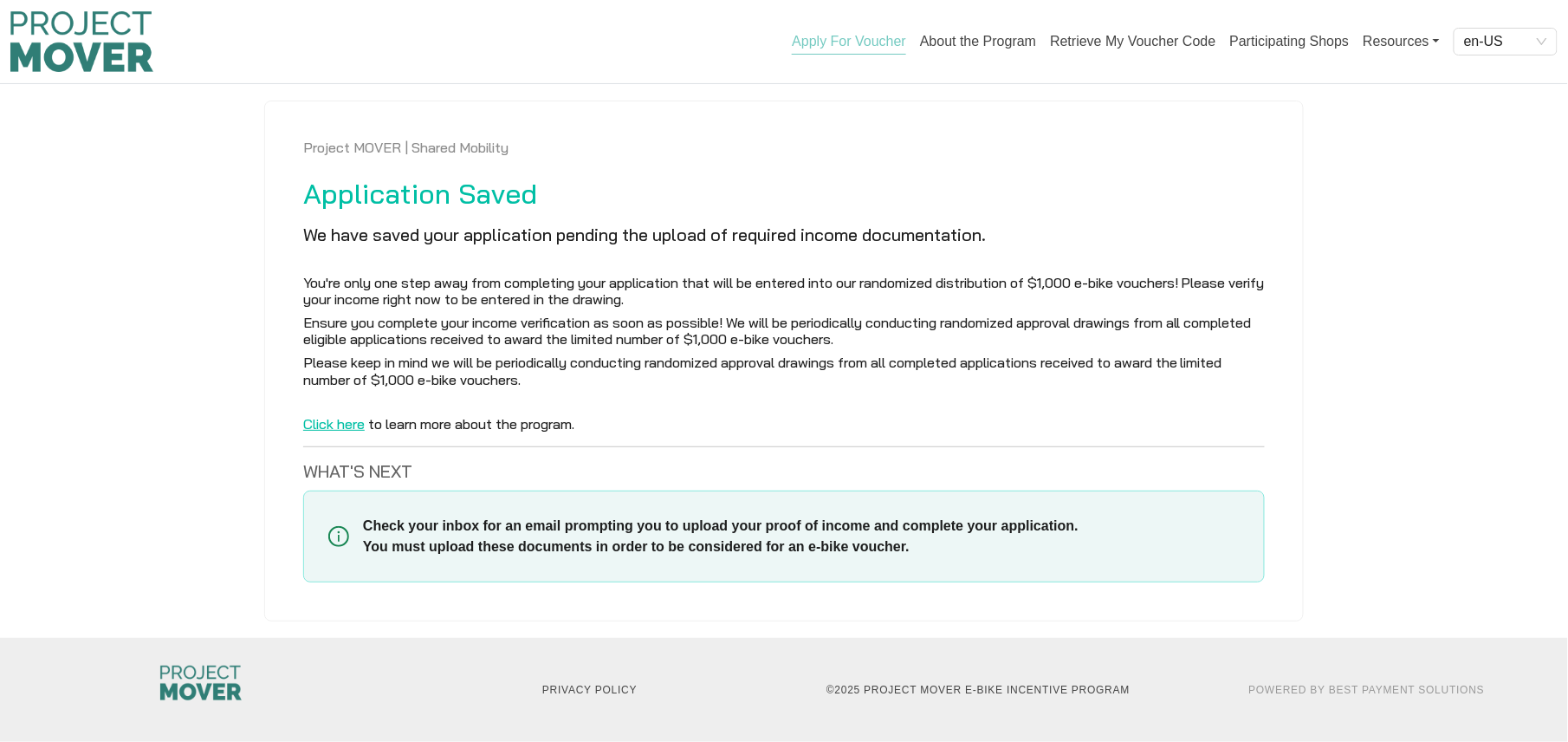
click at [861, 53] on link "Apply For Voucher" at bounding box center [848, 44] width 114 height 21
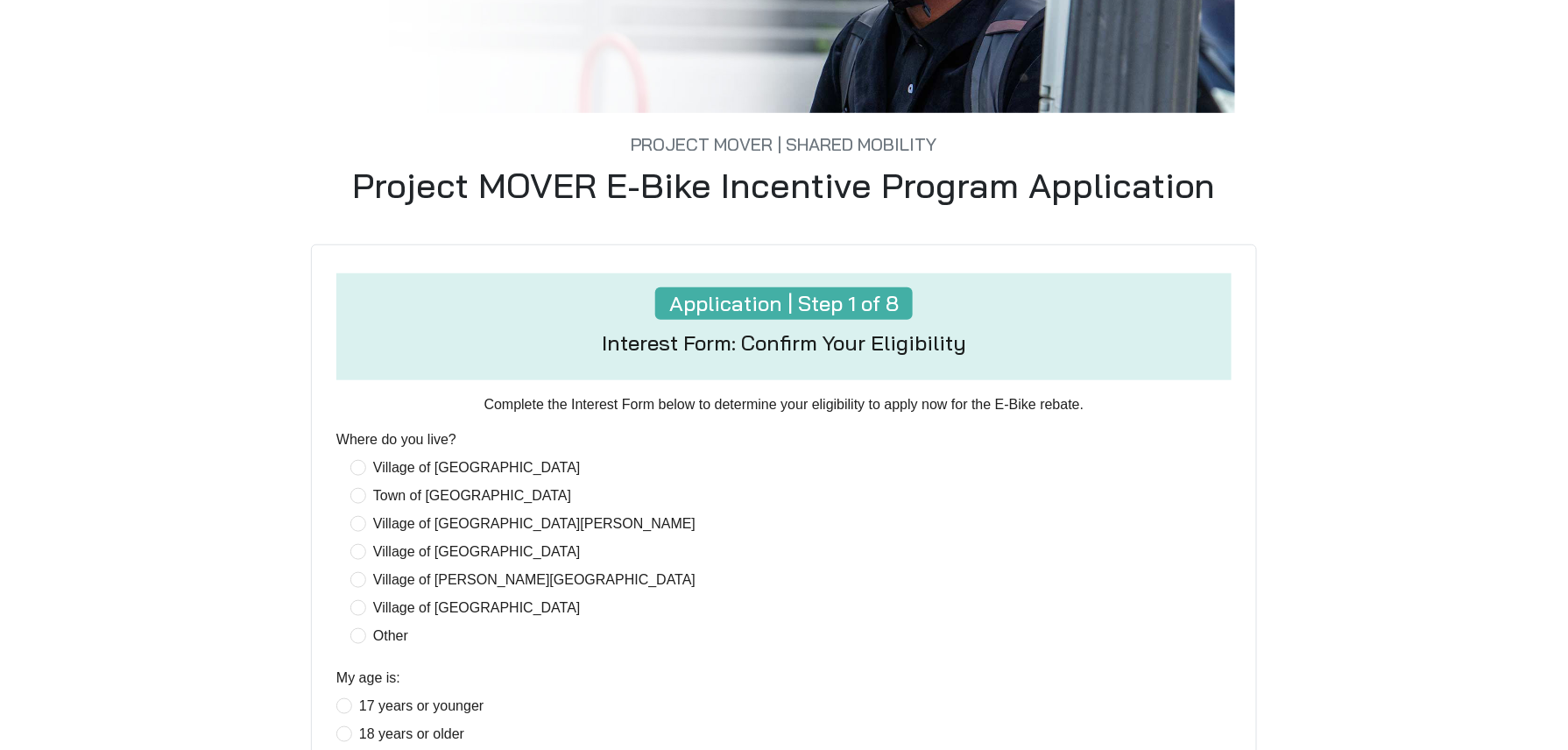
scroll to position [583, 0]
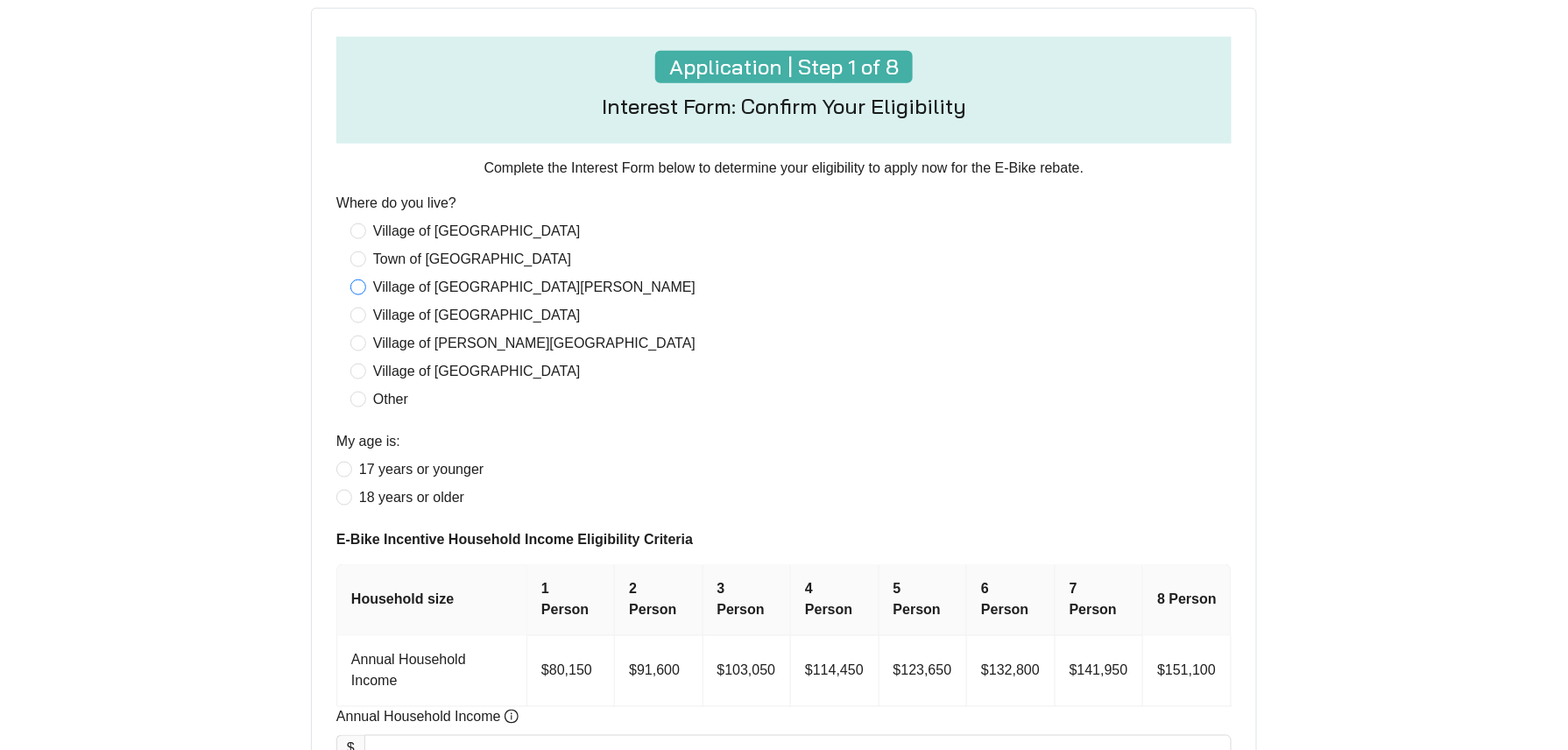
click at [382, 291] on span "Village of [GEOGRAPHIC_DATA][PERSON_NAME]" at bounding box center [534, 287] width 337 height 21
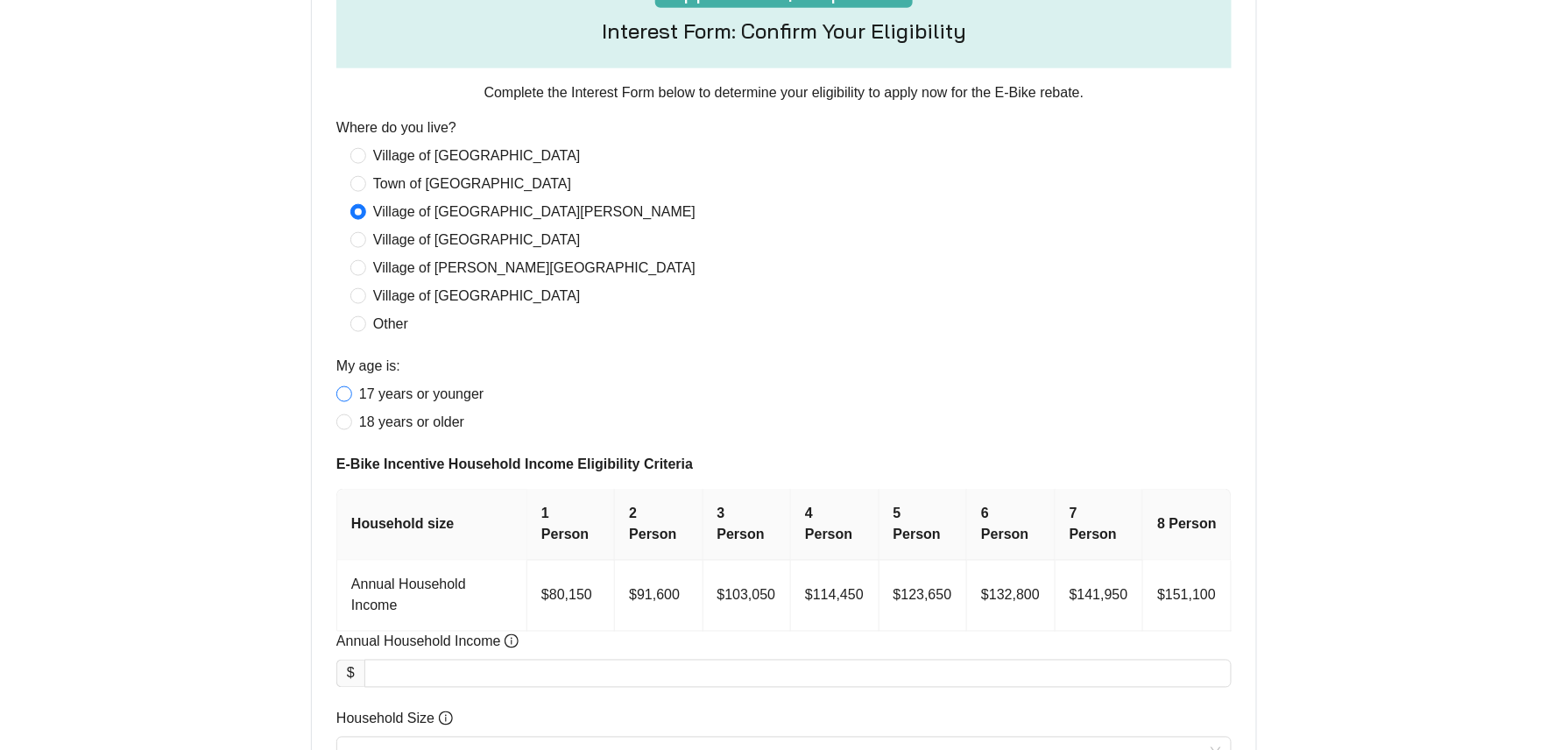
scroll to position [701, 0]
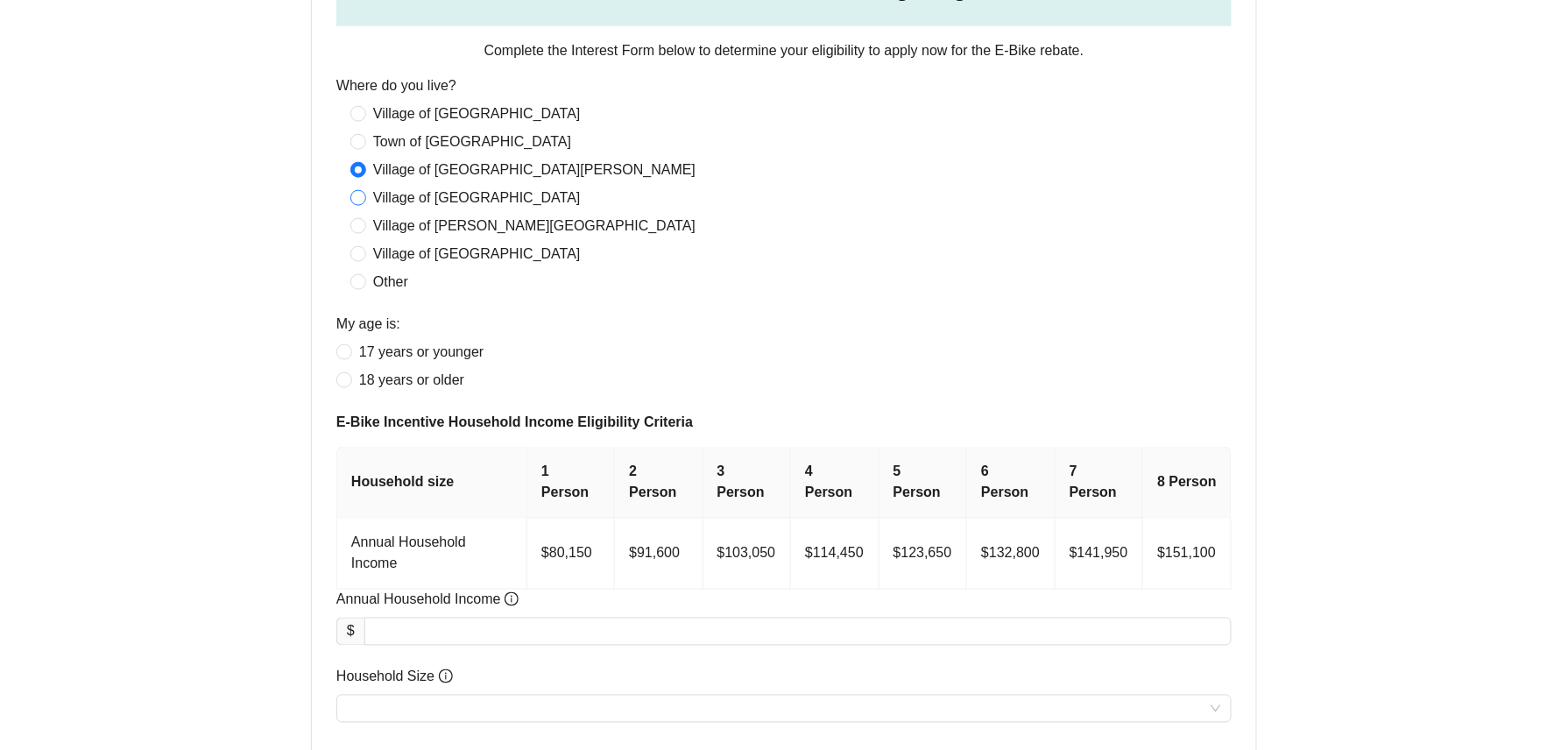
click at [421, 202] on span "Village of [GEOGRAPHIC_DATA]" at bounding box center [476, 198] width 221 height 21
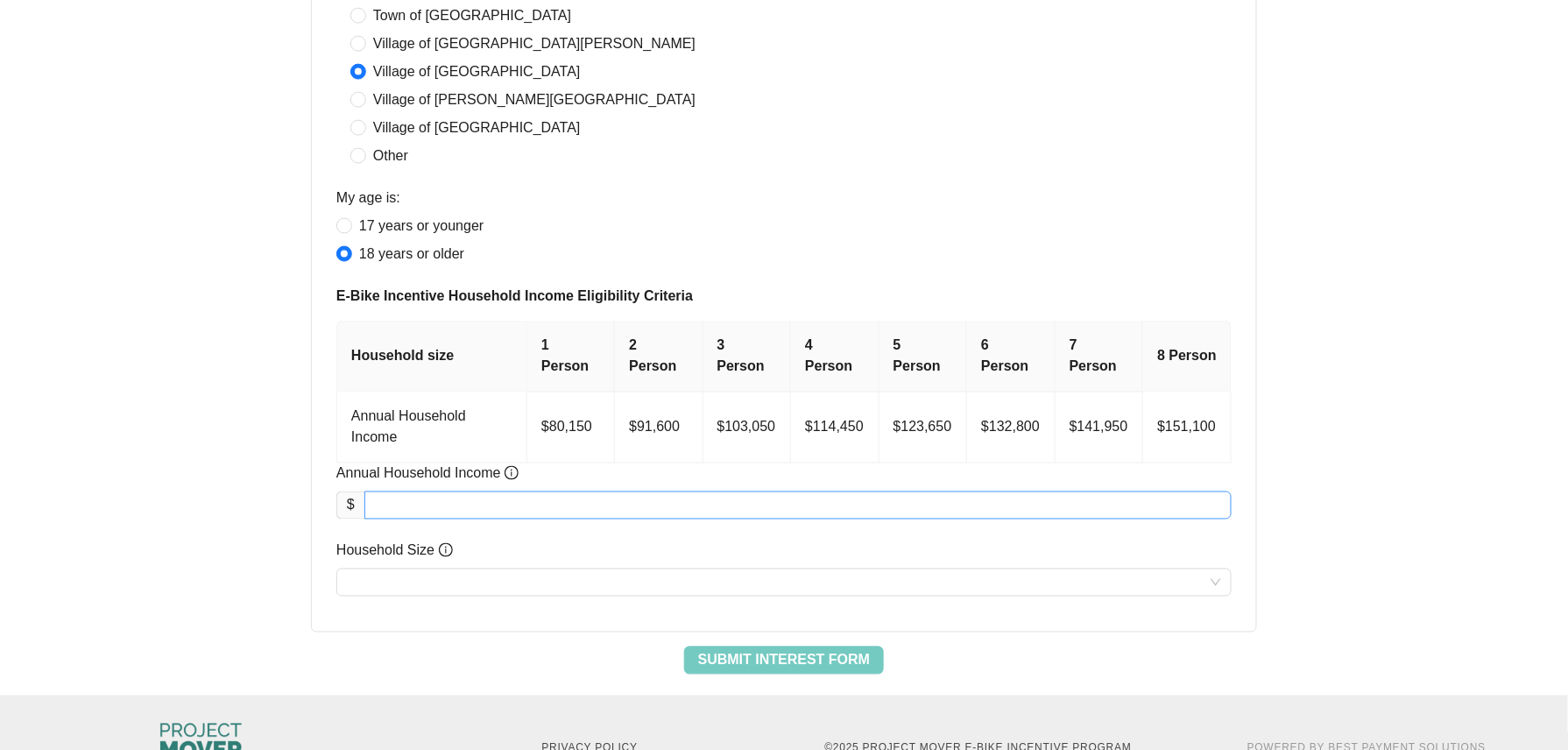
scroll to position [837, 0]
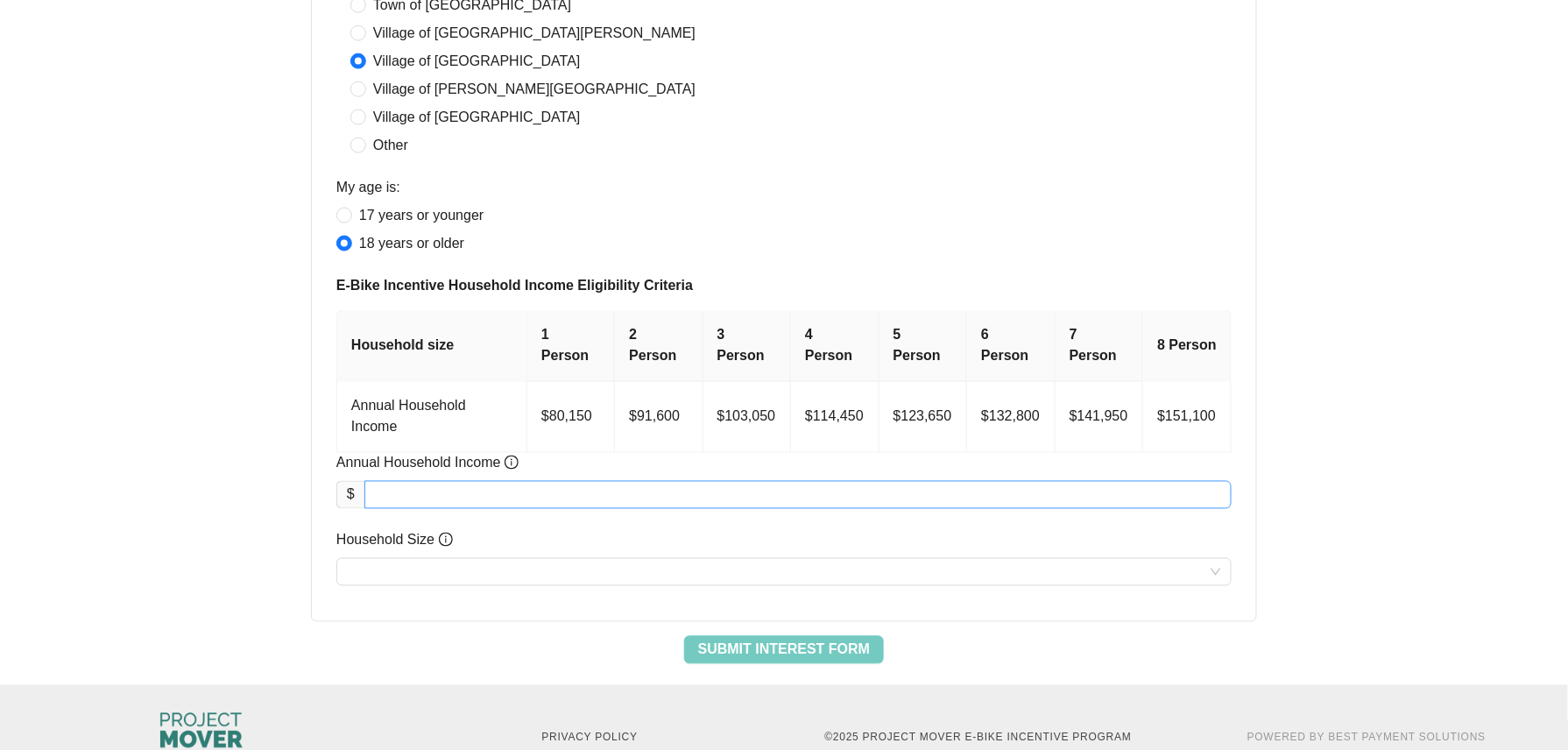
click at [516, 481] on input "Annual Household Income" at bounding box center [798, 494] width 866 height 26
type input "********"
click at [604, 559] on input "Household Size" at bounding box center [783, 571] width 874 height 26
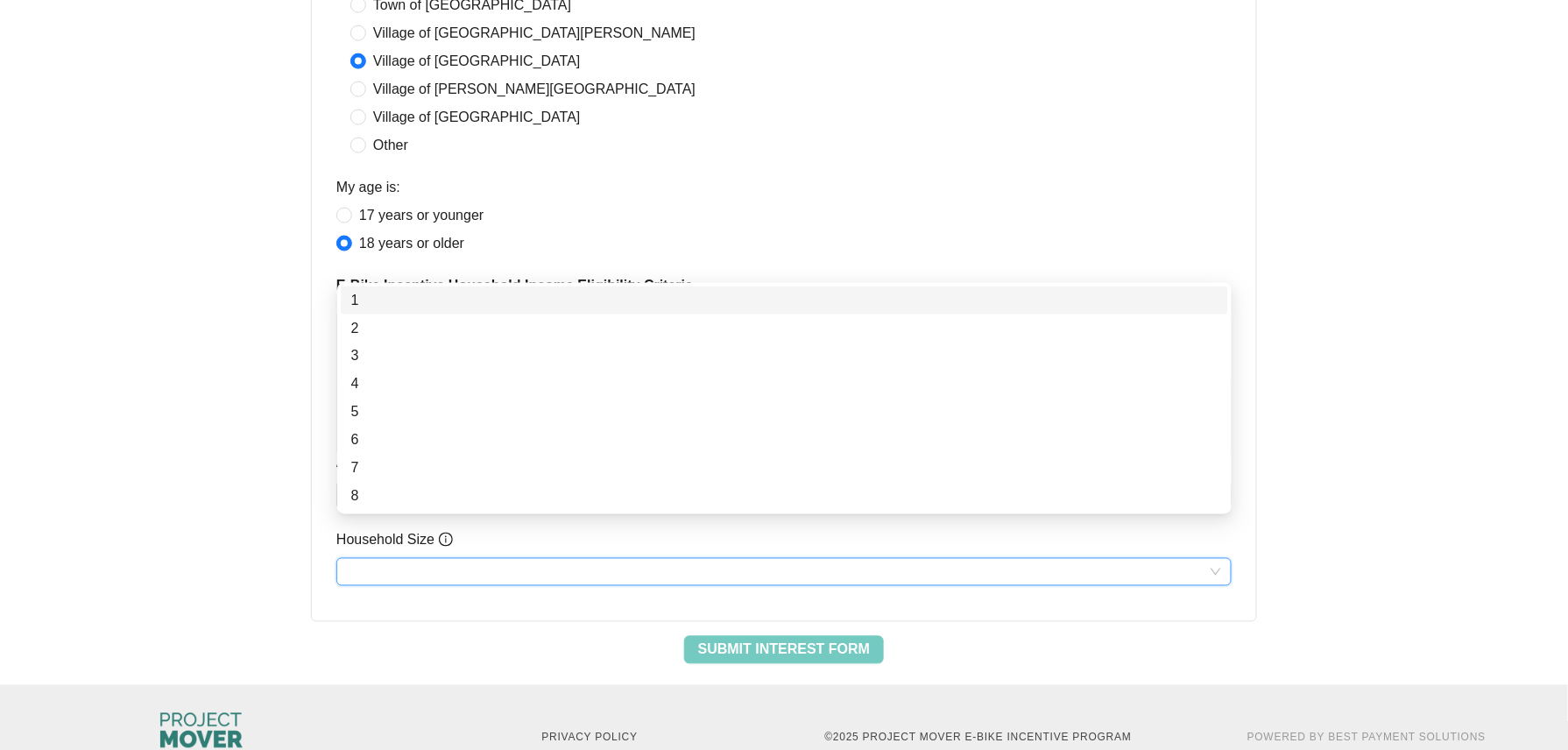
click at [393, 300] on div "1" at bounding box center [784, 301] width 866 height 21
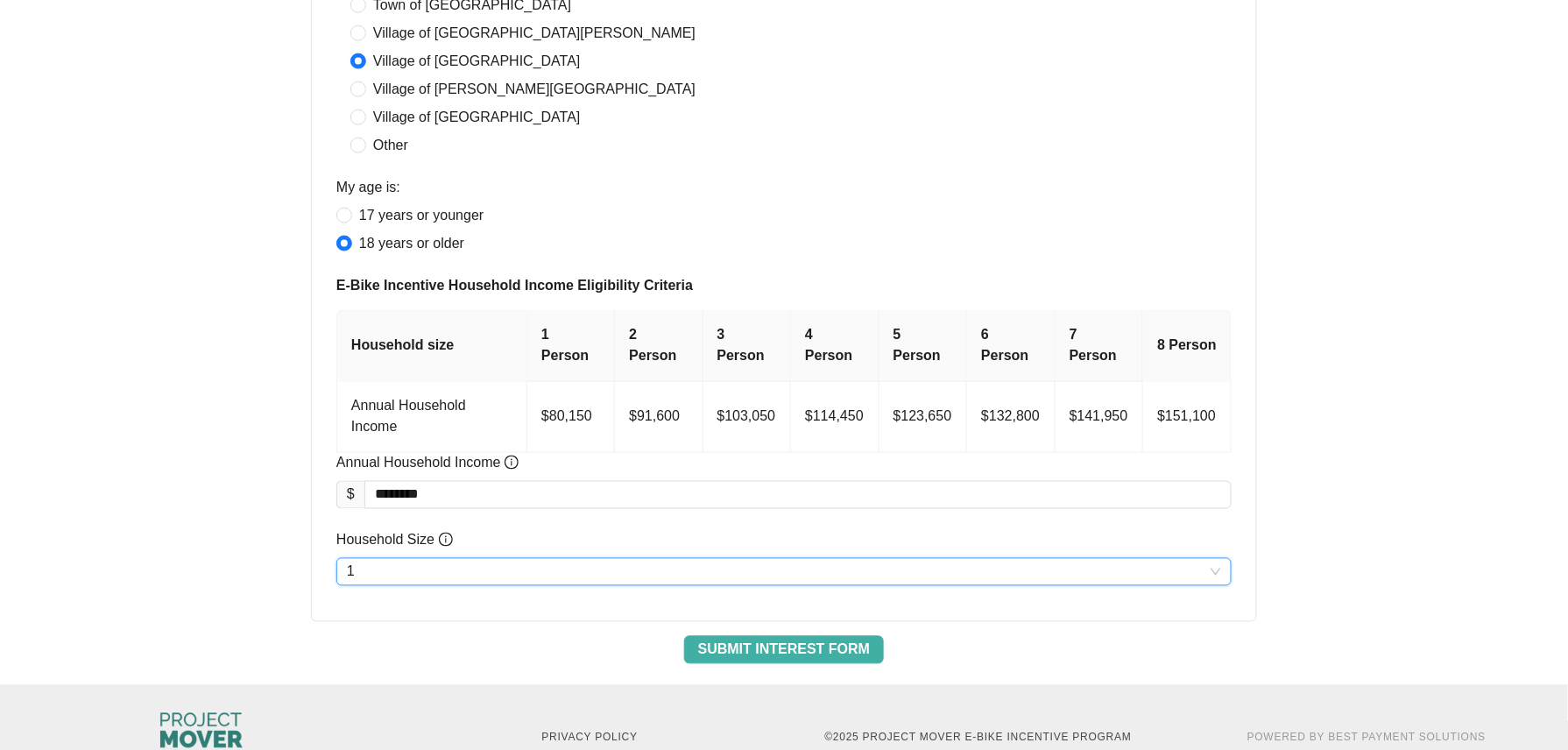
click at [806, 636] on button "Submit Interest Form" at bounding box center [784, 649] width 200 height 28
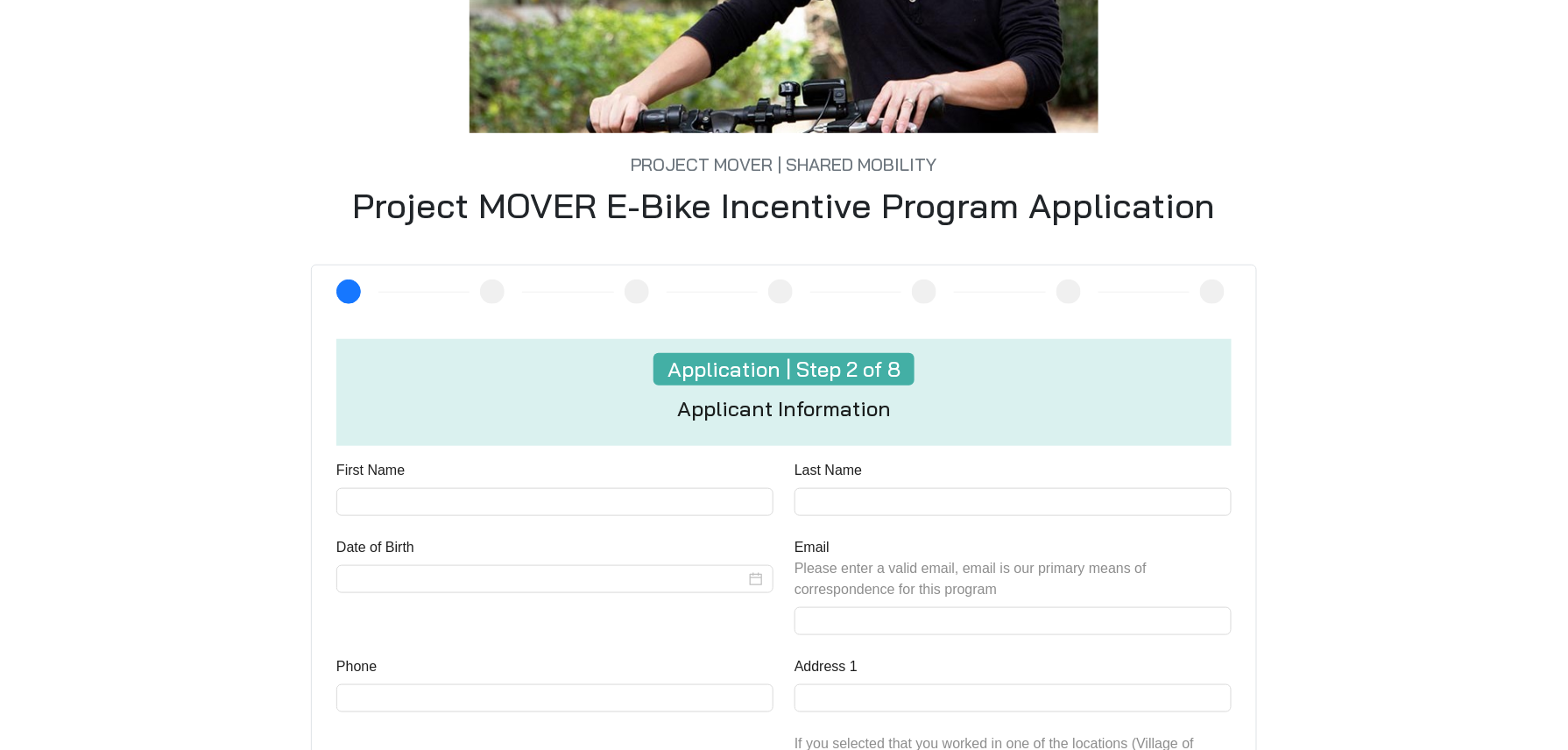
scroll to position [350, 0]
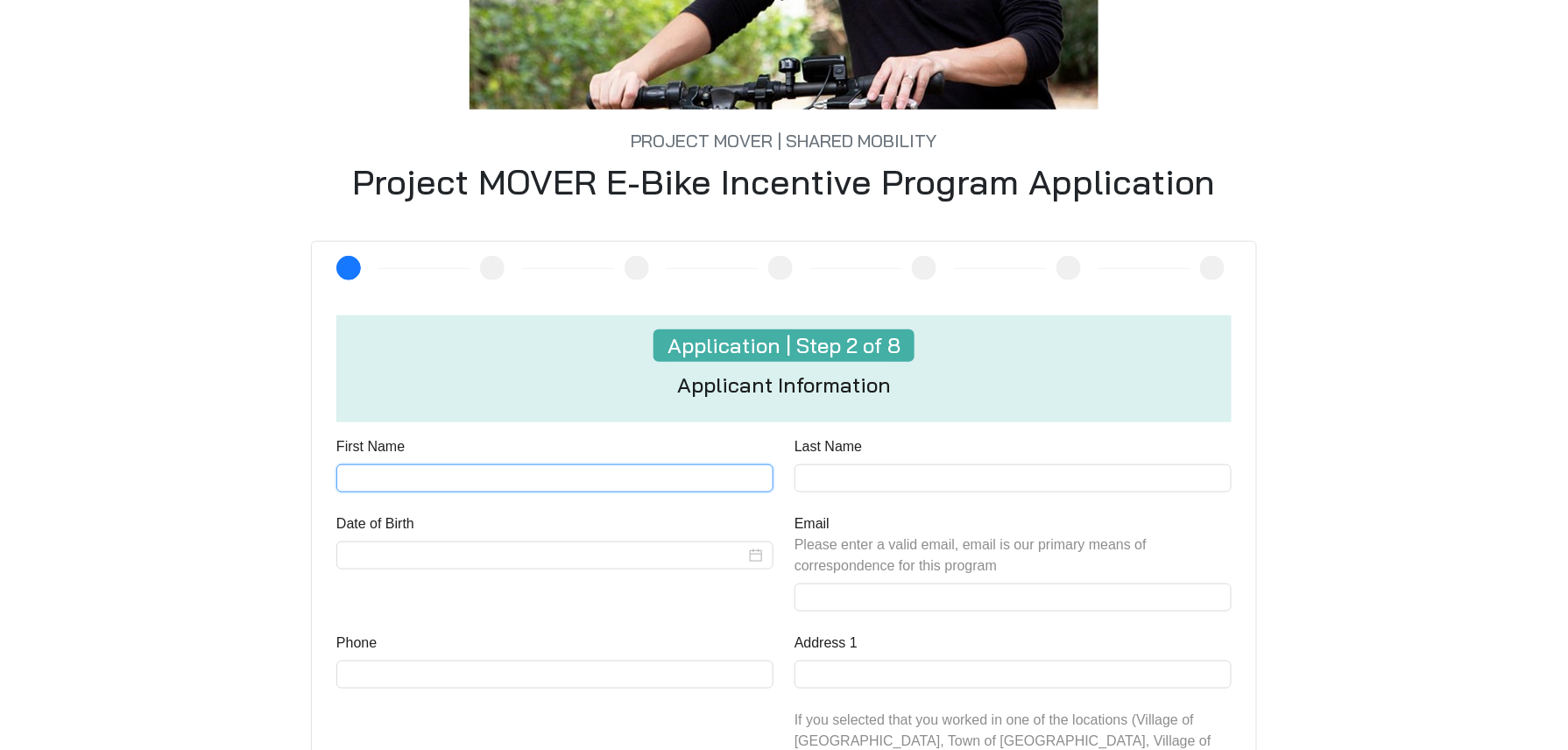
click at [541, 487] on input "First Name" at bounding box center [555, 477] width 437 height 28
type input "***"
type input "****"
type input "**********"
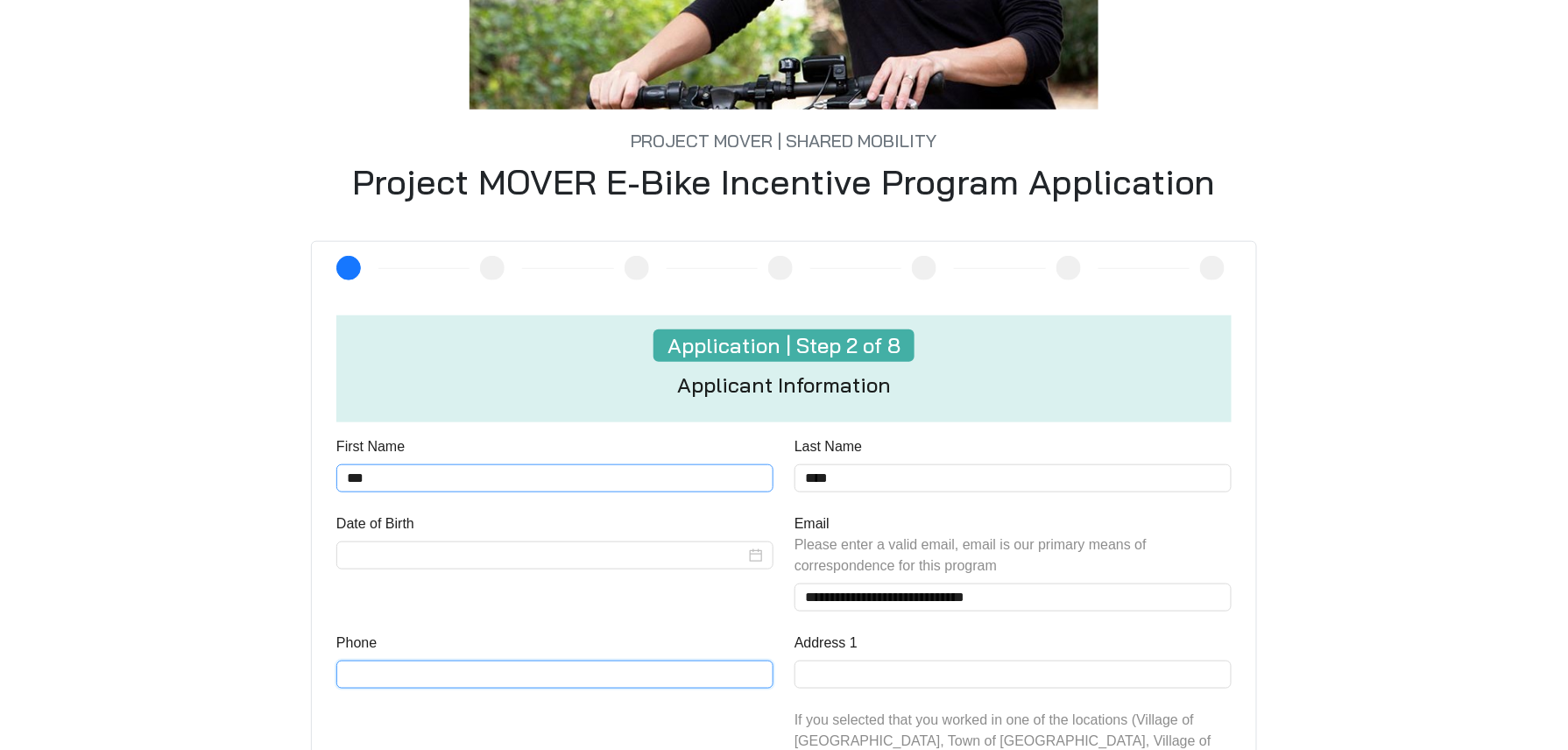
type input "**********"
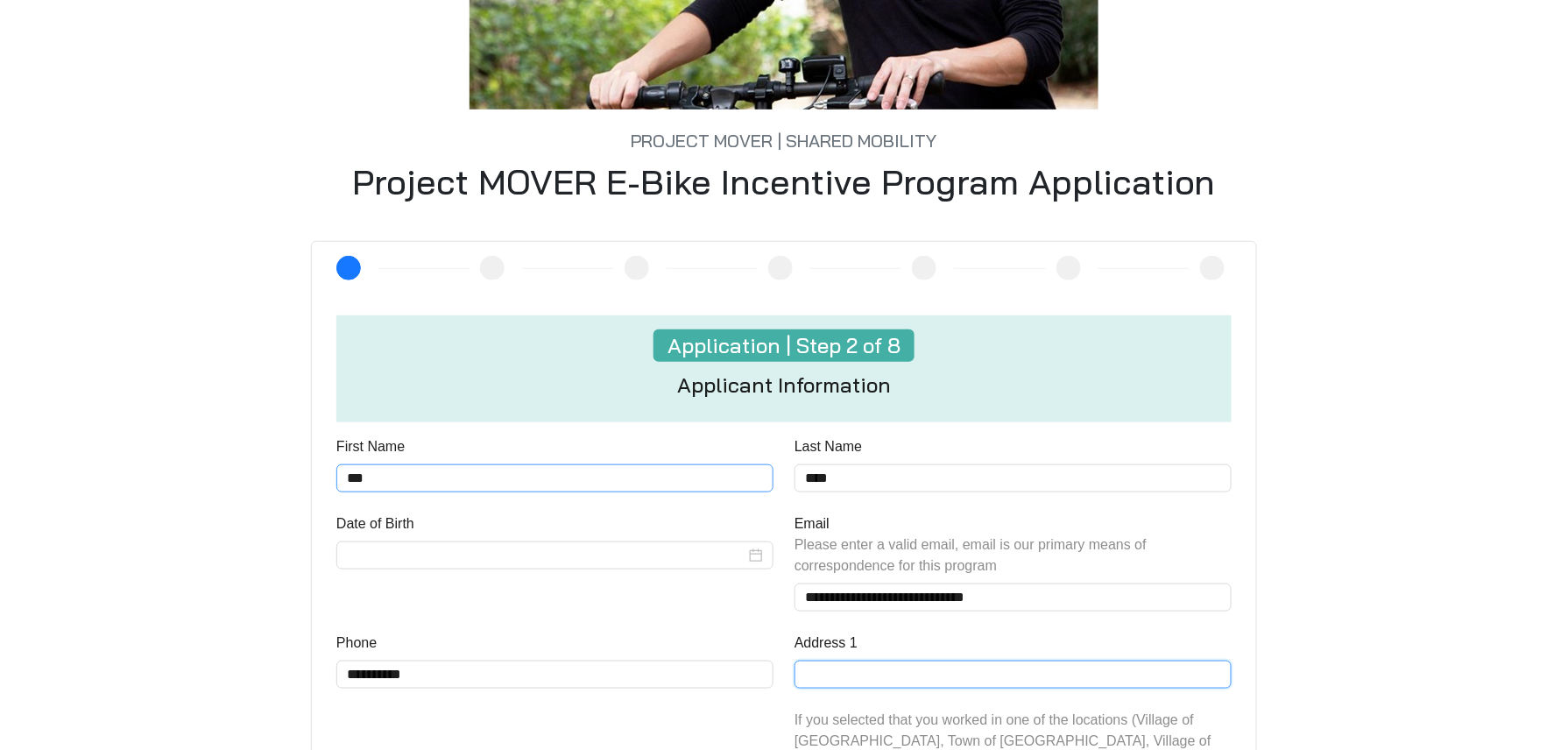
type input "**********"
type input "******"
type input "*****"
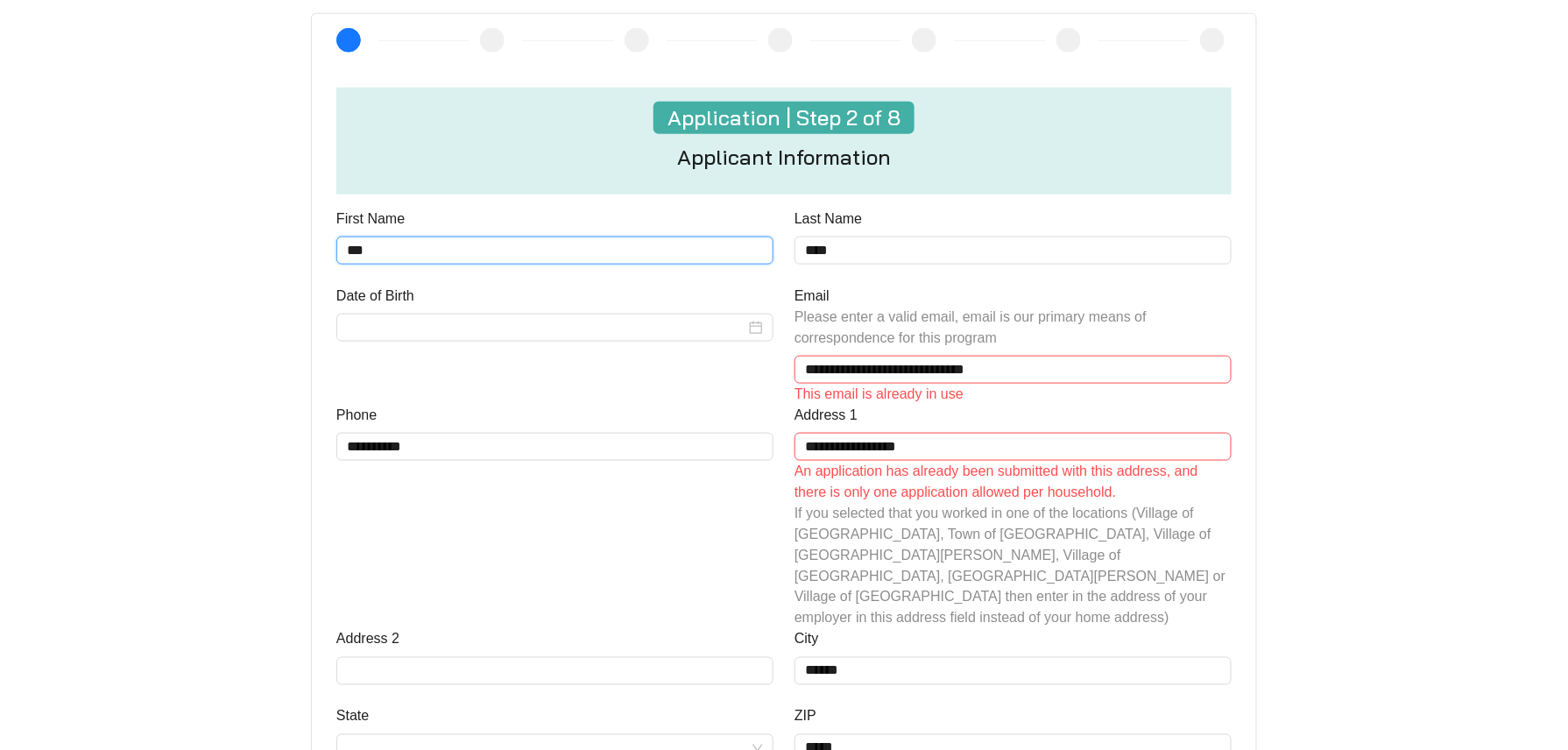
scroll to position [583, 0]
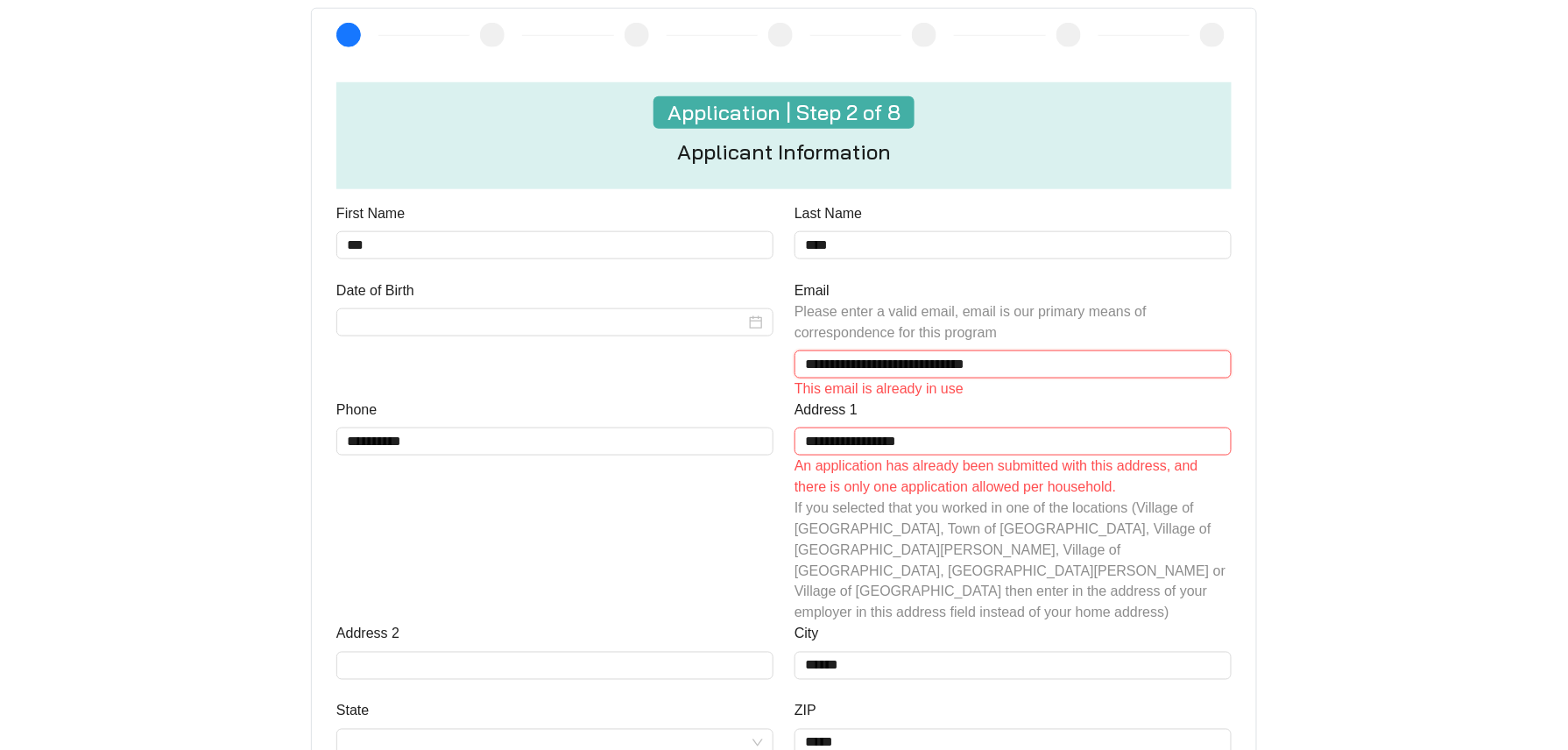
click at [862, 363] on input "**********" at bounding box center [1013, 364] width 437 height 28
type input "**********"
click at [823, 439] on input "**********" at bounding box center [1013, 440] width 437 height 28
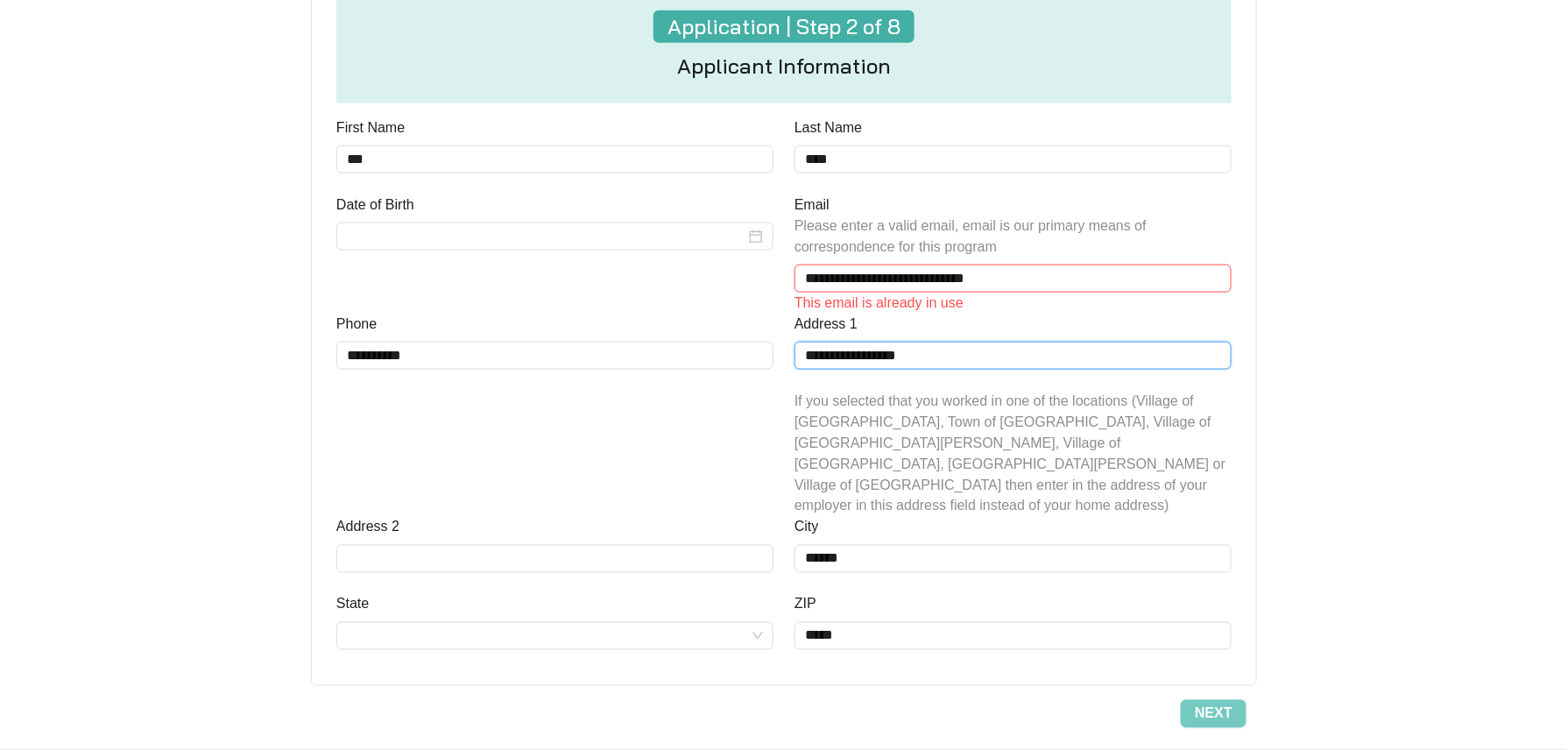
scroll to position [755, 0]
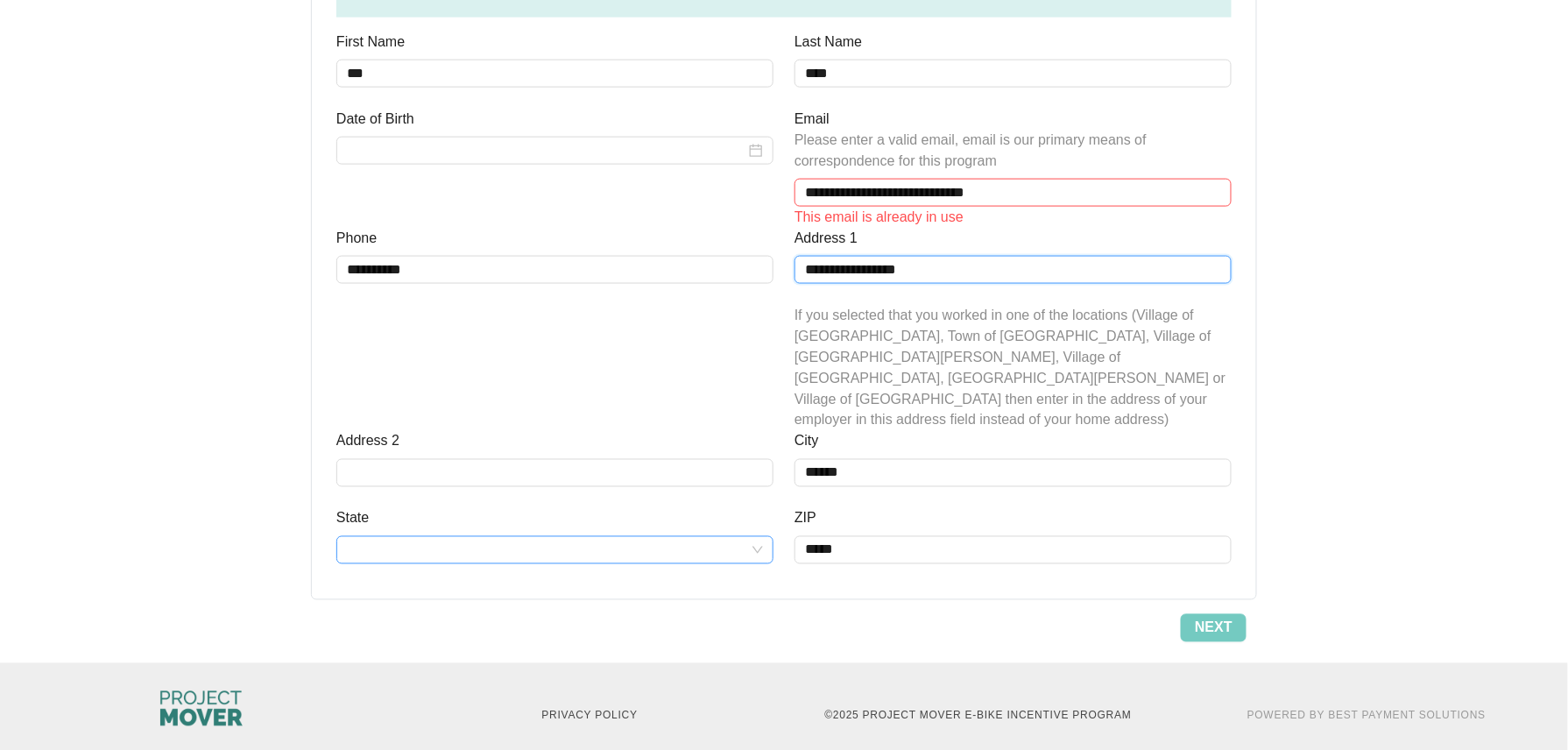
type input "**********"
click at [503, 537] on input "State" at bounding box center [554, 549] width 416 height 26
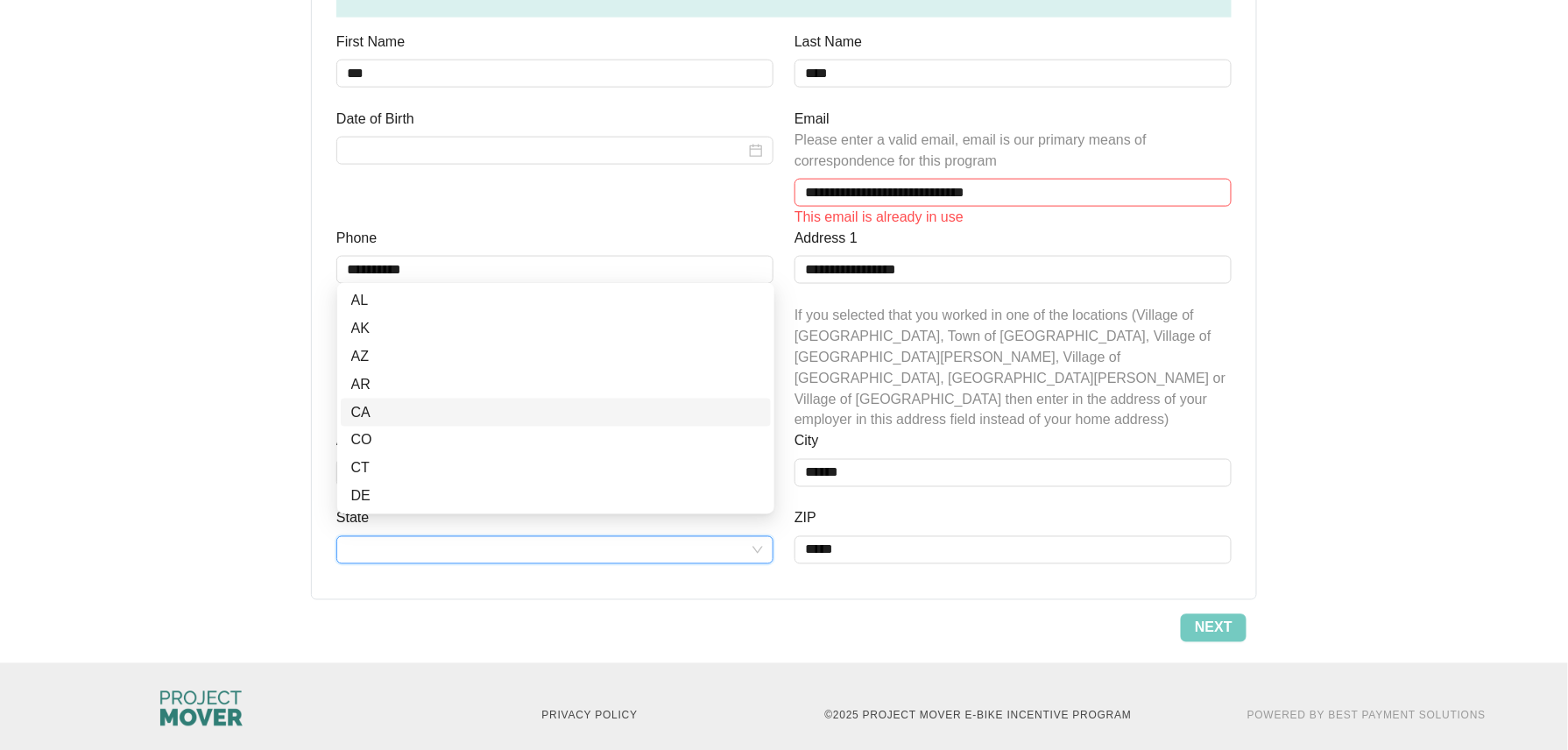
click at [379, 408] on div "CA" at bounding box center [556, 412] width 409 height 21
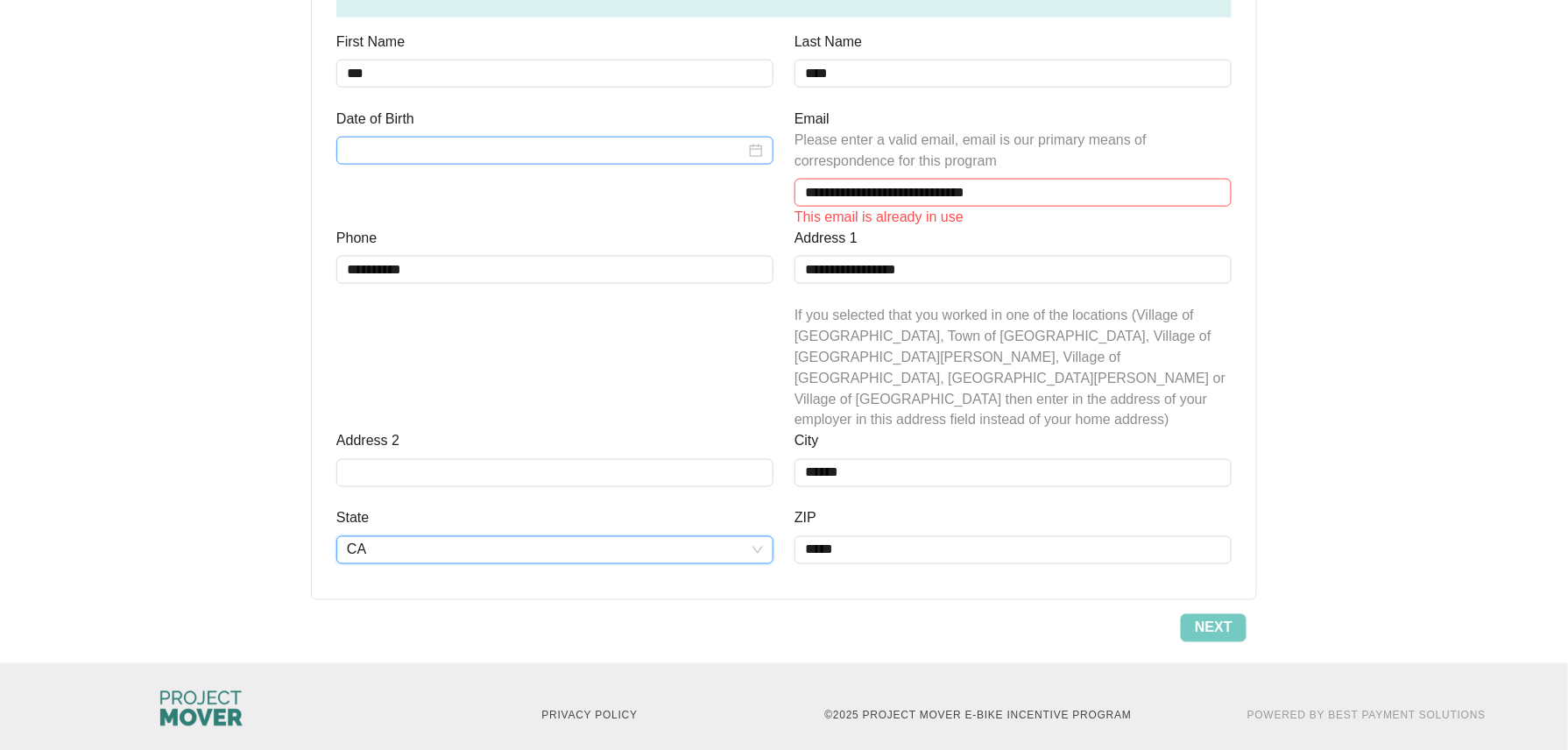
click at [645, 150] on input "Date of Birth" at bounding box center [545, 150] width 399 height 21
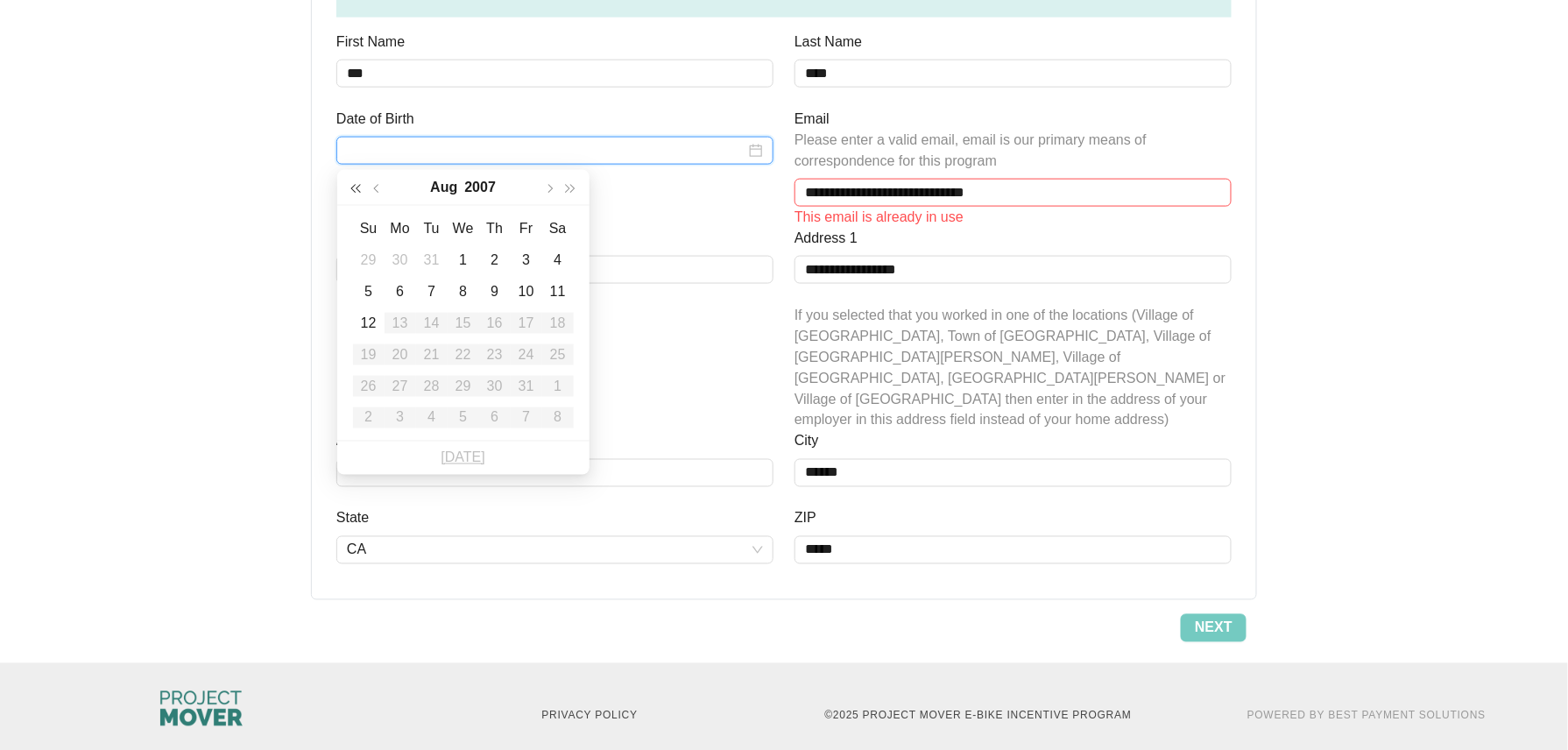
click at [355, 189] on span "button" at bounding box center [355, 188] width 9 height 9
click at [355, 187] on span "button" at bounding box center [355, 188] width 9 height 9
type input "**********"
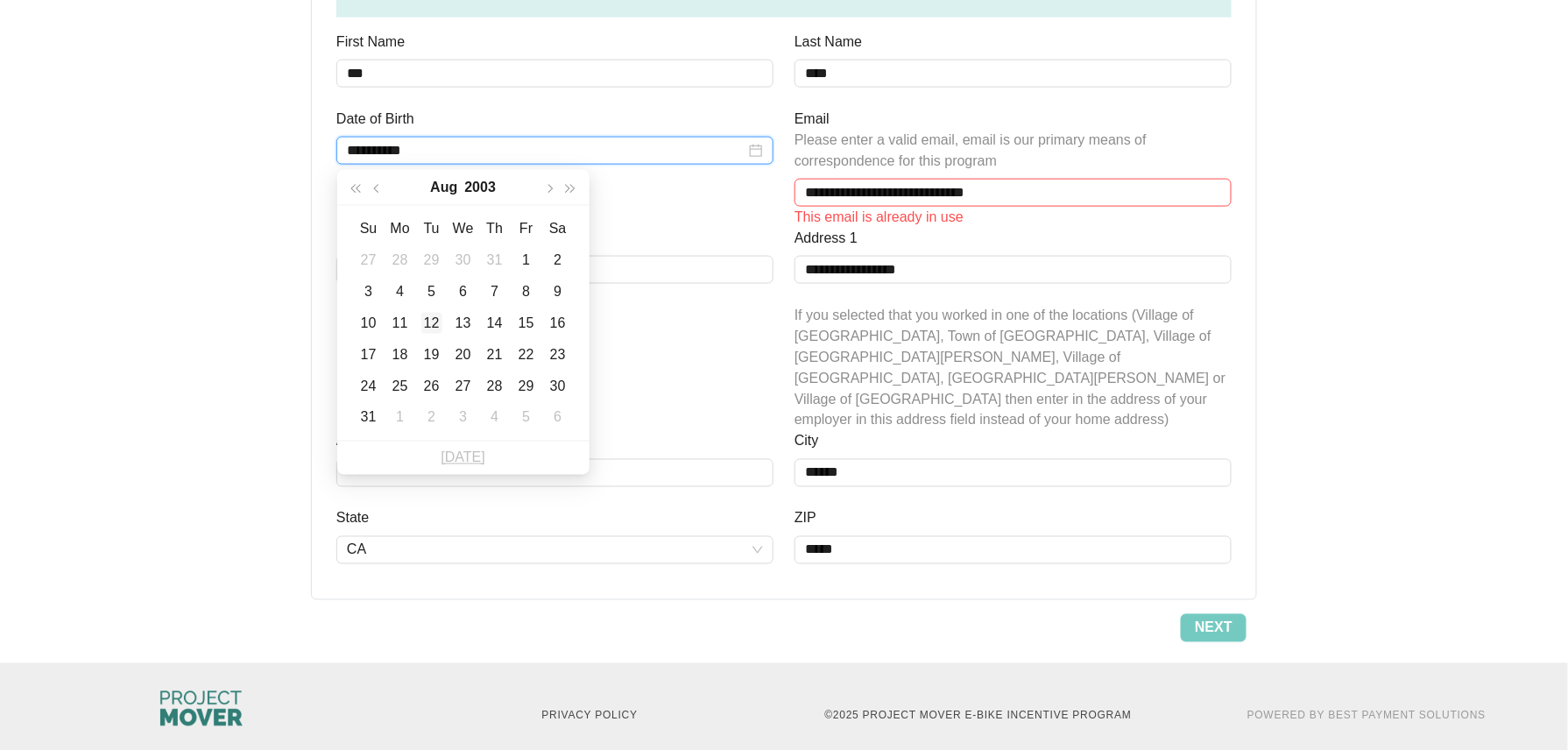
click at [427, 312] on div "12" at bounding box center [432, 323] width 21 height 21
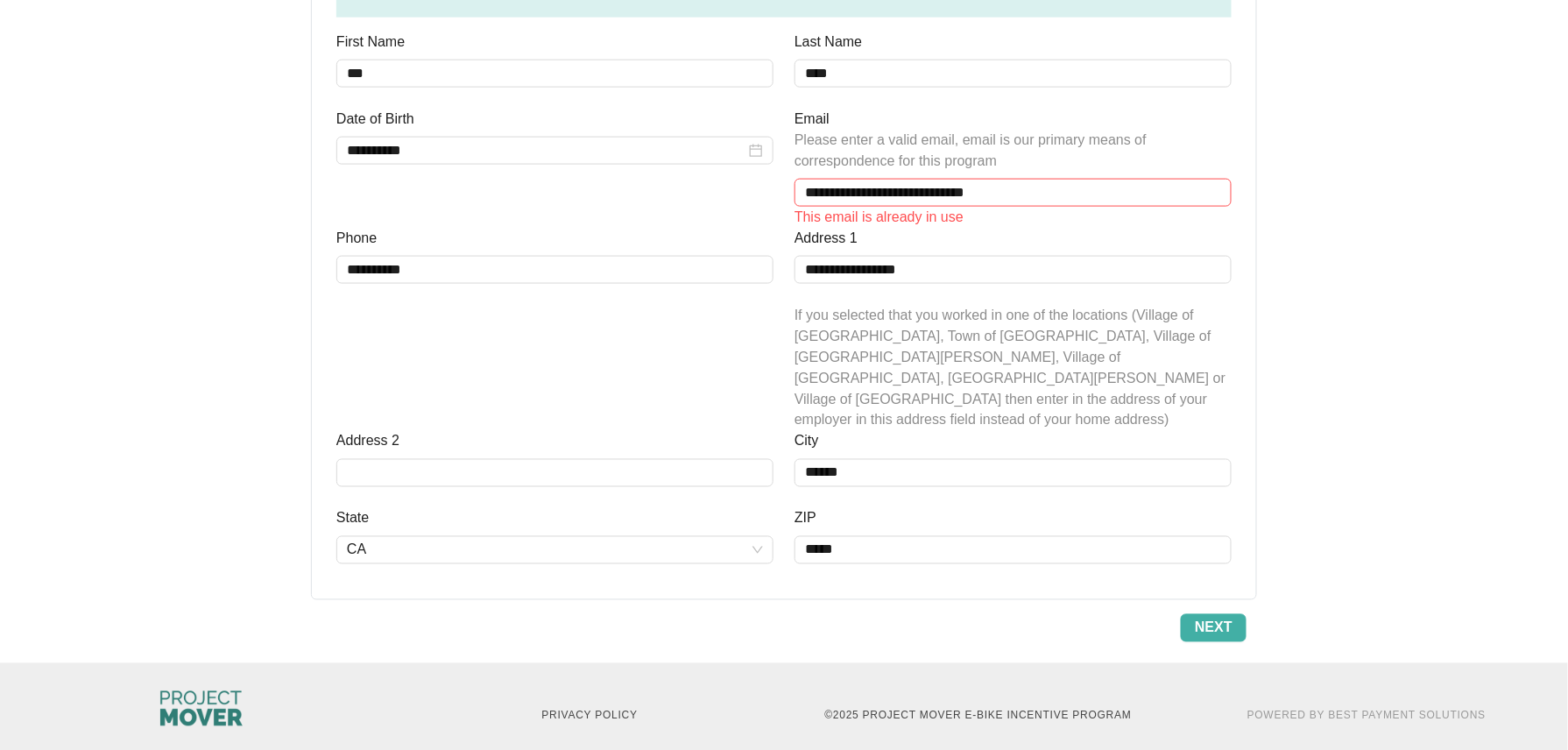
click at [1241, 615] on button "Next" at bounding box center [1214, 628] width 66 height 28
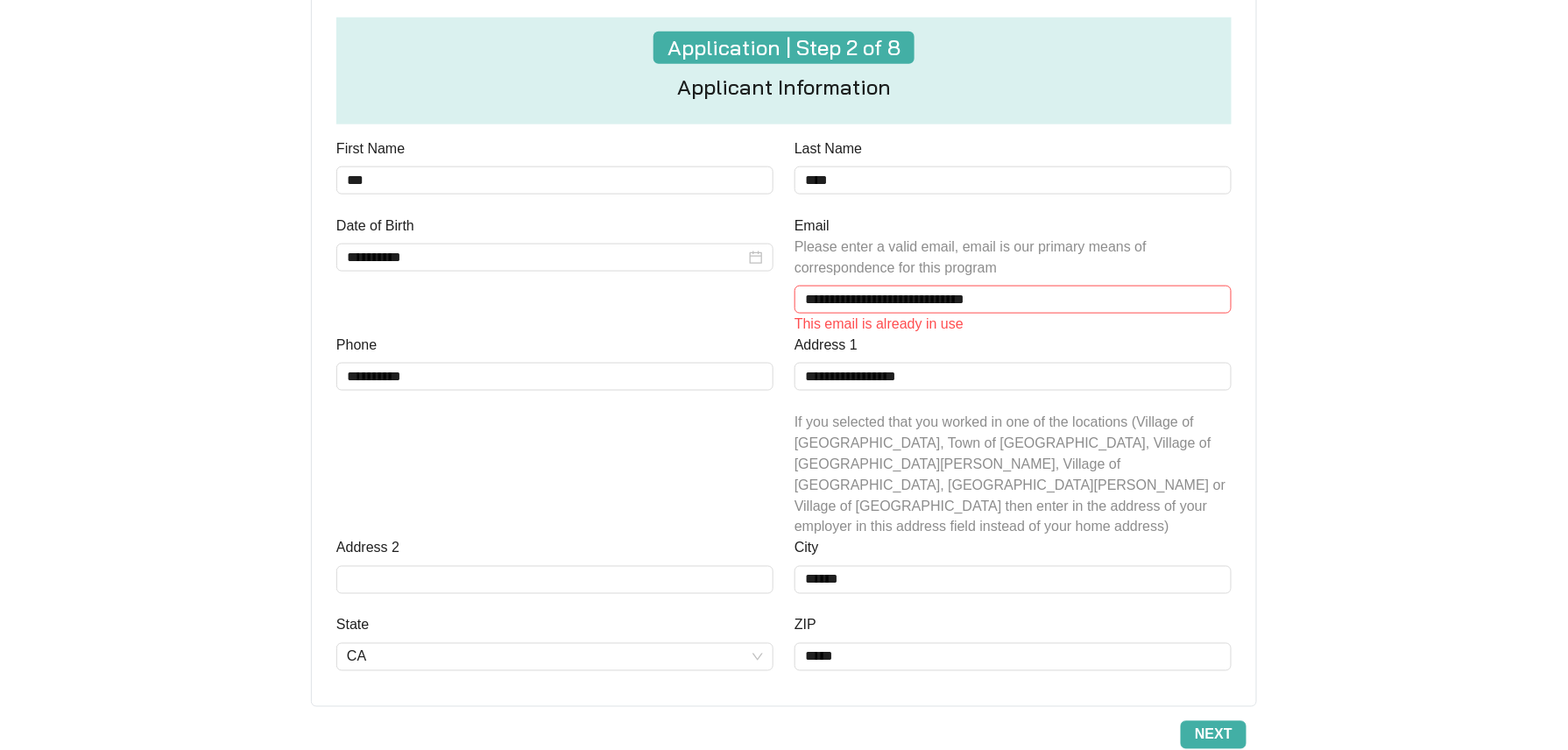
scroll to position [572, 0]
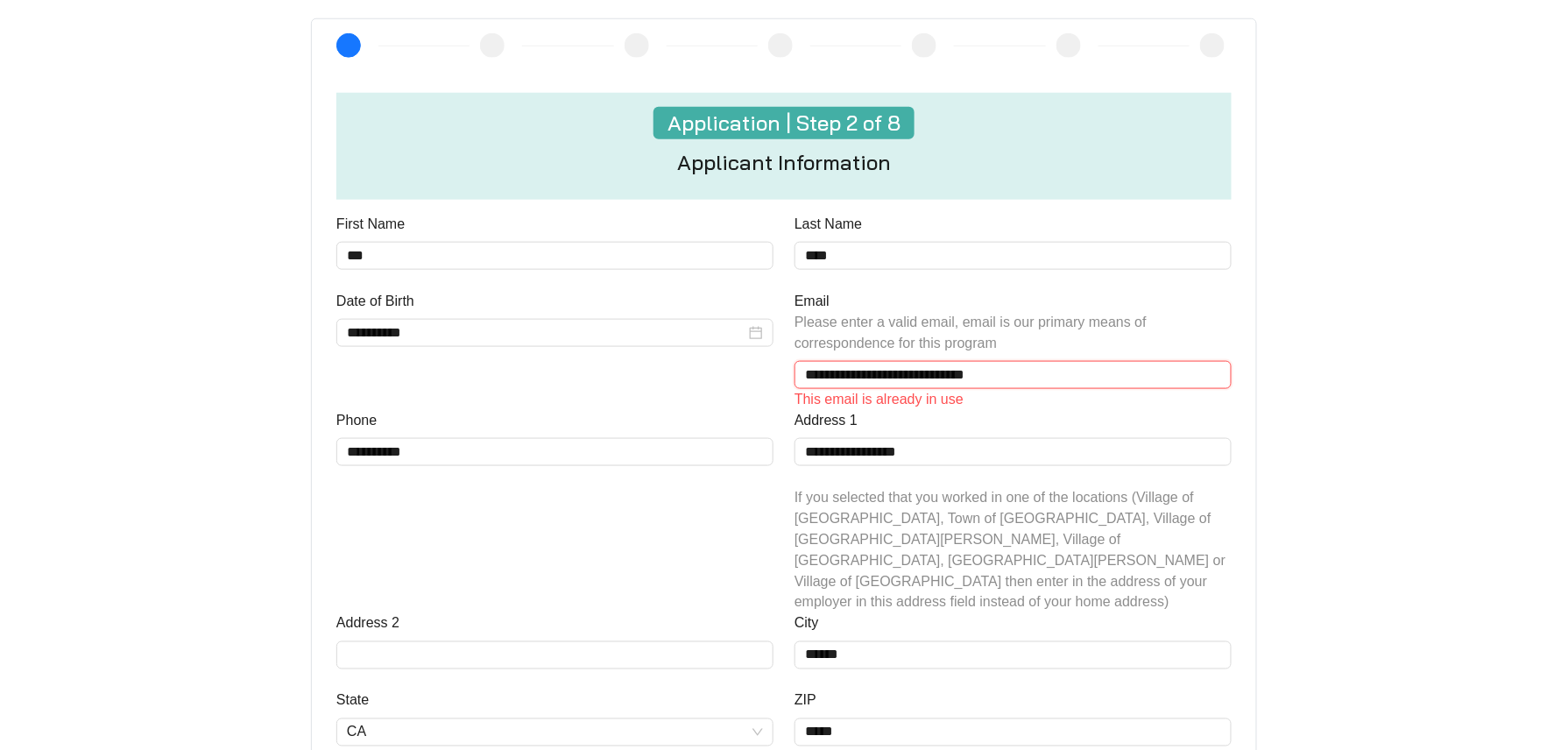
click at [866, 374] on input "**********" at bounding box center [1013, 375] width 437 height 28
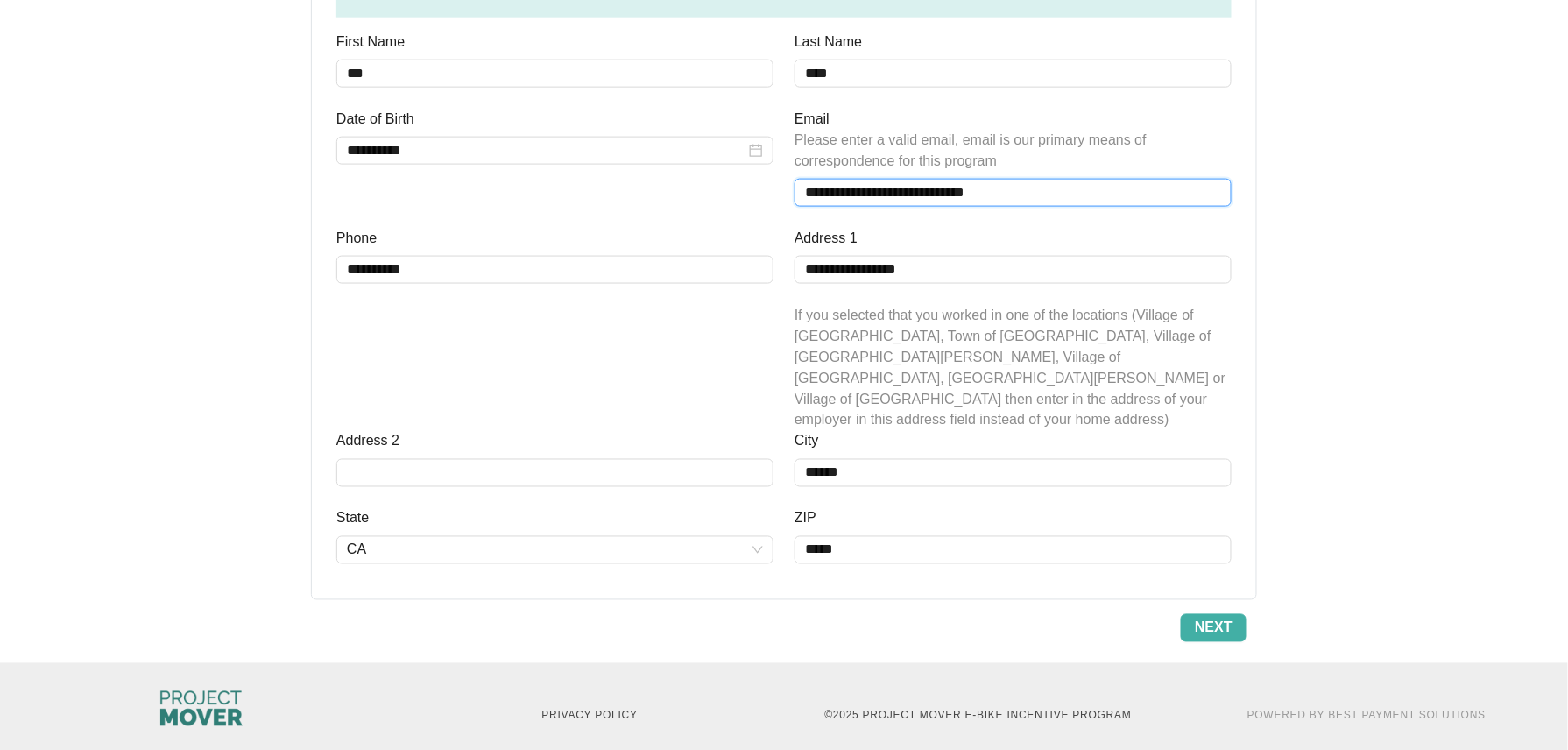
type input "**********"
click at [1199, 617] on span "Next" at bounding box center [1213, 628] width 38 height 21
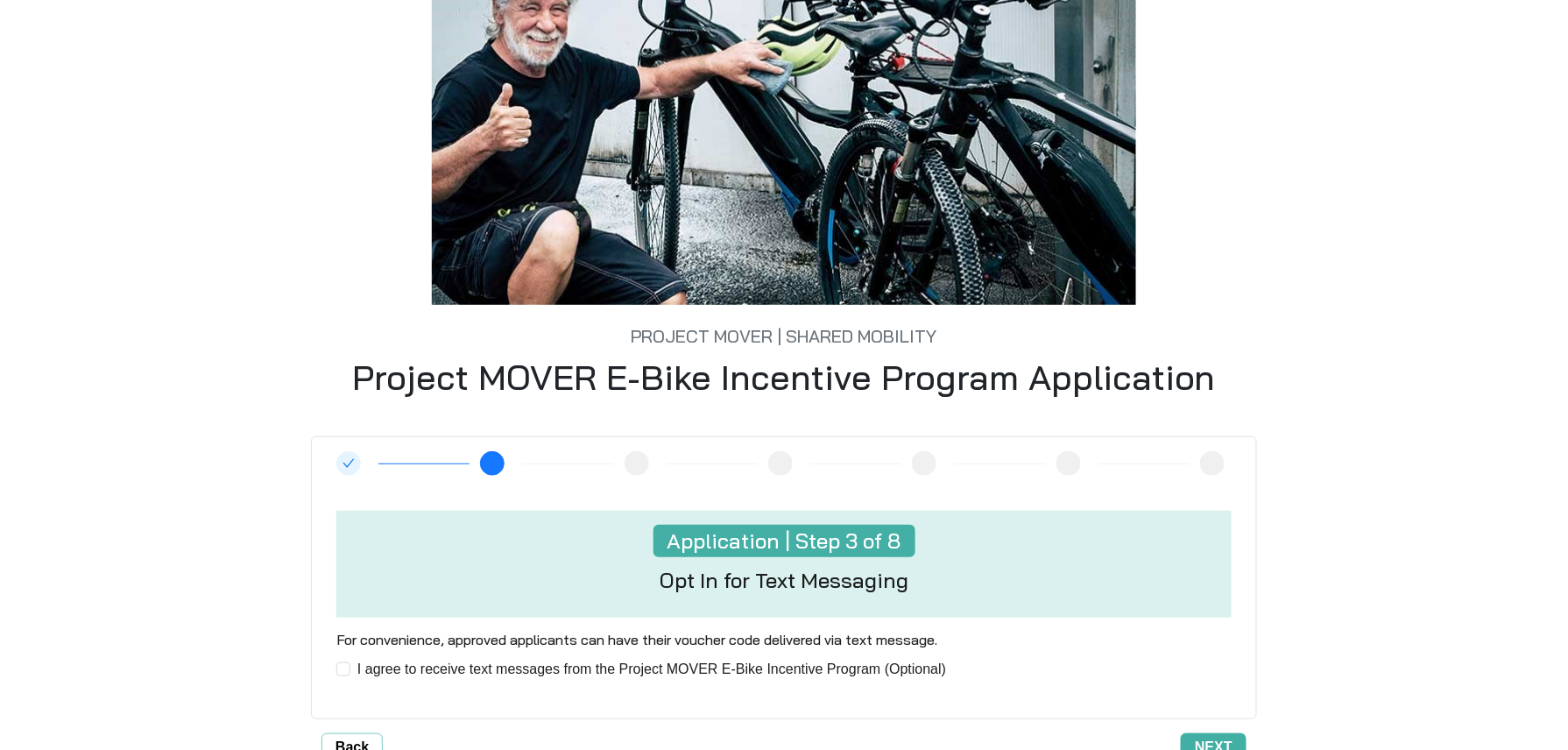
scroll to position [292, 0]
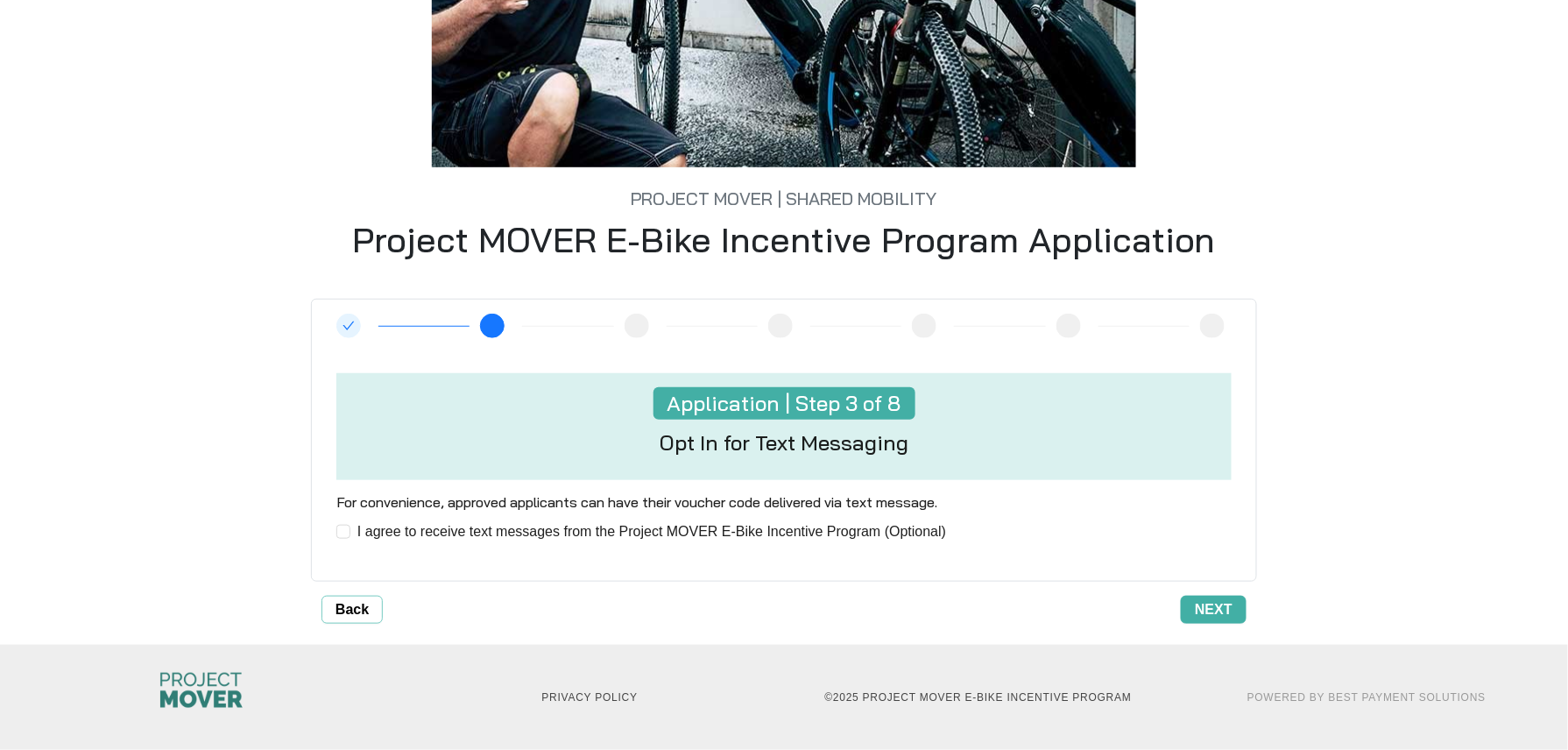
click at [1229, 611] on span "Next" at bounding box center [1213, 609] width 38 height 21
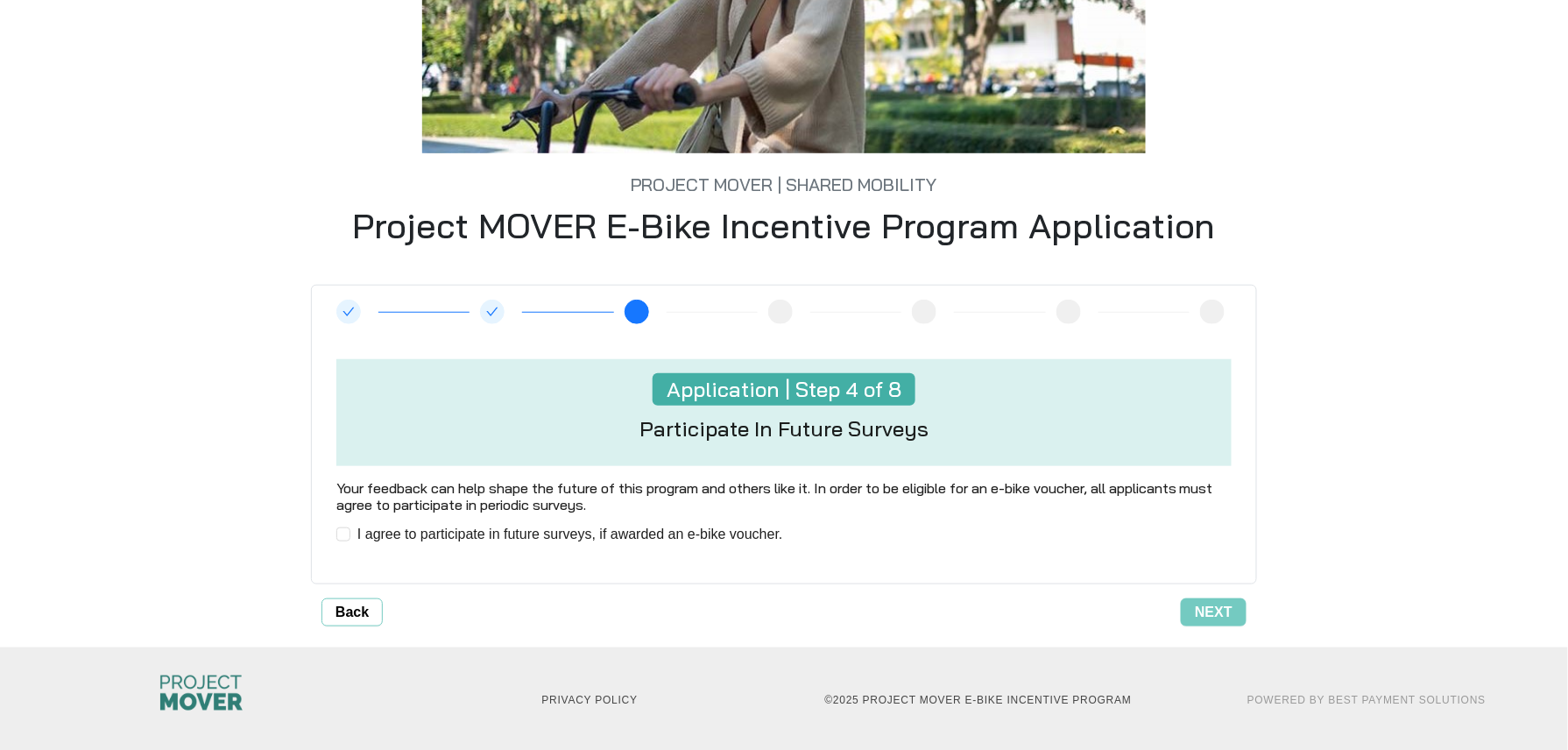
scroll to position [310, 0]
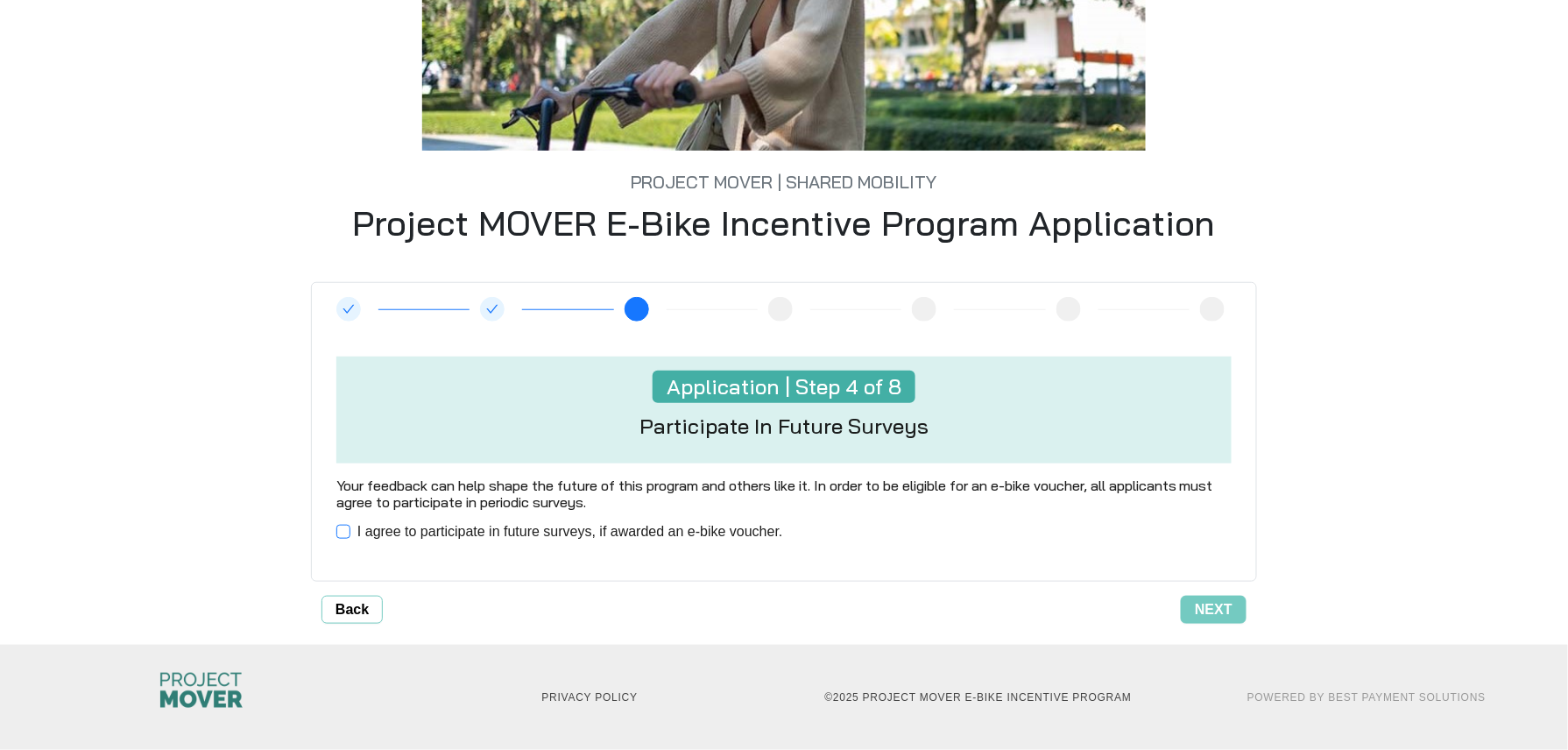
click at [684, 529] on span "I agree to participate in future surveys, if awarded an e-bike voucher." at bounding box center [570, 532] width 440 height 21
drag, startPoint x: 1224, startPoint y: 594, endPoint x: 1220, endPoint y: 604, distance: 10.8
click at [1225, 600] on div "4 5 6 7 8 Application | Step 4 of 8 Participate In Future Surveys Your feedback…" at bounding box center [783, 453] width 946 height 342
click at [1220, 604] on span "Next" at bounding box center [1213, 609] width 38 height 21
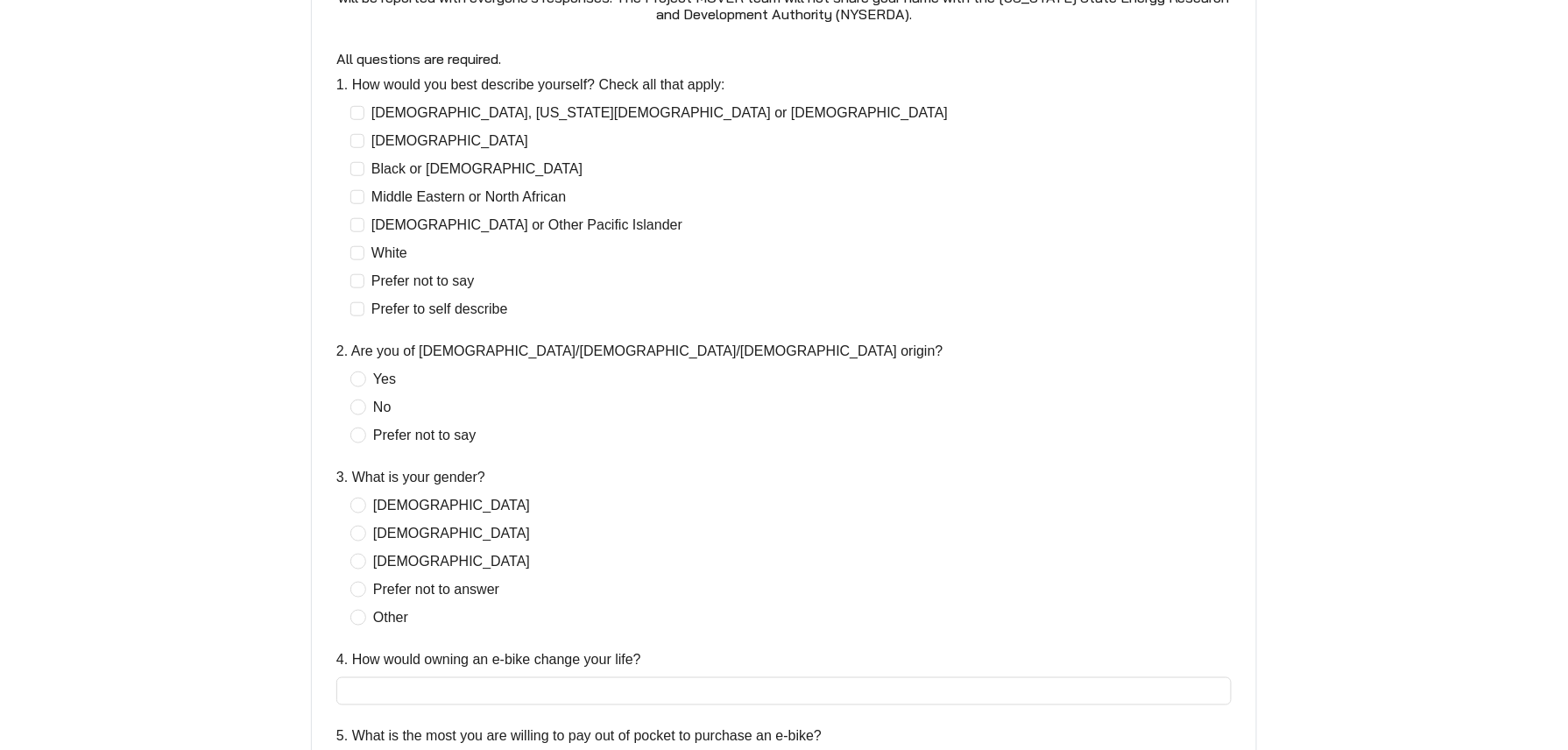
scroll to position [467, 0]
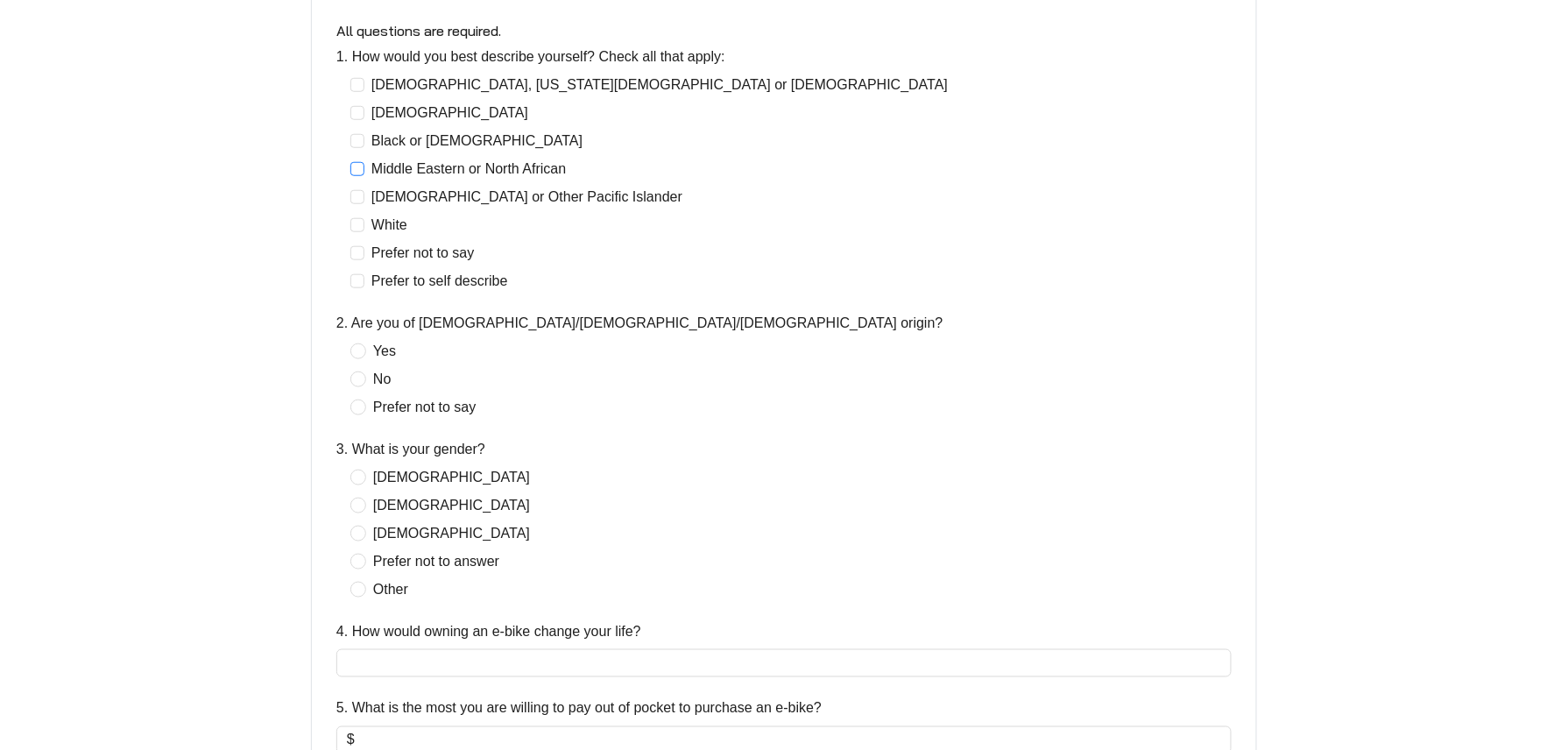
click at [398, 173] on span "Middle Eastern or North African" at bounding box center [468, 169] width 209 height 21
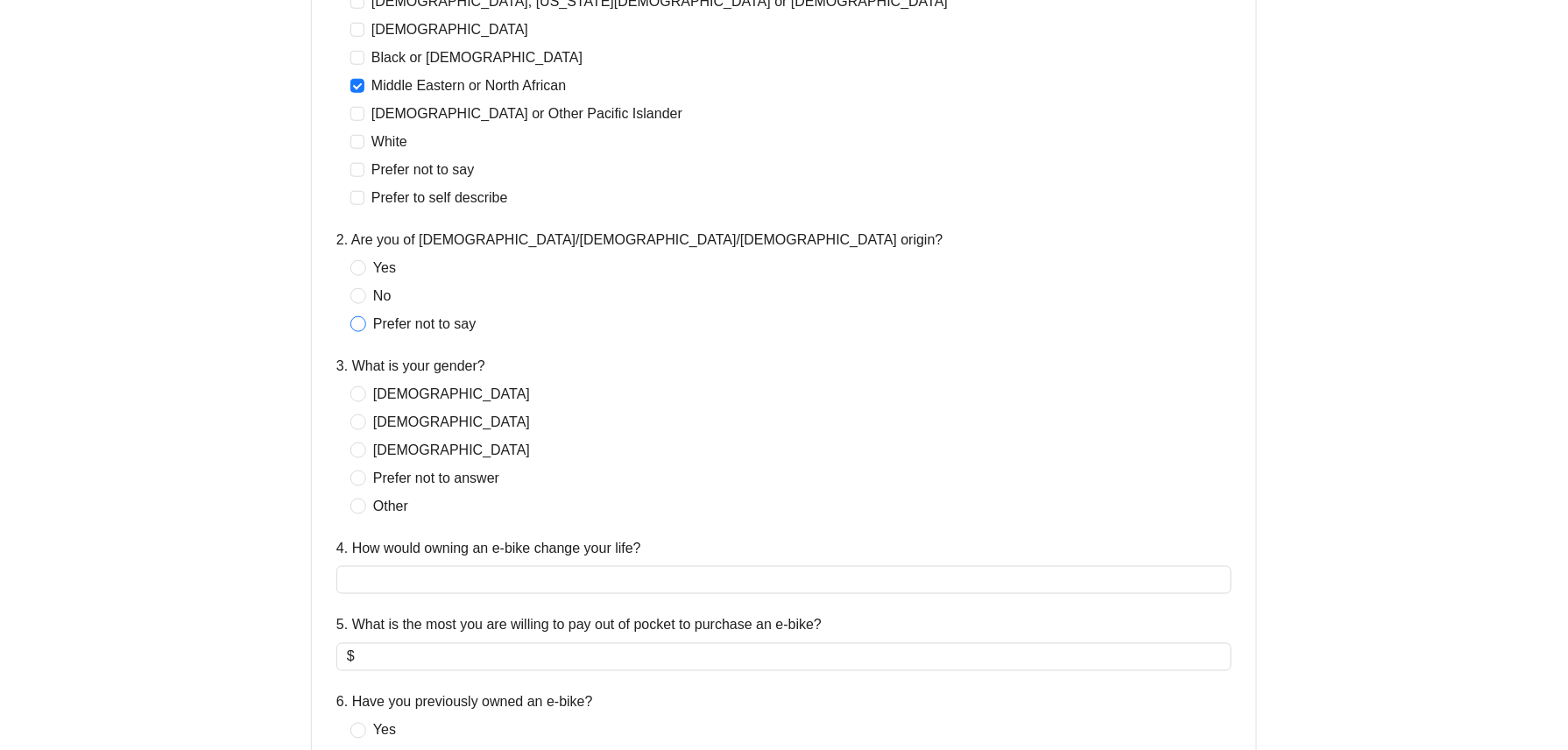
scroll to position [583, 0]
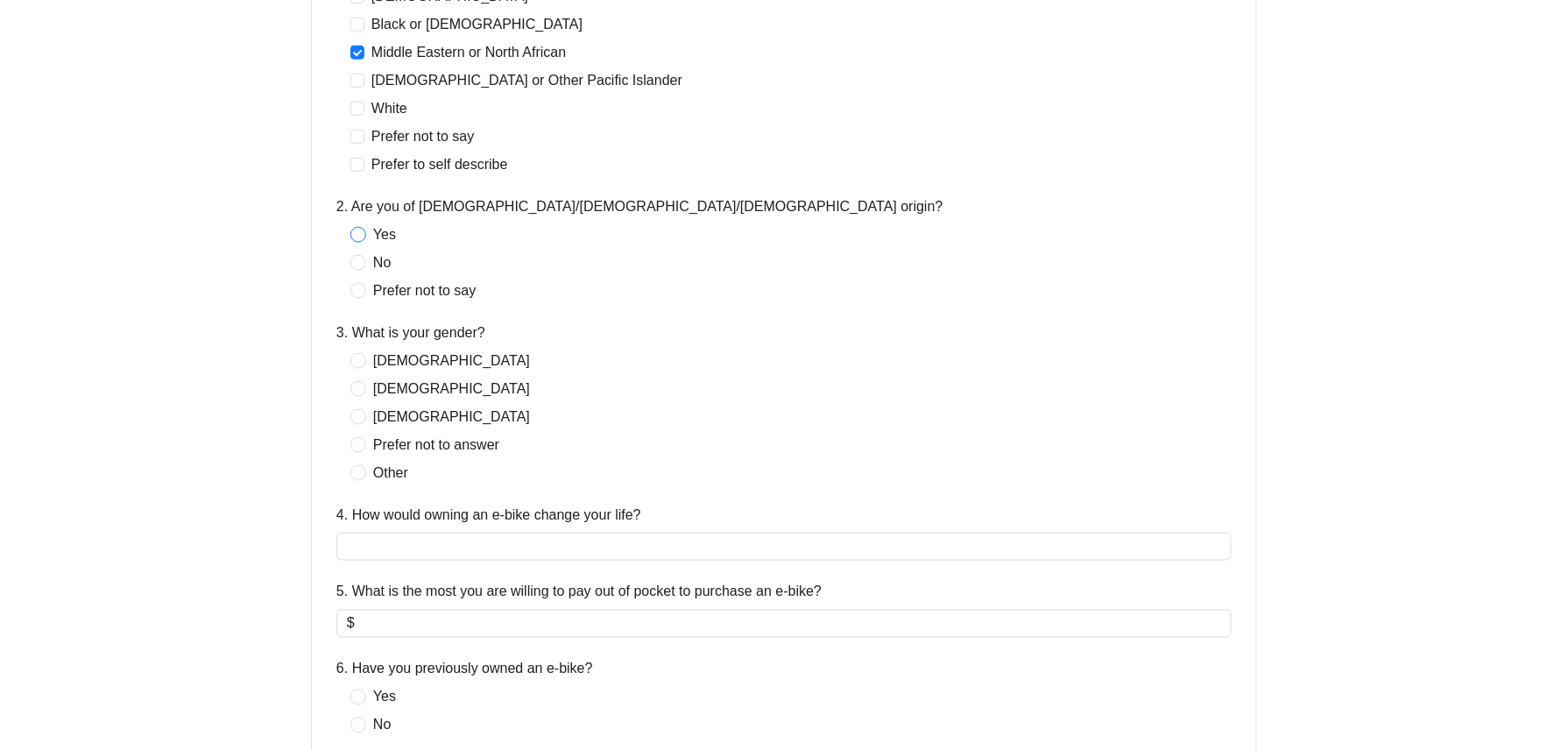
click at [380, 237] on span "Yes" at bounding box center [384, 235] width 37 height 21
click at [396, 366] on span "[DEMOGRAPHIC_DATA]" at bounding box center [451, 361] width 171 height 21
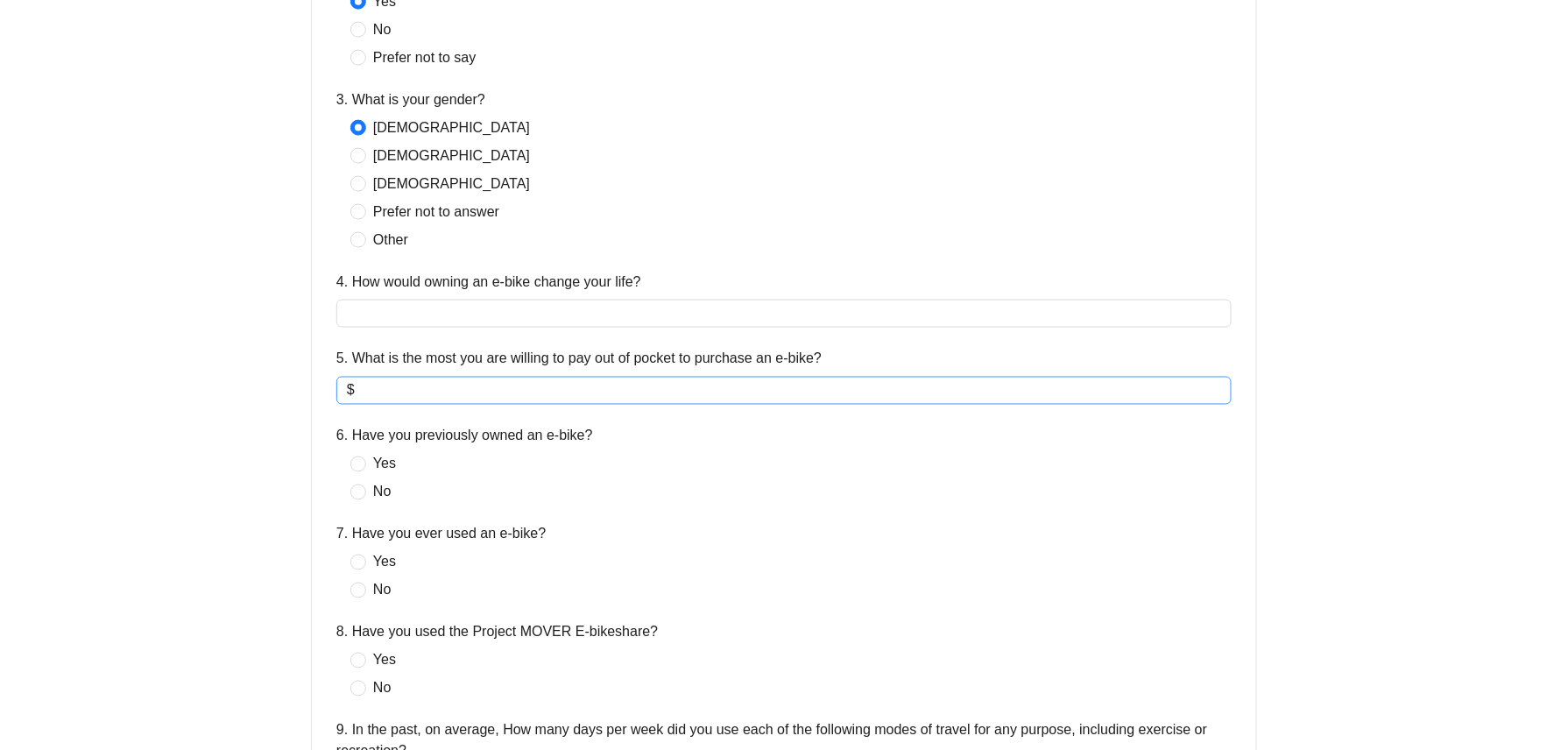
scroll to position [817, 0]
click at [473, 306] on input "4. How would owning an e-bike change your life?" at bounding box center [784, 312] width 895 height 28
type input "****"
click at [350, 390] on span "$" at bounding box center [350, 390] width 8 height 21
type input "**"
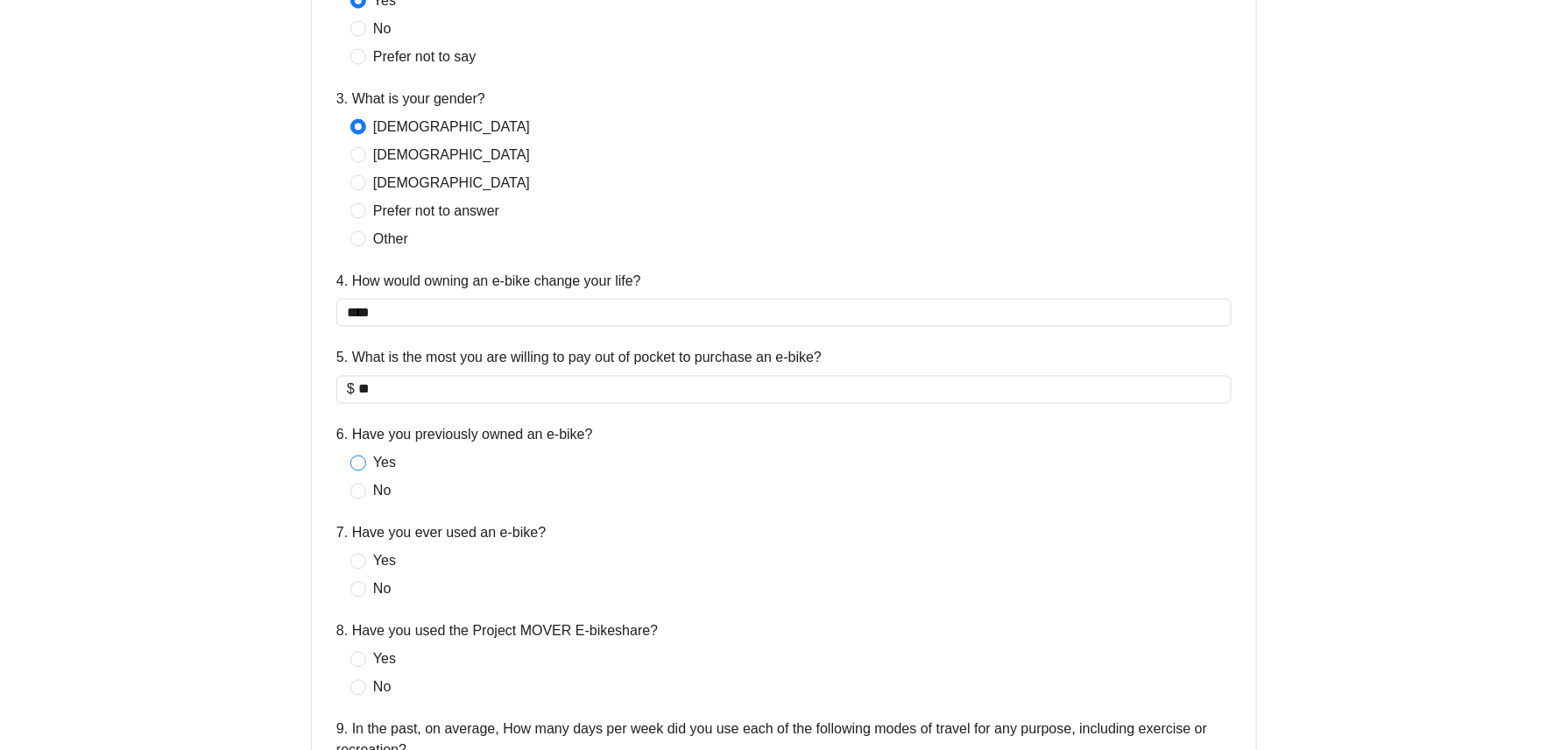
click at [372, 454] on span "Yes" at bounding box center [384, 464] width 37 height 21
click at [370, 550] on div "7. Have you ever used an e-bike?" at bounding box center [784, 537] width 895 height 28
click at [369, 569] on span "Yes" at bounding box center [384, 562] width 37 height 21
click at [366, 660] on span "Yes" at bounding box center [384, 660] width 37 height 21
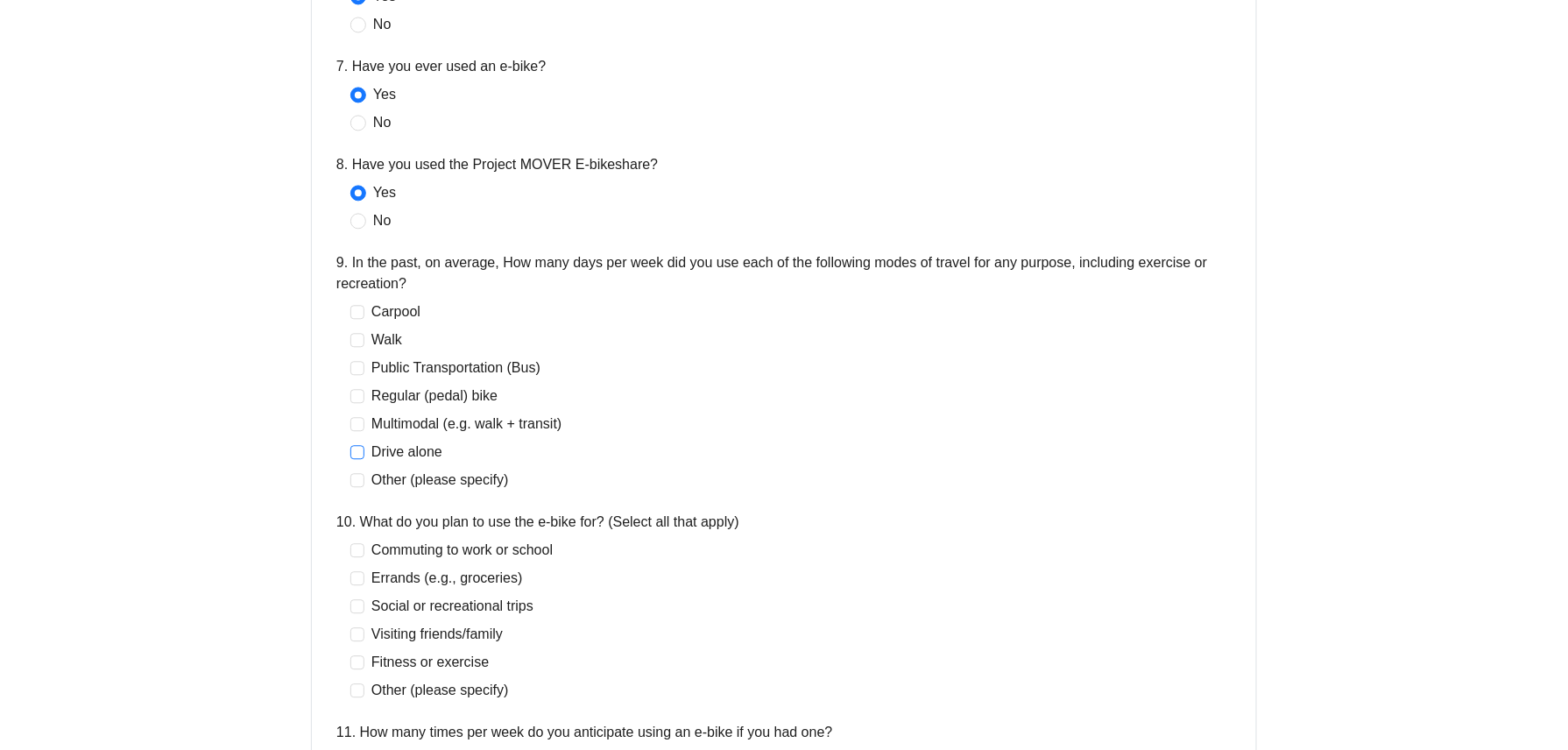
click at [397, 461] on span "Drive alone" at bounding box center [407, 452] width 85 height 21
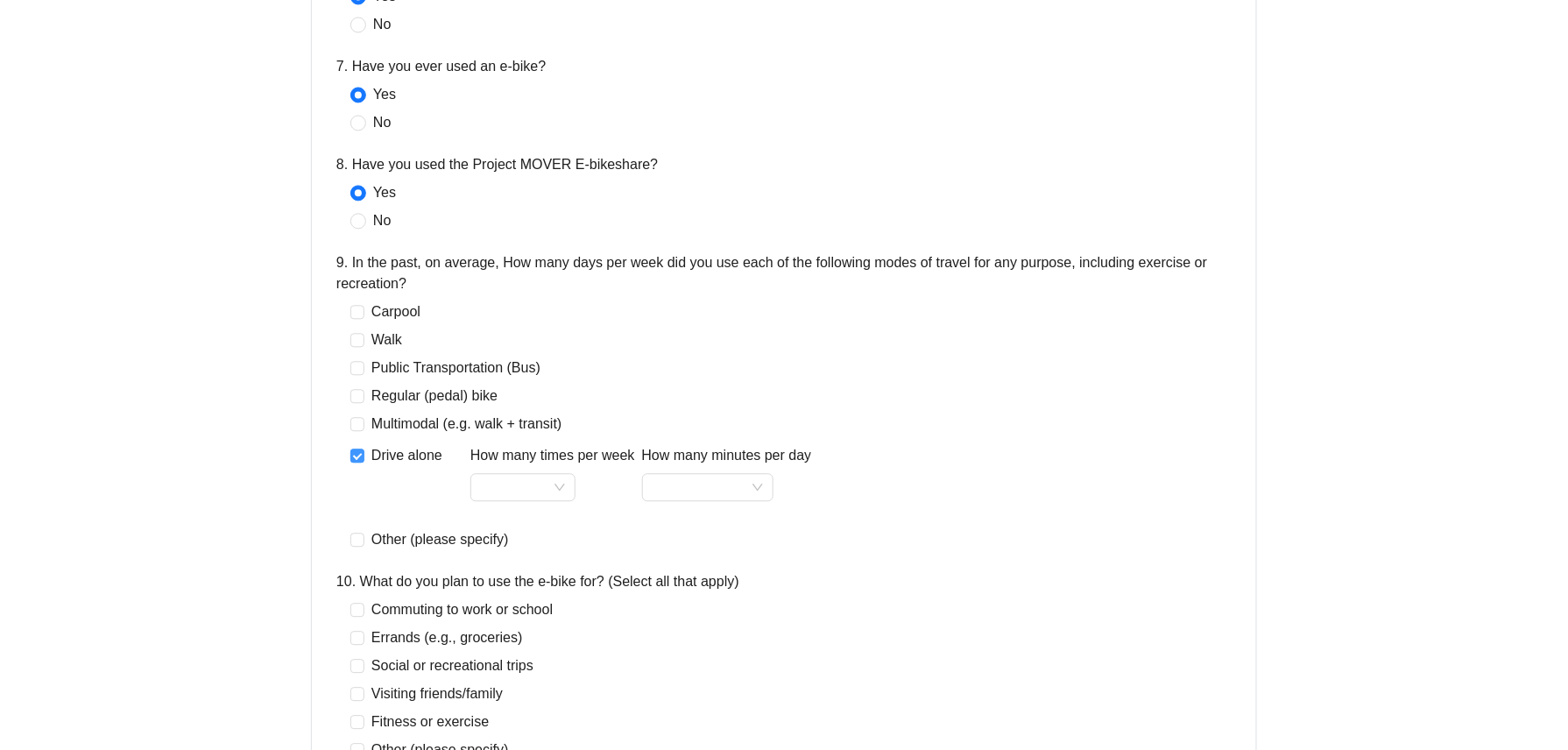
click at [397, 461] on span "Drive alone" at bounding box center [407, 456] width 85 height 21
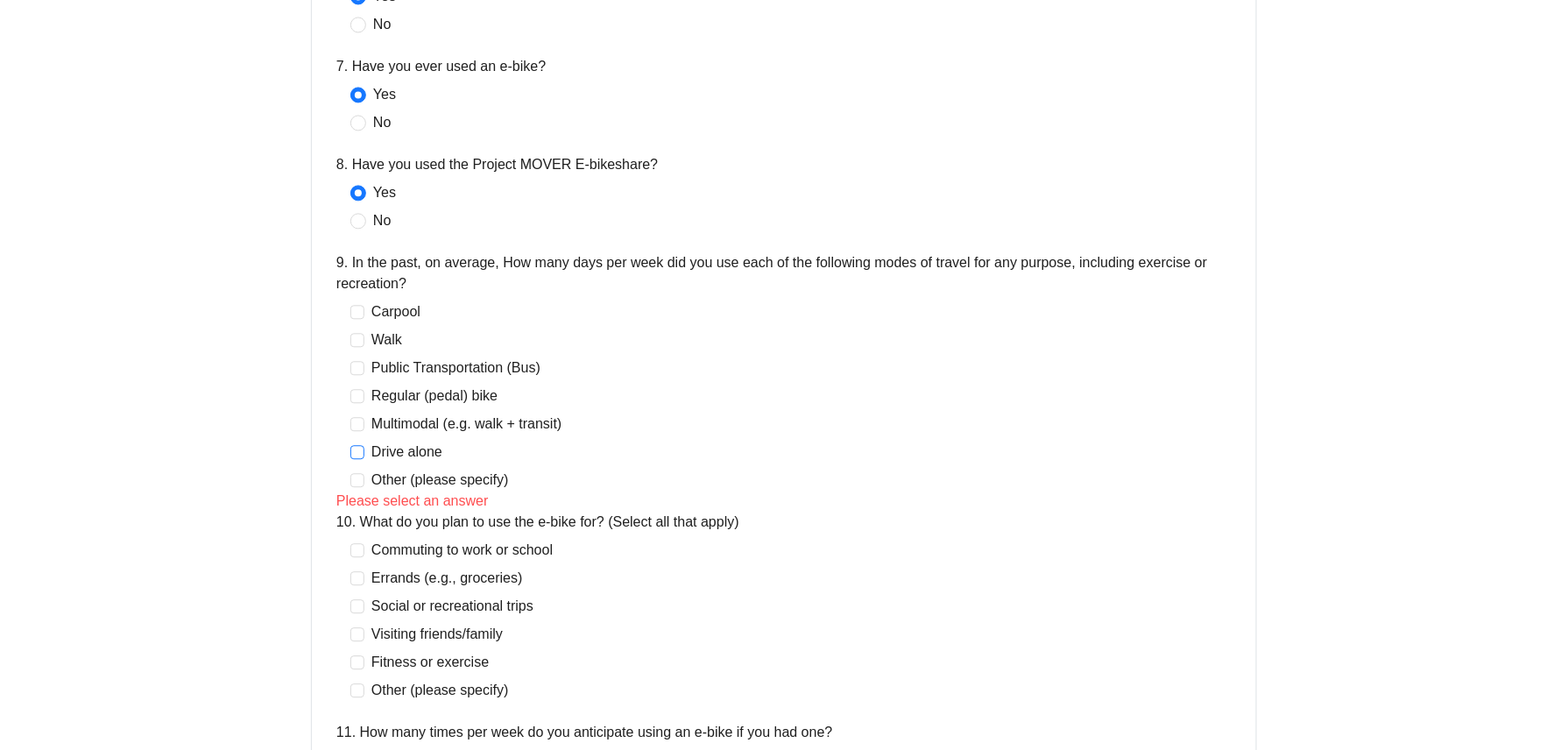
click at [397, 455] on span "Drive alone" at bounding box center [407, 452] width 85 height 21
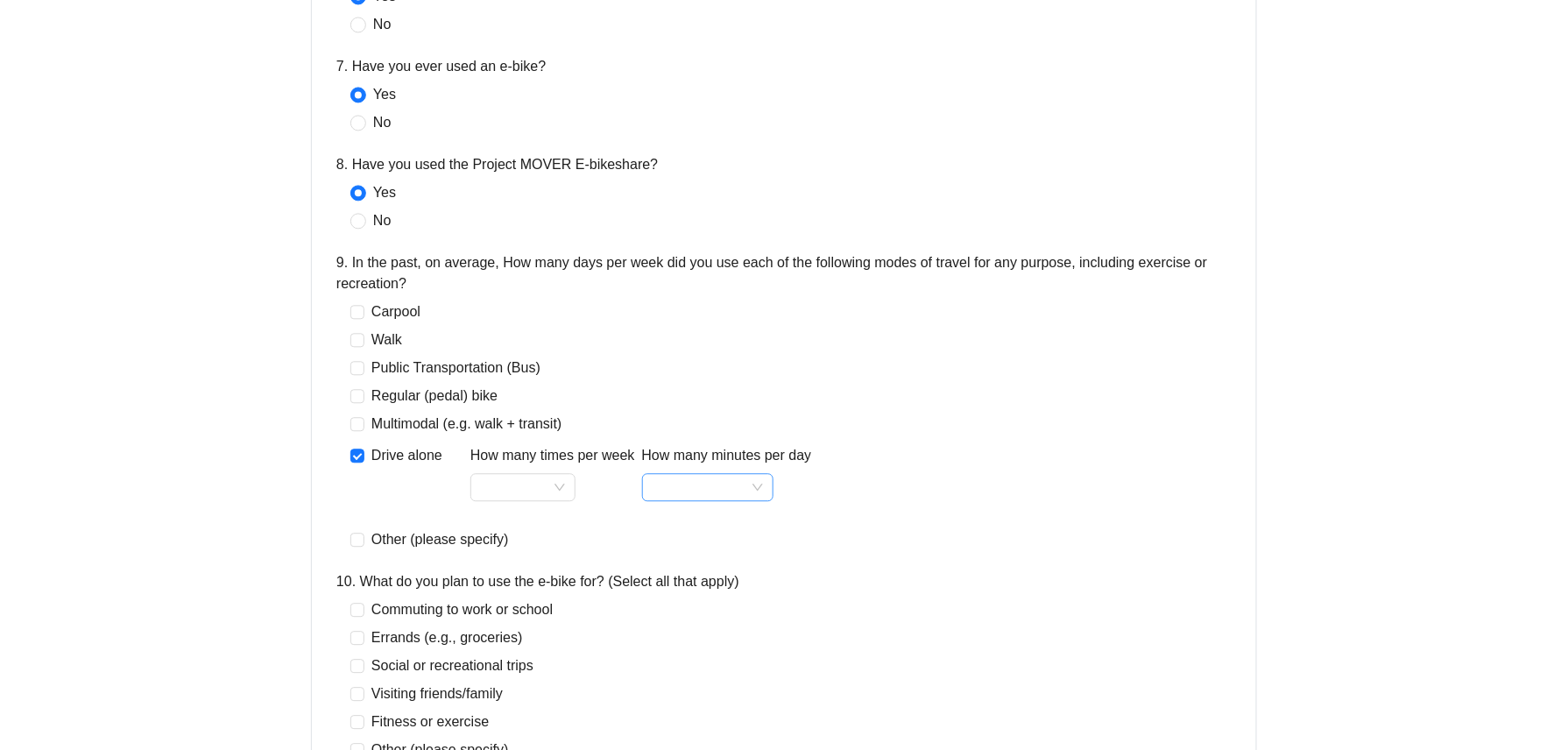
scroll to position [1401, 0]
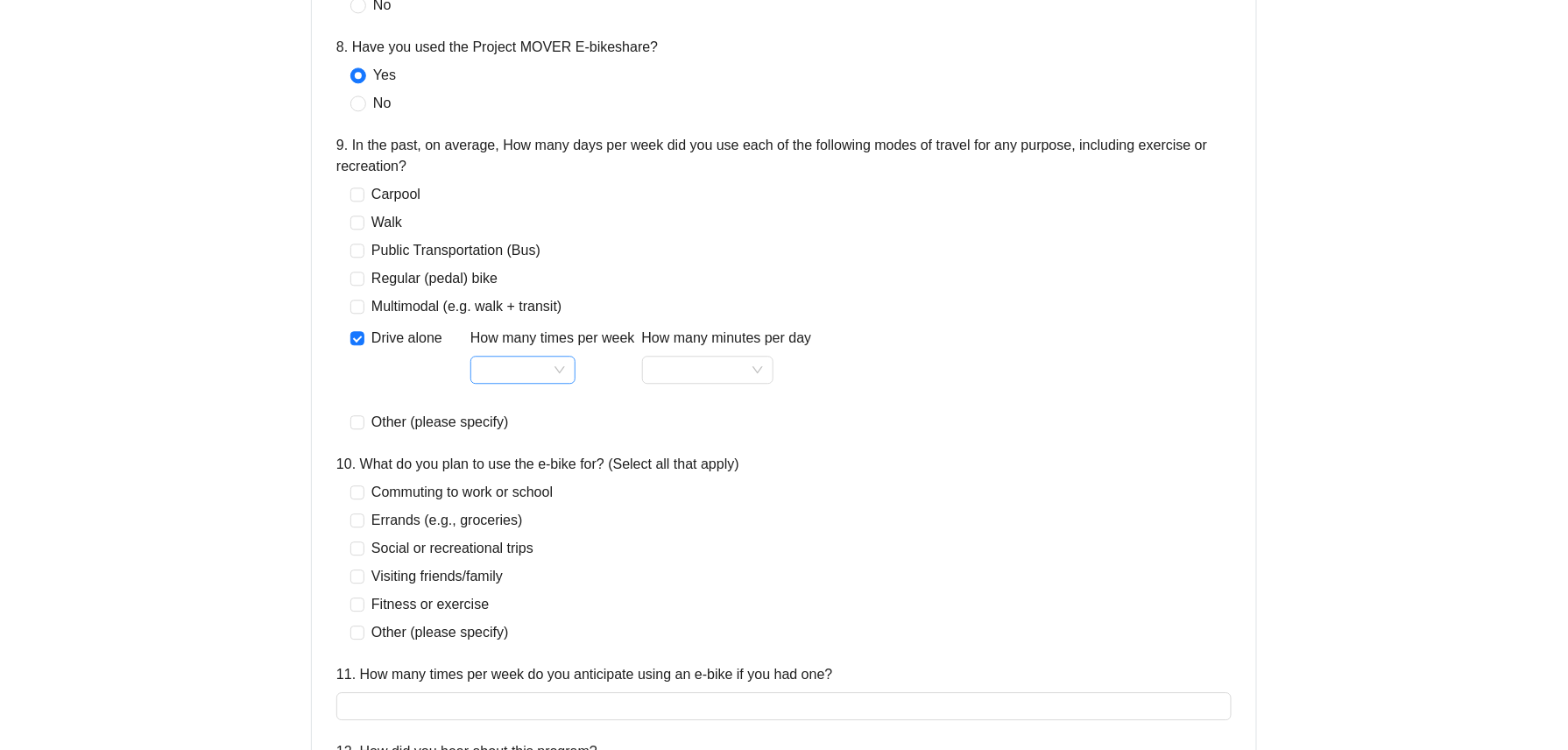
click at [526, 363] on input "How many times per week" at bounding box center [523, 369] width 84 height 26
click at [538, 432] on div "2" at bounding box center [522, 435] width 77 height 21
click at [541, 362] on span "2" at bounding box center [523, 369] width 84 height 26
click at [543, 411] on div "1" at bounding box center [522, 407] width 77 height 21
click at [729, 368] on input "How many minutes per day" at bounding box center [707, 369] width 111 height 26
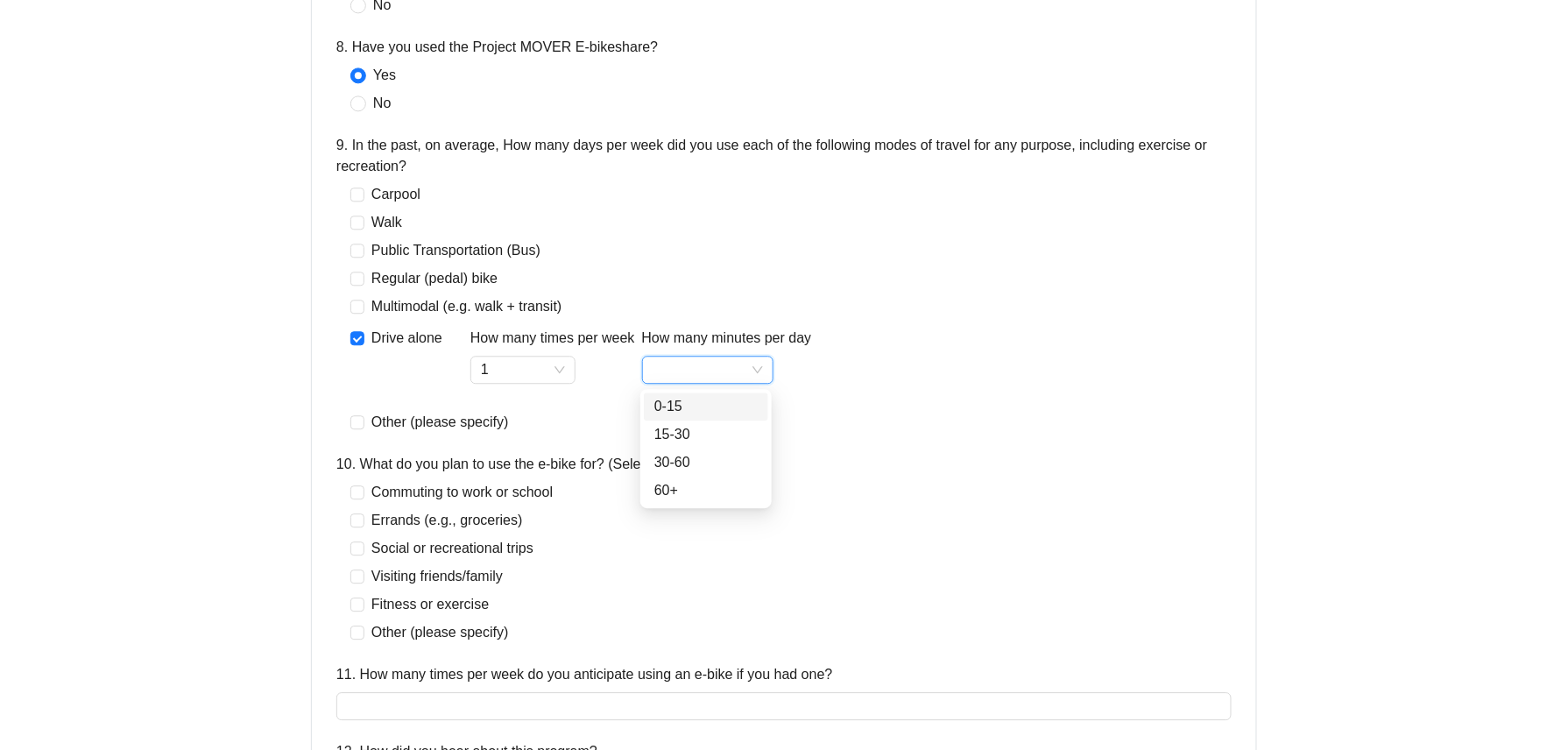
click at [725, 405] on div "0-15" at bounding box center [705, 407] width 104 height 21
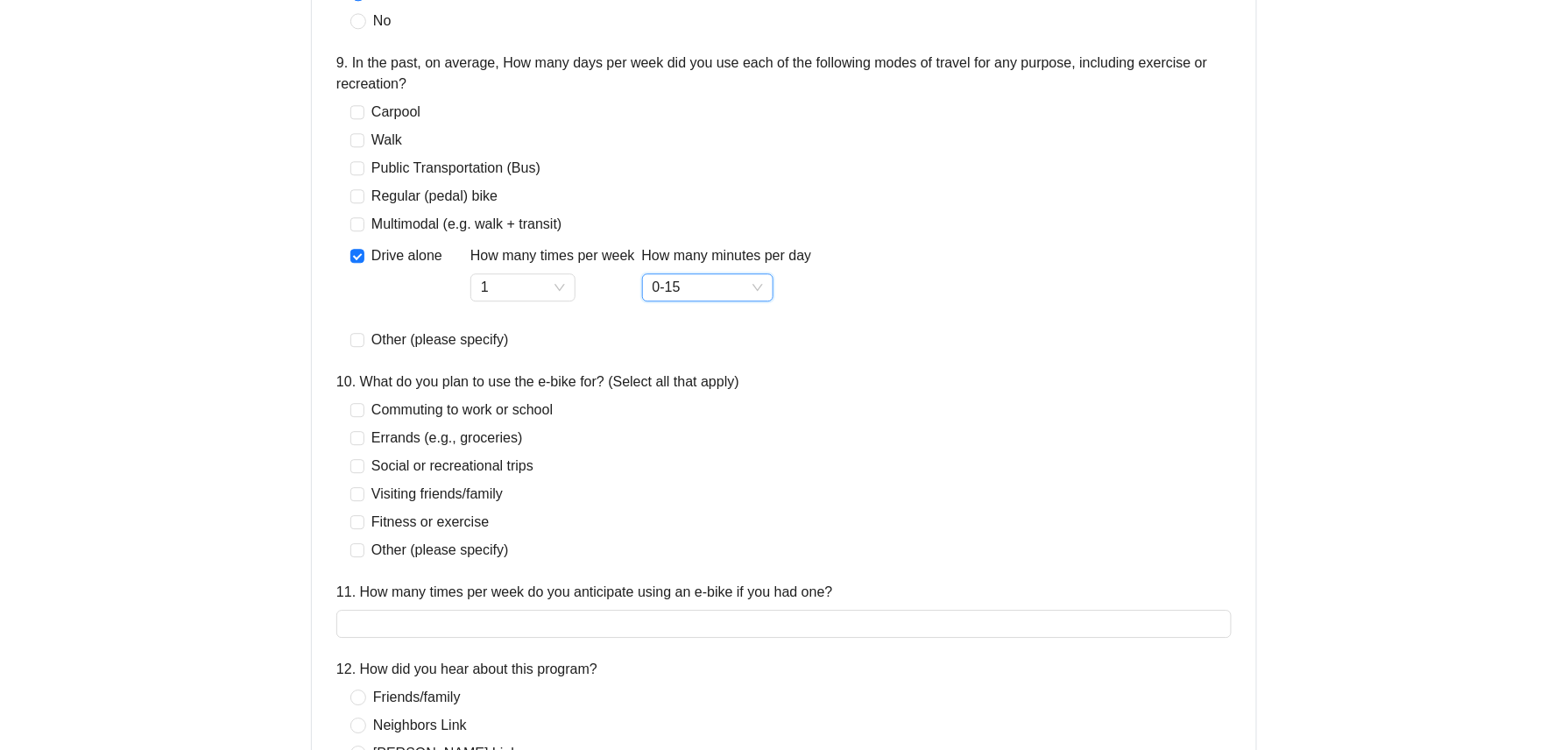
scroll to position [1517, 0]
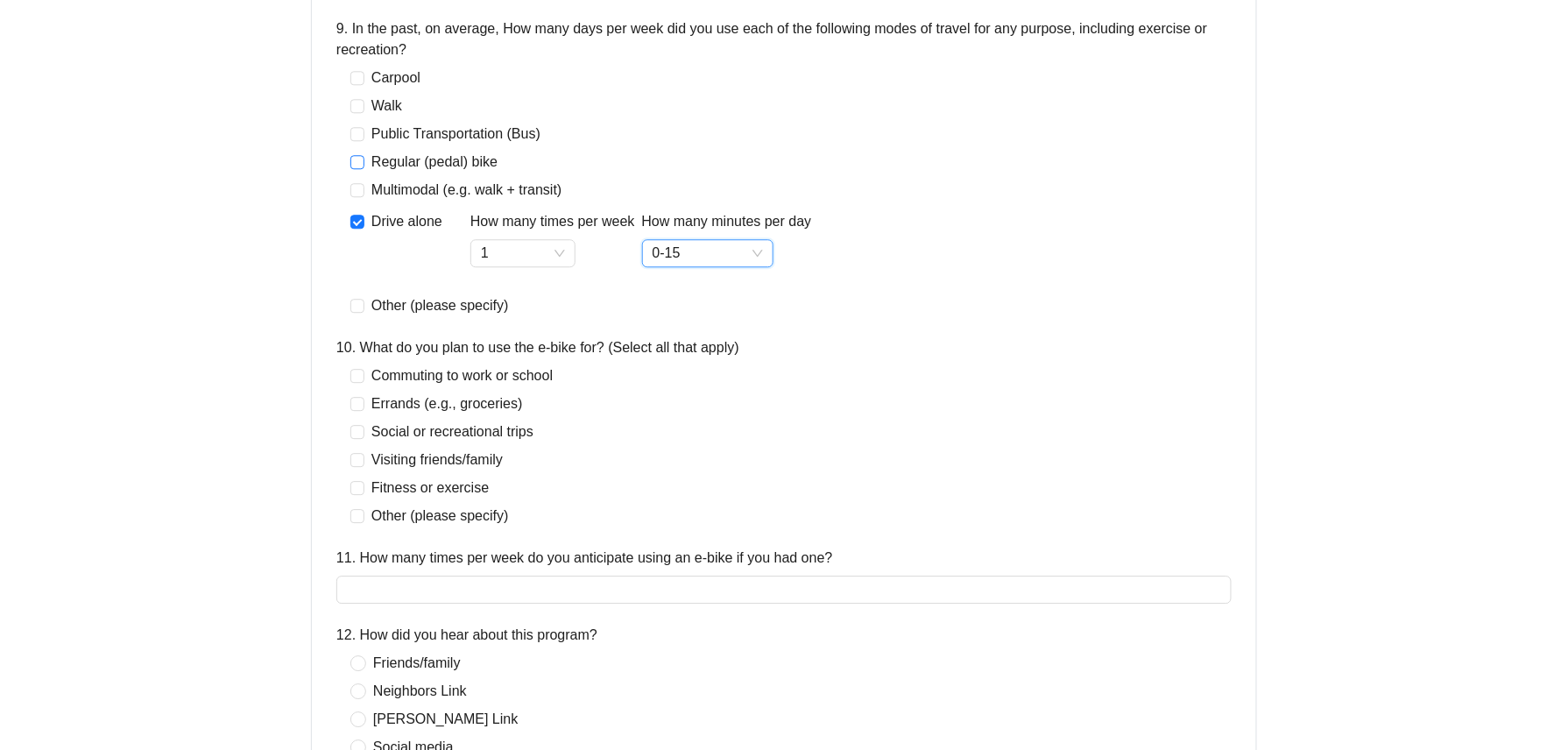
click at [401, 165] on span "Regular (pedal) bike" at bounding box center [434, 162] width 140 height 21
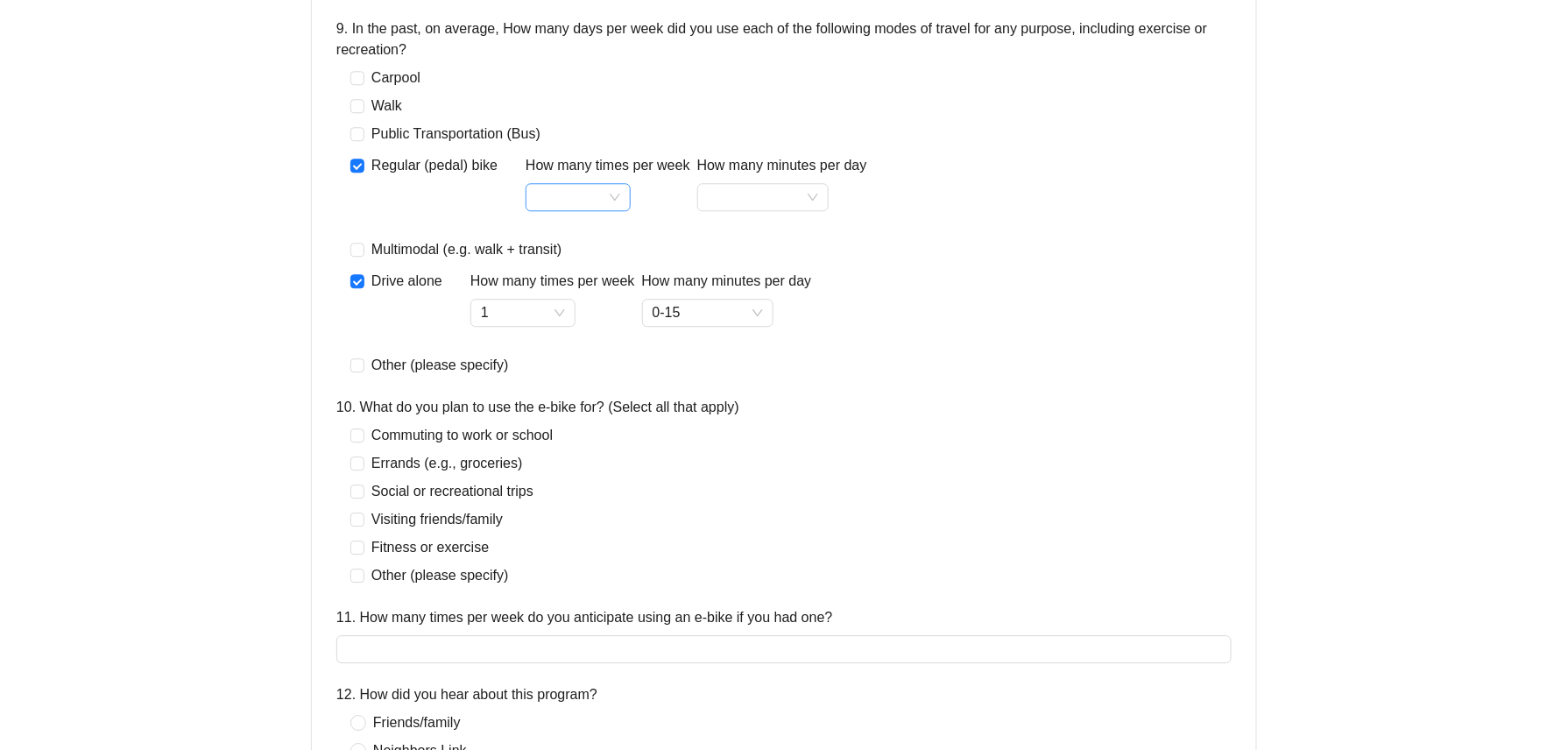
click at [570, 200] on input "How many times per week" at bounding box center [577, 197] width 84 height 26
click at [579, 277] on div "3" at bounding box center [574, 289] width 98 height 28
click at [748, 193] on input "How many minutes per day" at bounding box center [763, 197] width 111 height 26
click at [757, 292] on div "30-60" at bounding box center [759, 290] width 104 height 21
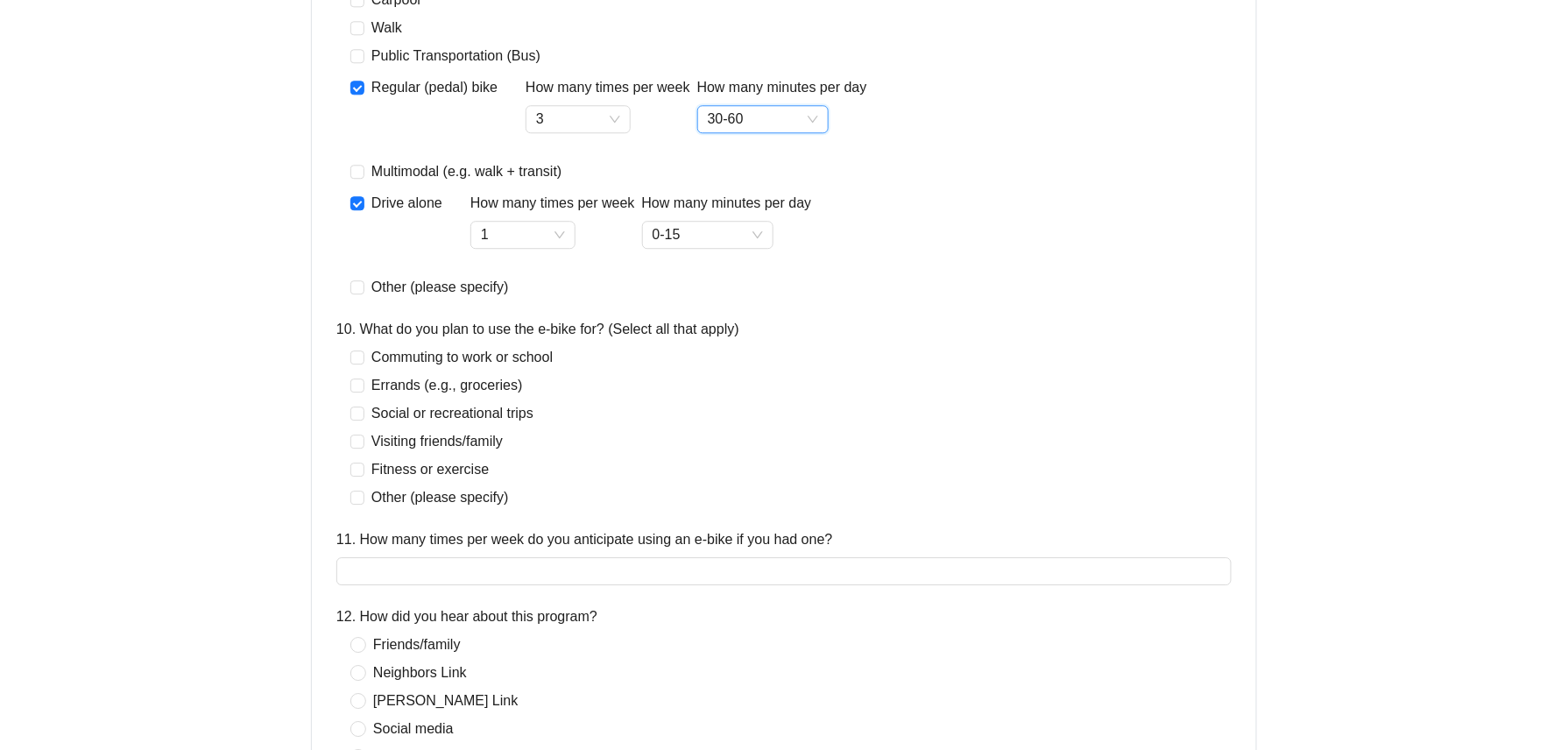
scroll to position [1634, 0]
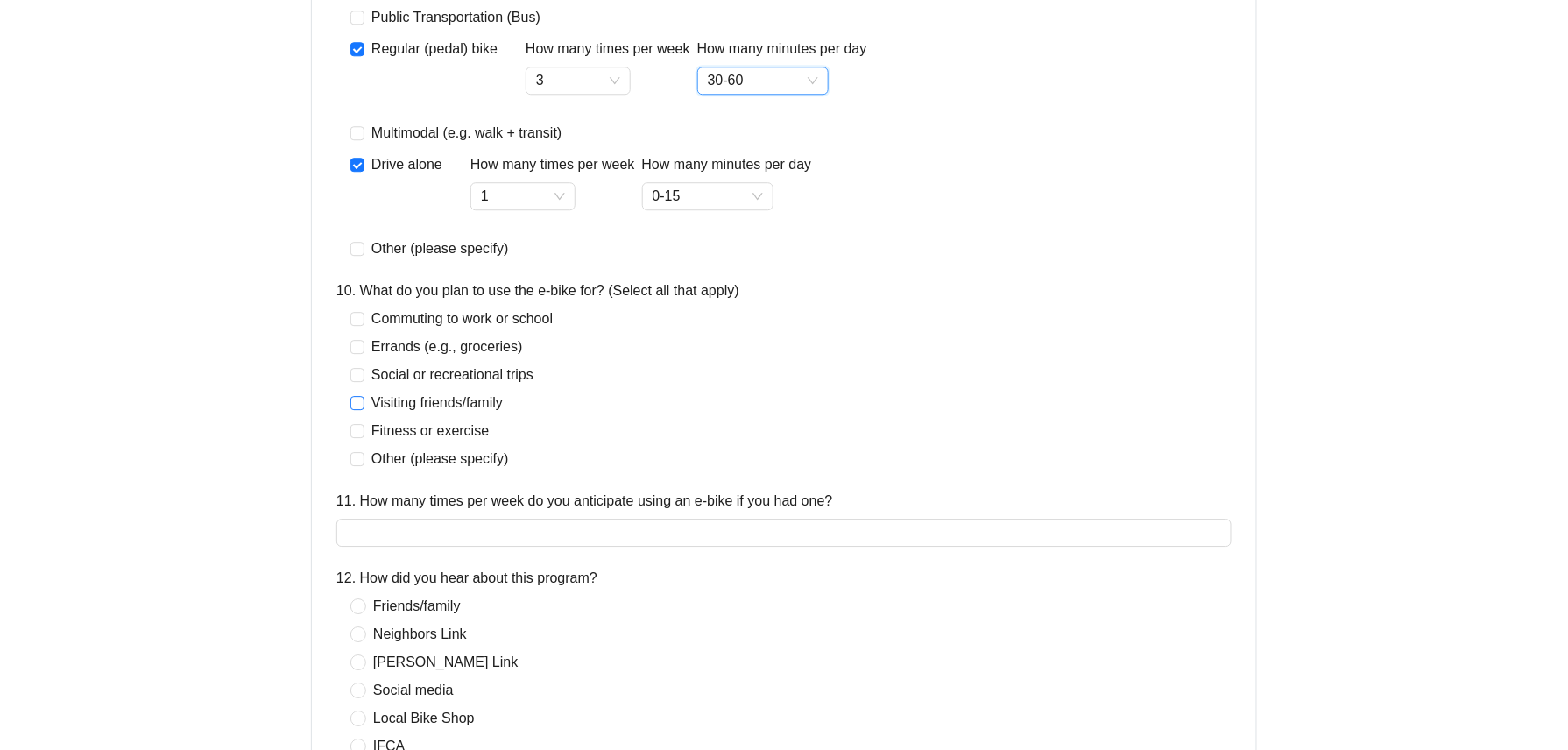
click at [435, 400] on span "Visiting friends/family" at bounding box center [437, 403] width 146 height 21
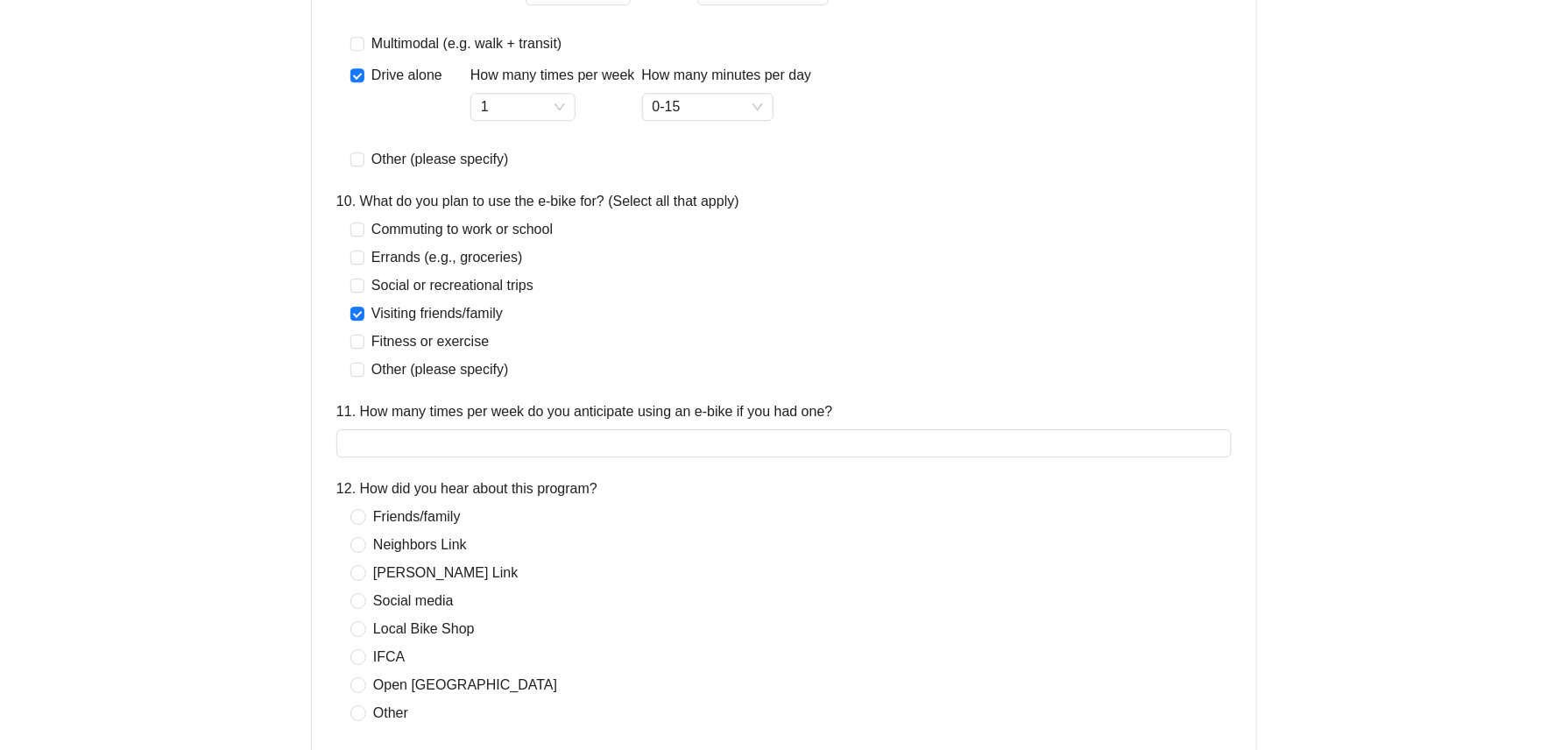
scroll to position [1868, 0]
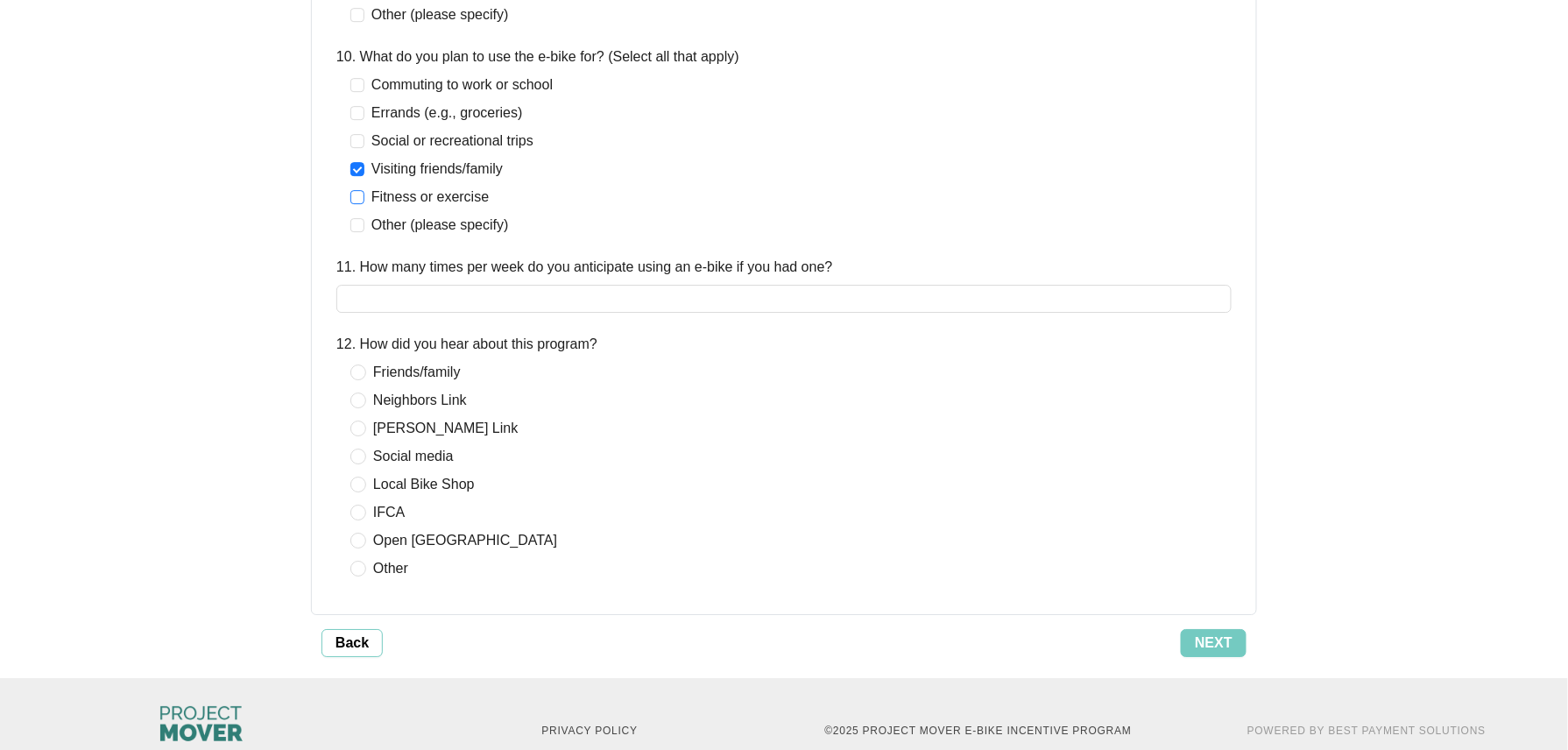
click at [429, 198] on span "Fitness or exercise" at bounding box center [429, 197] width 131 height 21
click at [445, 309] on input "11. How many times per week do you anticipate using an e-bike if you had one?" at bounding box center [784, 298] width 895 height 28
type input "*"
click at [403, 519] on span "IFCA" at bounding box center [388, 512] width 46 height 21
click at [1233, 646] on button "Next" at bounding box center [1214, 642] width 66 height 28
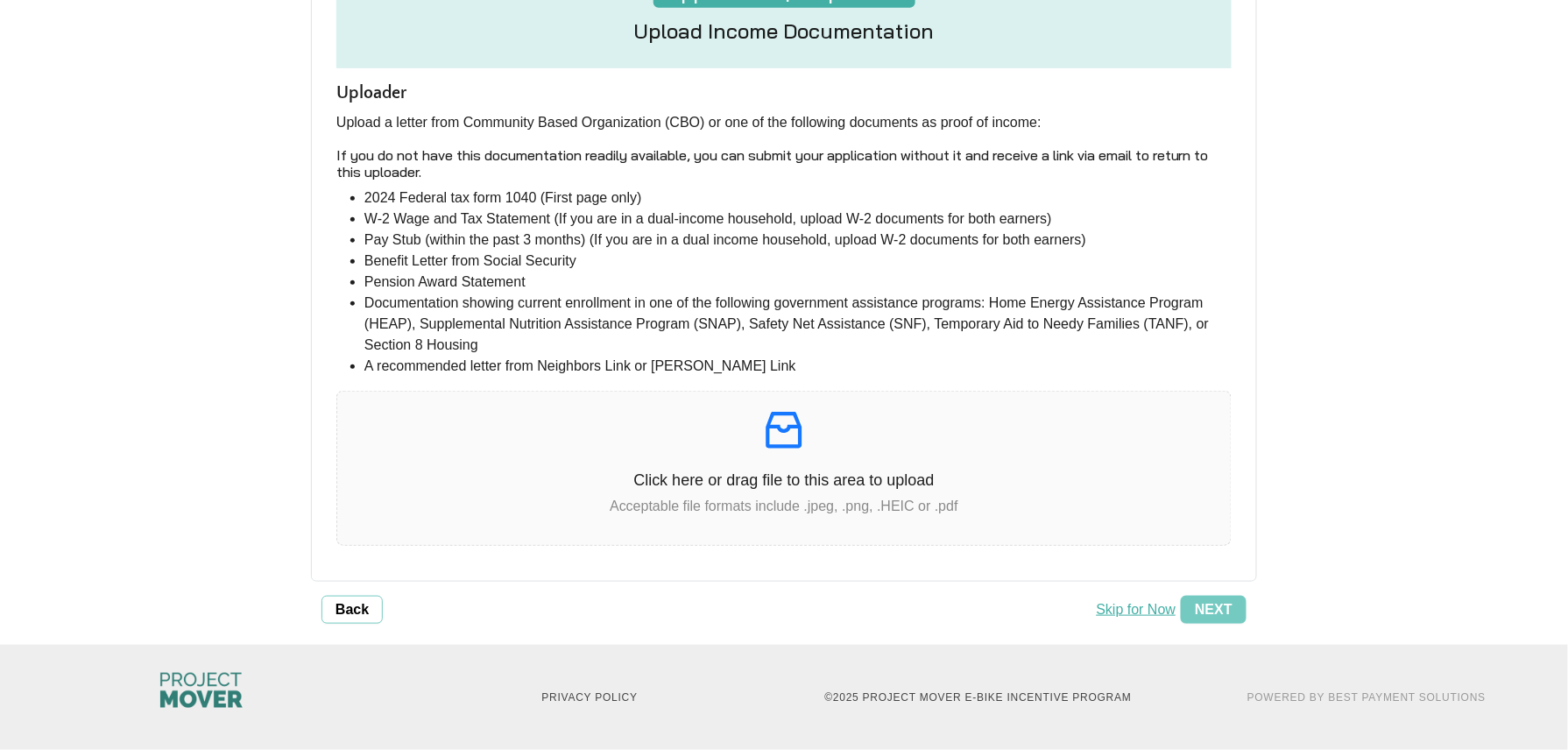
scroll to position [330, 0]
click at [708, 452] on p at bounding box center [784, 430] width 894 height 49
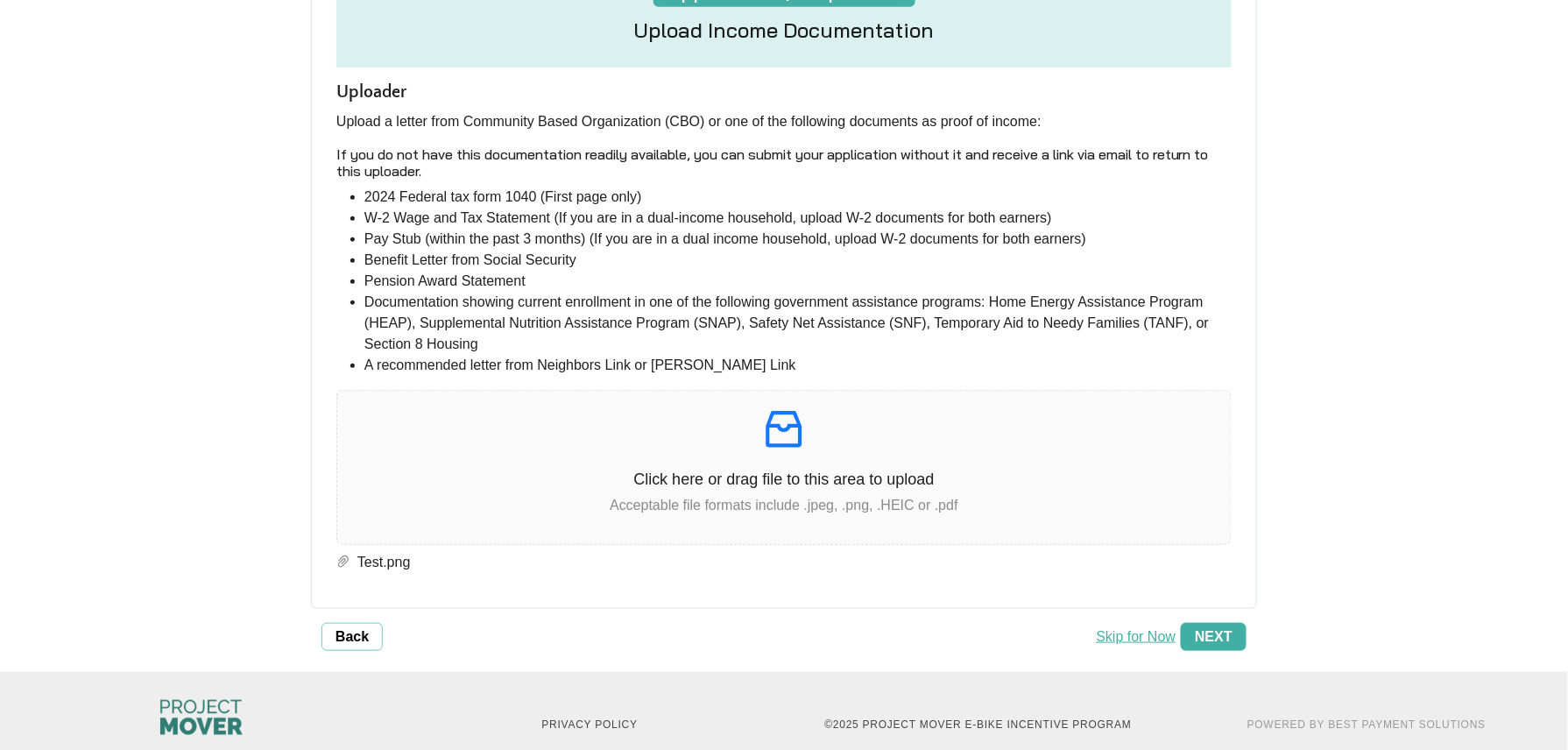
click at [1210, 643] on span "Next" at bounding box center [1213, 636] width 38 height 21
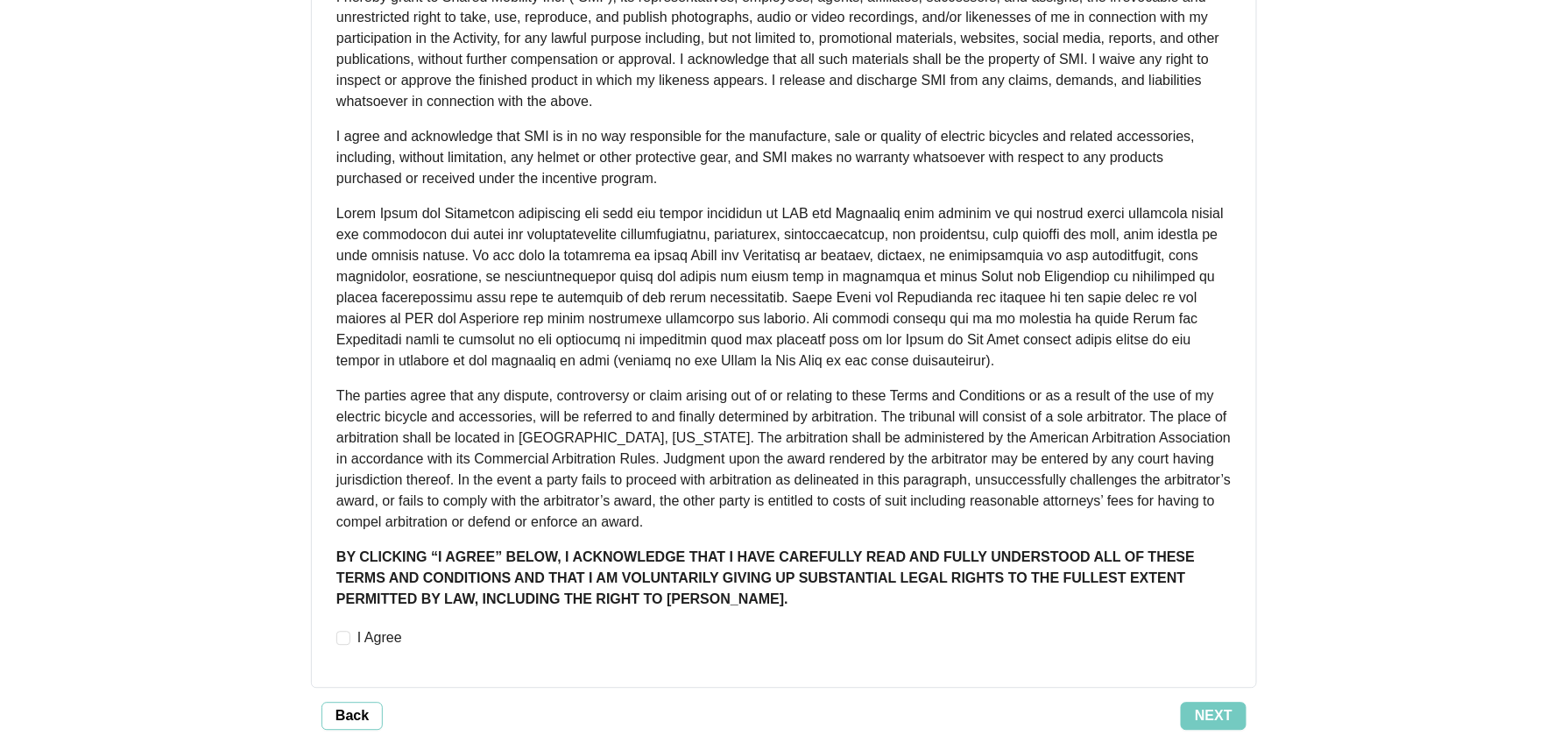
scroll to position [1255, 0]
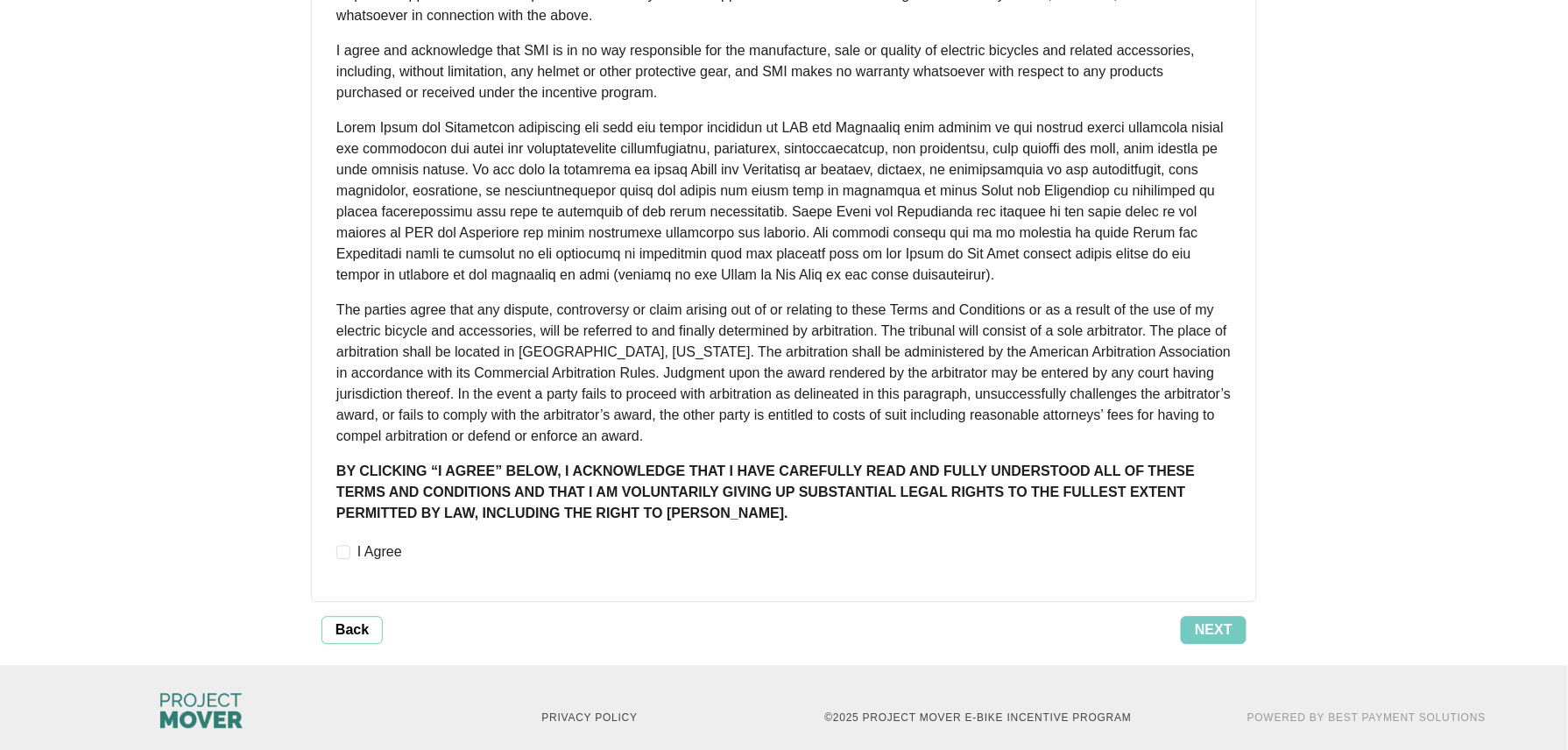
click at [335, 538] on div "I Agree" at bounding box center [784, 562] width 916 height 49
click at [351, 541] on span "I Agree" at bounding box center [379, 552] width 58 height 21
click at [361, 619] on span "Back" at bounding box center [352, 630] width 33 height 21
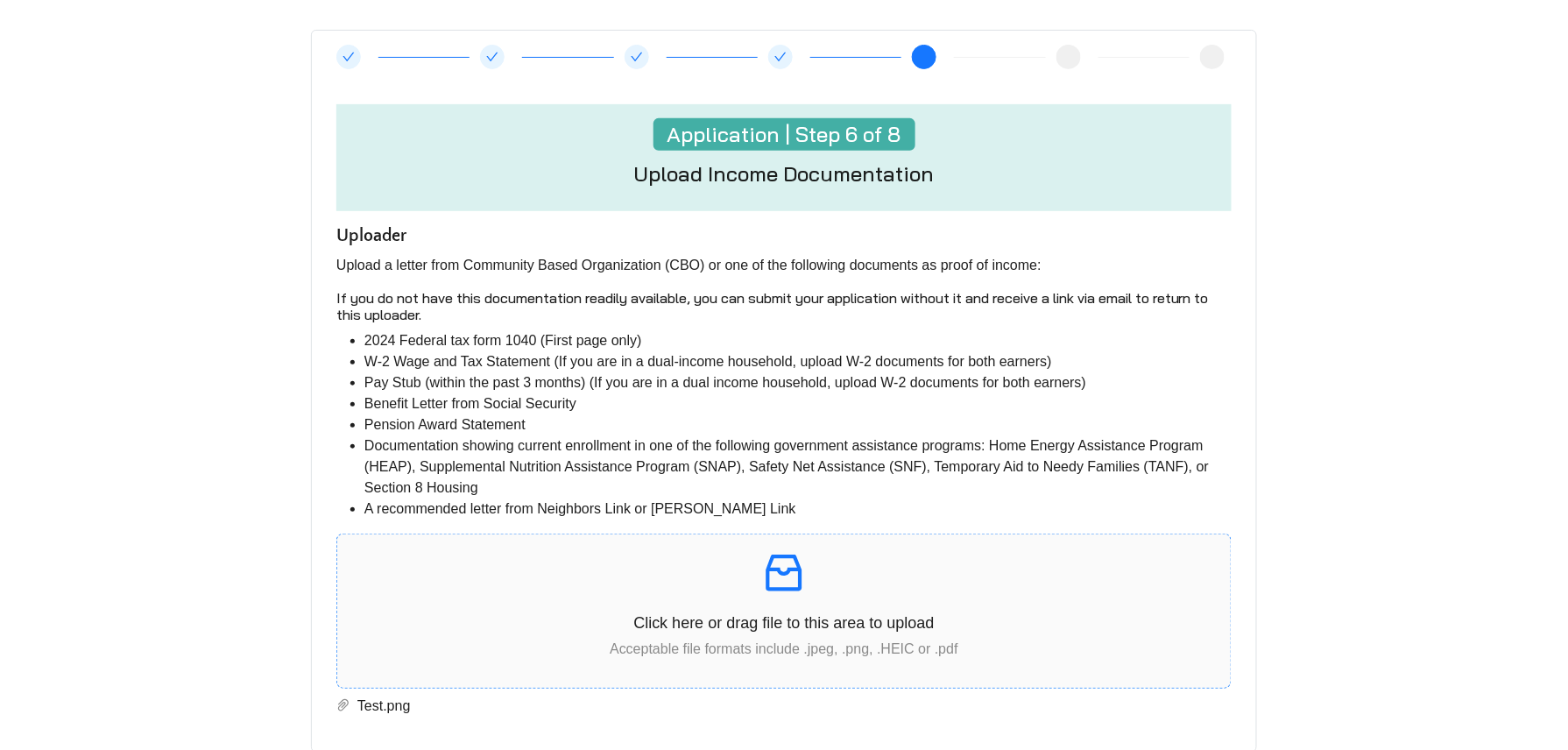
scroll to position [0, 0]
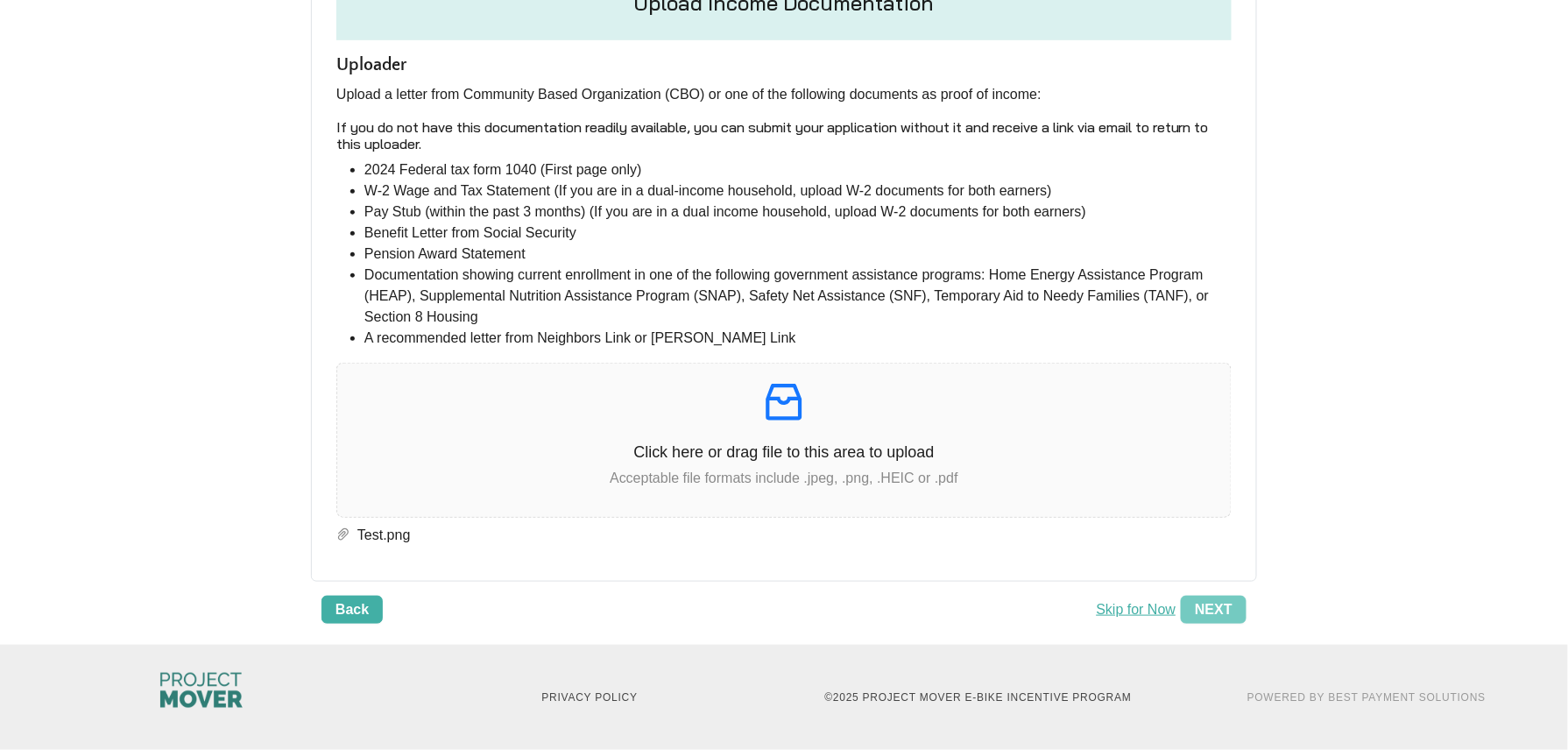
click at [358, 609] on span "Back" at bounding box center [352, 609] width 33 height 21
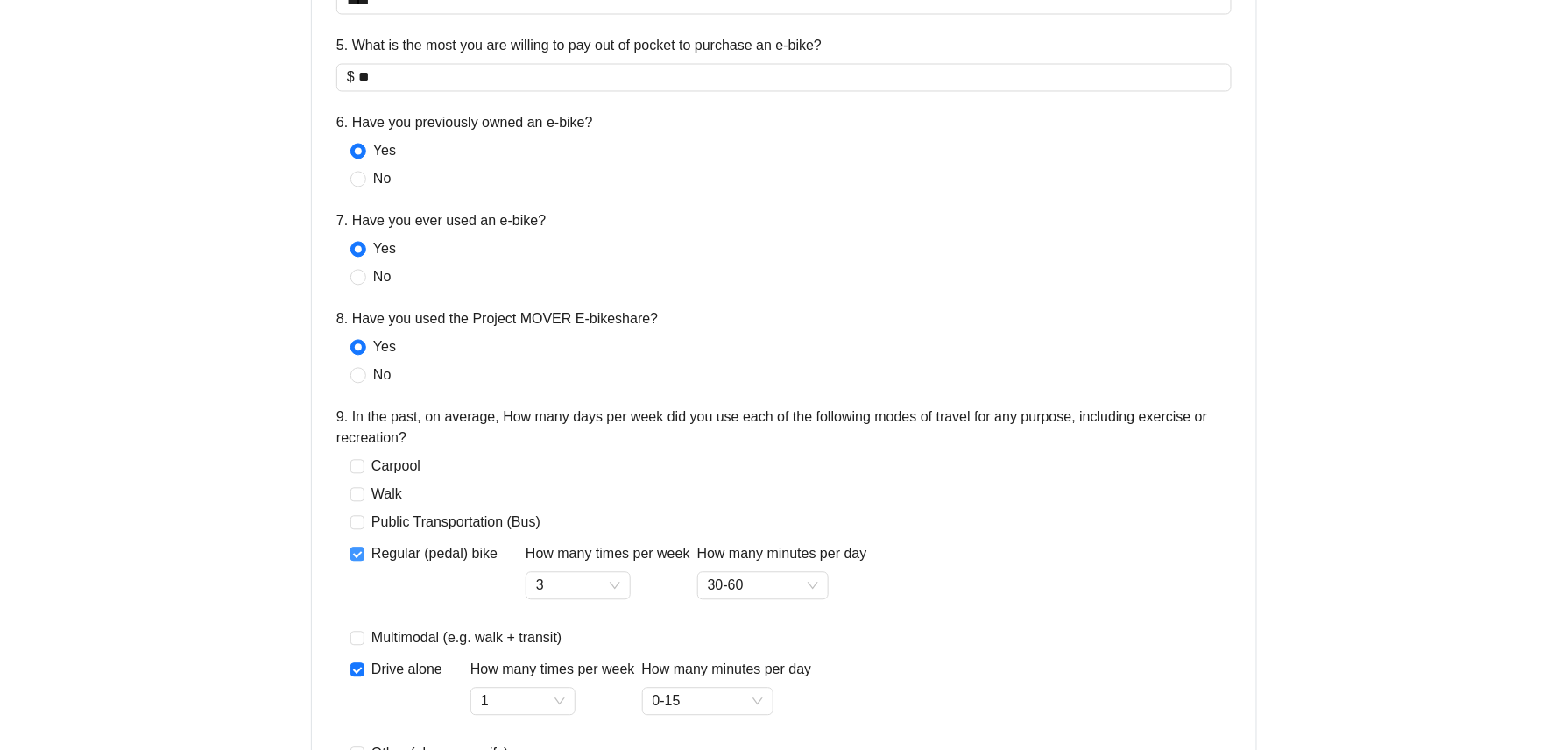
scroll to position [1167, 0]
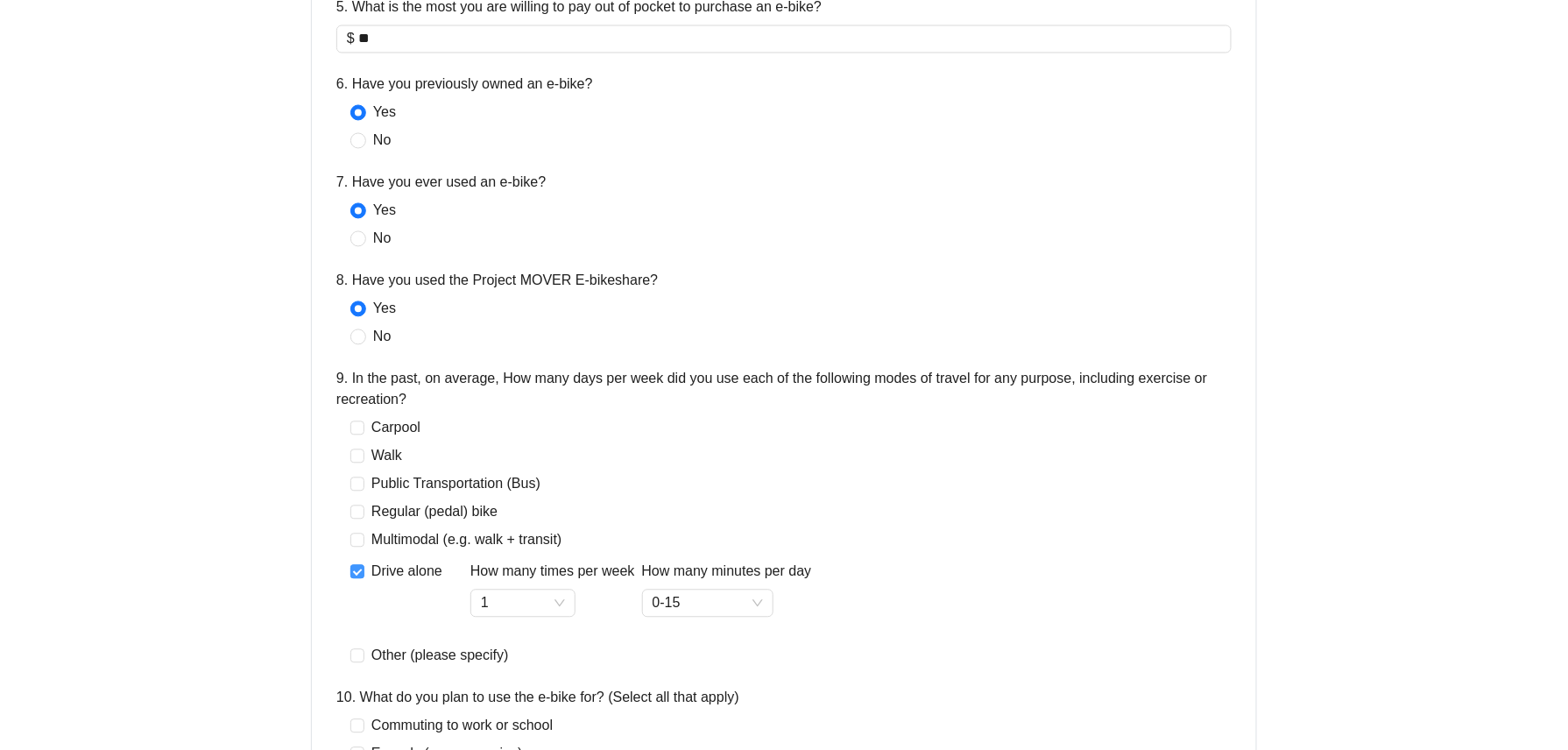
click at [363, 571] on span at bounding box center [357, 571] width 14 height 14
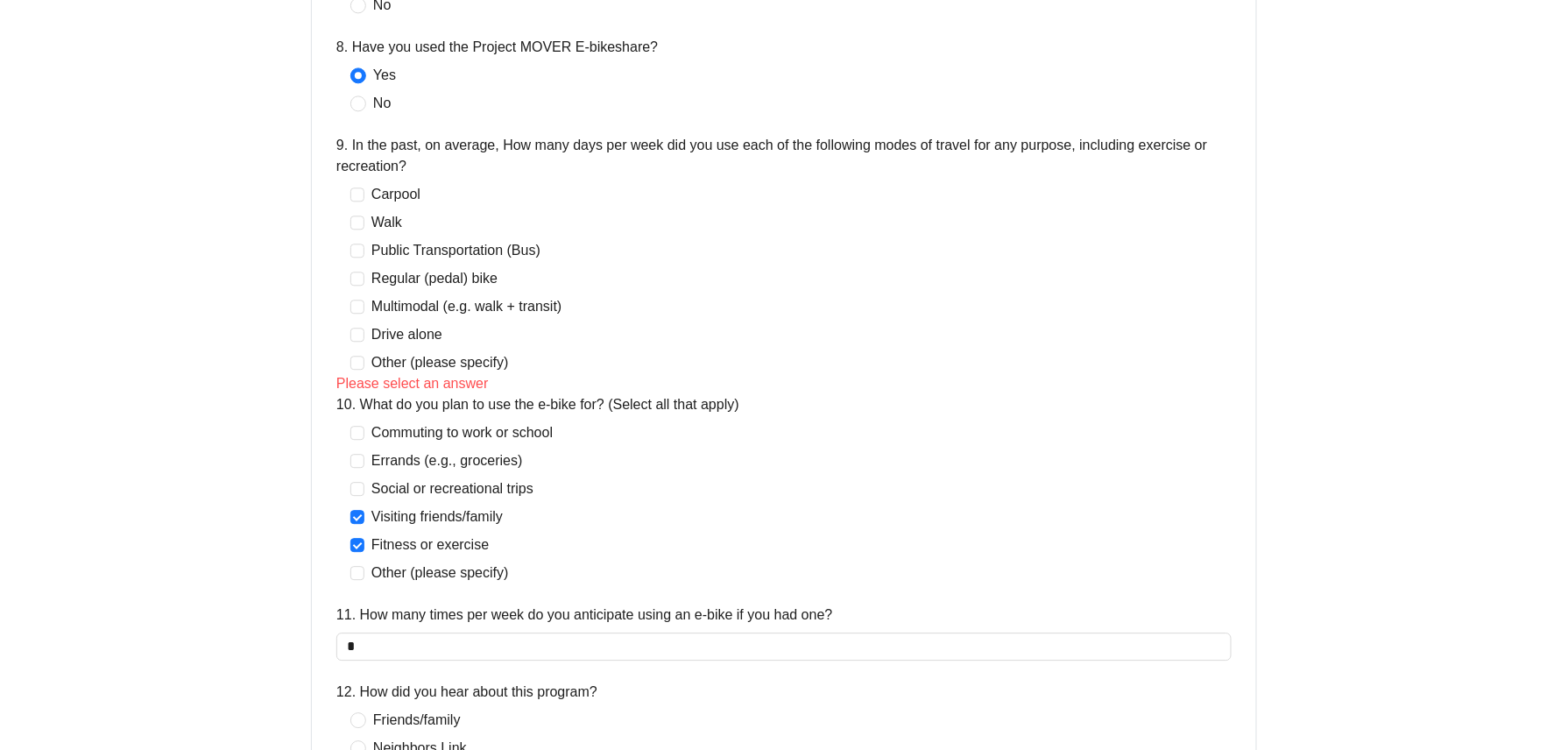
scroll to position [1751, 0]
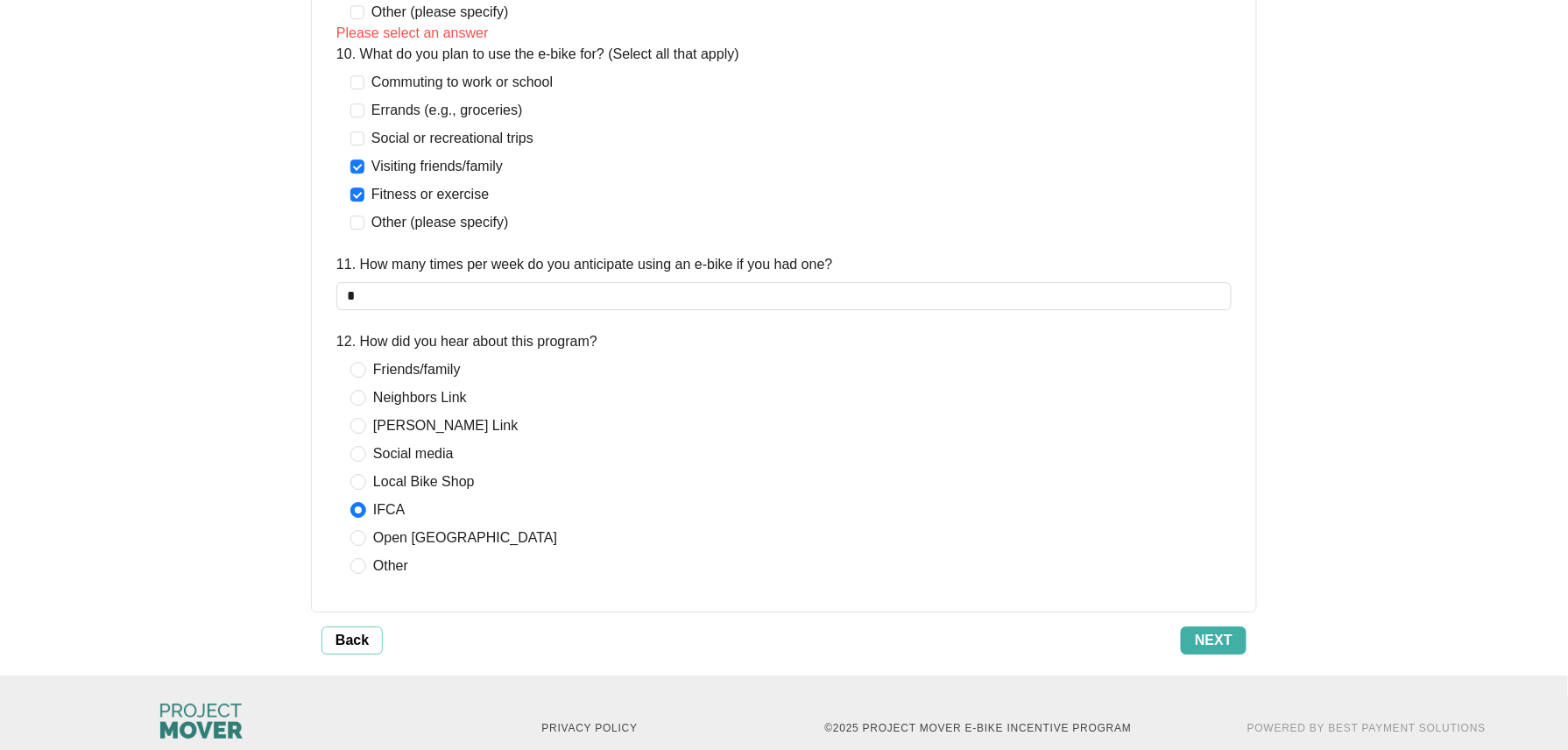
click at [1224, 642] on span "Next" at bounding box center [1213, 640] width 38 height 21
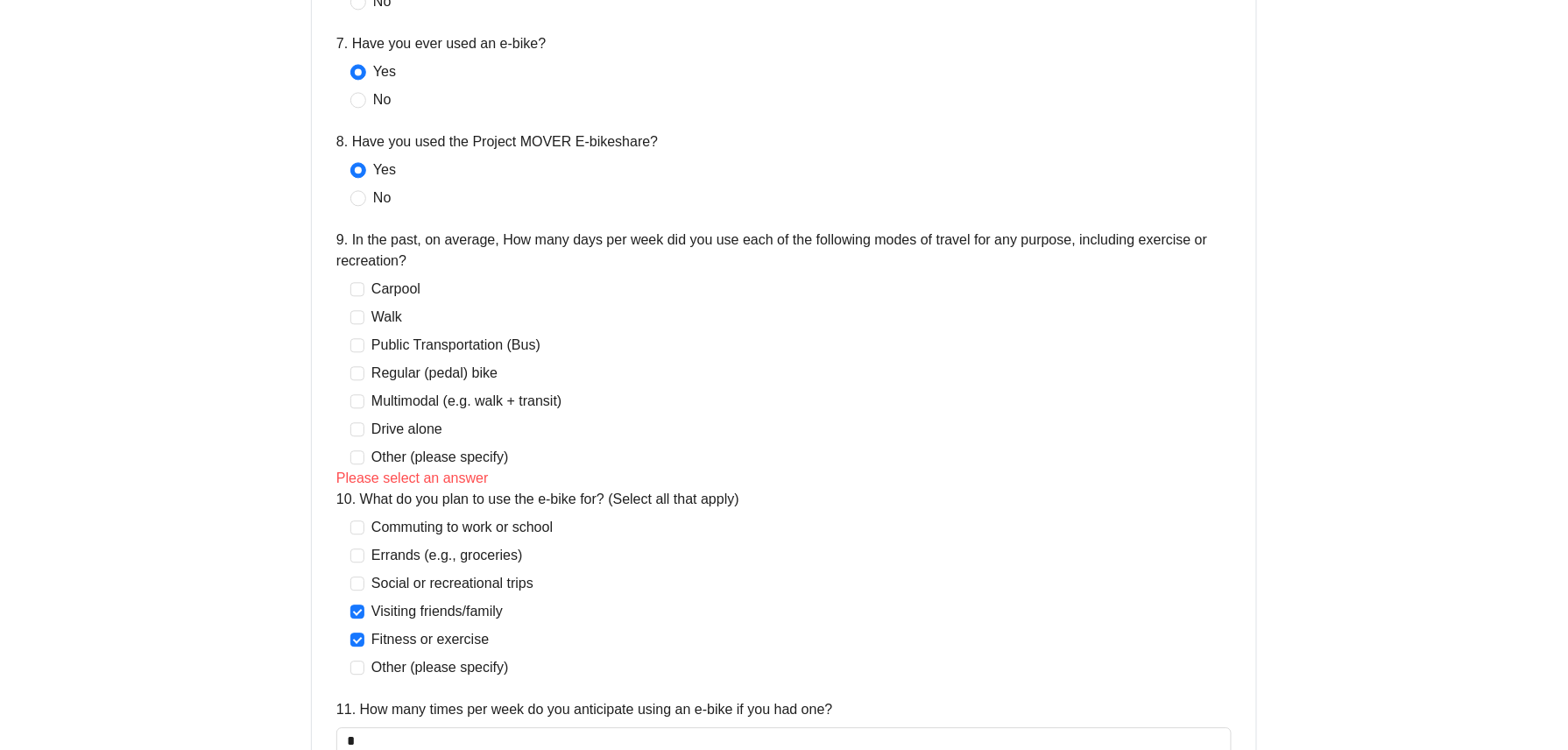
scroll to position [1423, 0]
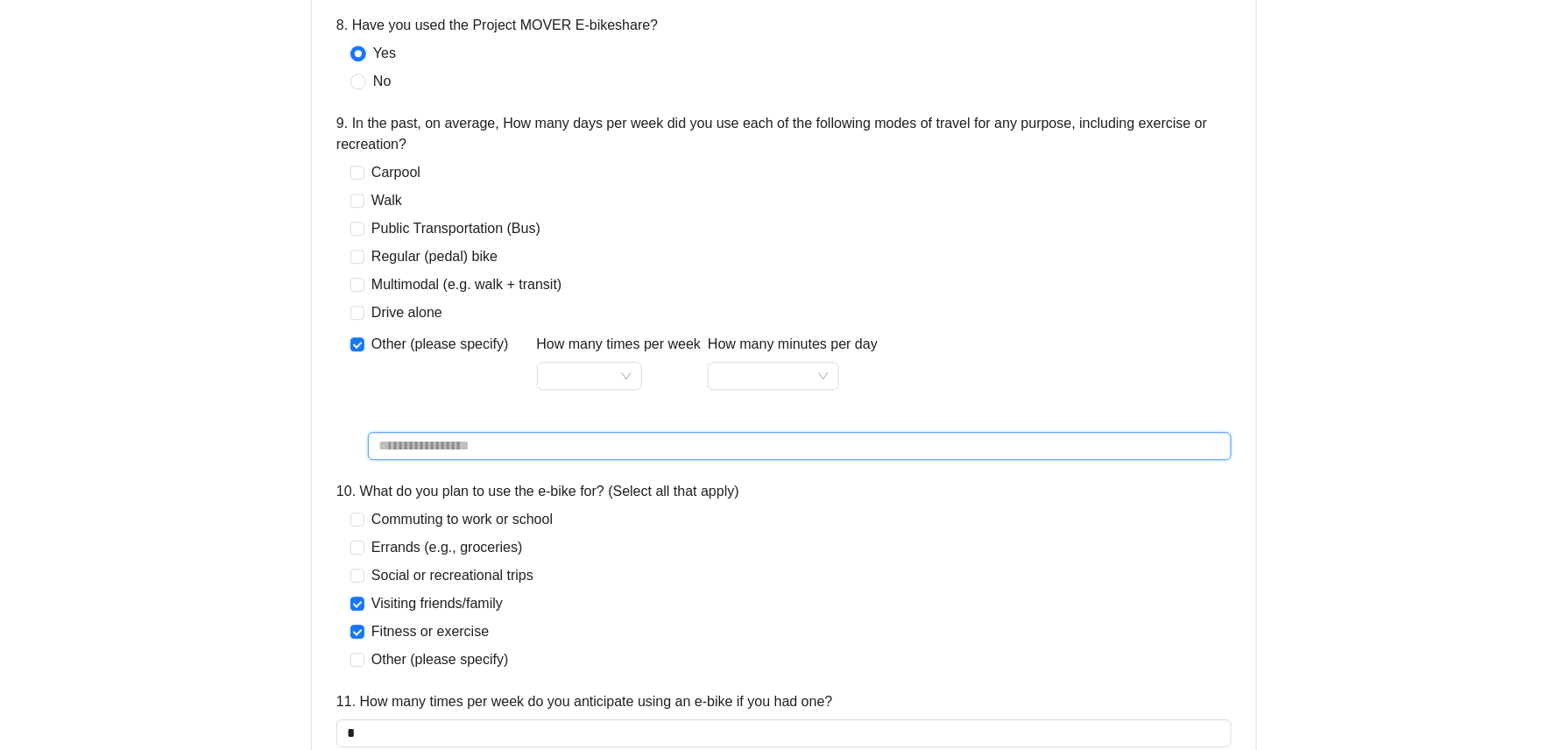
click at [553, 443] on input "text" at bounding box center [800, 445] width 864 height 28
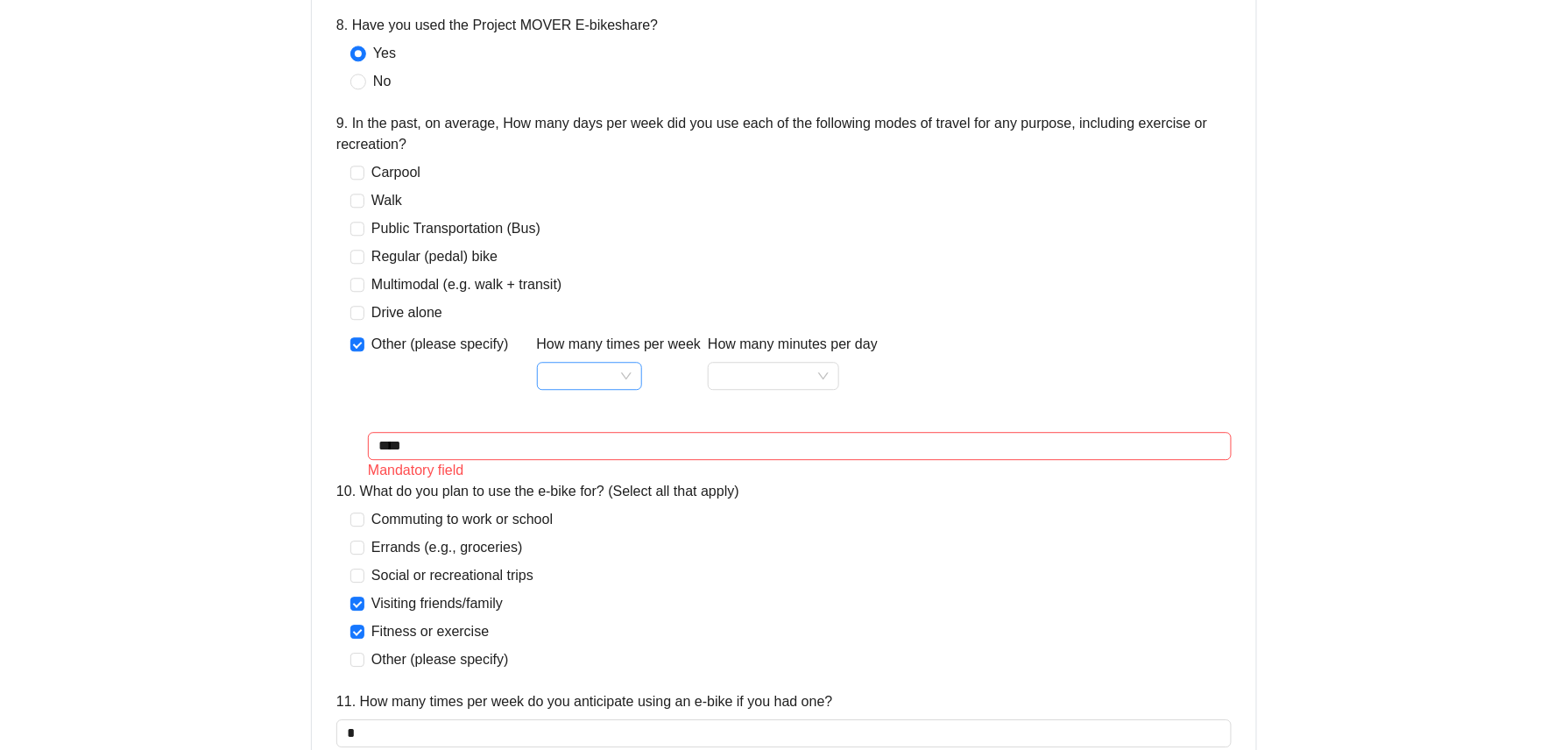
click at [615, 386] on input "How many times per week" at bounding box center [589, 375] width 84 height 26
click at [601, 442] on div "2" at bounding box center [585, 440] width 77 height 21
click at [774, 379] on input "How many minutes per day" at bounding box center [773, 375] width 111 height 26
click at [758, 431] on div "15-30" at bounding box center [768, 440] width 104 height 21
click at [363, 345] on span at bounding box center [357, 344] width 14 height 14
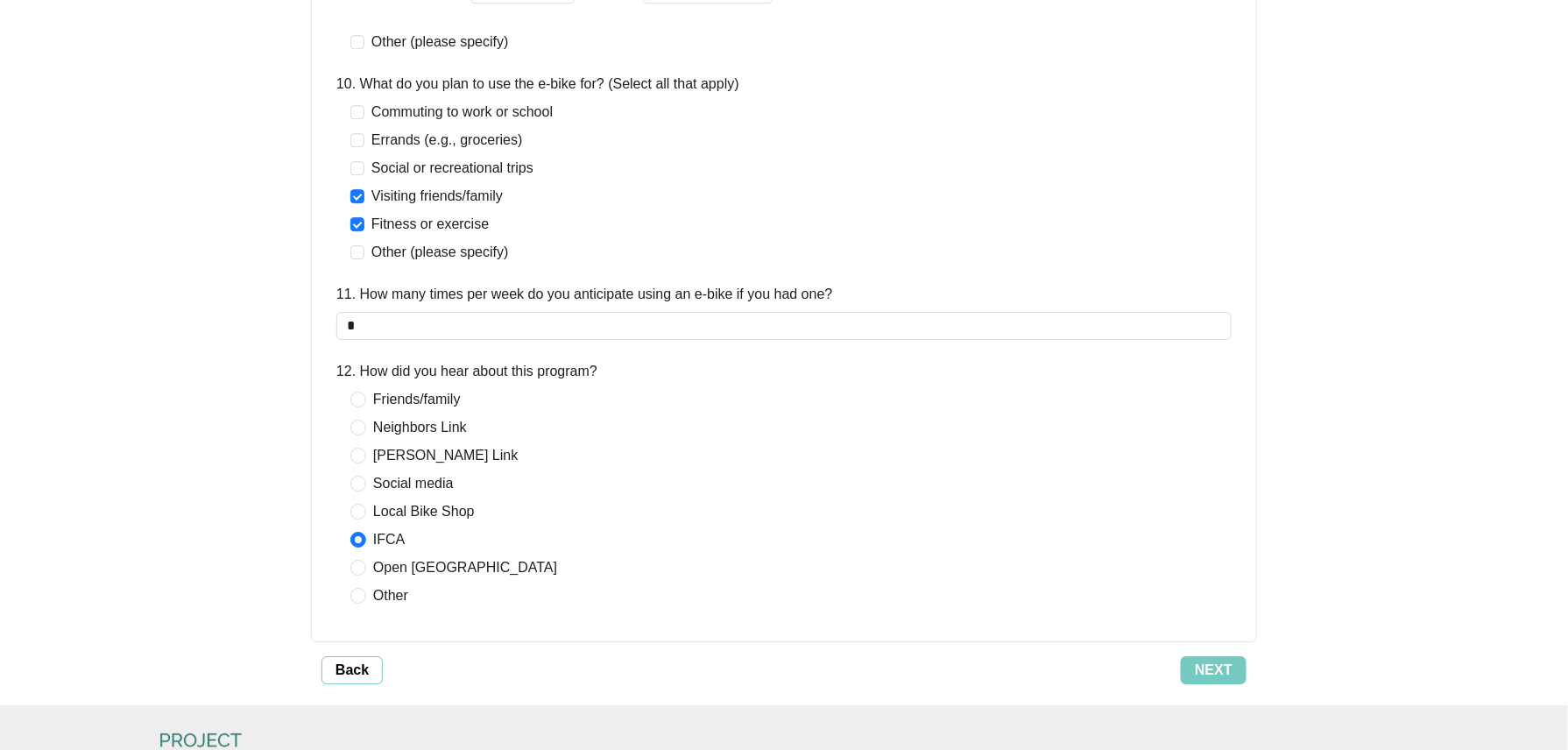
scroll to position [1904, 0]
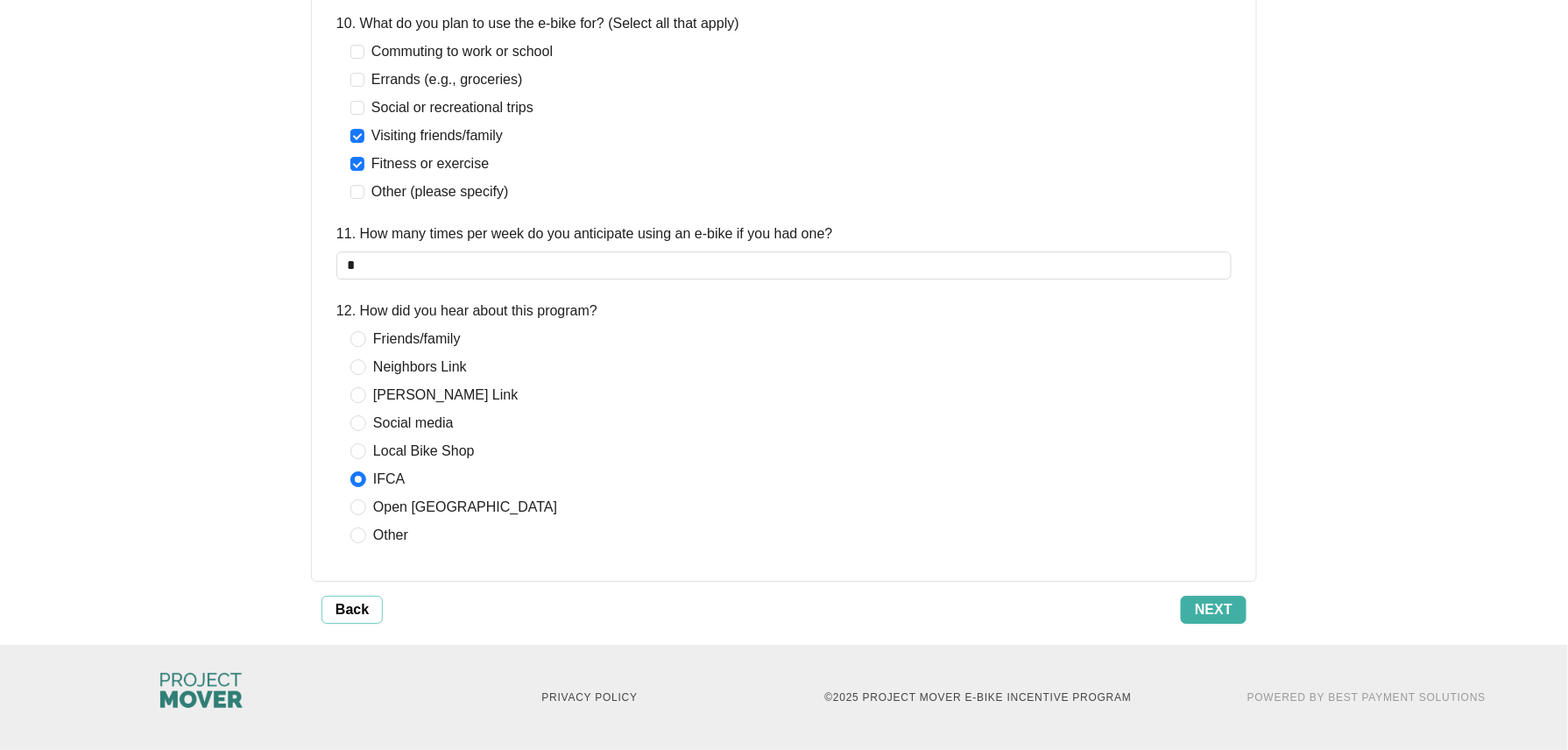
click at [1224, 603] on span "Next" at bounding box center [1213, 609] width 38 height 21
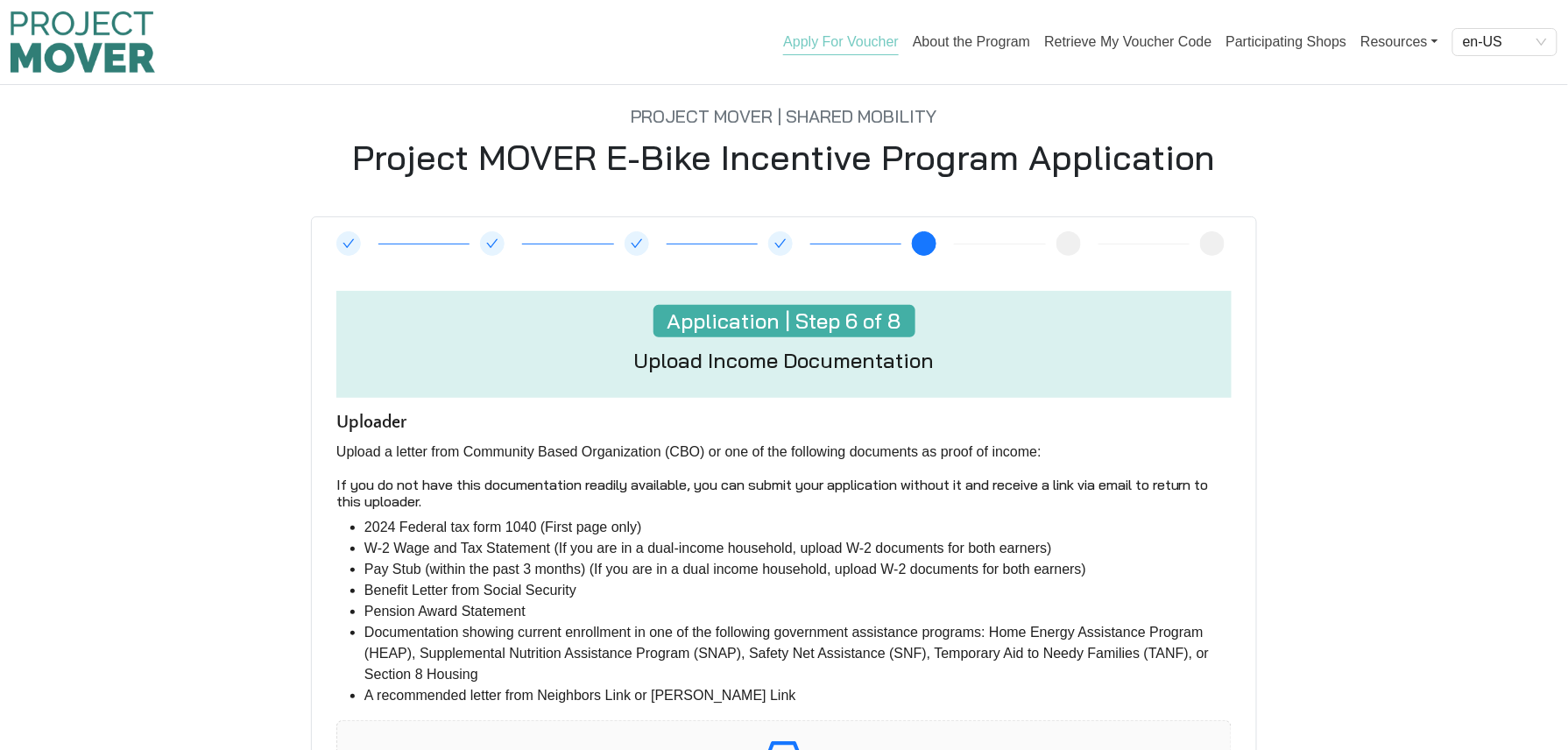
scroll to position [358, 0]
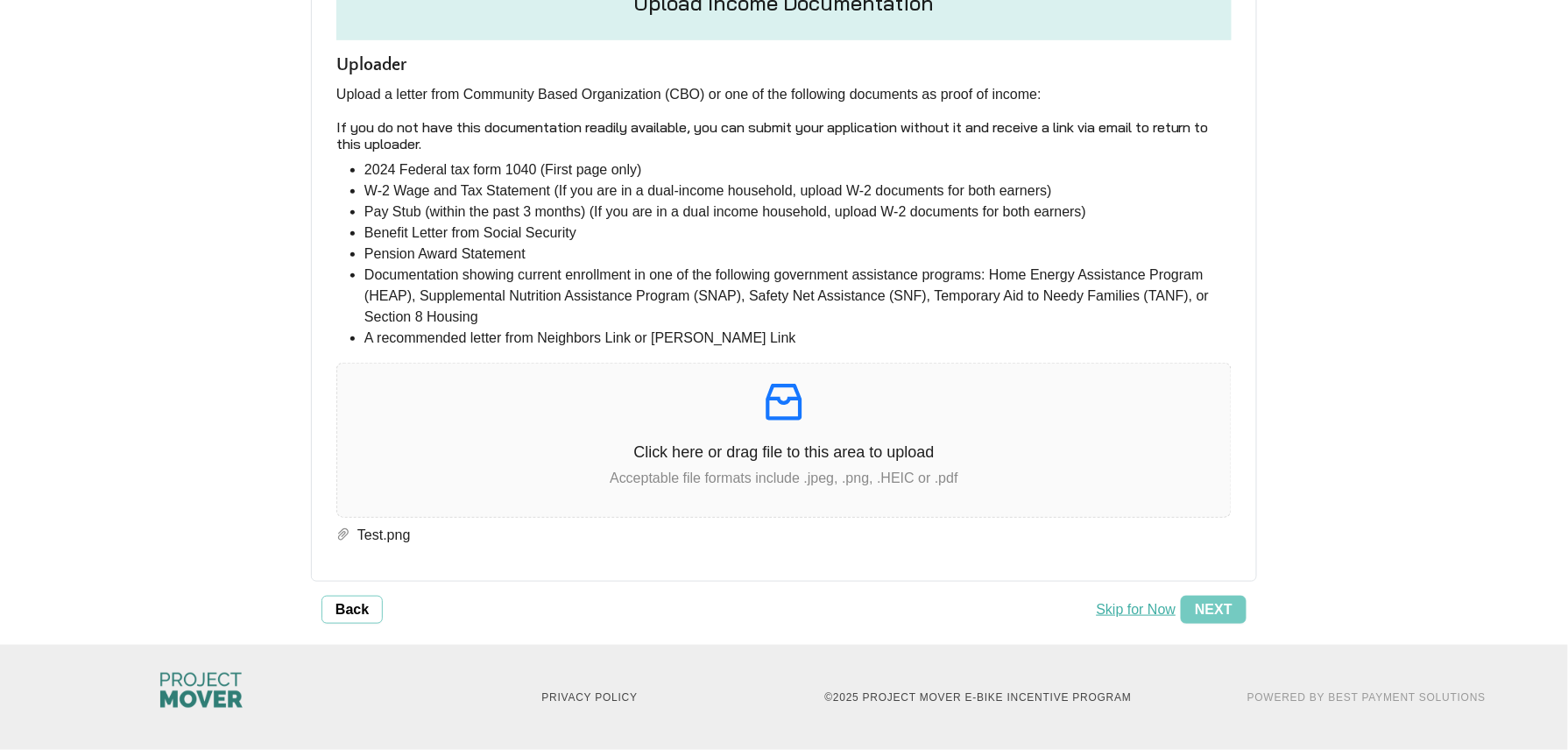
click at [1256, 615] on div "6 7 8 Application | Step 6 of 8 Upload Income Documentation Uploader Upload a l…" at bounding box center [783, 242] width 946 height 765
click at [1217, 607] on span "Next" at bounding box center [1213, 609] width 38 height 21
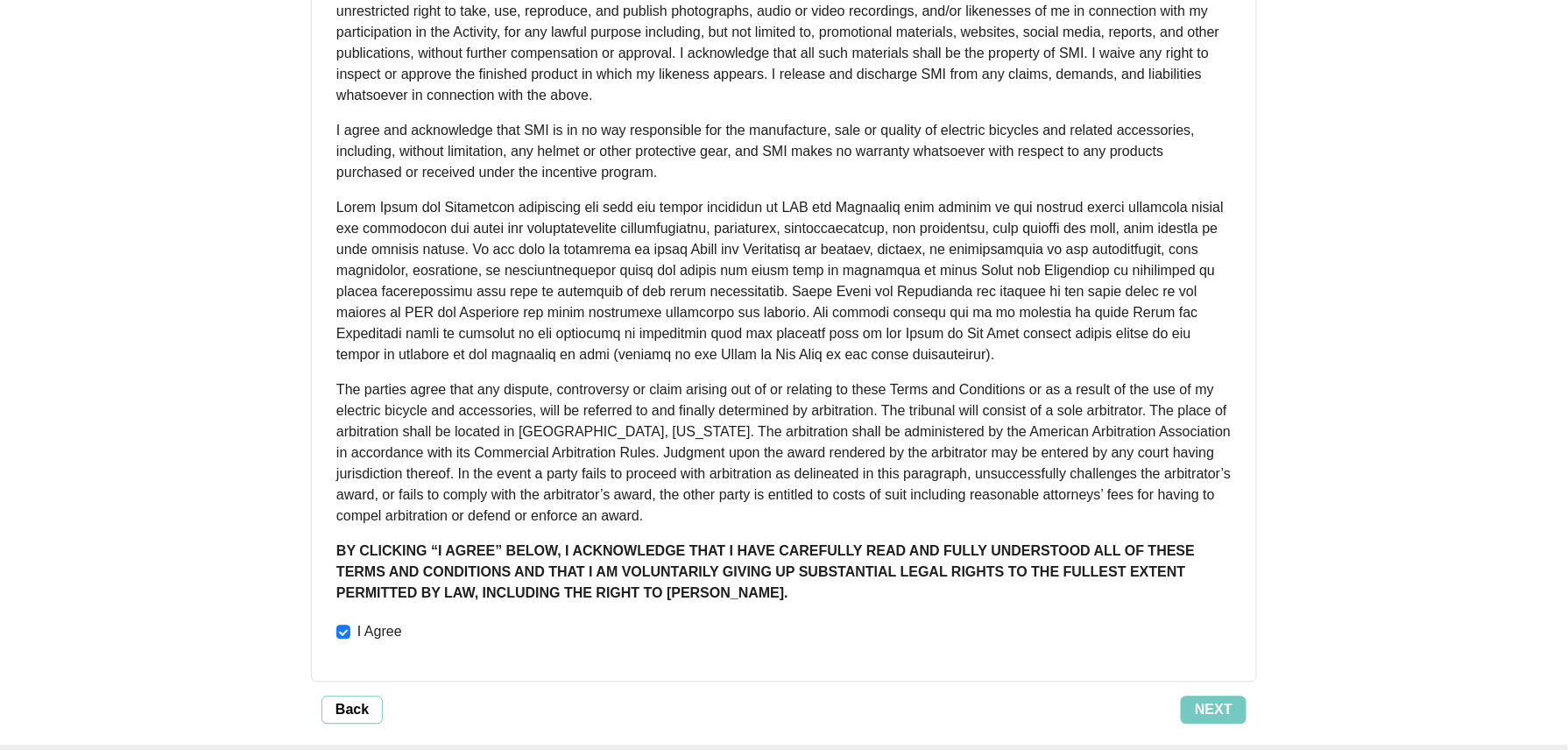
scroll to position [1255, 0]
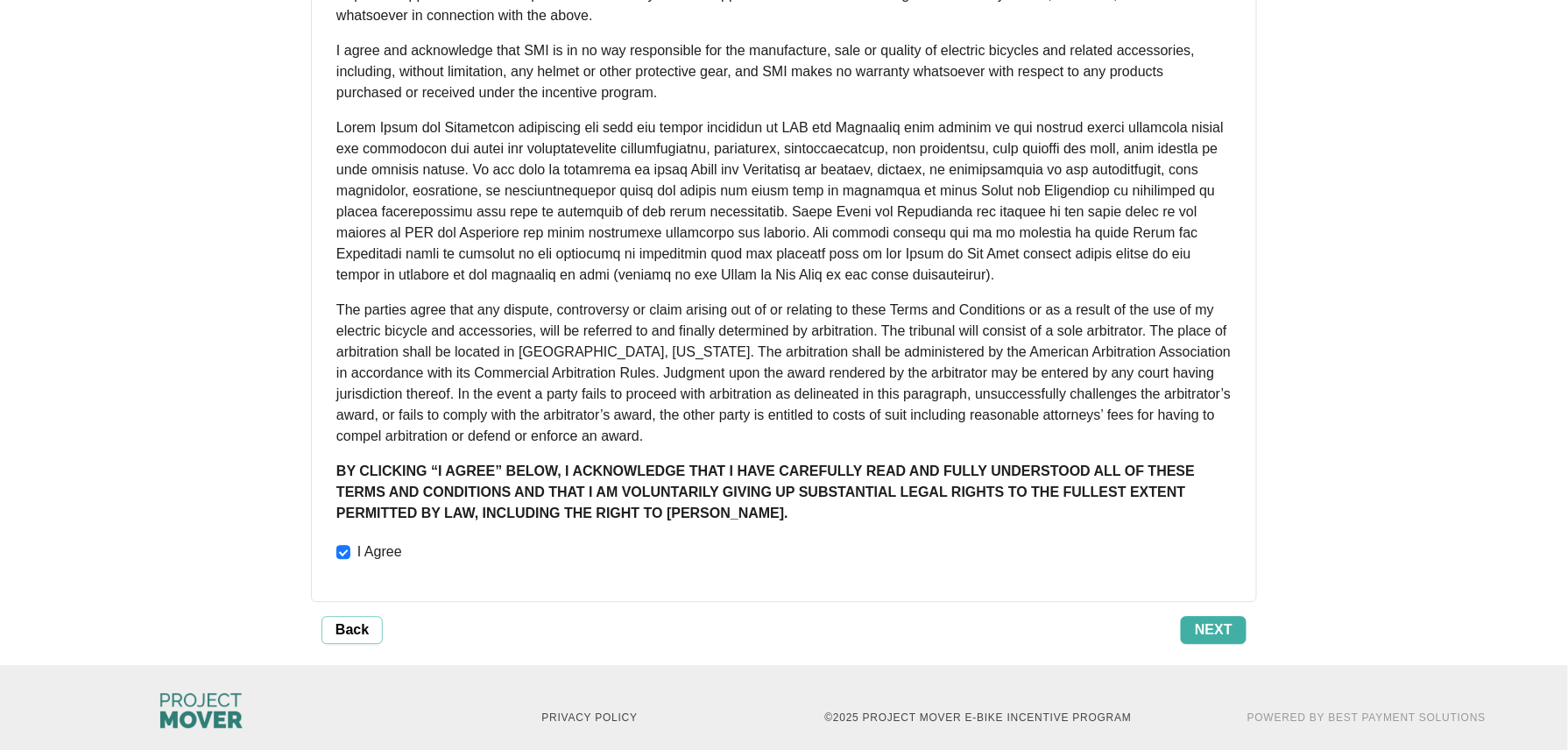
click at [1224, 619] on span "Next" at bounding box center [1213, 630] width 38 height 21
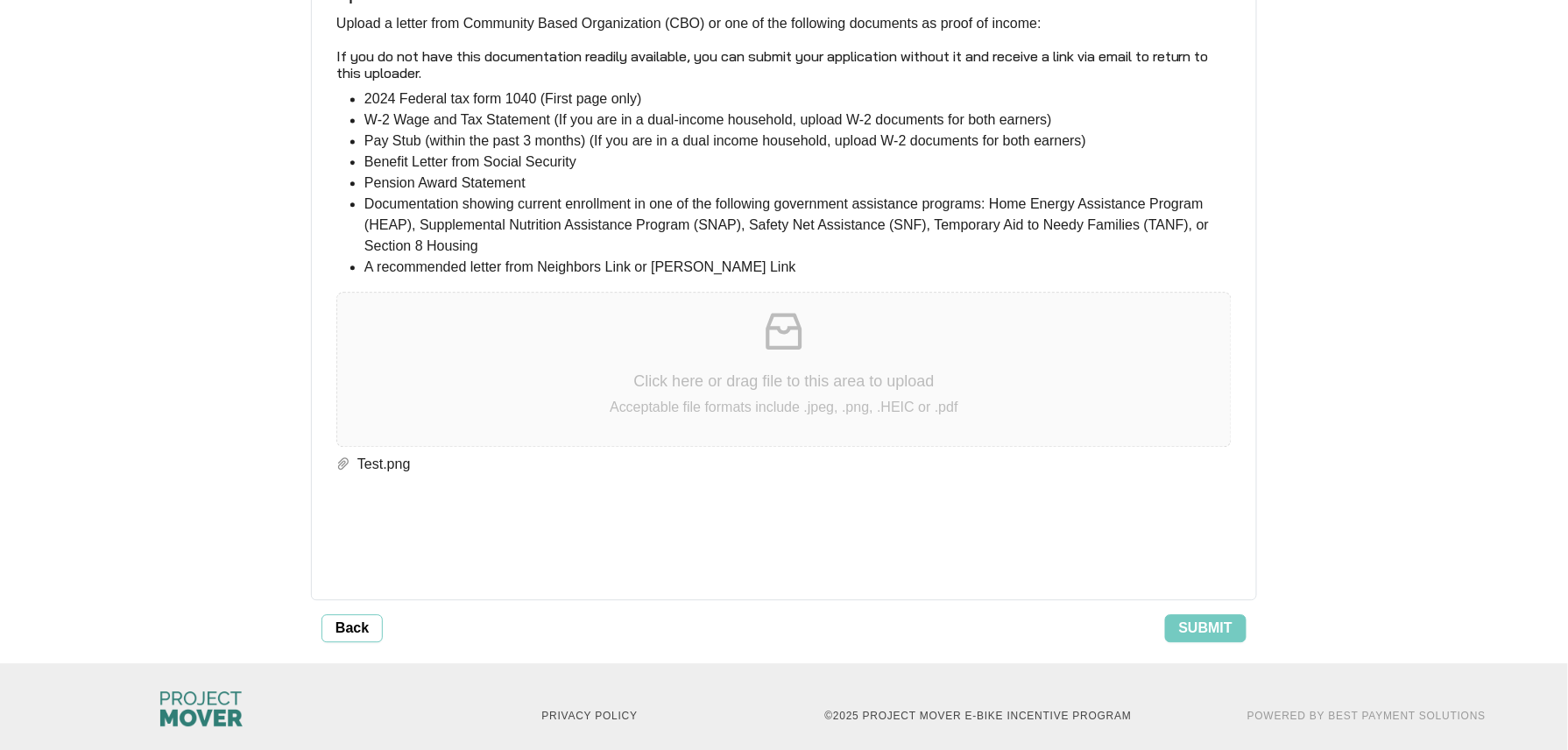
scroll to position [3683, 0]
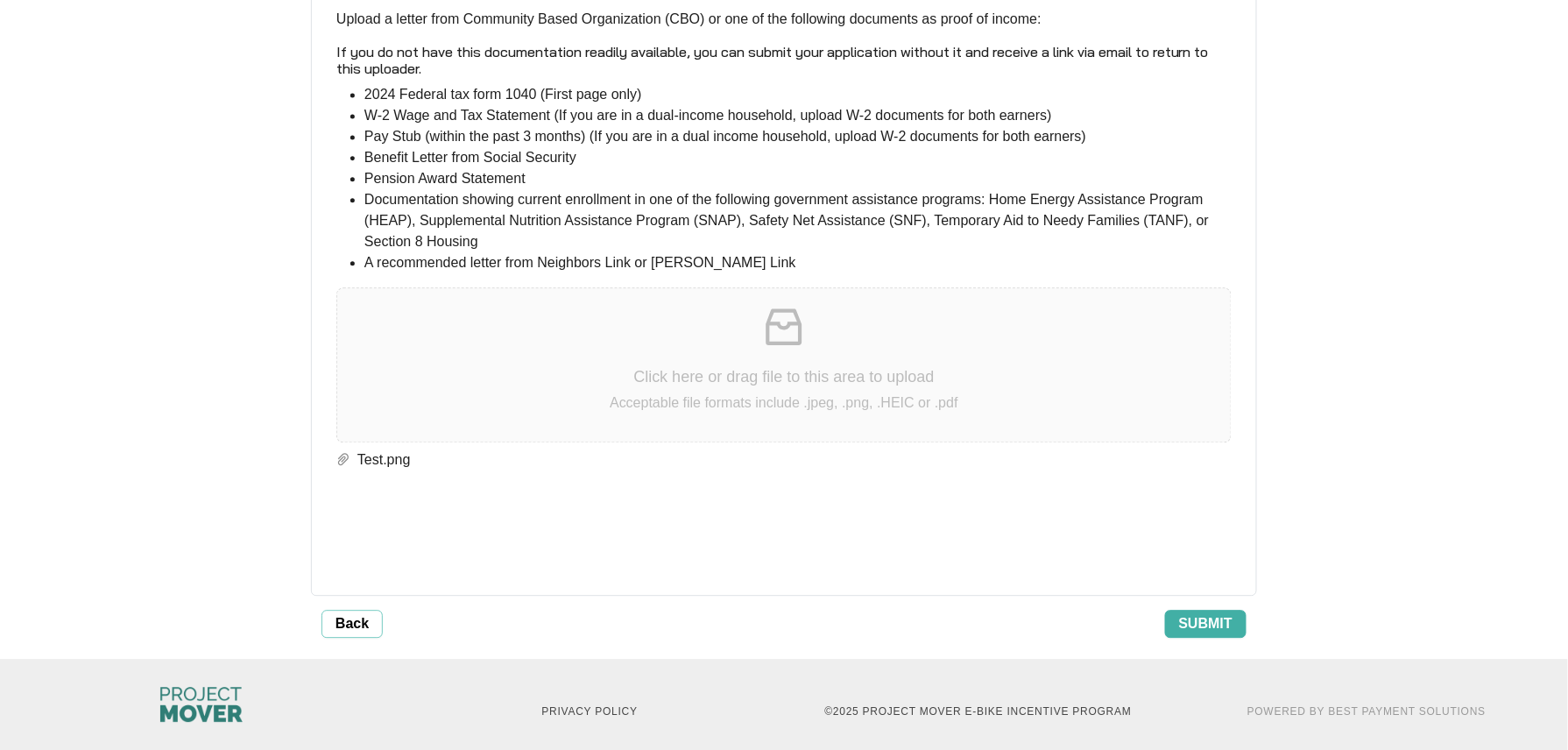
click at [1214, 613] on span "Submit" at bounding box center [1205, 624] width 53 height 21
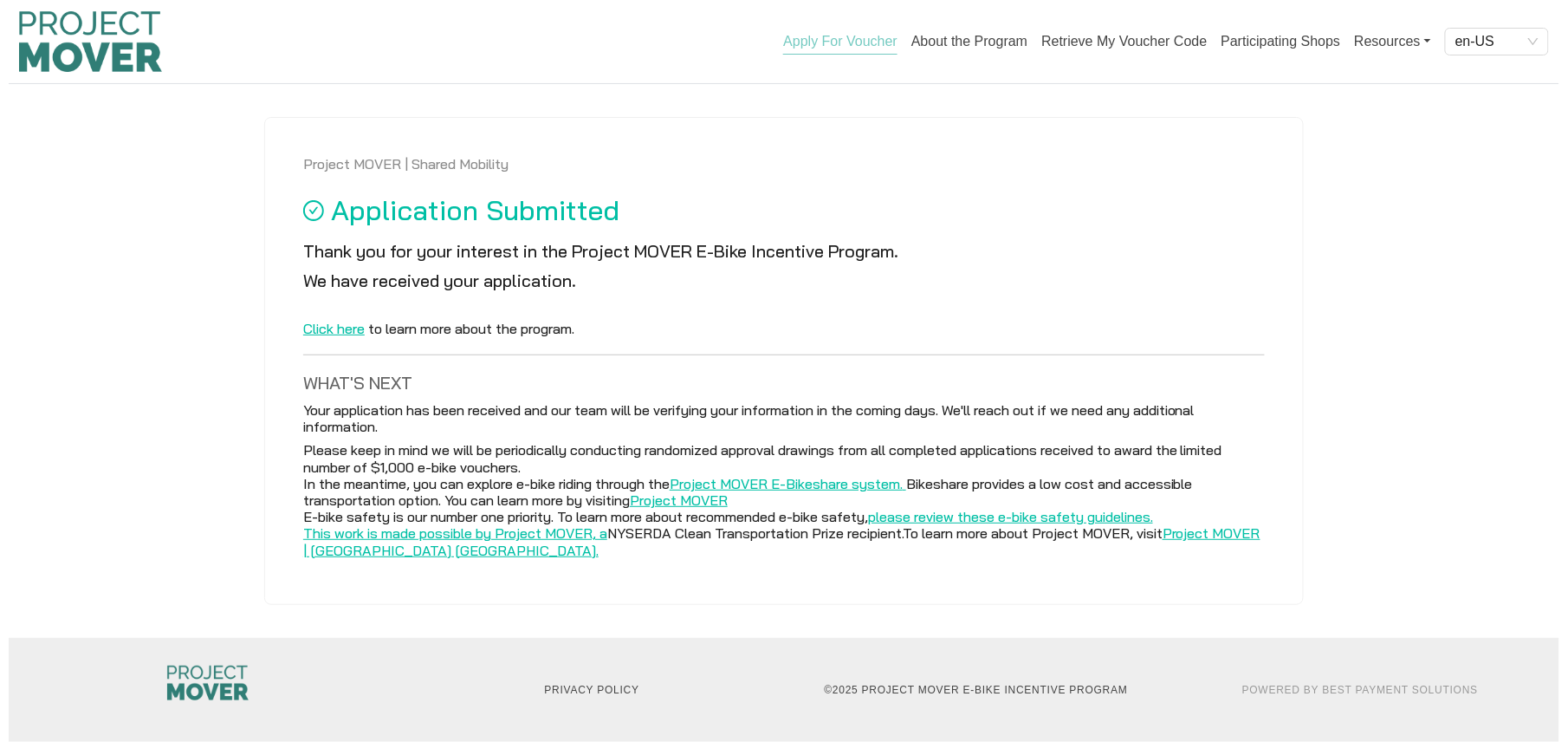
scroll to position [0, 0]
